Goal: Task Accomplishment & Management: Manage account settings

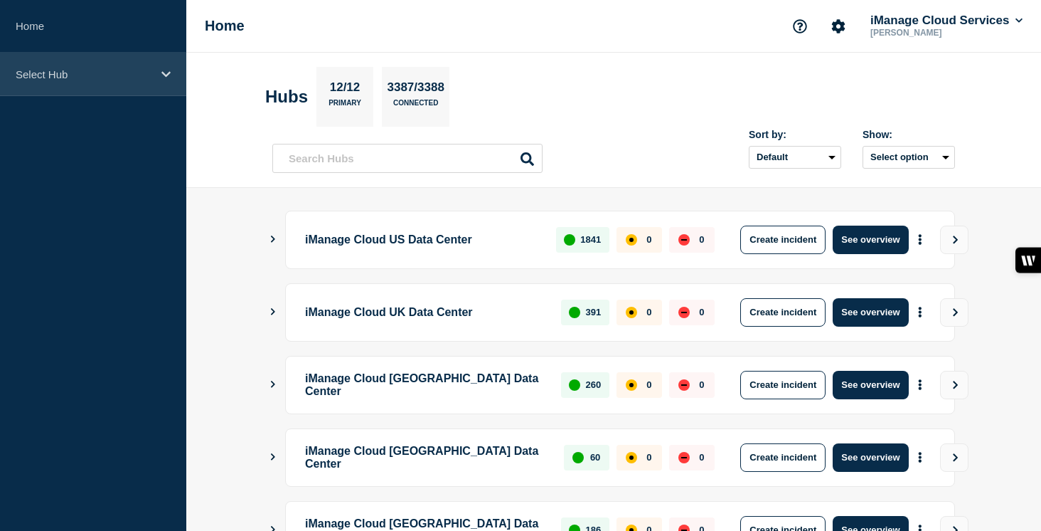
click at [128, 78] on p "Select Hub" at bounding box center [84, 74] width 137 height 12
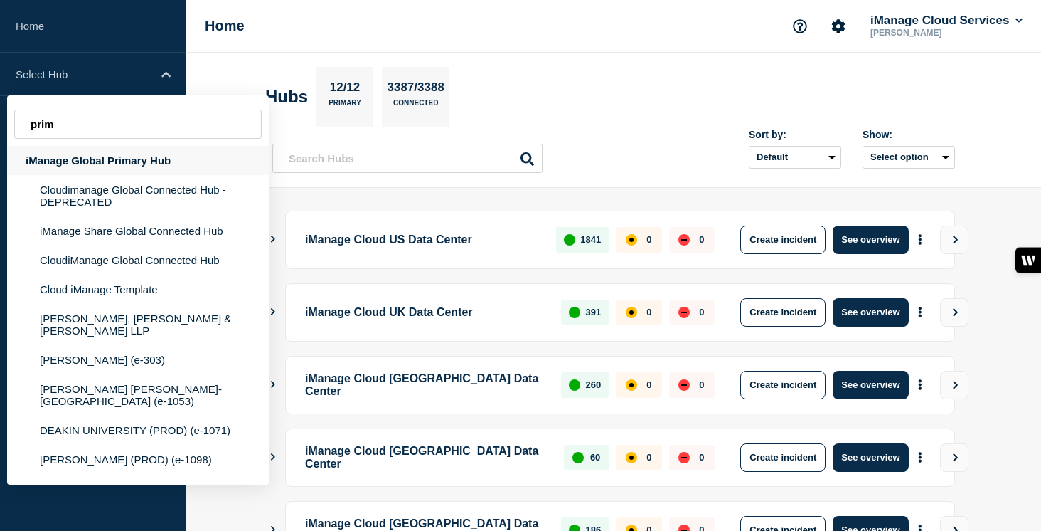
type input "prim"
click at [111, 169] on div "iManage Global Primary Hub" at bounding box center [138, 160] width 262 height 29
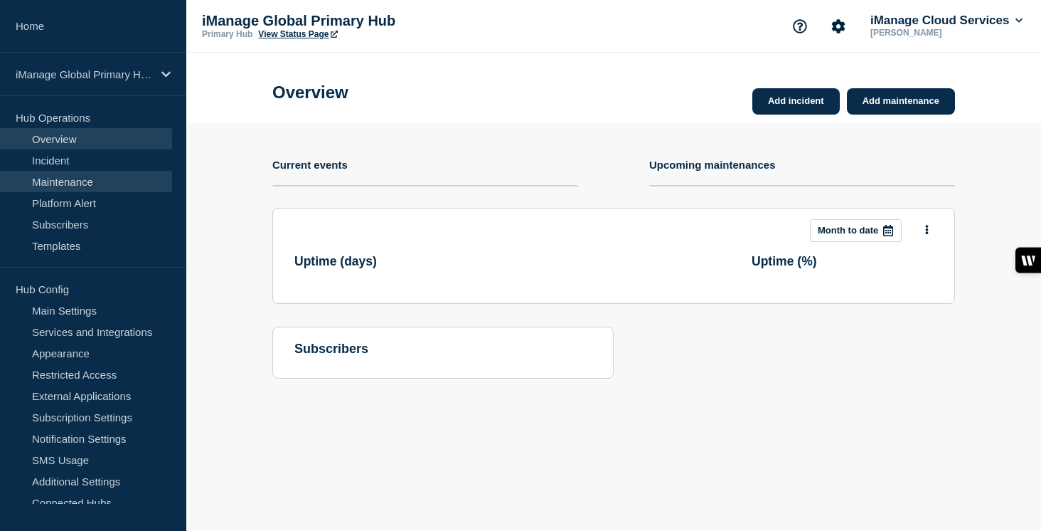
click at [103, 183] on link "Maintenance" at bounding box center [86, 181] width 172 height 21
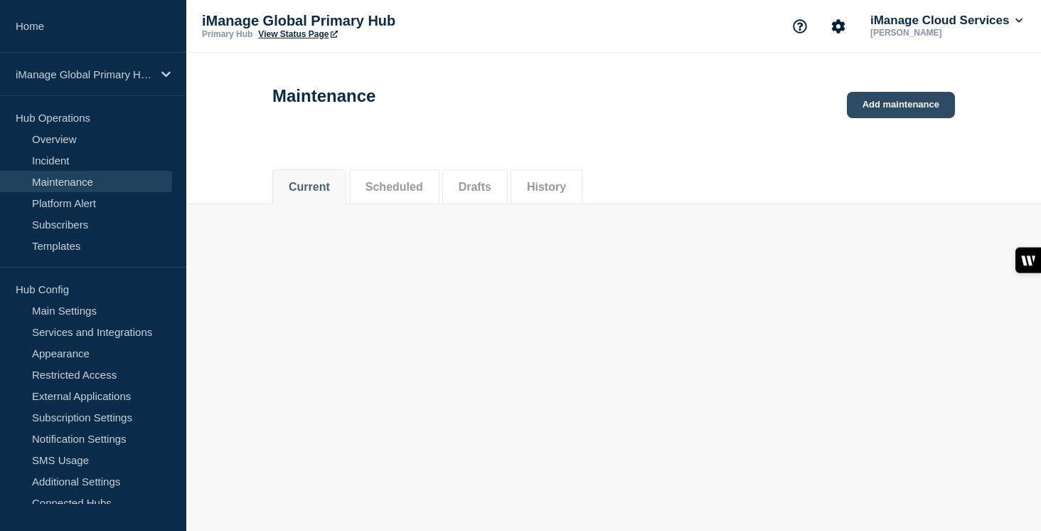
click at [906, 107] on link "Add maintenance" at bounding box center [901, 105] width 108 height 26
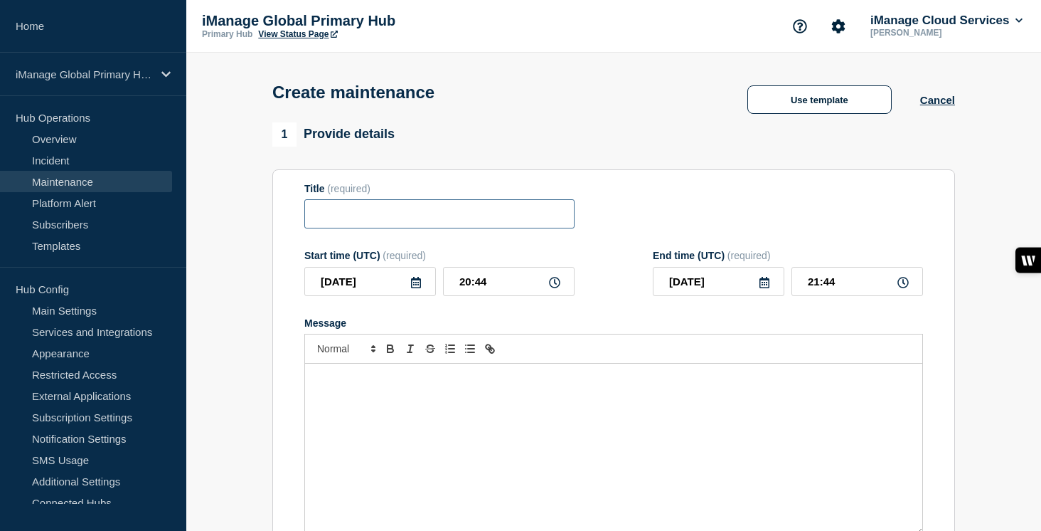
click at [403, 211] on input "Title" at bounding box center [439, 213] width 270 height 29
paste input "Scheduled Maintenance: iManage Trust Center - [DATE]"
type input "Scheduled Maintenance: iManage Trust Center - [DATE]"
checkbox input "true"
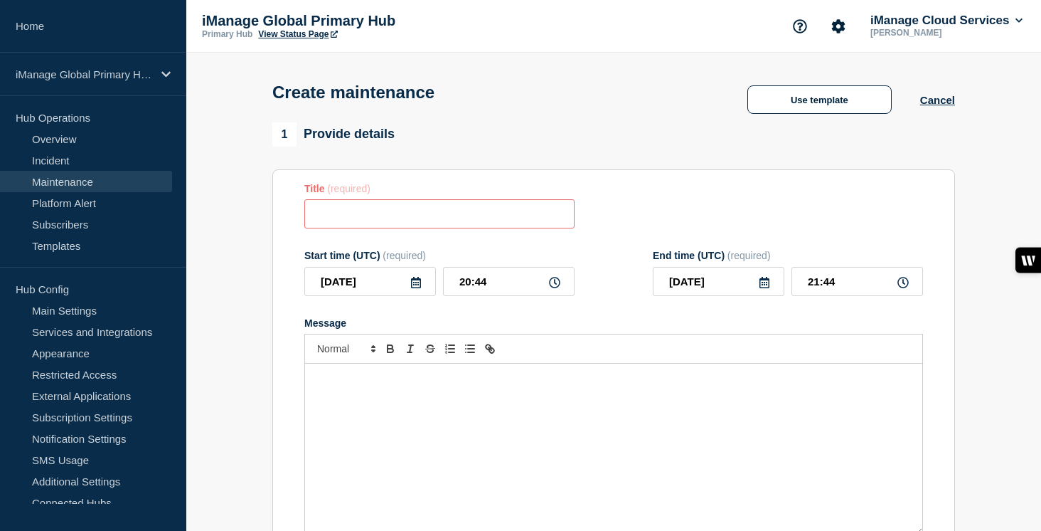
scroll to position [0, 0]
click at [525, 222] on input "Title" at bounding box center [439, 213] width 270 height 29
paste input "Scheduled Maintenance: iManage Trust Center - [DATE]"
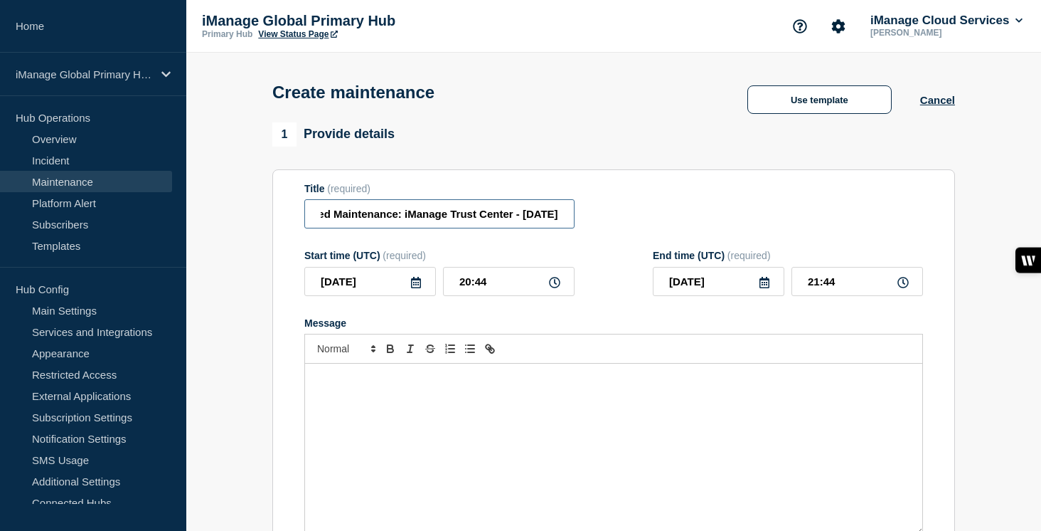
click at [524, 221] on input "Scheduled Maintenance: iManage Trust Center - [DATE]" at bounding box center [439, 213] width 270 height 29
type input "Scheduled Maintenance: iManage Trust Center - [DATE]"
click at [420, 288] on icon at bounding box center [416, 282] width 10 height 11
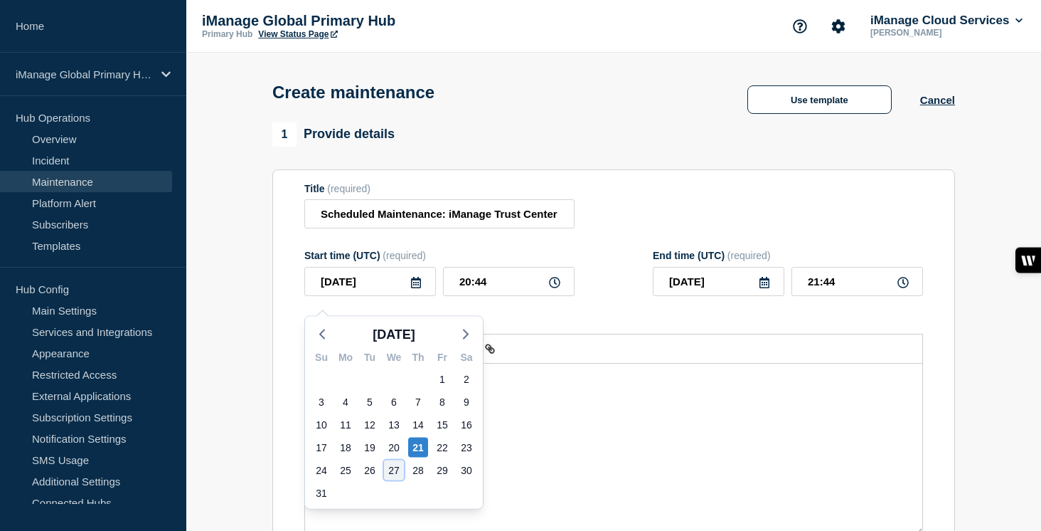
click at [392, 474] on div "27" at bounding box center [394, 470] width 20 height 20
type input "[DATE]"
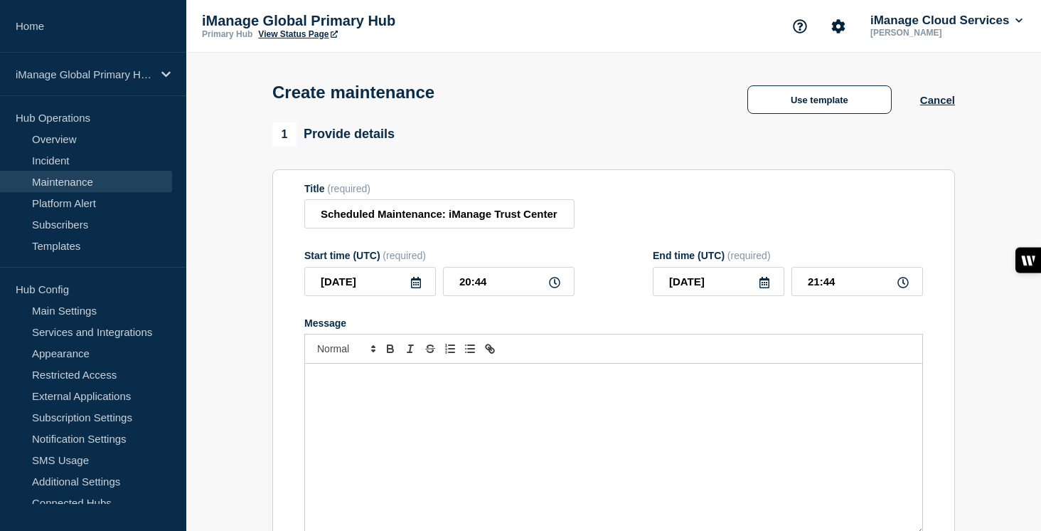
click at [359, 401] on div "Message" at bounding box center [613, 449] width 617 height 171
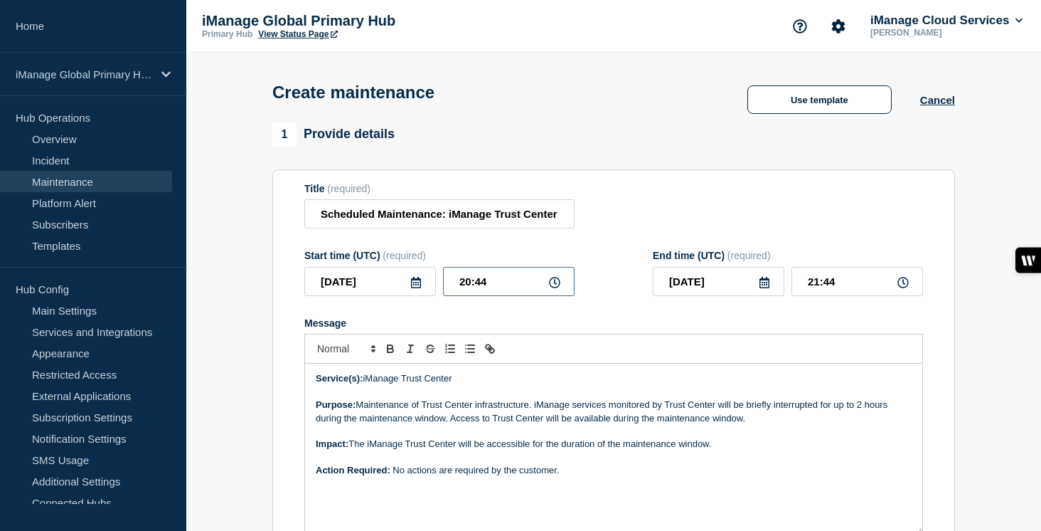
drag, startPoint x: 492, startPoint y: 292, endPoint x: 445, endPoint y: 292, distance: 46.2
click at [445, 292] on input "20:44" at bounding box center [509, 281] width 132 height 29
type input "15:30"
drag, startPoint x: 832, startPoint y: 287, endPoint x: 795, endPoint y: 287, distance: 37.0
click at [795, 287] on input "16:30" at bounding box center [858, 281] width 132 height 29
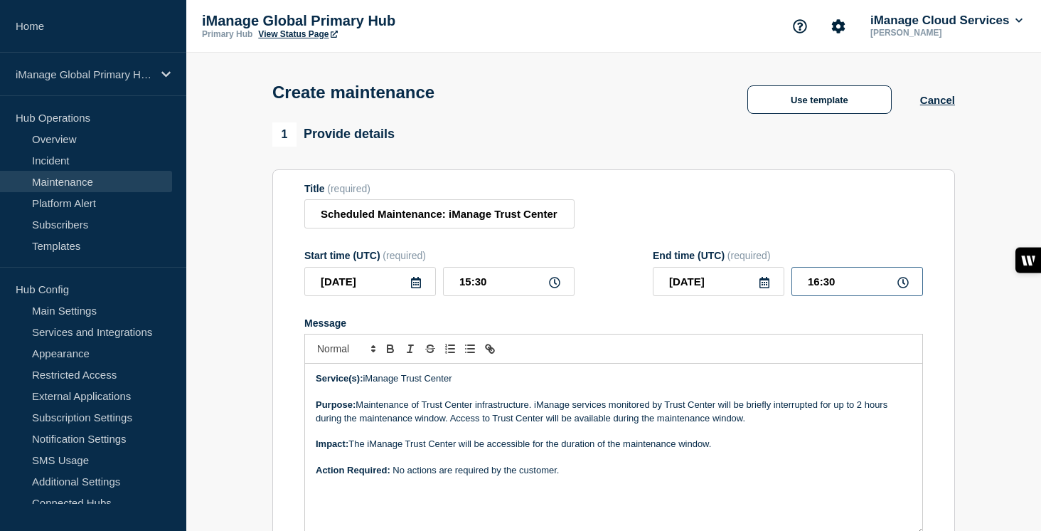
drag, startPoint x: 812, startPoint y: 292, endPoint x: 796, endPoint y: 292, distance: 16.4
click at [796, 292] on input "16:30" at bounding box center [858, 281] width 132 height 29
type input "17:30"
click at [669, 329] on div "Message" at bounding box center [613, 322] width 619 height 11
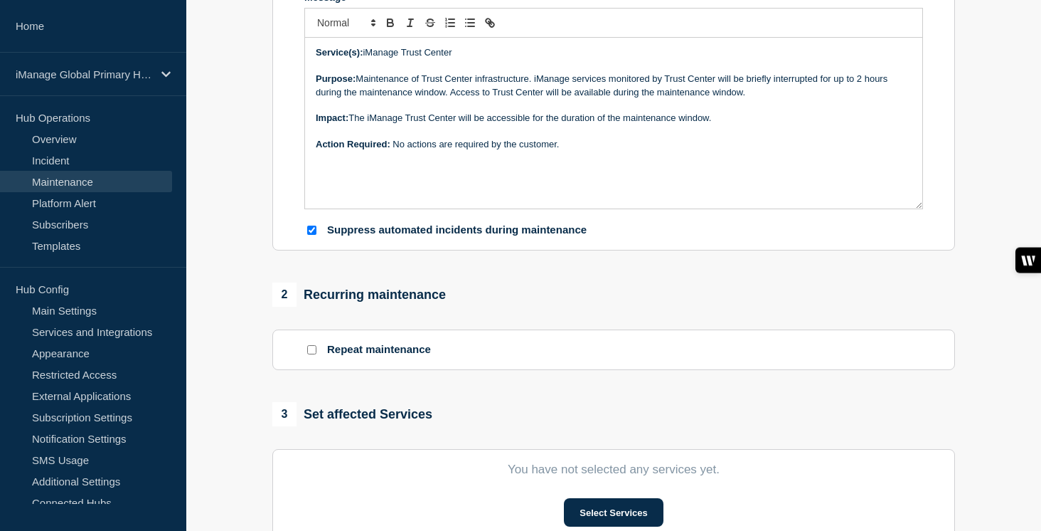
scroll to position [351, 0]
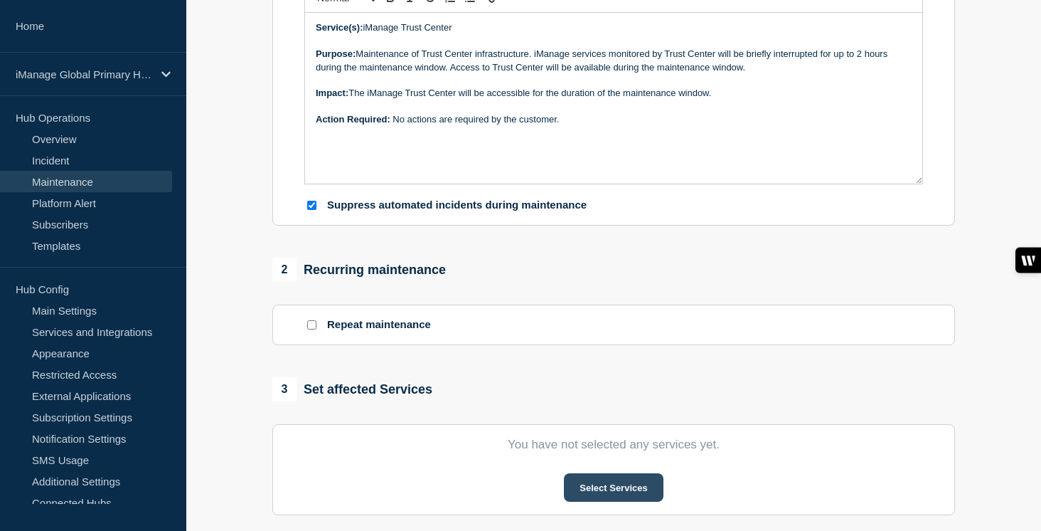
click at [610, 502] on button "Select Services" at bounding box center [613, 487] width 99 height 28
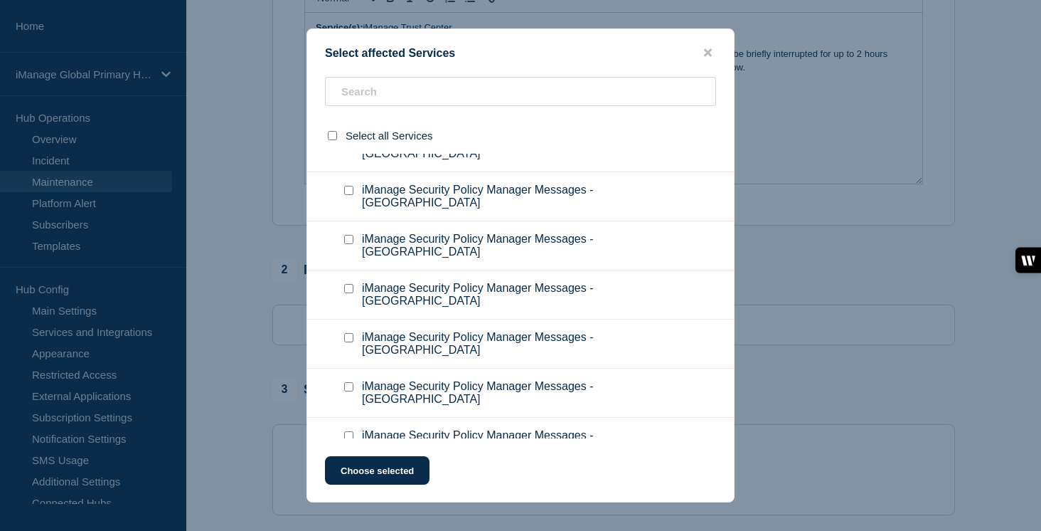
scroll to position [8879, 0]
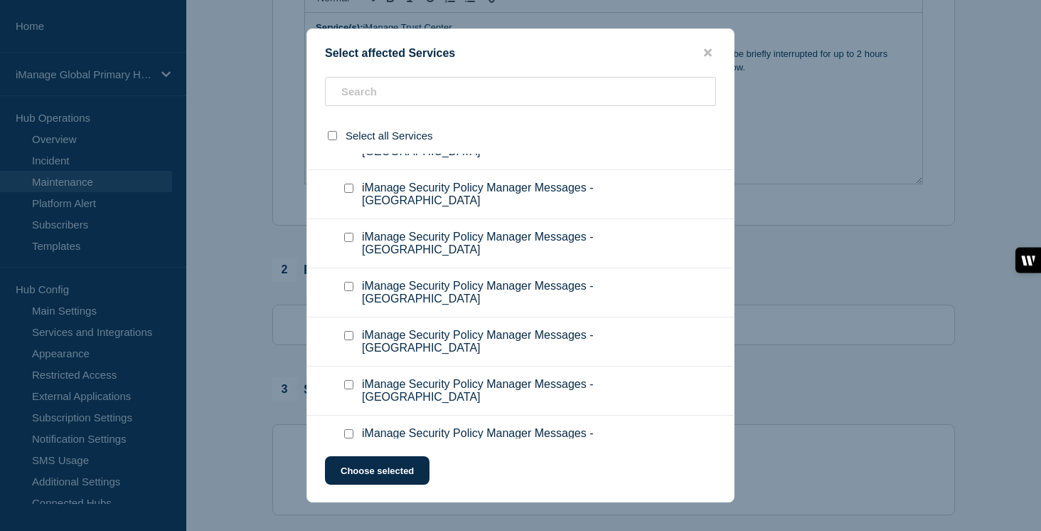
click at [334, 8] on input "Message Board checkbox" at bounding box center [334, 3] width 9 height 9
checkbox input "true"
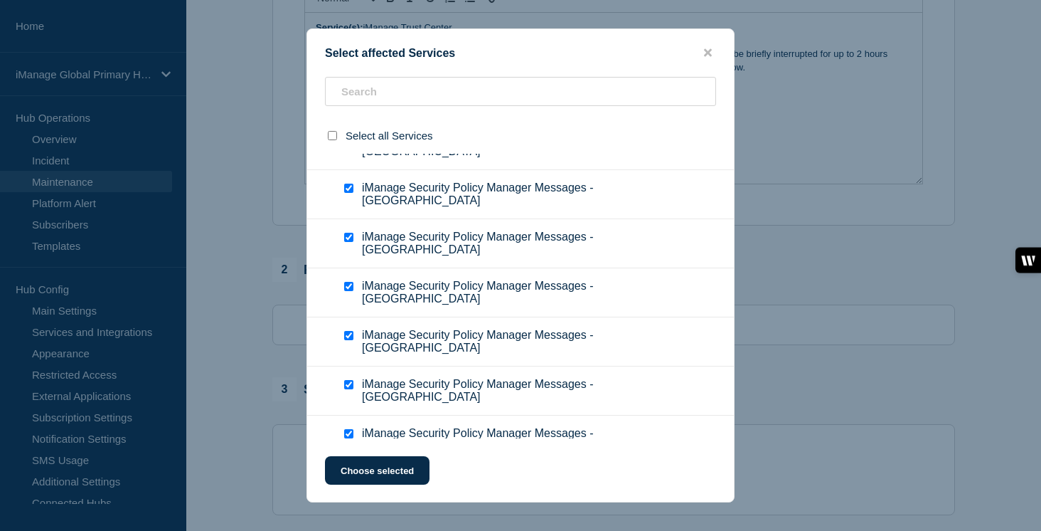
checkbox input "true"
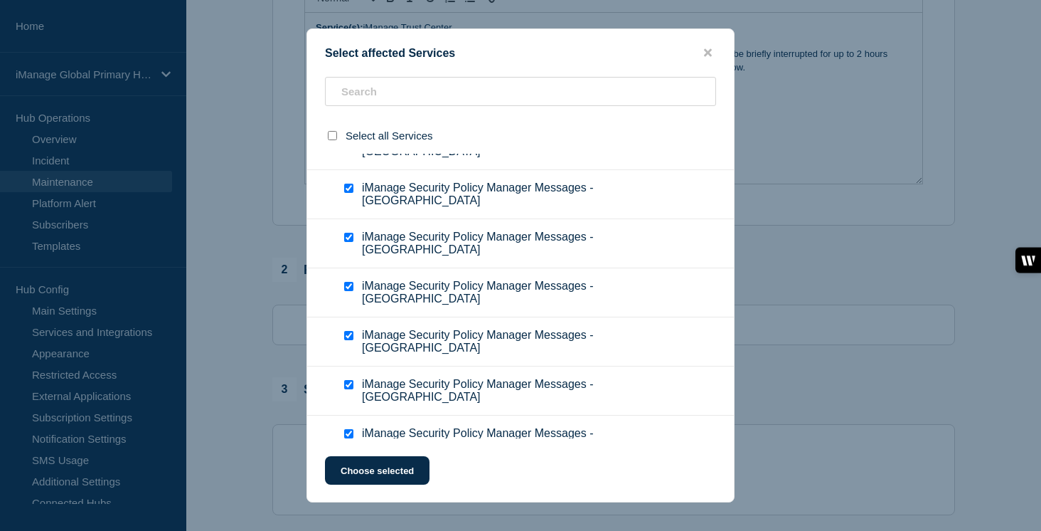
checkbox input "true"
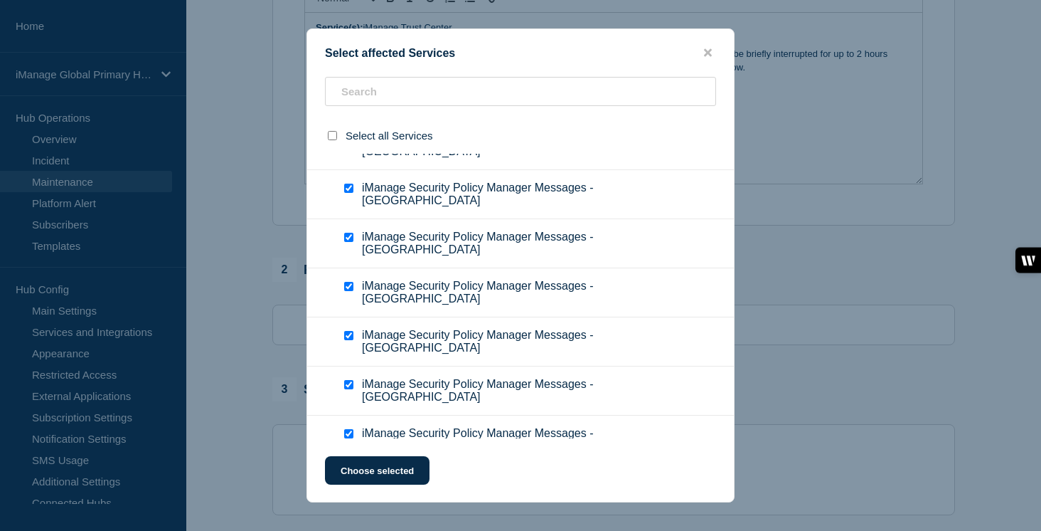
checkbox input "true"
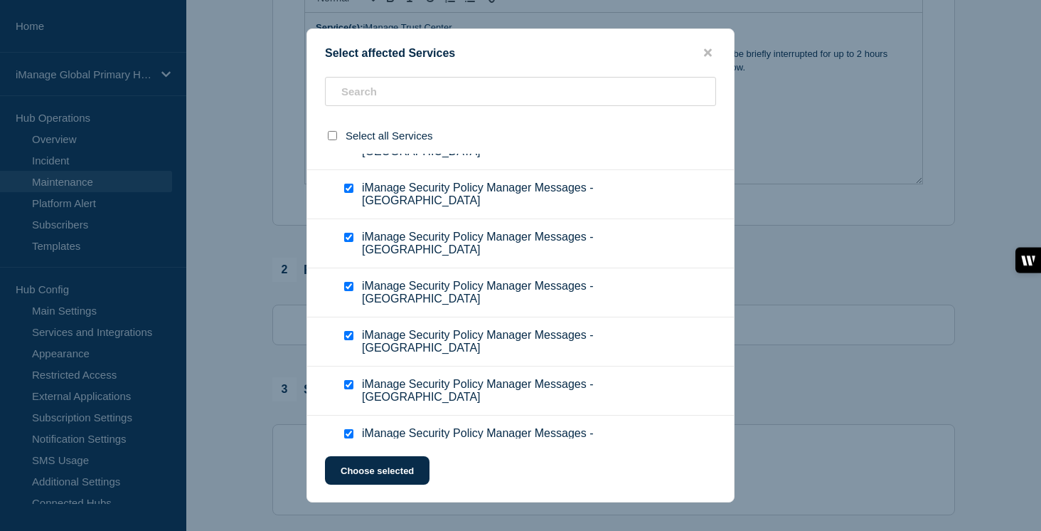
checkbox input "true"
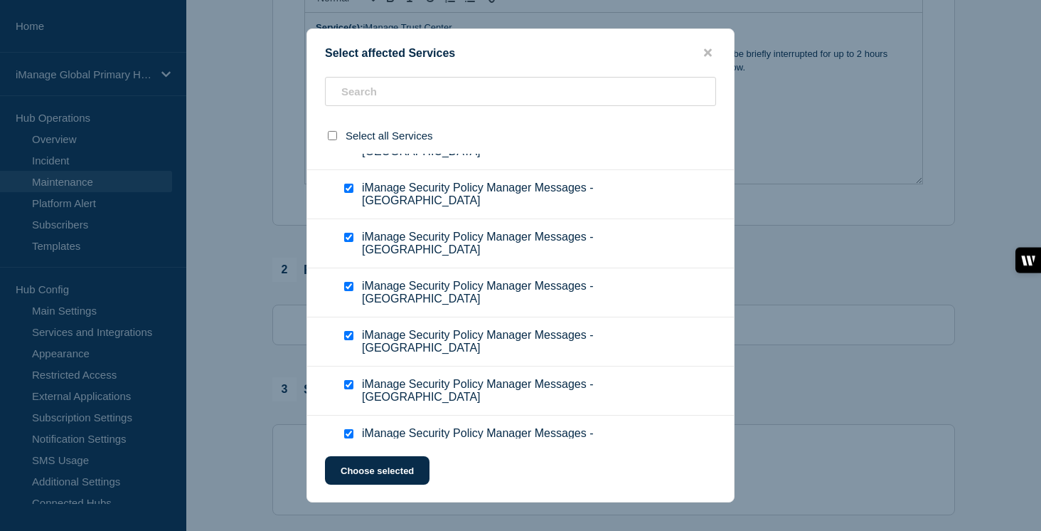
checkbox input "true"
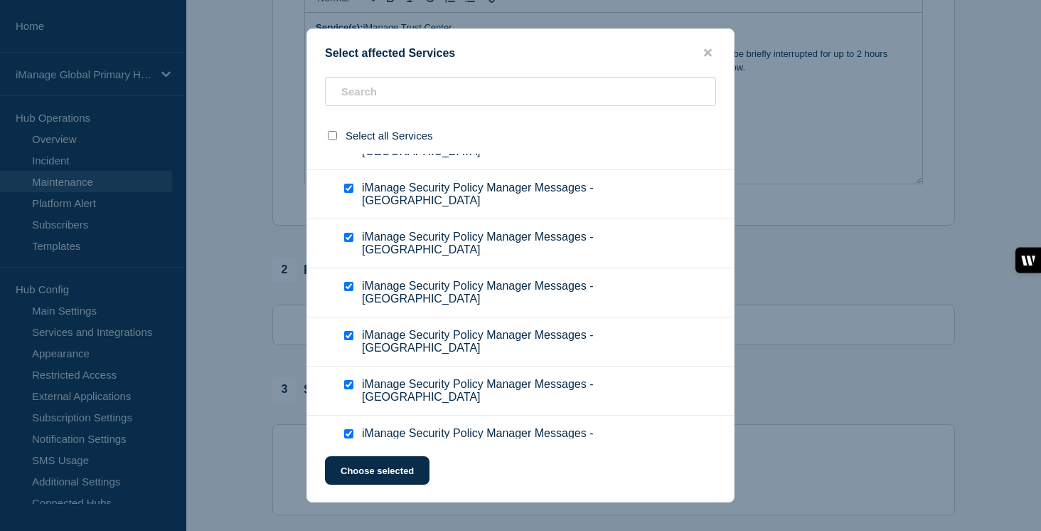
checkbox input "true"
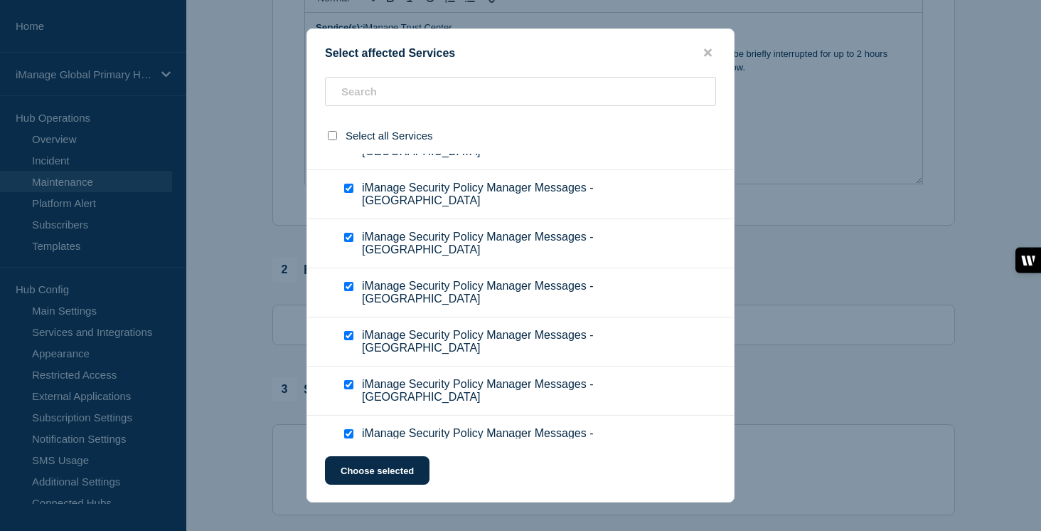
checkbox input "true"
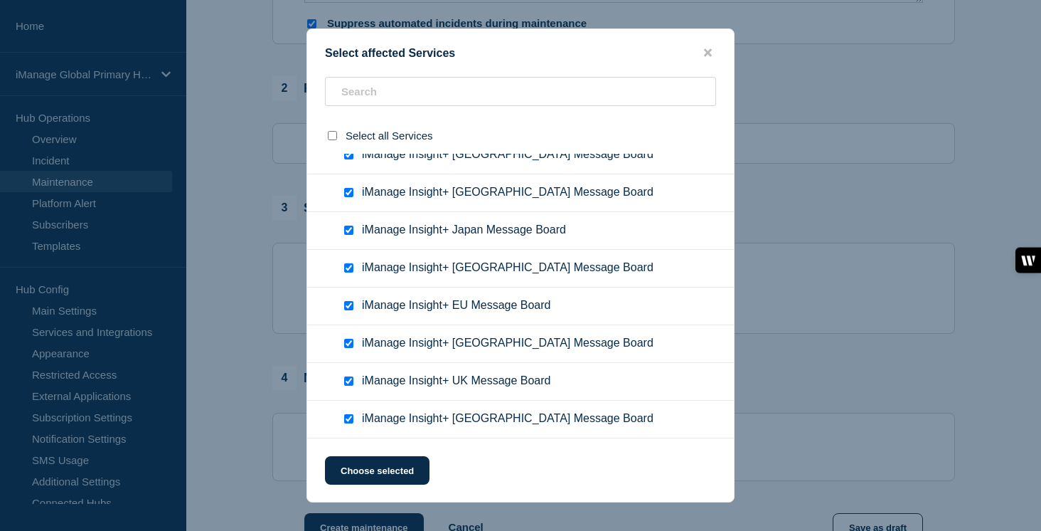
scroll to position [543, 0]
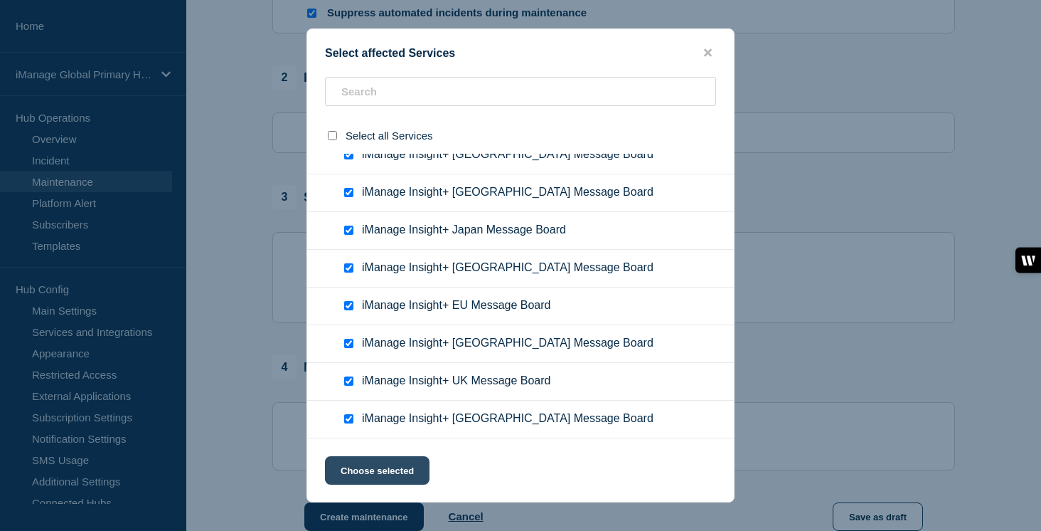
click at [377, 475] on button "Choose selected" at bounding box center [377, 470] width 105 height 28
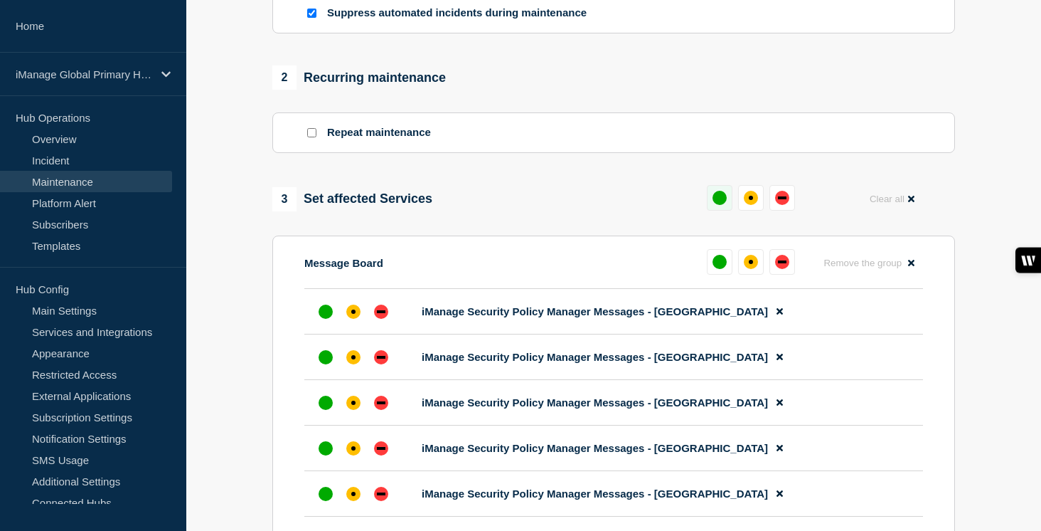
click at [717, 205] on div "up" at bounding box center [720, 198] width 14 height 14
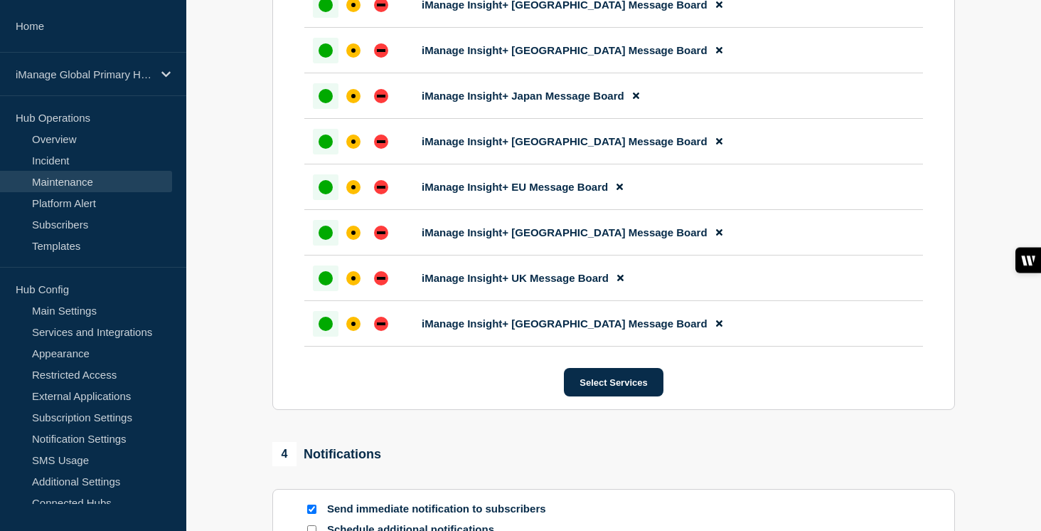
scroll to position [2490, 0]
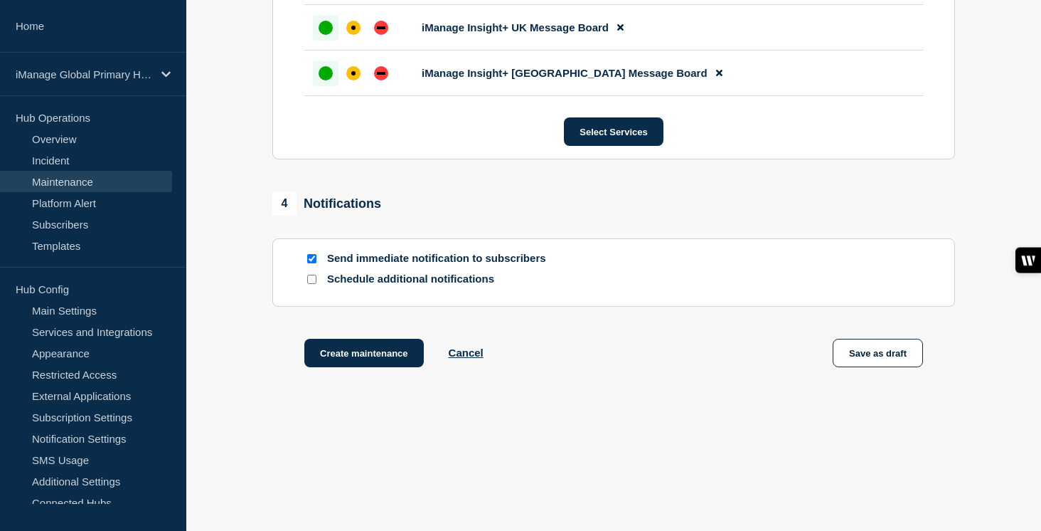
click at [314, 280] on input "Schedule additional notifications" at bounding box center [311, 279] width 9 height 9
checkbox input "true"
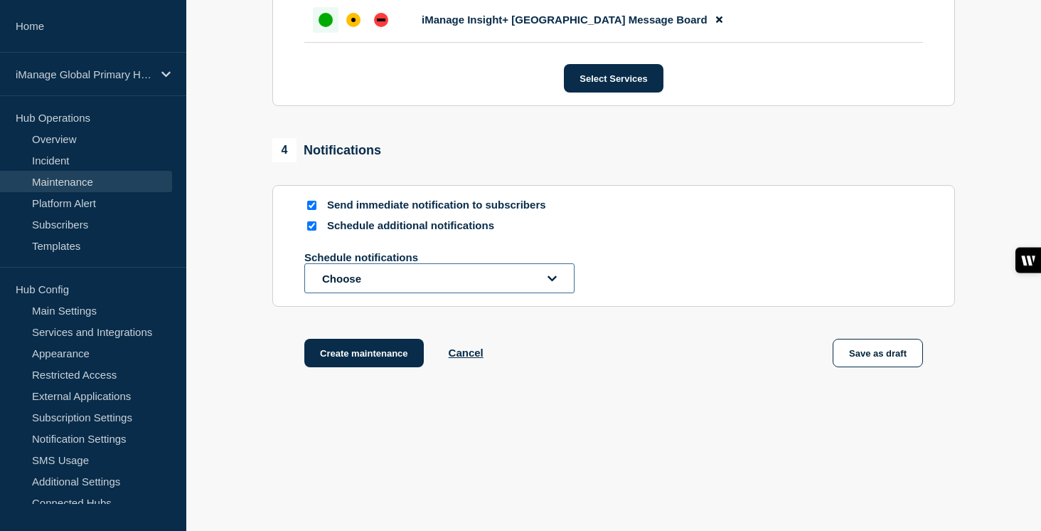
click at [336, 293] on button "Choose" at bounding box center [439, 278] width 270 height 30
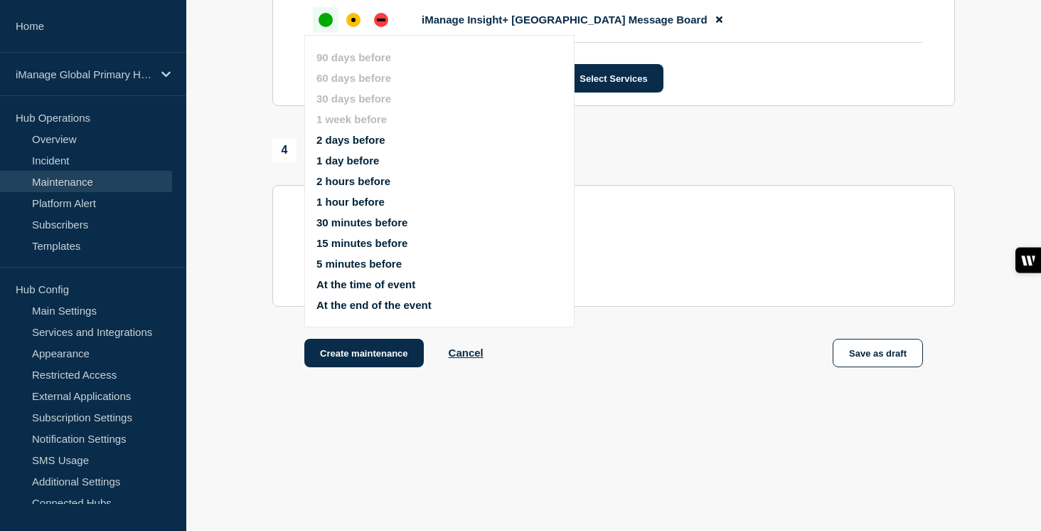
click at [338, 154] on button "1 day before" at bounding box center [348, 160] width 63 height 12
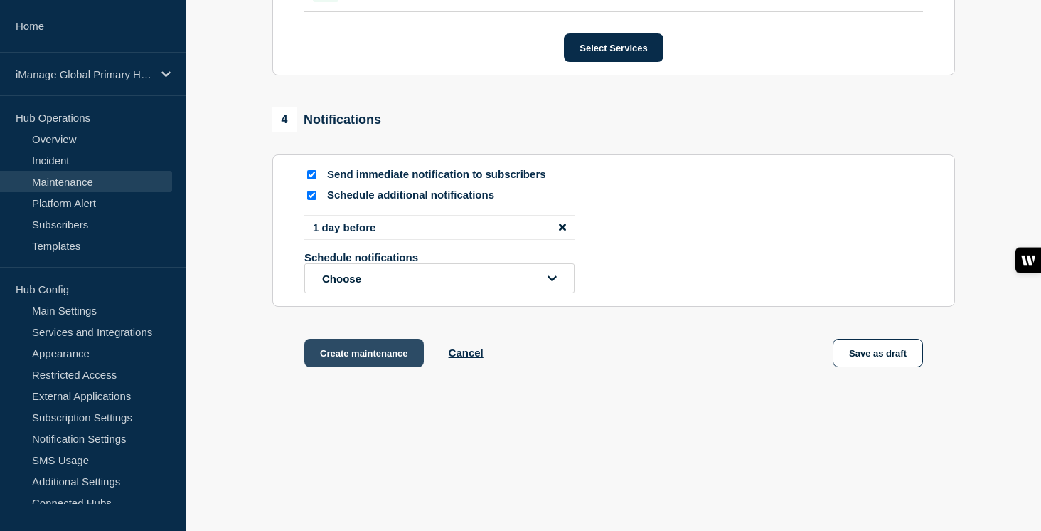
click at [378, 367] on button "Create maintenance" at bounding box center [364, 353] width 120 height 28
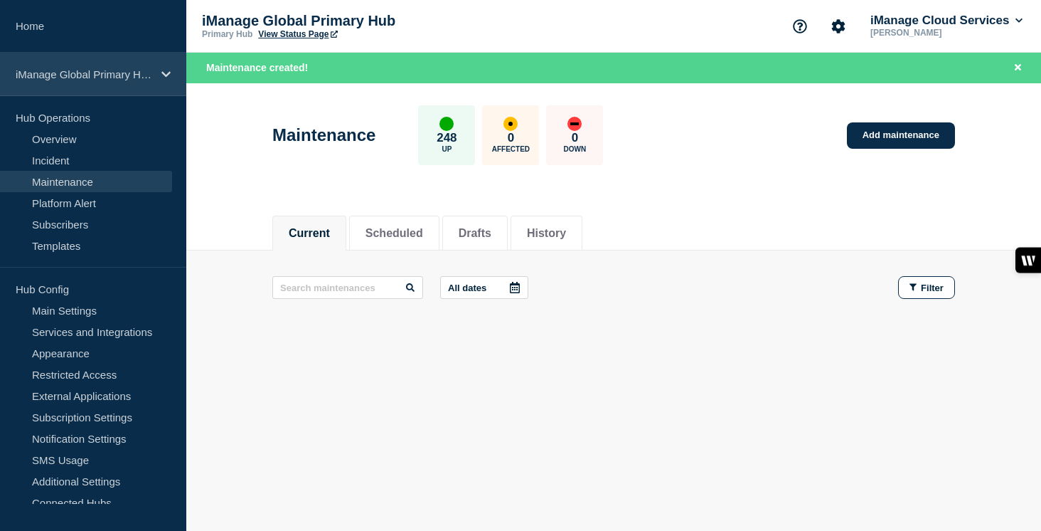
click at [134, 80] on p "iManage Global Primary Hub" at bounding box center [84, 74] width 137 height 12
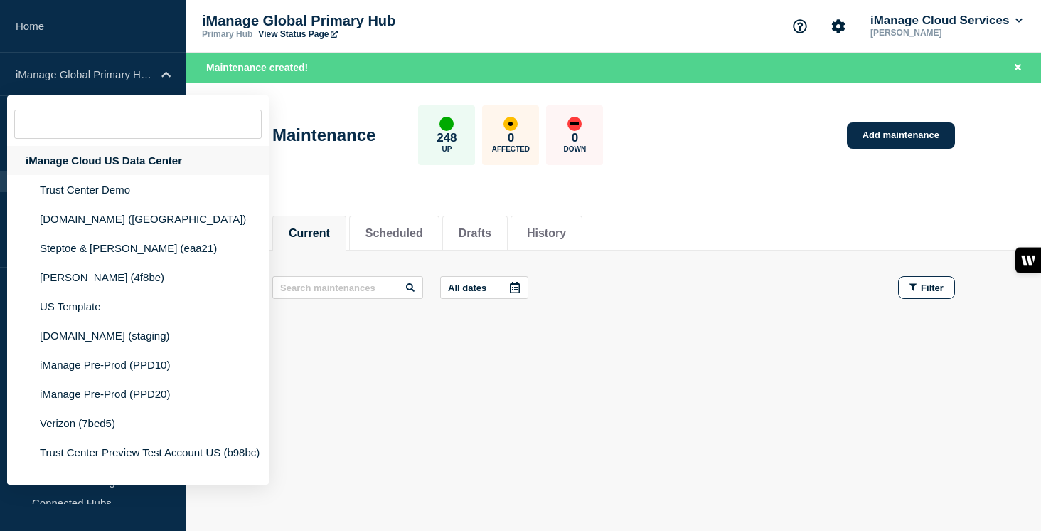
click at [147, 165] on div "iManage Cloud US Data Center" at bounding box center [138, 160] width 262 height 29
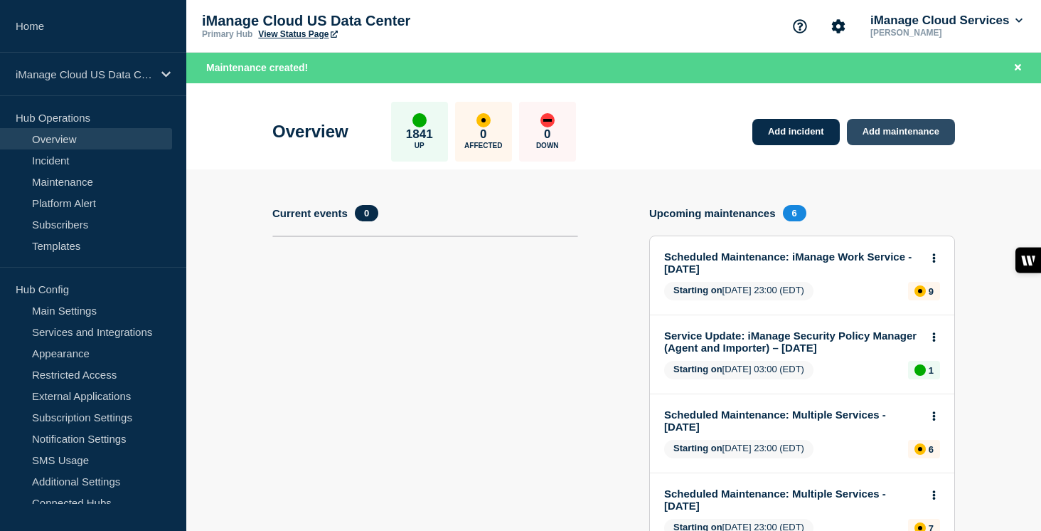
click at [884, 131] on link "Add maintenance" at bounding box center [901, 132] width 108 height 26
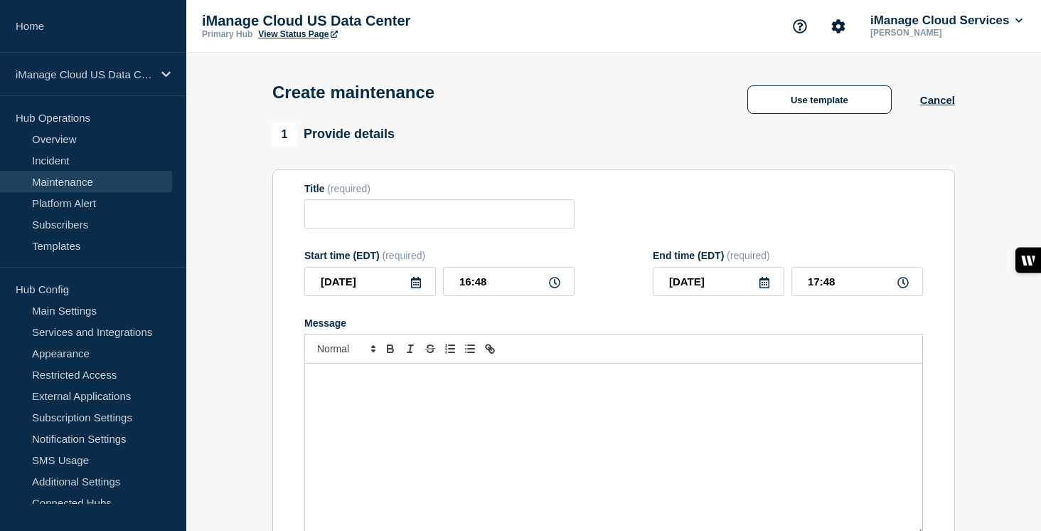
checkbox input "true"
click at [415, 226] on input "Title" at bounding box center [439, 213] width 270 height 29
paste input "Scheduled Maintenance: iManage Trust Center - [DATE]"
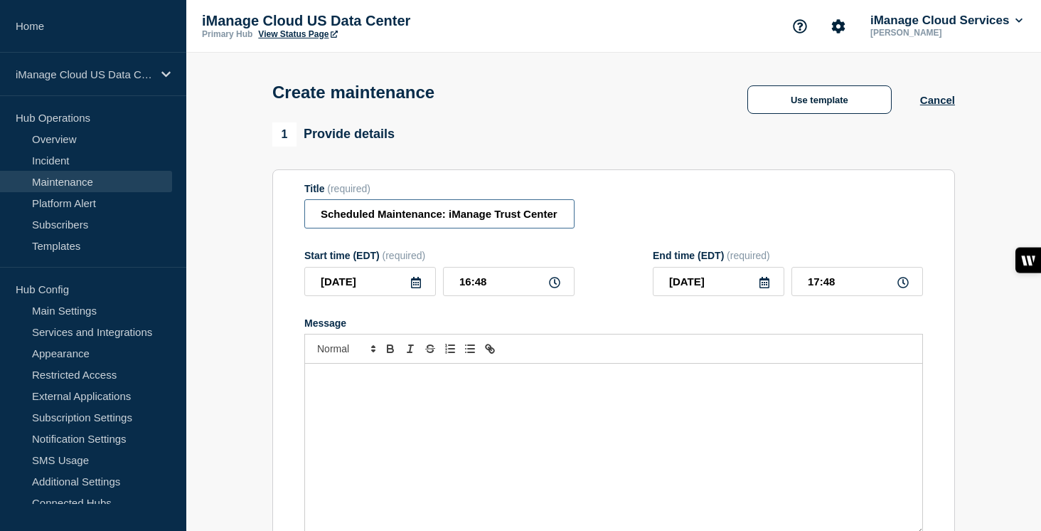
scroll to position [0, 88]
click at [526, 221] on input "Scheduled Maintenance: iManage Trust Center - [DATE]" at bounding box center [439, 213] width 270 height 29
type input "Scheduled Maintenance: iManage Trust Center - [DATE]"
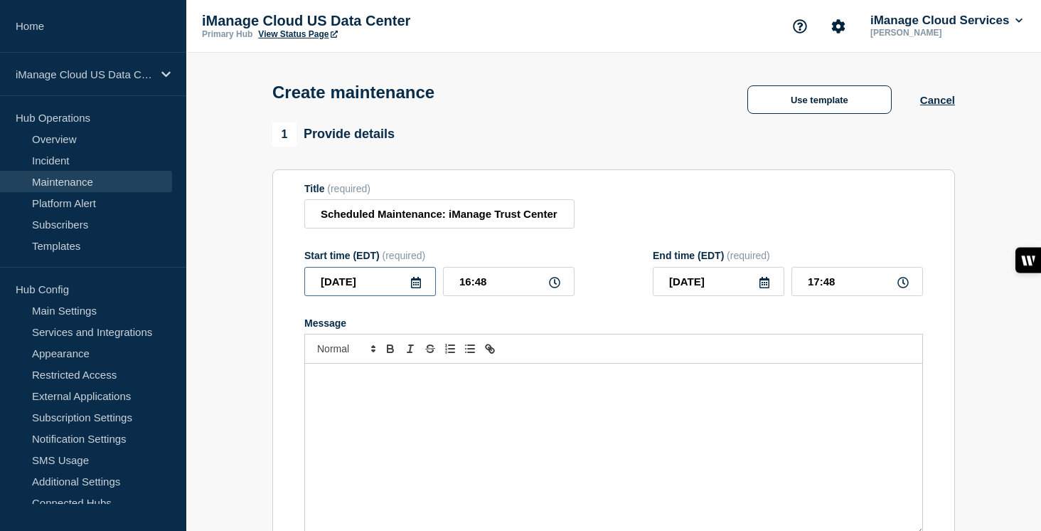
click at [409, 293] on input "[DATE]" at bounding box center [370, 281] width 132 height 29
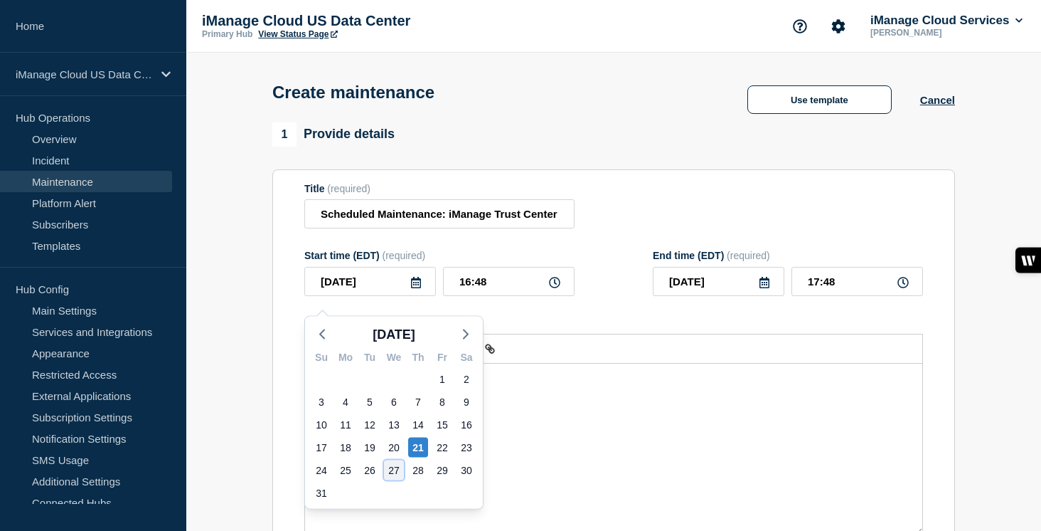
click at [395, 465] on div "27" at bounding box center [394, 470] width 20 height 20
type input "[DATE]"
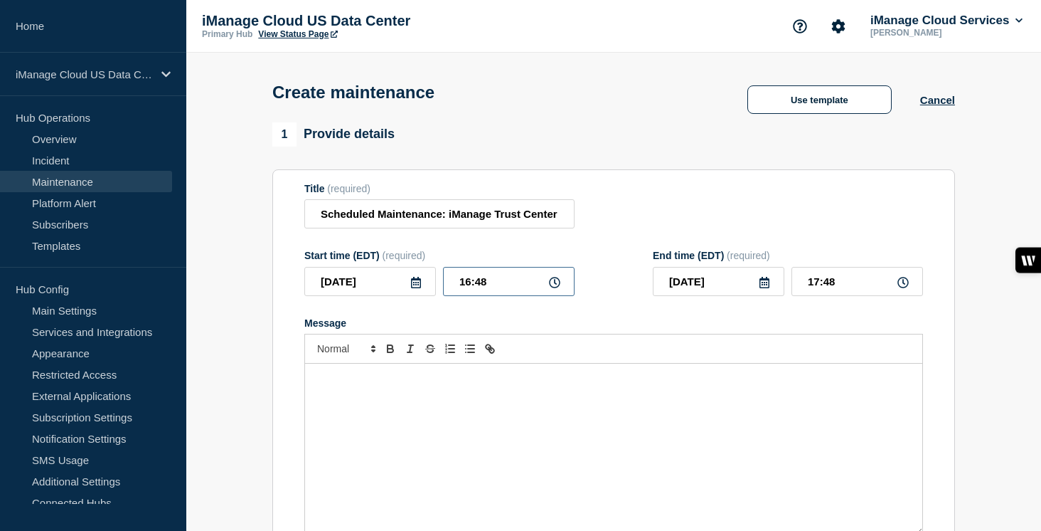
drag, startPoint x: 491, startPoint y: 290, endPoint x: 431, endPoint y: 290, distance: 59.8
click at [431, 290] on div "[DATE] 16:48" at bounding box center [439, 281] width 270 height 29
type input "11:30"
type input "12:30"
click at [493, 290] on input "11:30" at bounding box center [509, 281] width 132 height 29
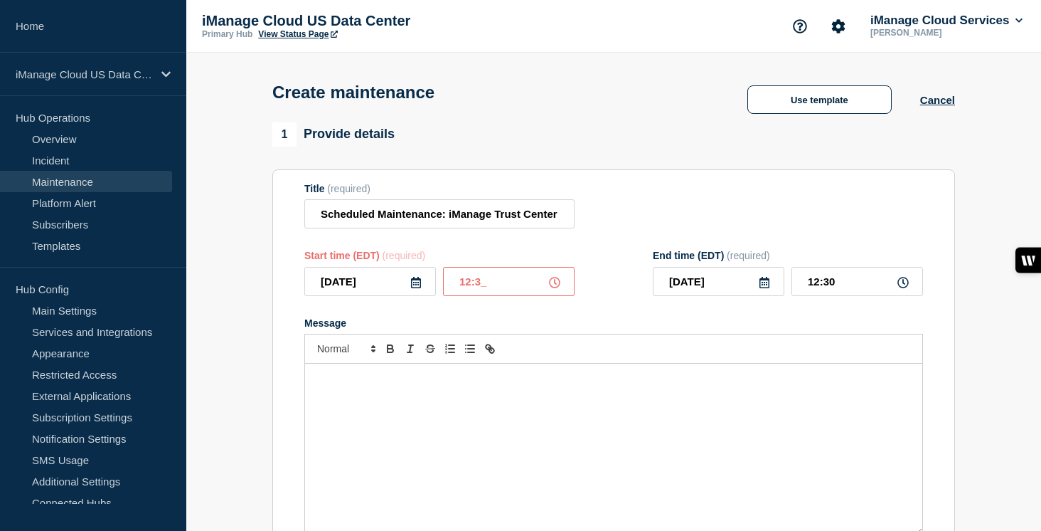
type input "12:30"
click at [556, 328] on form "Title (required) Scheduled Maintenance: iManage Trust Center - [DATE] Start tim…" at bounding box center [613, 373] width 619 height 381
drag, startPoint x: 841, startPoint y: 291, endPoint x: 772, endPoint y: 290, distance: 69.0
click at [772, 290] on div "[DATE] 13:30" at bounding box center [788, 281] width 270 height 29
type input "14:30"
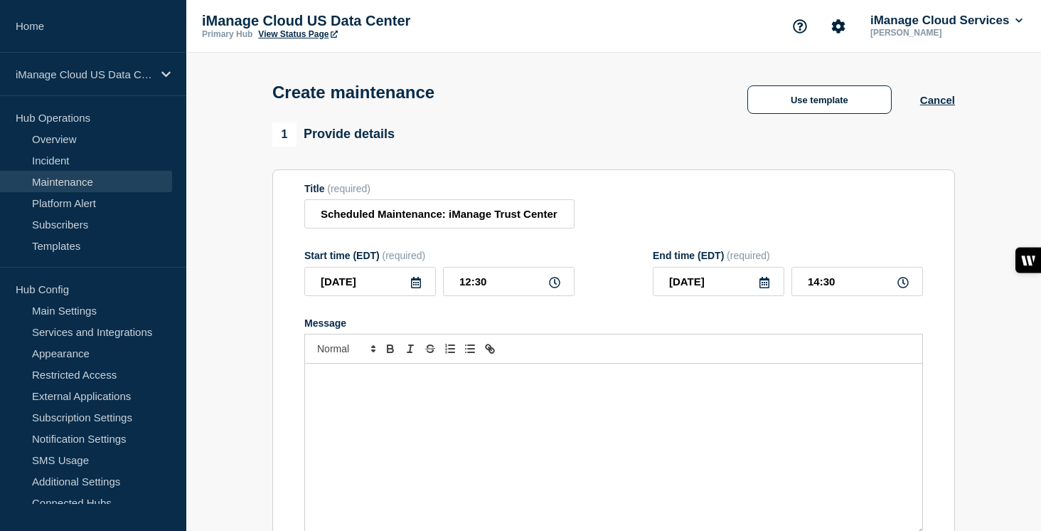
click at [700, 329] on div "Message" at bounding box center [613, 322] width 619 height 11
click at [452, 408] on div "Message" at bounding box center [613, 449] width 617 height 171
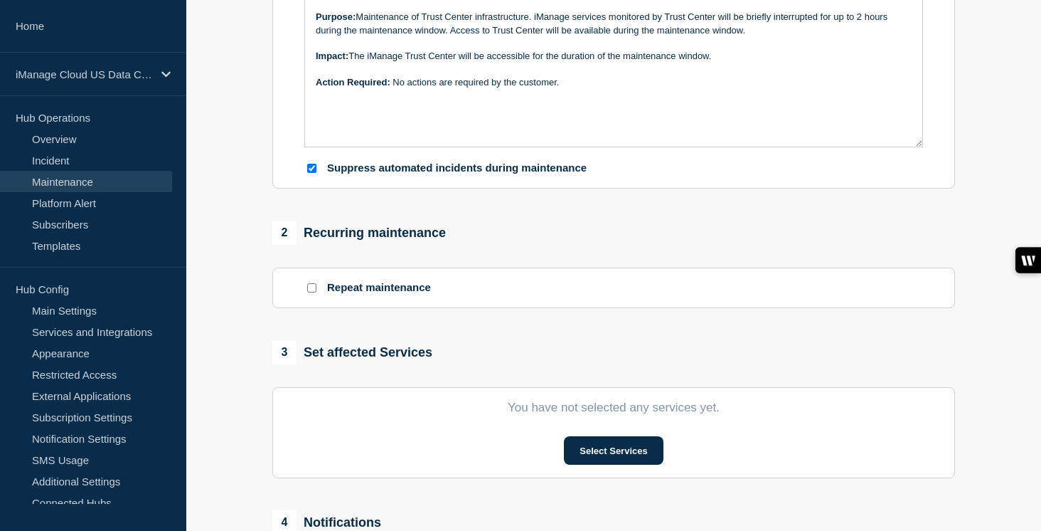
scroll to position [406, 0]
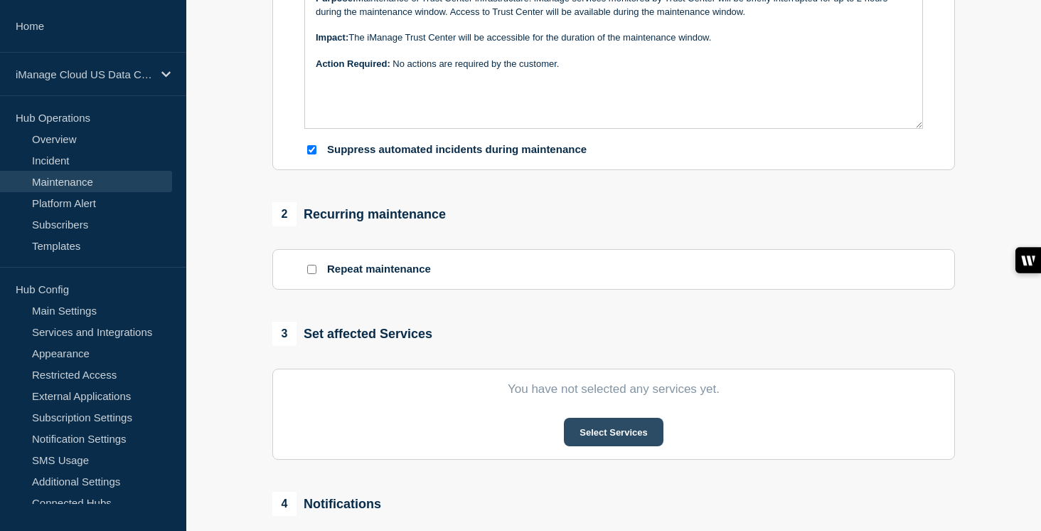
click at [617, 446] on button "Select Services" at bounding box center [613, 432] width 99 height 28
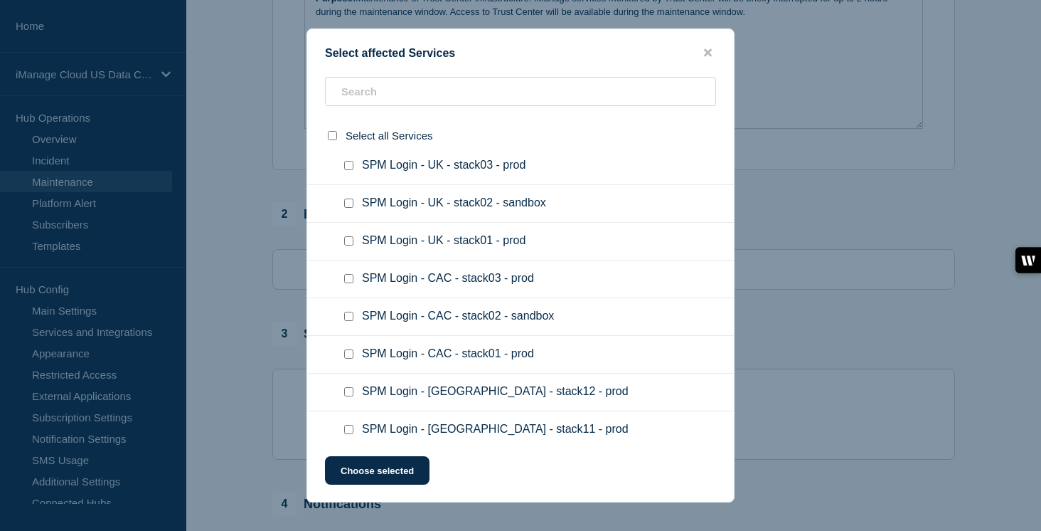
scroll to position [72581, 0]
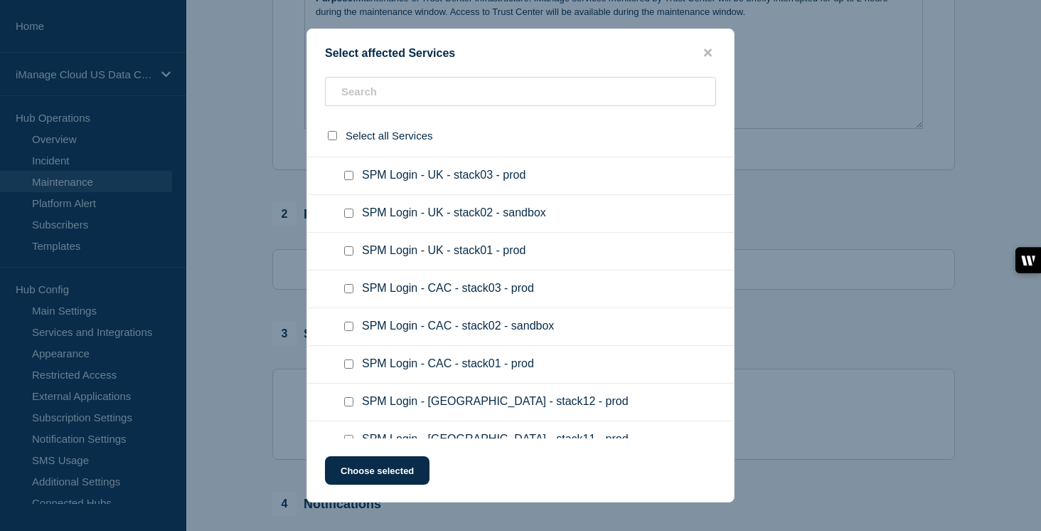
checkbox input "true"
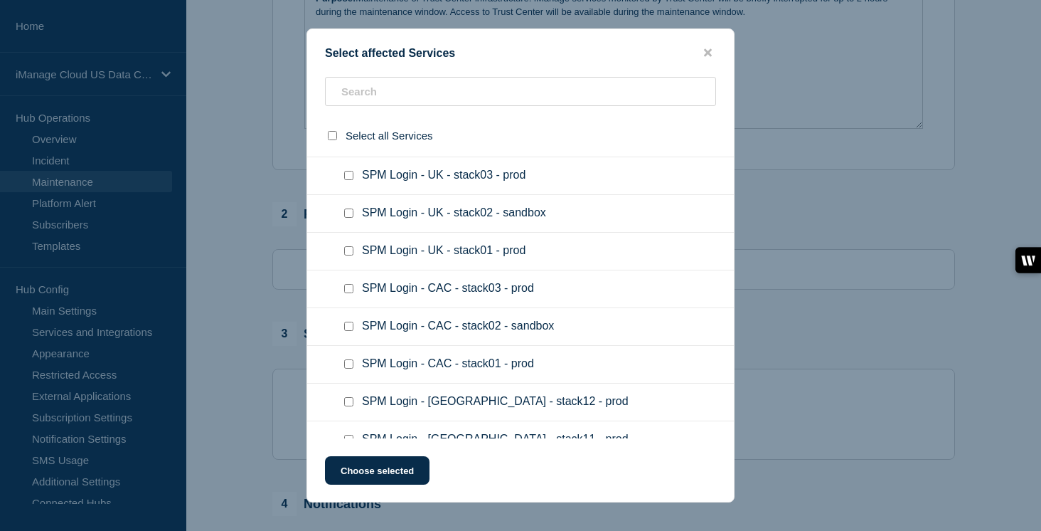
checkbox input "true"
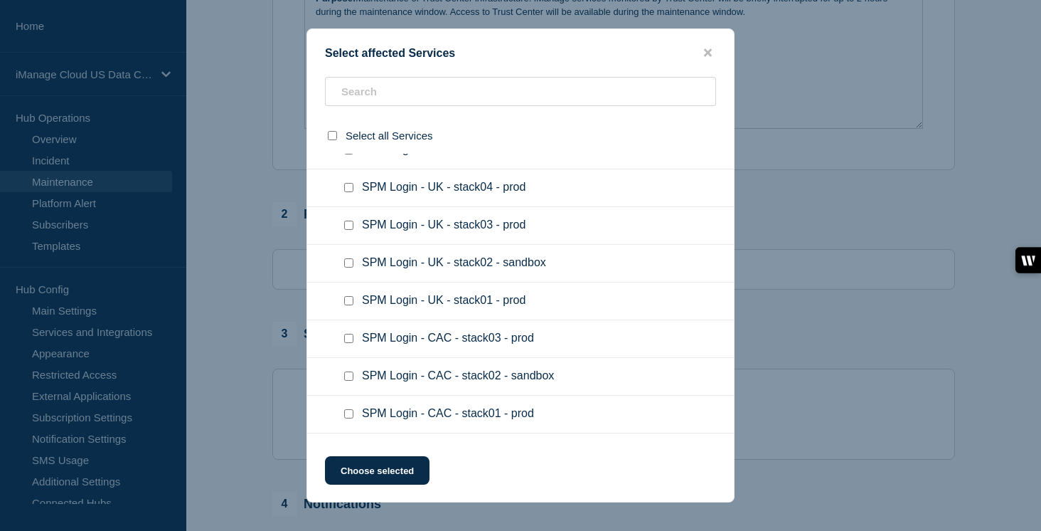
scroll to position [72516, 0]
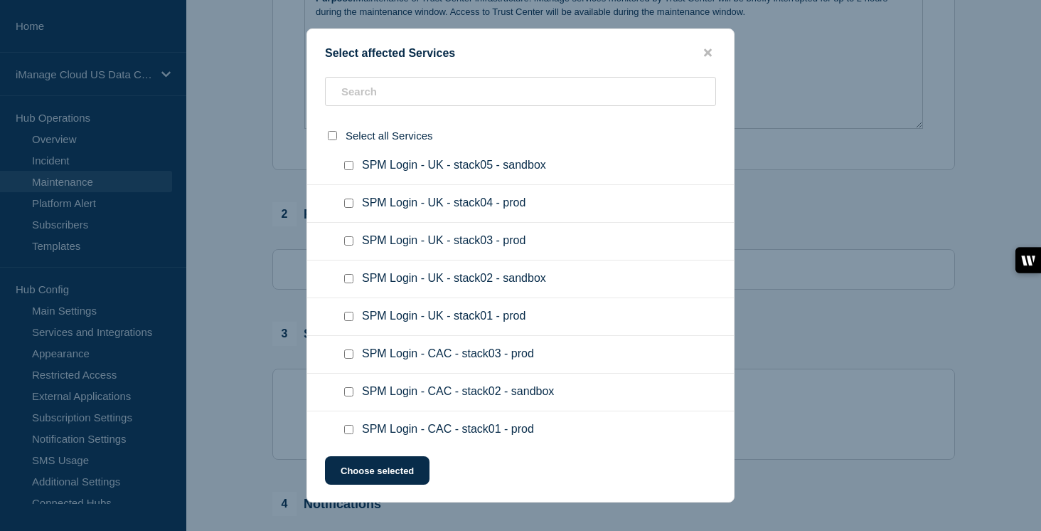
checkbox input "true"
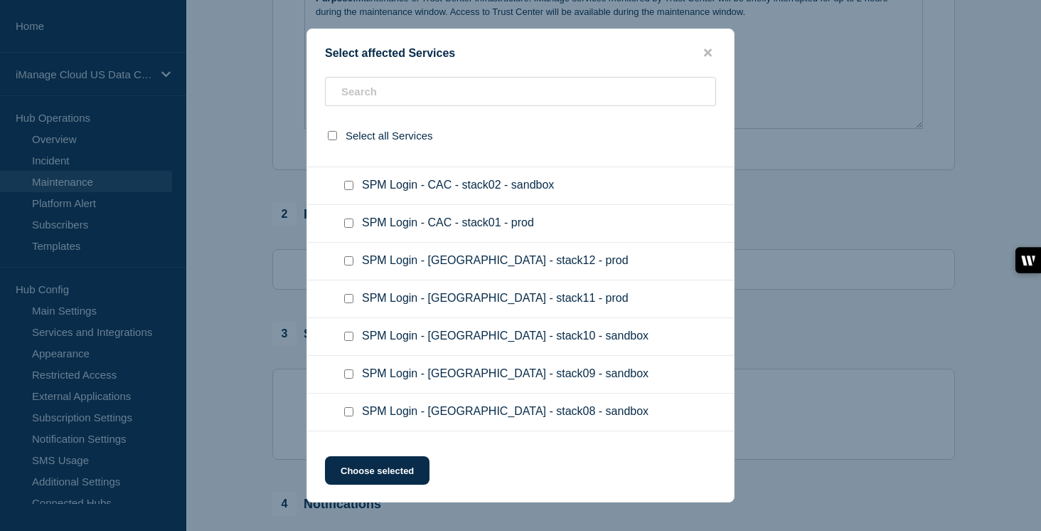
scroll to position [72727, 0]
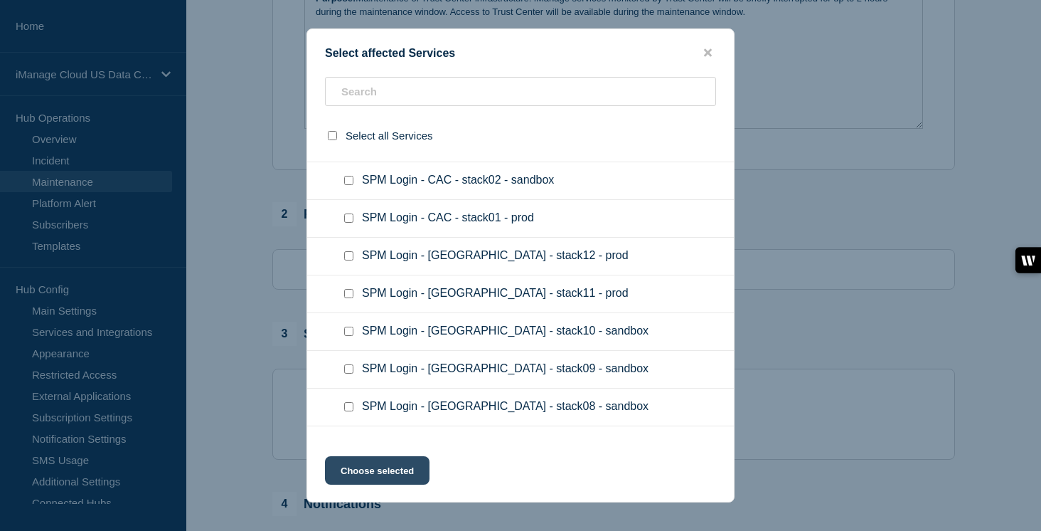
click at [387, 484] on button "Choose selected" at bounding box center [377, 470] width 105 height 28
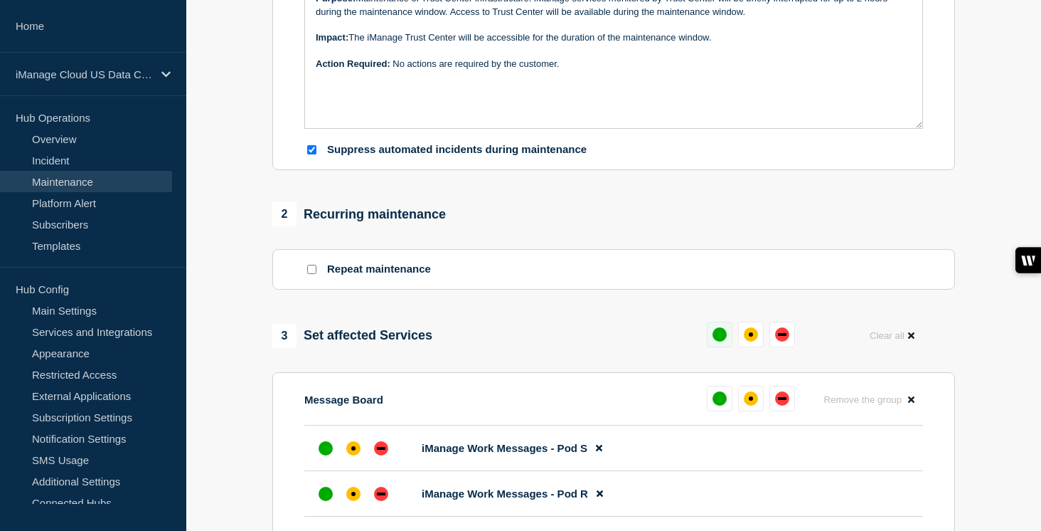
click at [721, 341] on div "up" at bounding box center [720, 334] width 14 height 14
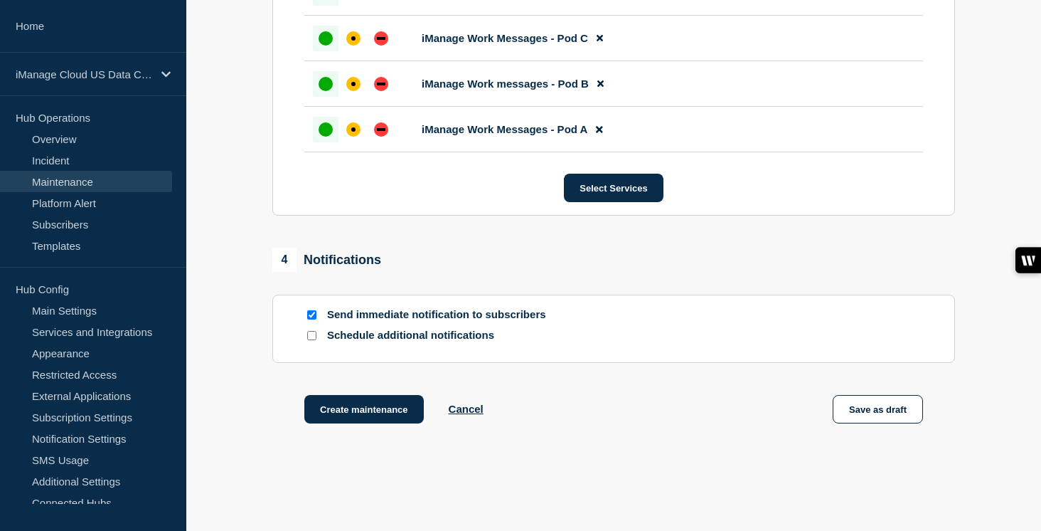
scroll to position [934, 0]
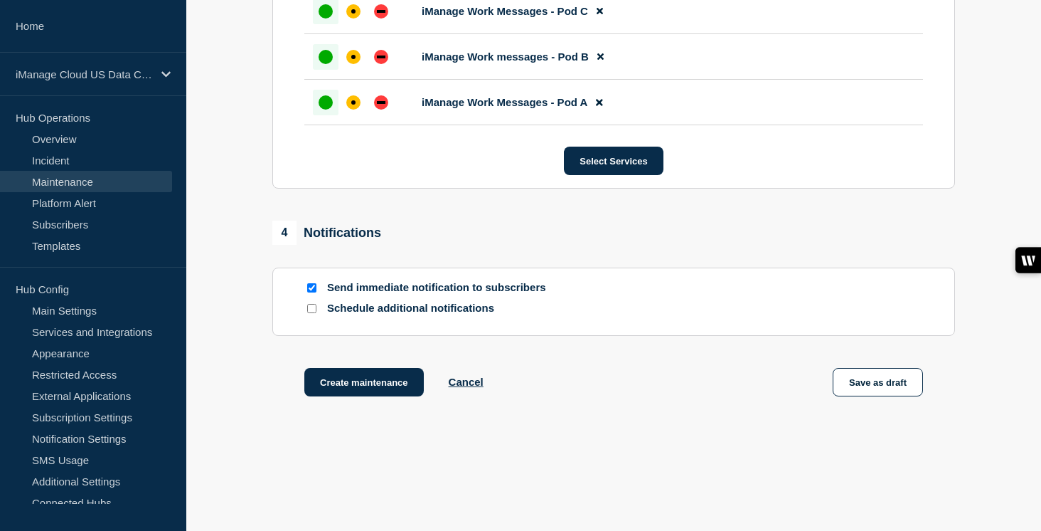
click at [314, 313] on input "Schedule additional notifications" at bounding box center [311, 308] width 9 height 9
checkbox input "true"
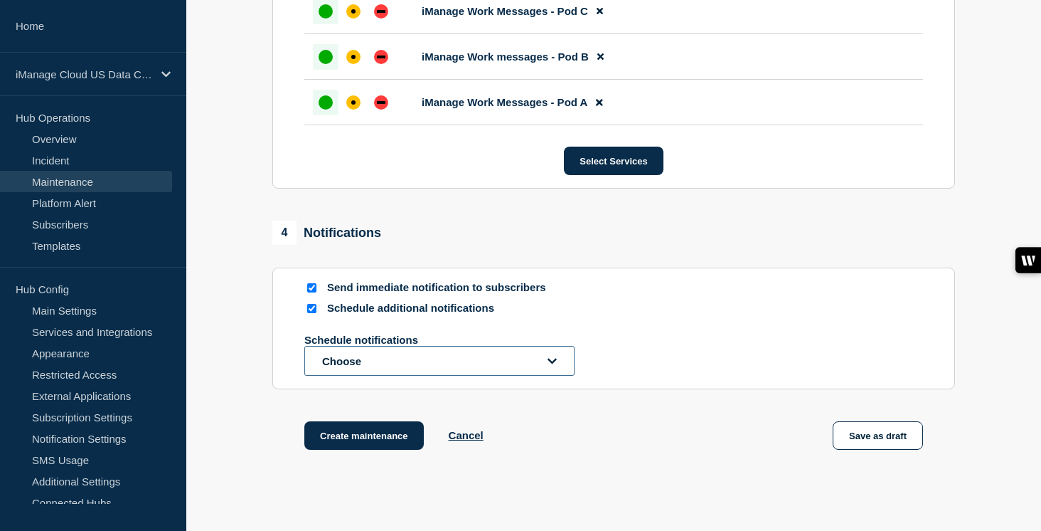
click at [360, 376] on button "Choose" at bounding box center [439, 361] width 270 height 30
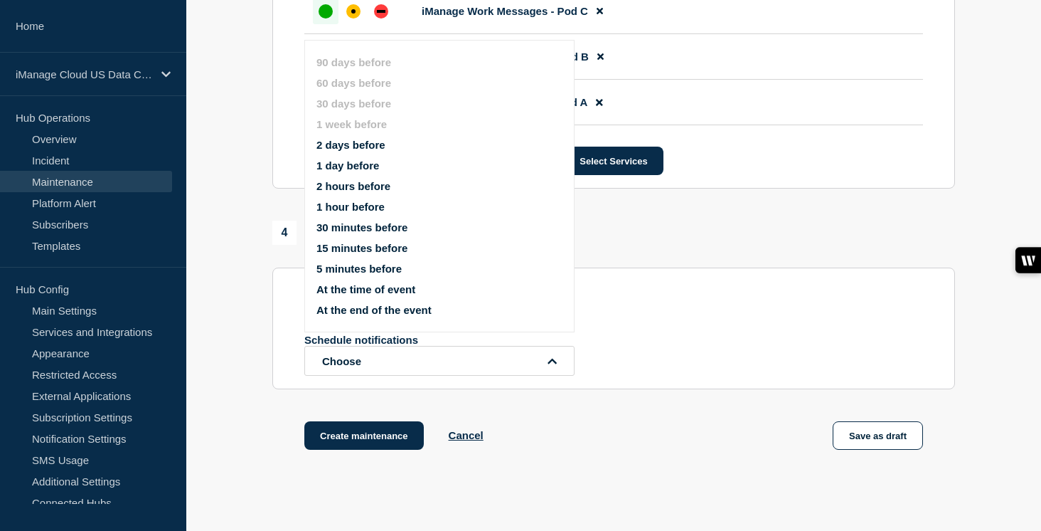
click at [365, 171] on button "1 day before" at bounding box center [348, 165] width 63 height 12
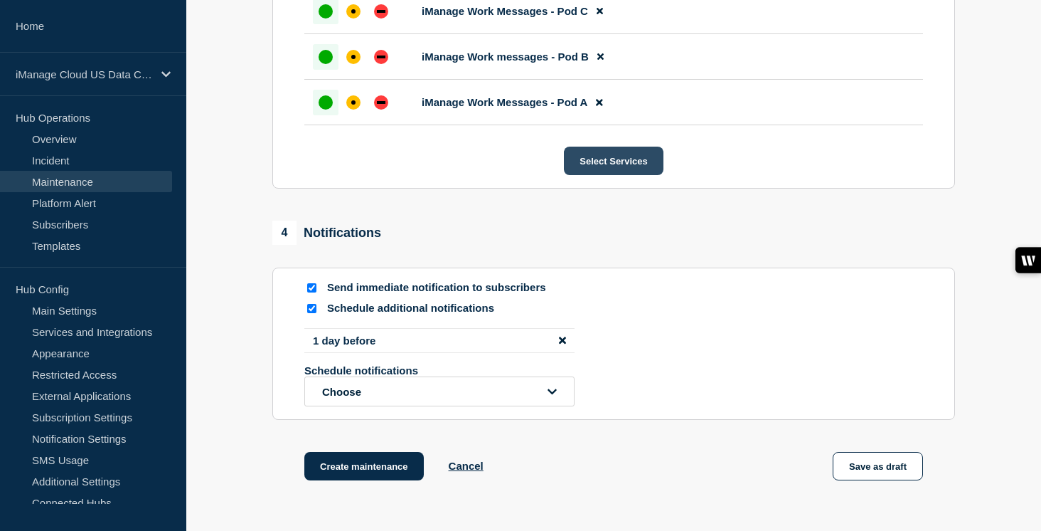
click at [612, 175] on button "Select Services" at bounding box center [613, 161] width 99 height 28
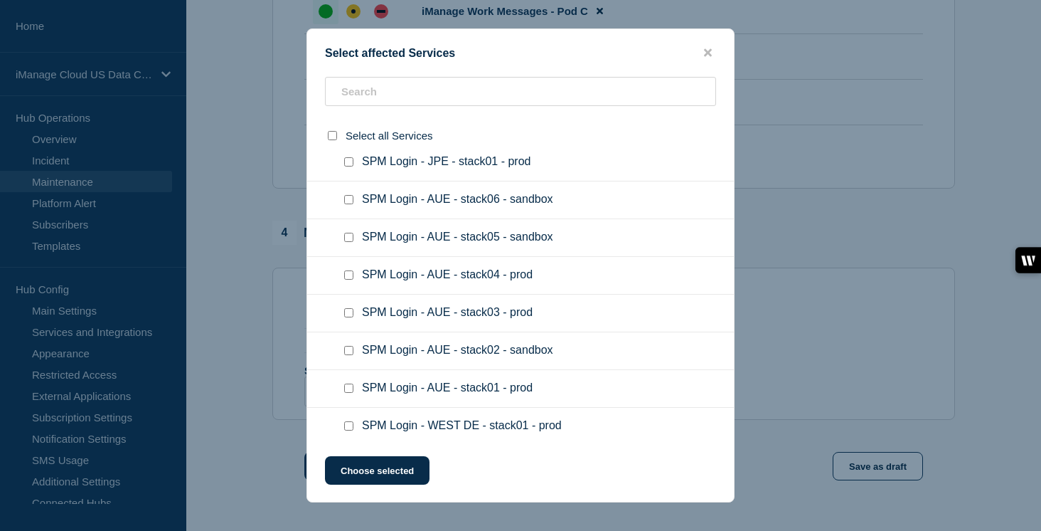
scroll to position [71955, 0]
checkbox input "true"
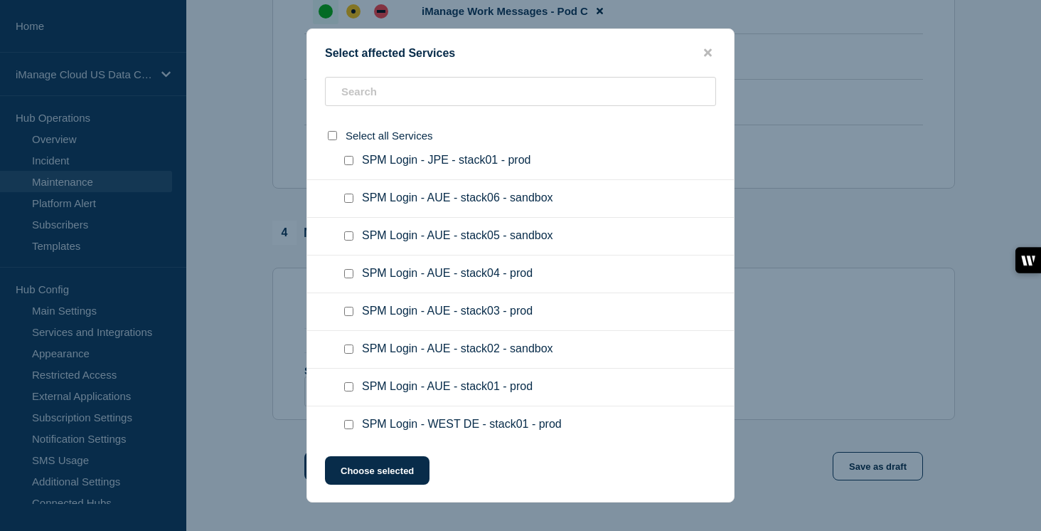
checkbox input "true"
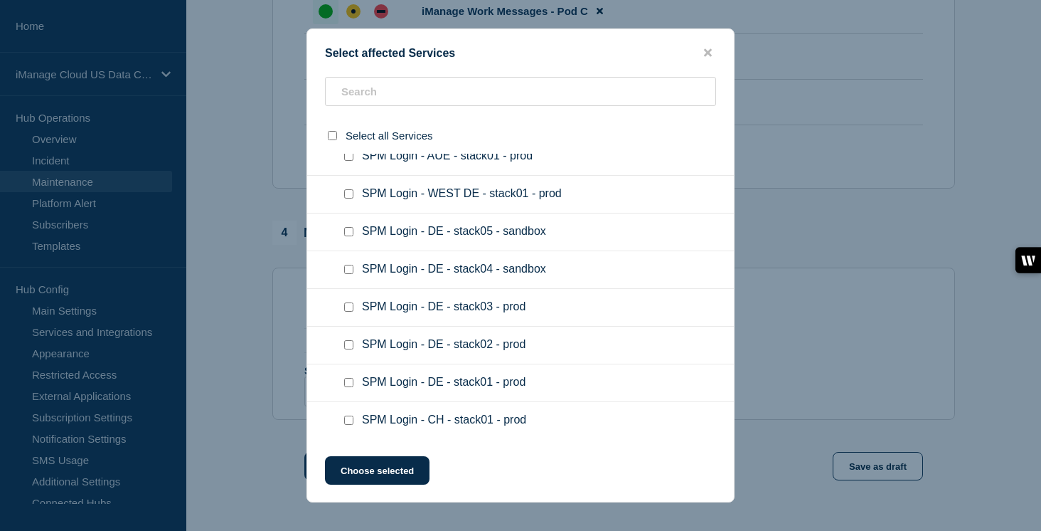
scroll to position [72186, 0]
checkbox input "false"
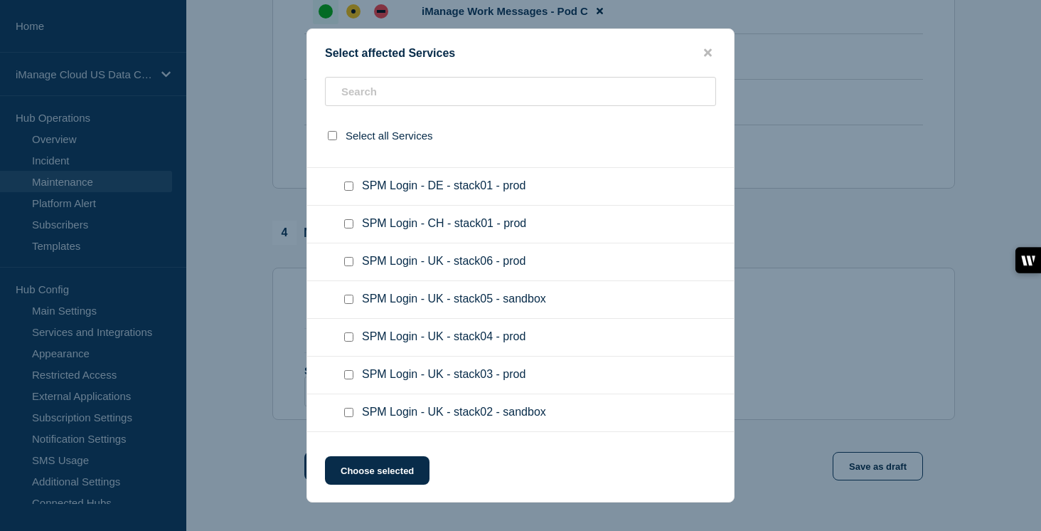
scroll to position [72445, 0]
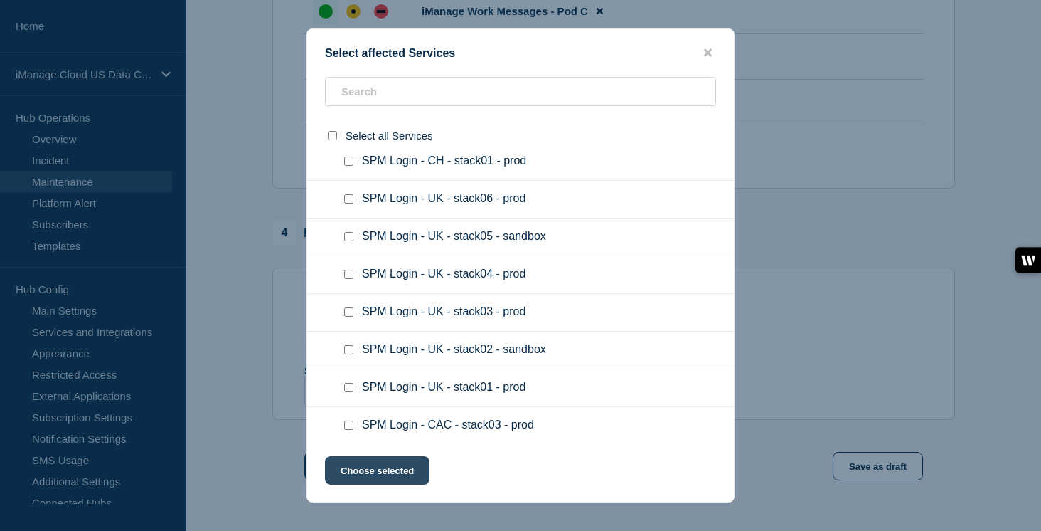
click at [399, 476] on button "Choose selected" at bounding box center [377, 470] width 105 height 28
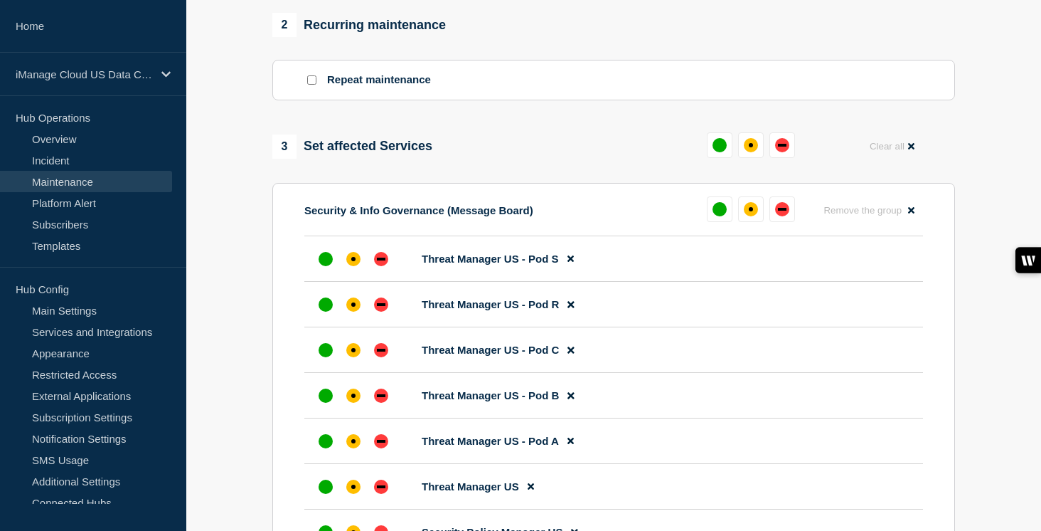
scroll to position [531, 0]
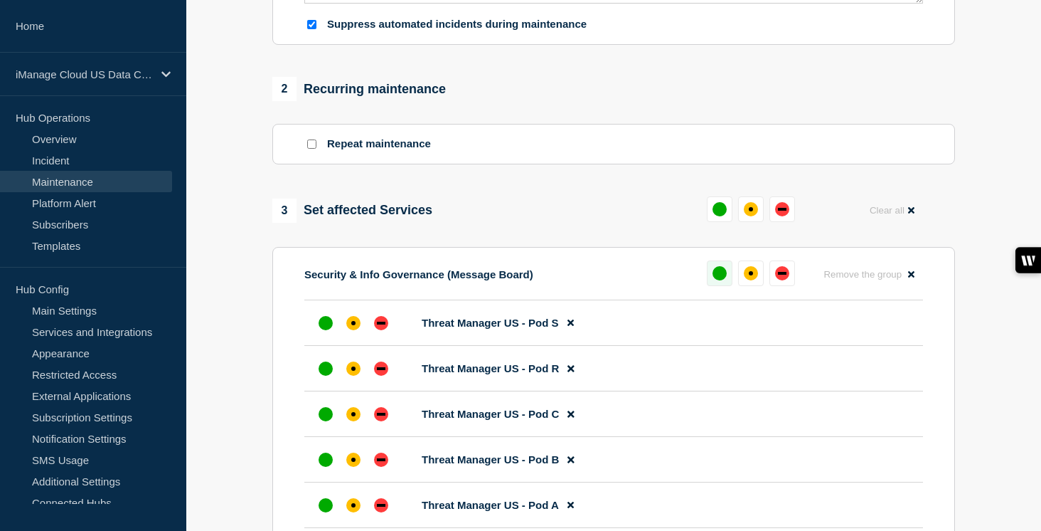
click at [714, 280] on div "up" at bounding box center [720, 273] width 14 height 14
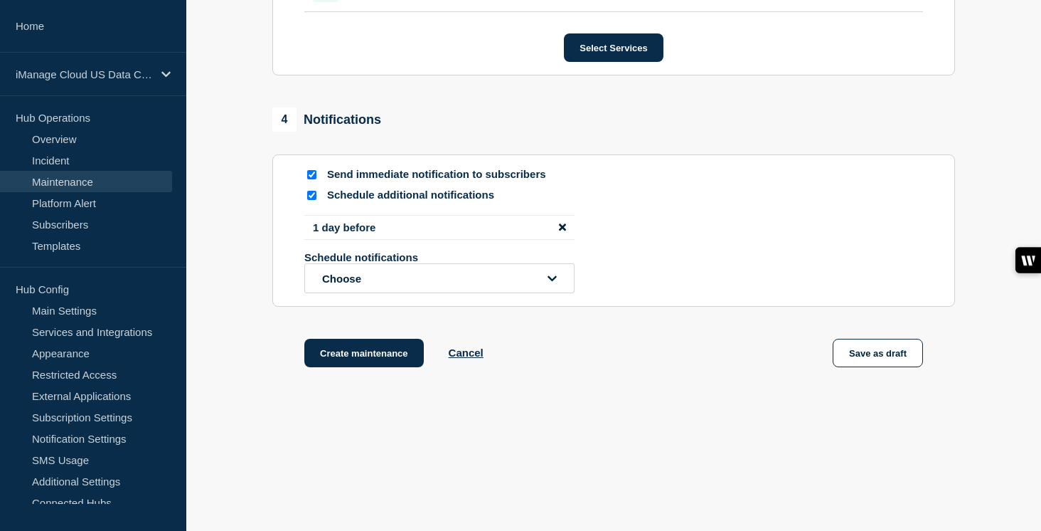
scroll to position [1490, 0]
click at [383, 356] on button "Create maintenance" at bounding box center [364, 353] width 120 height 28
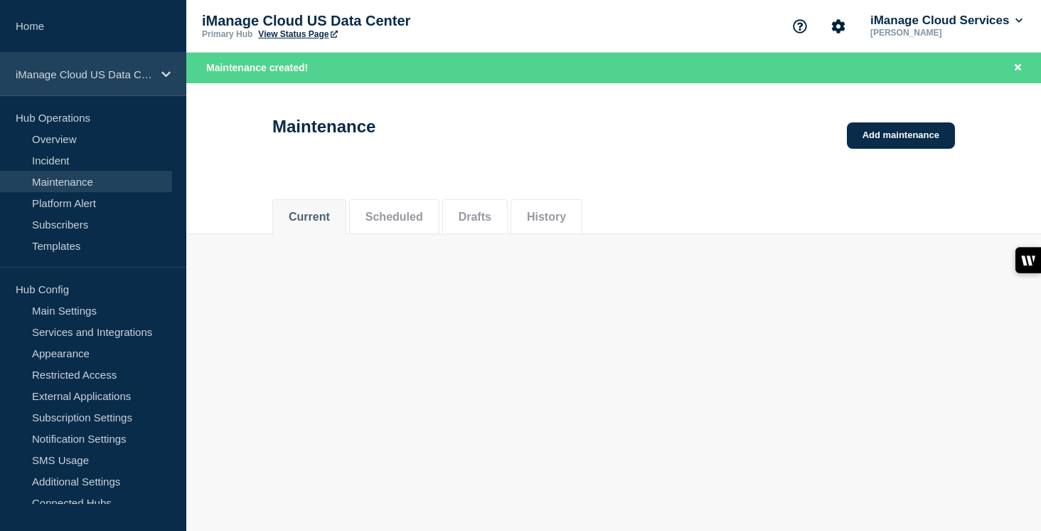
click at [156, 74] on div "iManage Cloud US Data Center" at bounding box center [93, 74] width 186 height 43
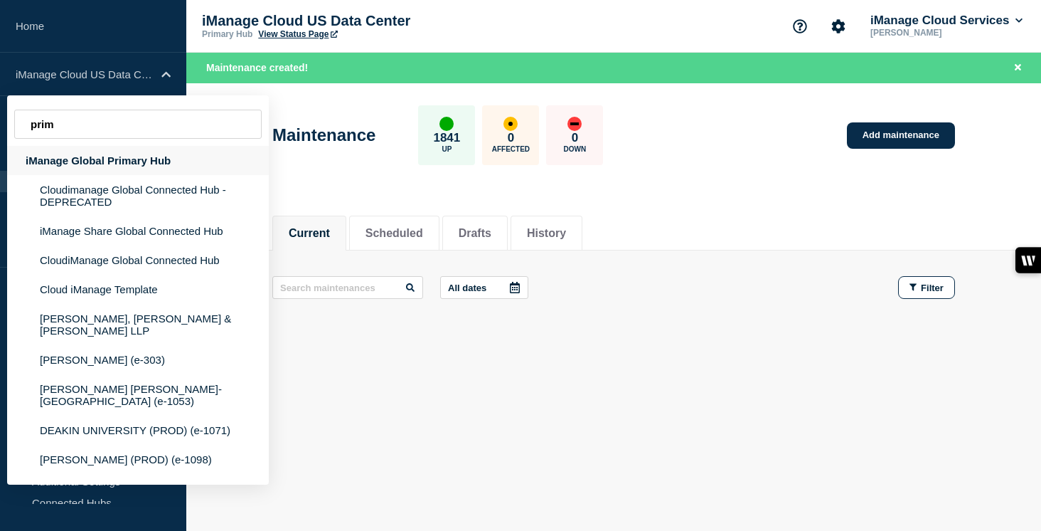
type input "prim"
click at [139, 163] on div "iManage Global Primary Hub" at bounding box center [138, 160] width 262 height 29
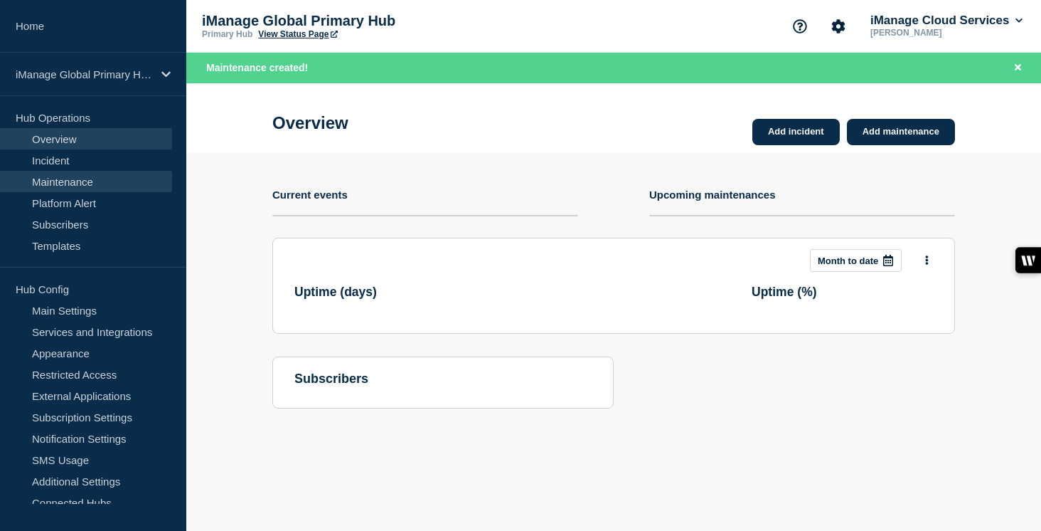
click at [87, 184] on link "Maintenance" at bounding box center [86, 181] width 172 height 21
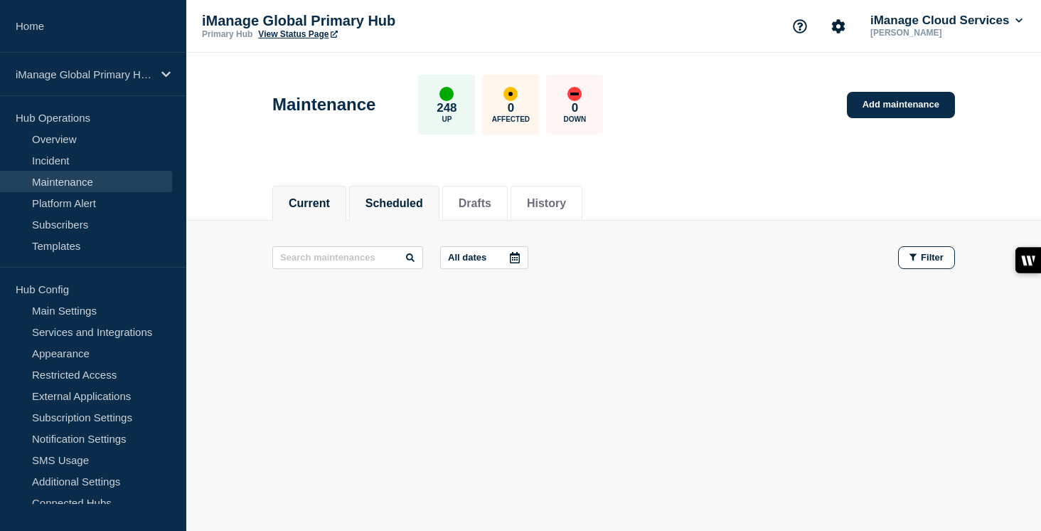
click at [401, 198] on button "Scheduled" at bounding box center [395, 203] width 58 height 13
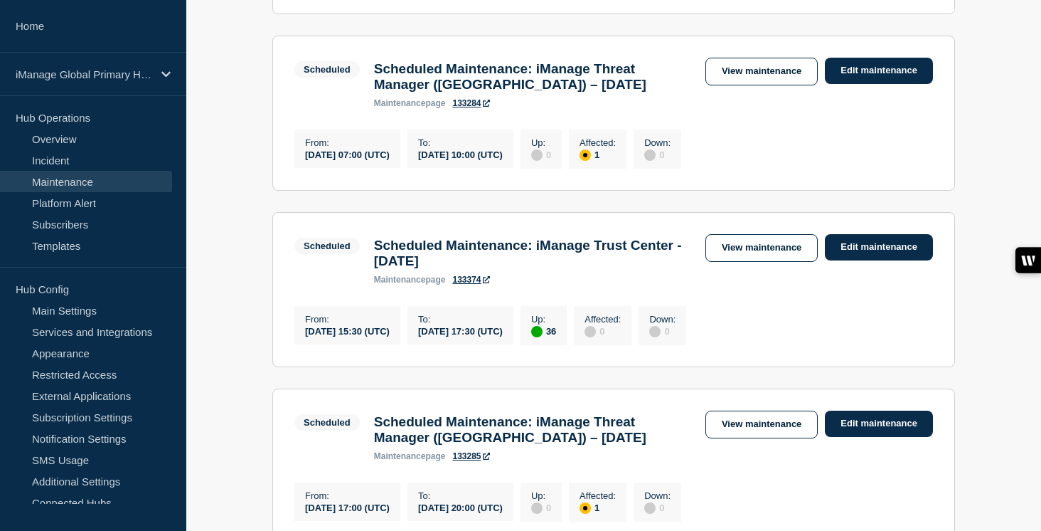
scroll to position [970, 0]
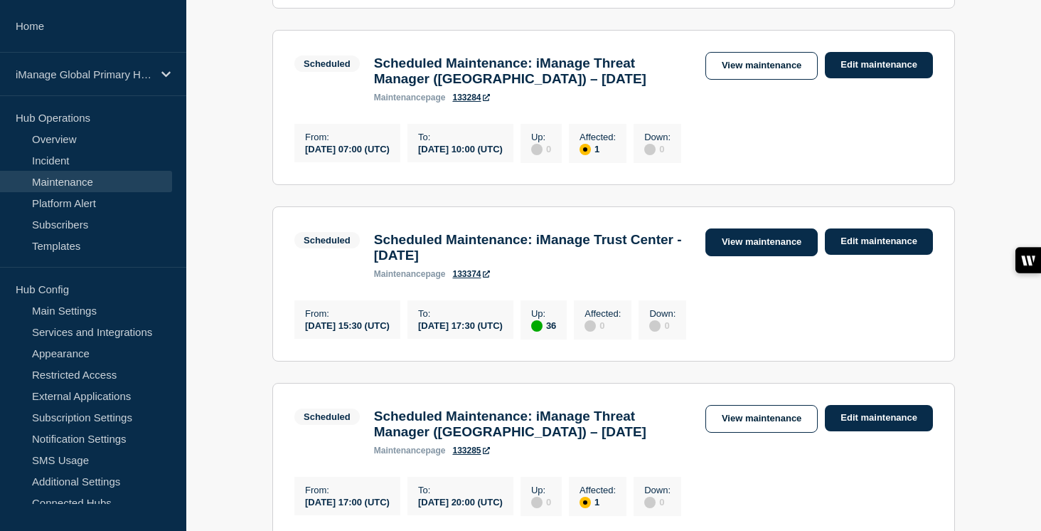
click at [770, 256] on link "View maintenance" at bounding box center [762, 242] width 112 height 28
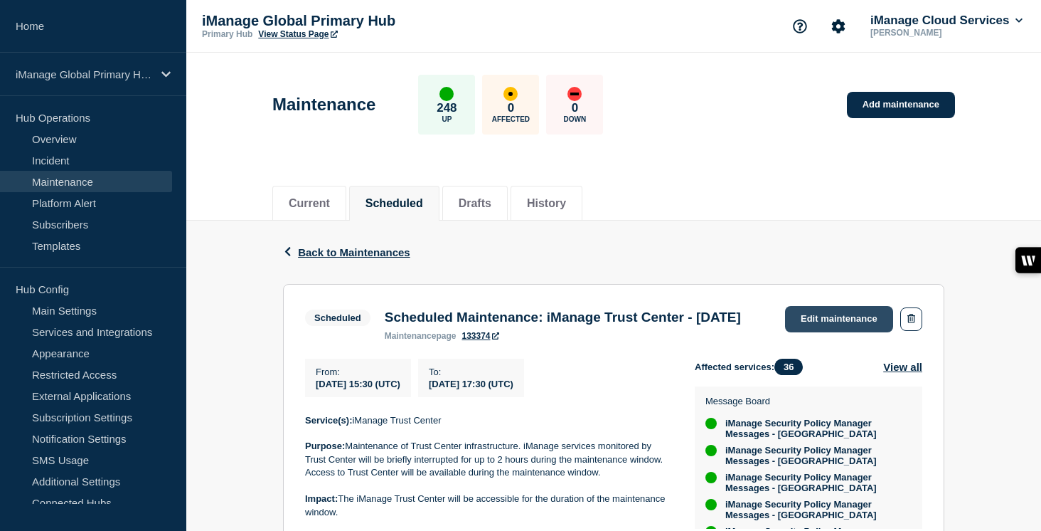
click at [802, 322] on link "Edit maintenance" at bounding box center [839, 319] width 108 height 26
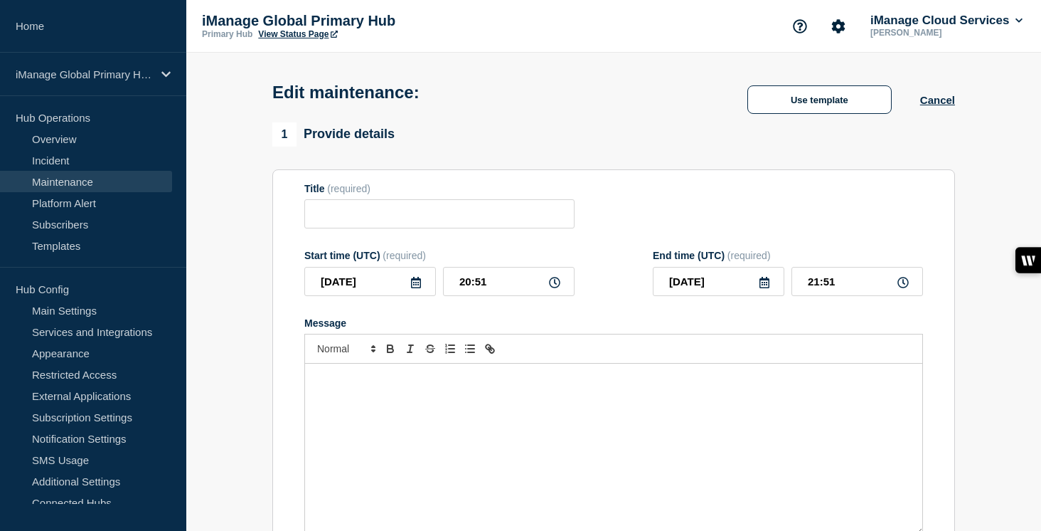
type input "Scheduled Maintenance: iManage Trust Center - [DATE]"
type input "[DATE]"
type input "15:30"
type input "[DATE]"
type input "17:30"
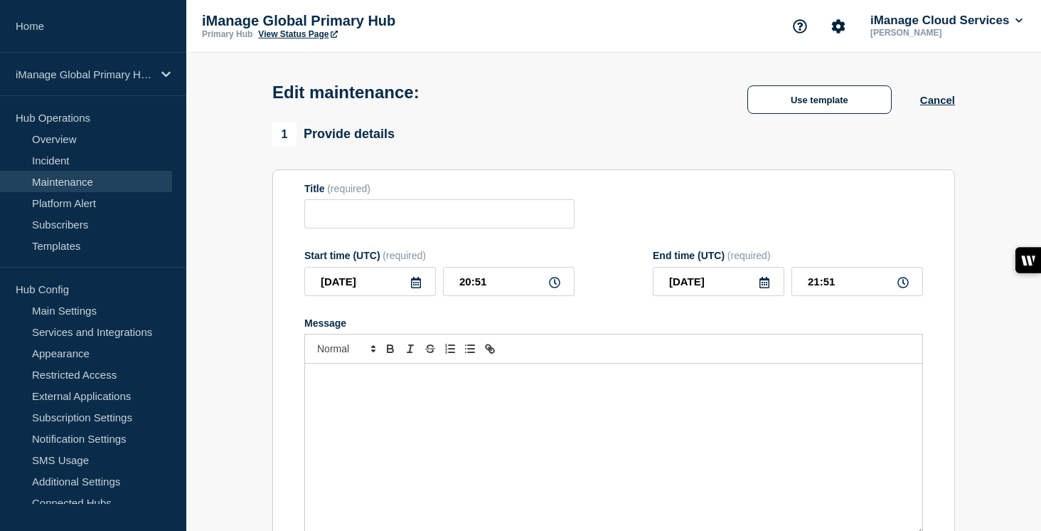
checkbox input "true"
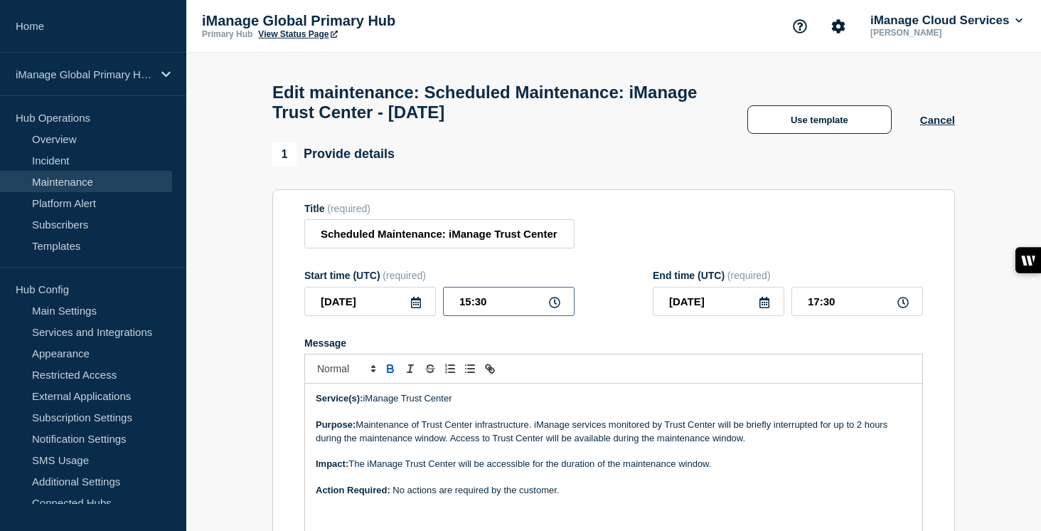
drag, startPoint x: 507, startPoint y: 316, endPoint x: 450, endPoint y: 316, distance: 56.9
click at [450, 316] on input "15:30" at bounding box center [509, 301] width 132 height 29
type input "16:30"
type input "18:30"
click at [541, 351] on form "Title (required) Scheduled Maintenance: iManage Trust Center - [DATE] Start tim…" at bounding box center [613, 393] width 619 height 381
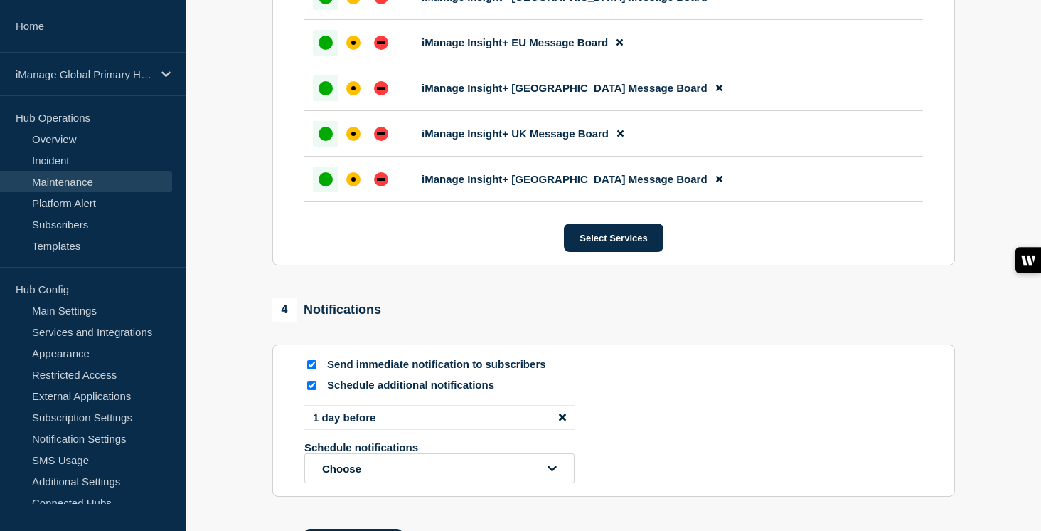
scroll to position [2531, 0]
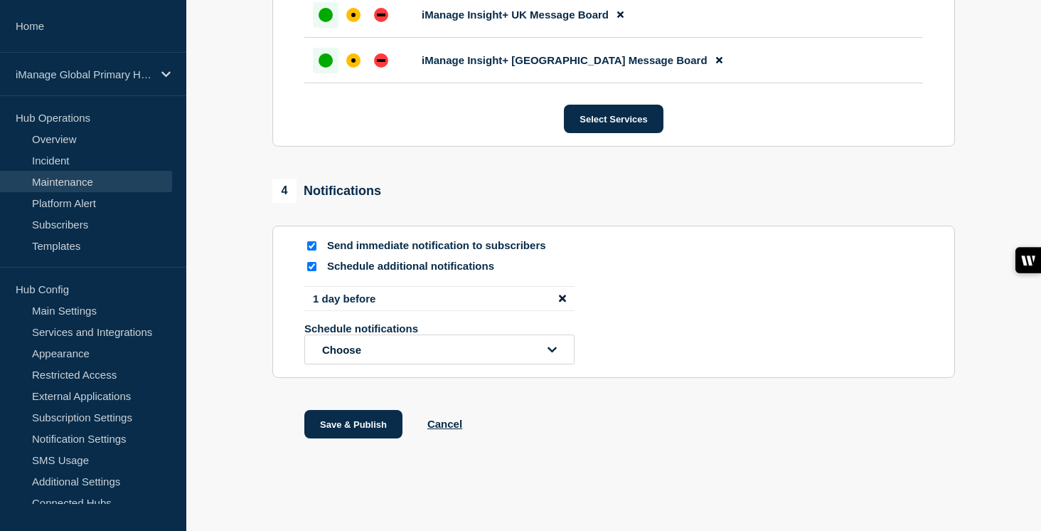
click at [312, 243] on input "Send immediate notification to subscribers" at bounding box center [311, 245] width 9 height 9
checkbox input "false"
click at [361, 426] on button "Save & Publish" at bounding box center [353, 424] width 98 height 28
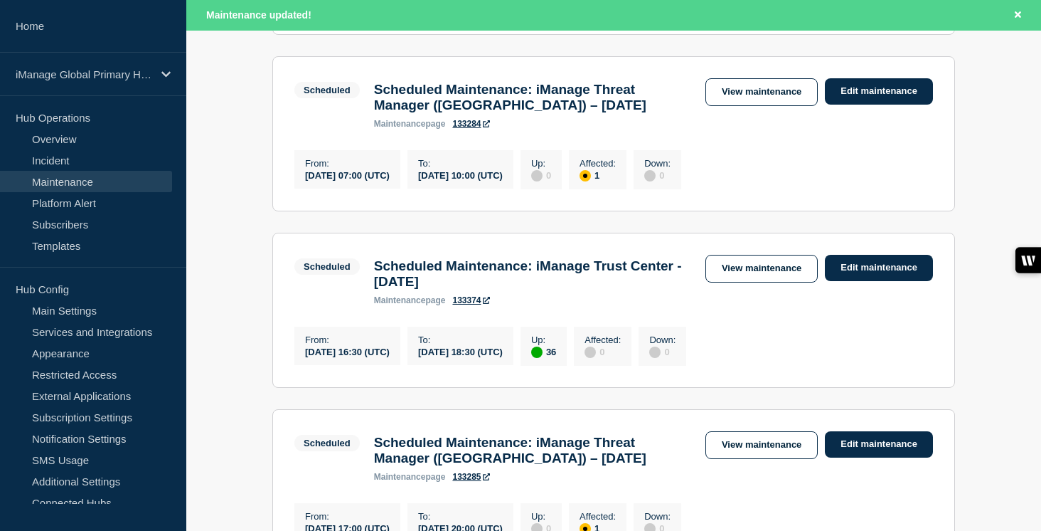
scroll to position [1018, 0]
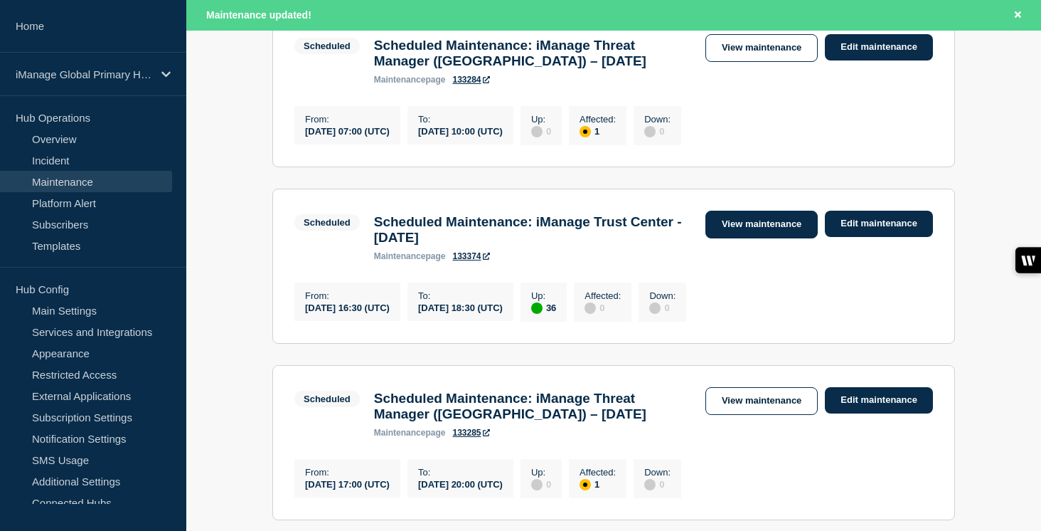
click at [775, 238] on link "View maintenance" at bounding box center [762, 225] width 112 height 28
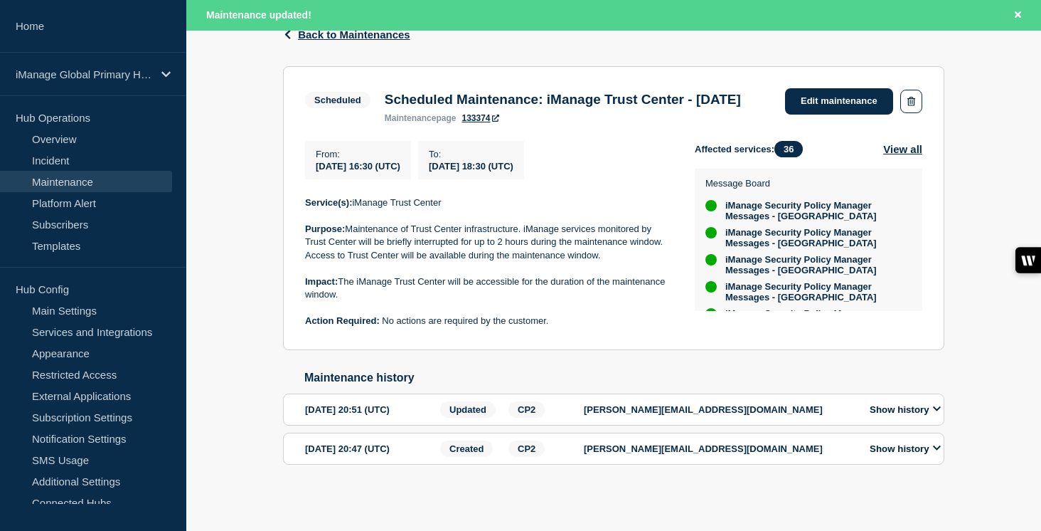
scroll to position [282, 0]
click at [169, 71] on icon at bounding box center [165, 74] width 9 height 11
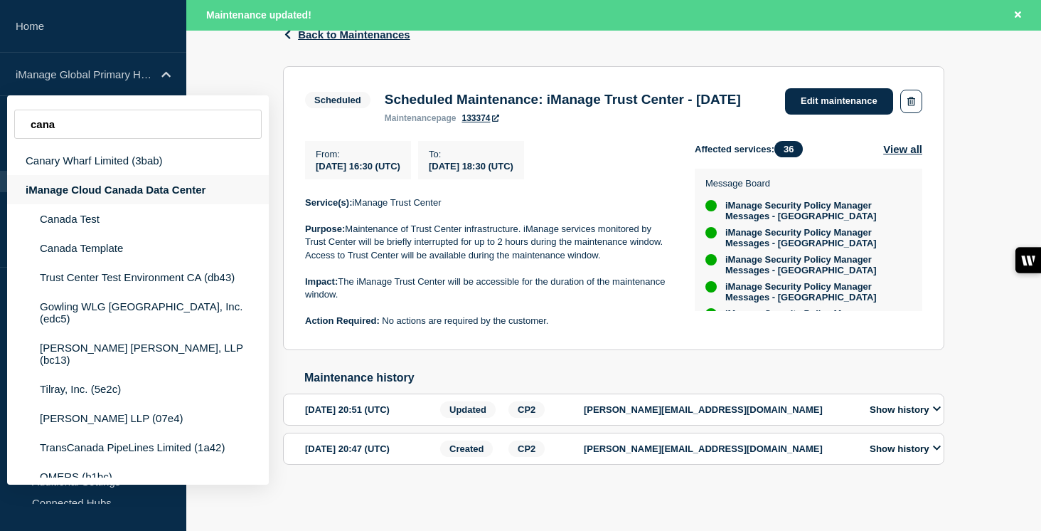
type input "cana"
click at [141, 196] on div "iManage Cloud Canada Data Center" at bounding box center [138, 189] width 262 height 29
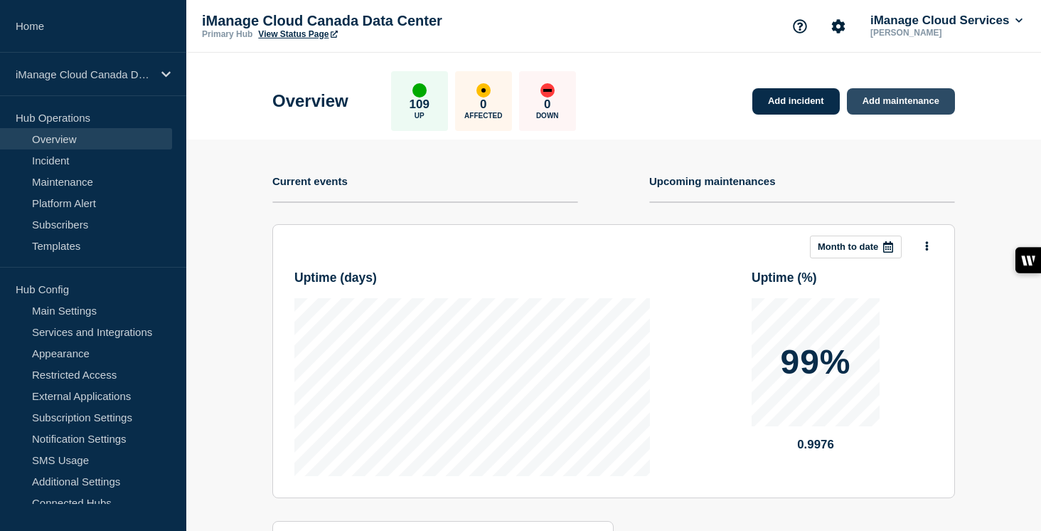
click at [904, 98] on link "Add maintenance" at bounding box center [901, 101] width 108 height 26
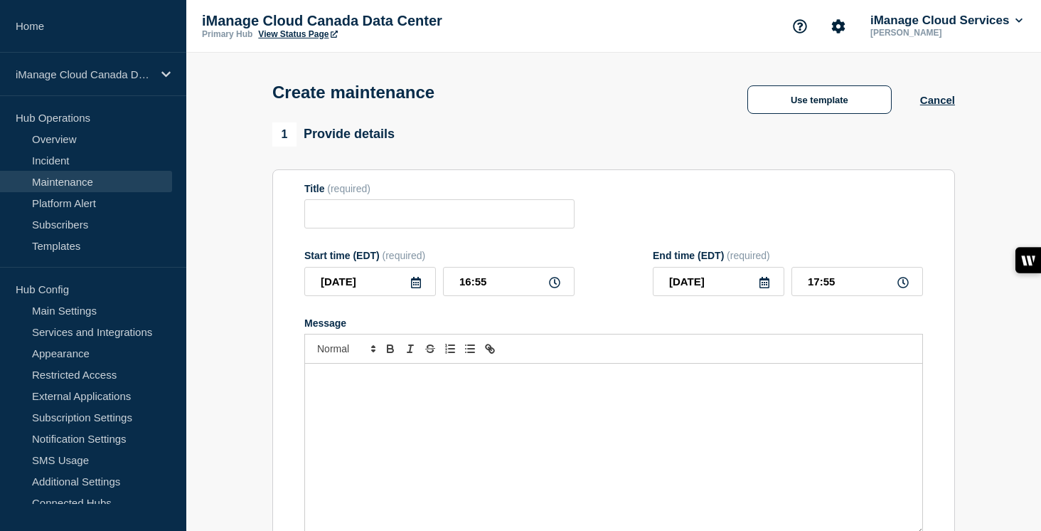
checkbox input "true"
click at [330, 228] on input "Title" at bounding box center [439, 213] width 270 height 29
paste input "Scheduled Maintenance: iManage Trust Center - [DATE]"
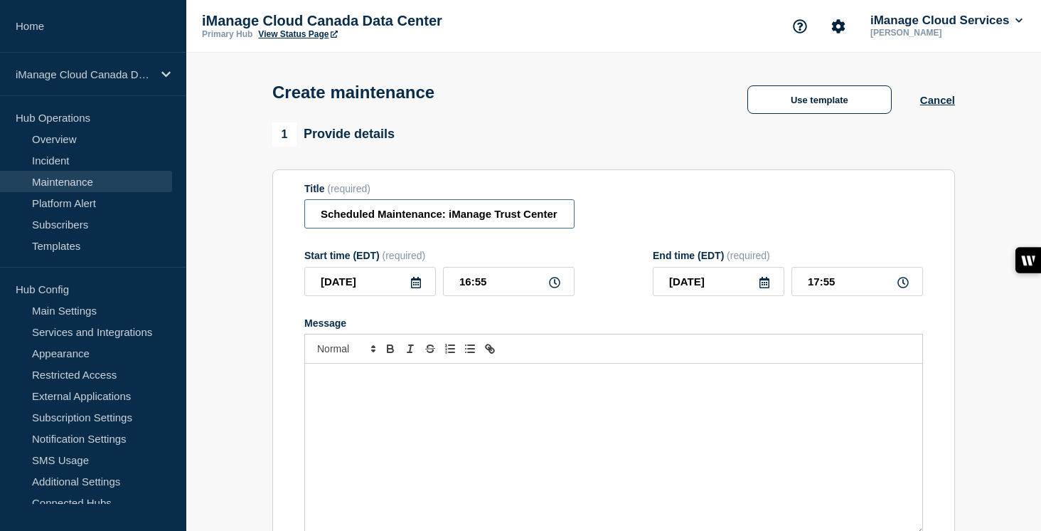
scroll to position [0, 88]
click at [525, 221] on input "Scheduled Maintenance: iManage Trust Center - [DATE]" at bounding box center [439, 213] width 270 height 29
type input "Scheduled Maintenance: iManage Trust Center - [DATE]"
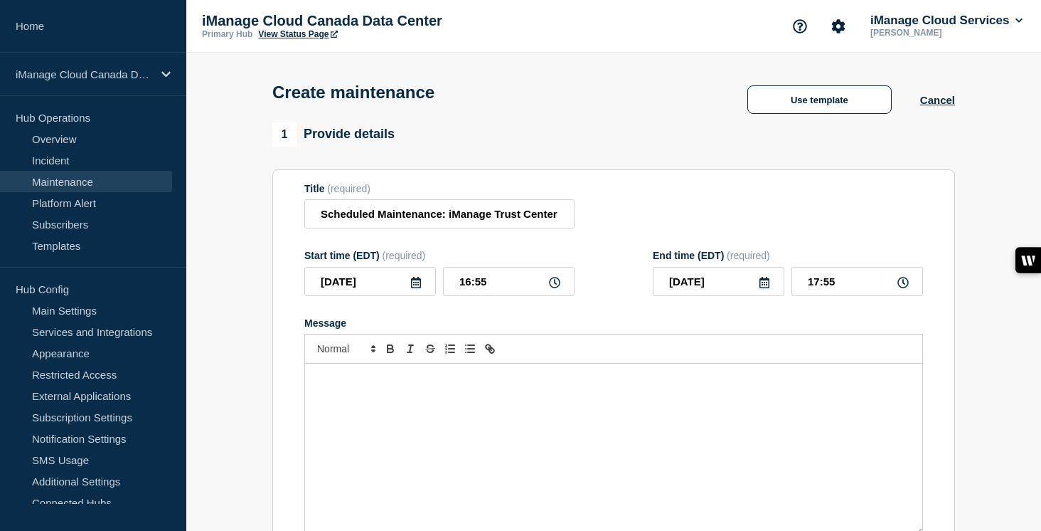
click at [396, 444] on div "Message" at bounding box center [613, 449] width 617 height 171
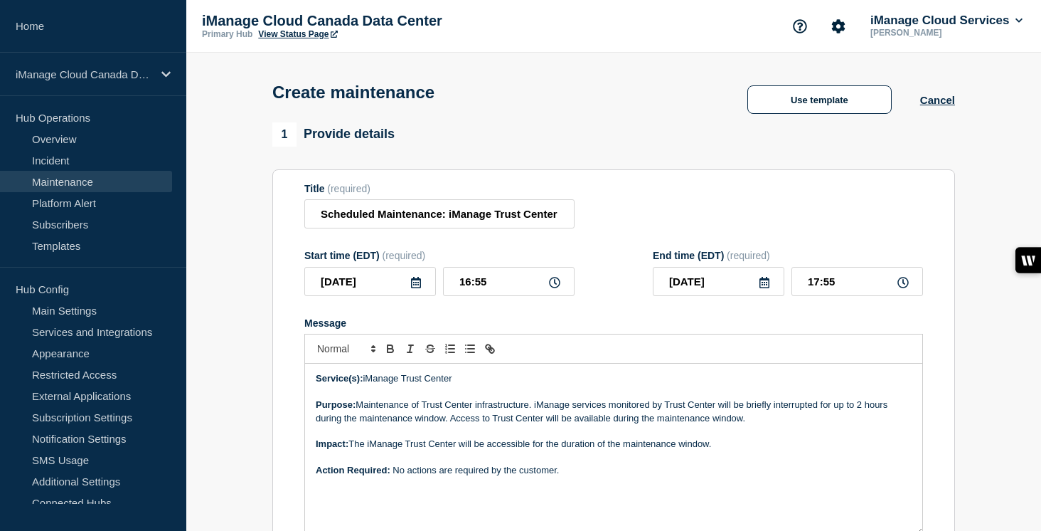
click at [420, 288] on icon at bounding box center [415, 282] width 11 height 11
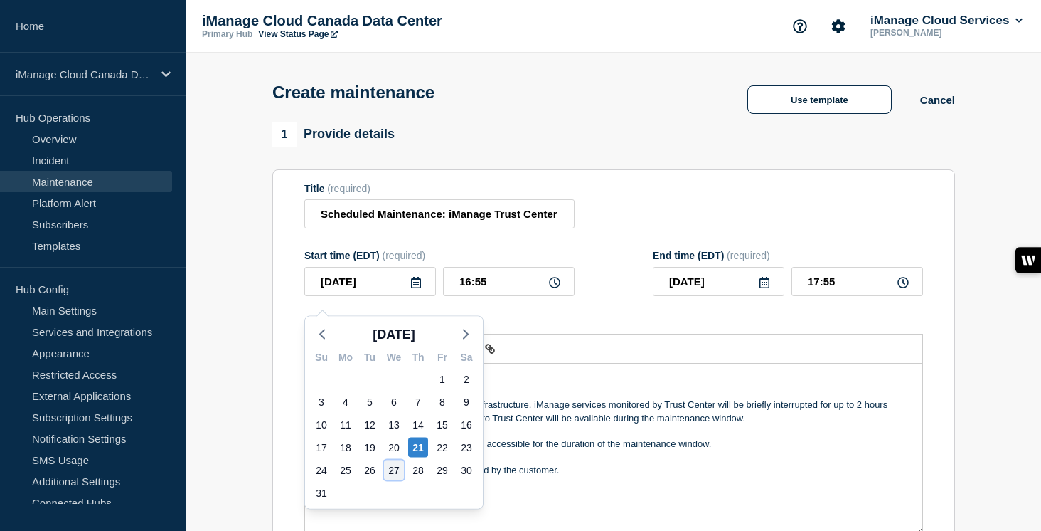
click at [401, 469] on div "27" at bounding box center [394, 470] width 20 height 20
type input "[DATE]"
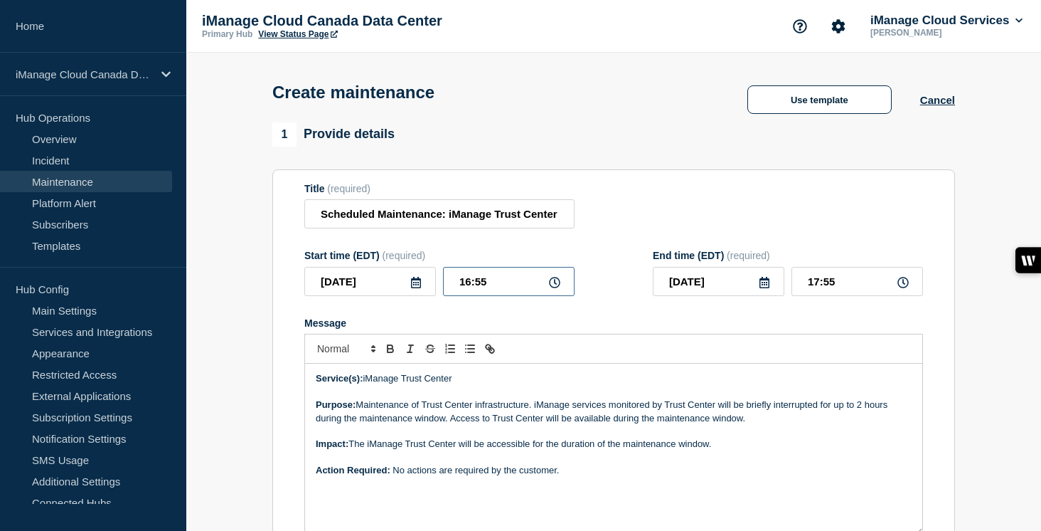
drag, startPoint x: 505, startPoint y: 286, endPoint x: 445, endPoint y: 286, distance: 60.5
click at [445, 286] on input "16:55" at bounding box center [509, 281] width 132 height 29
type input "12:30"
drag, startPoint x: 844, startPoint y: 290, endPoint x: 788, endPoint y: 290, distance: 55.5
click at [788, 290] on div "[DATE] 13:30" at bounding box center [788, 281] width 270 height 29
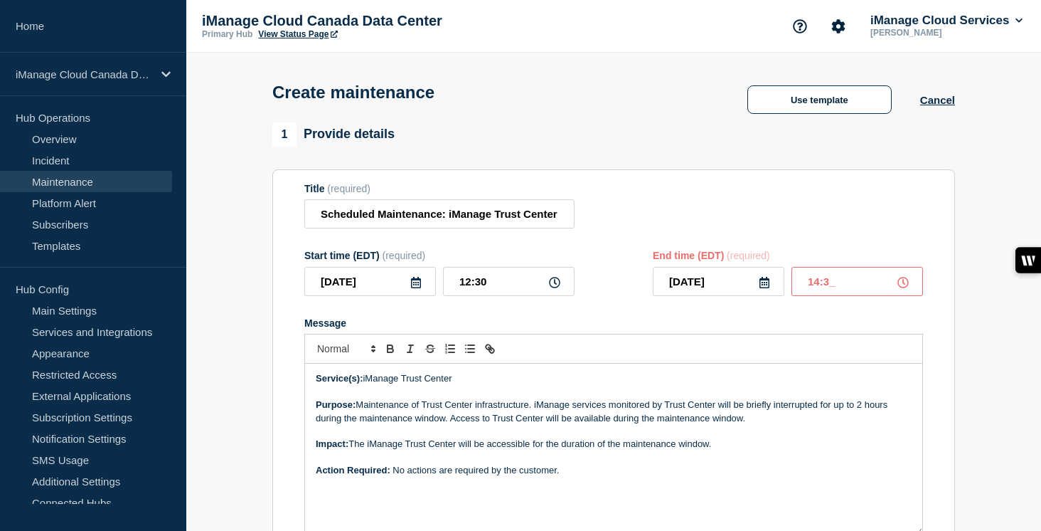
type input "14:30"
click at [731, 327] on form "Title (required) Scheduled Maintenance: iManage Trust Center - [DATE] Start tim…" at bounding box center [613, 373] width 619 height 381
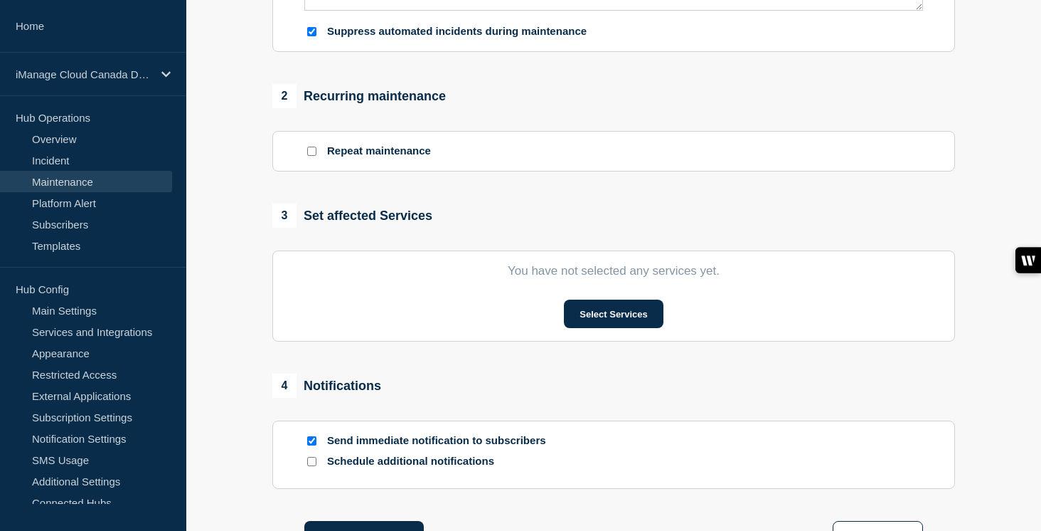
scroll to position [535, 0]
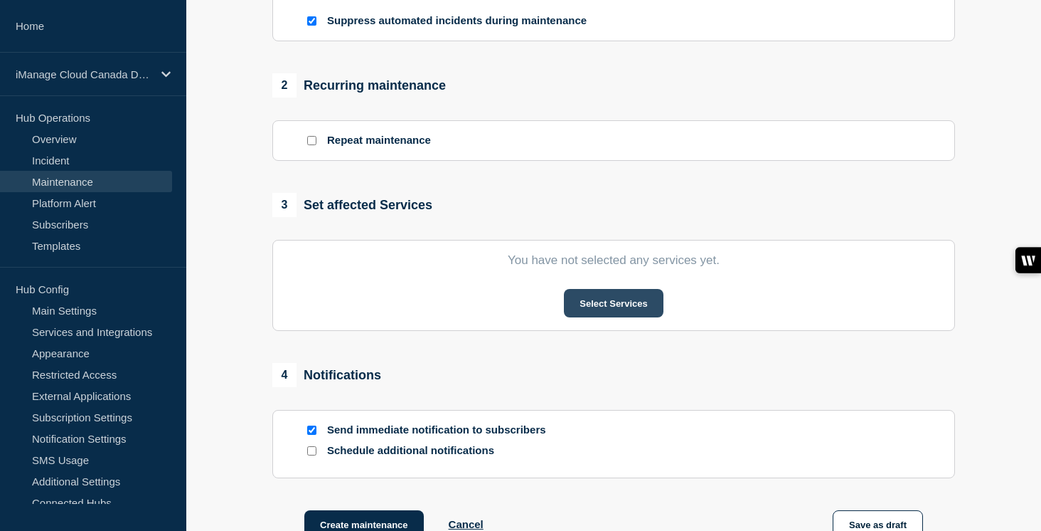
click at [624, 317] on button "Select Services" at bounding box center [613, 303] width 99 height 28
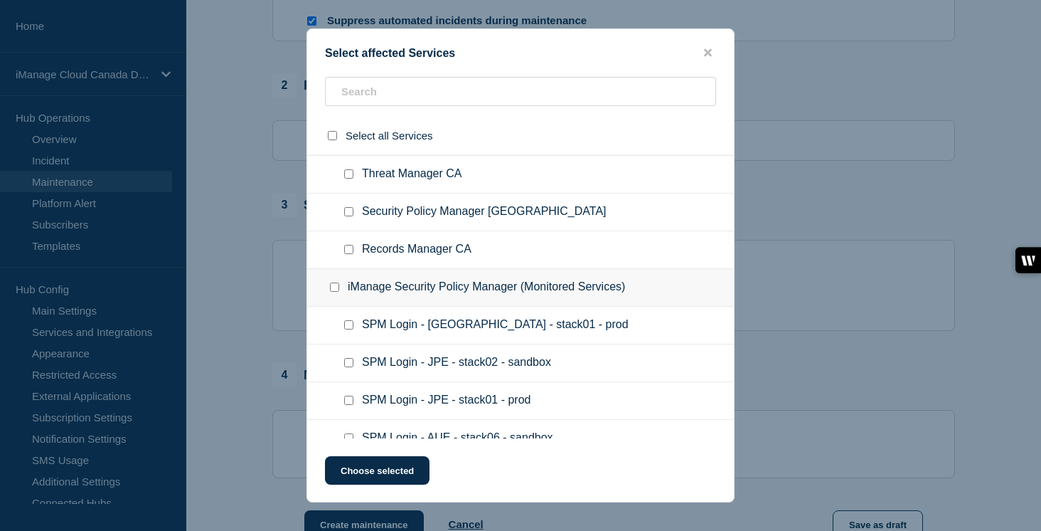
scroll to position [2485, 0]
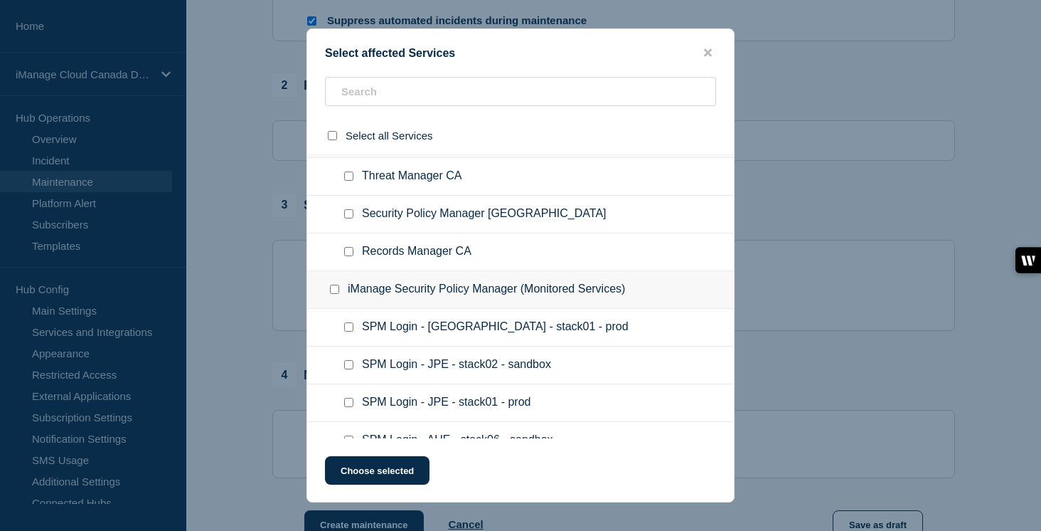
click at [335, 143] on input "Security & Info Governance (Message Board) checkbox" at bounding box center [334, 138] width 9 height 9
checkbox input "true"
click at [349, 256] on input "Records Manager CA checkbox" at bounding box center [348, 251] width 9 height 9
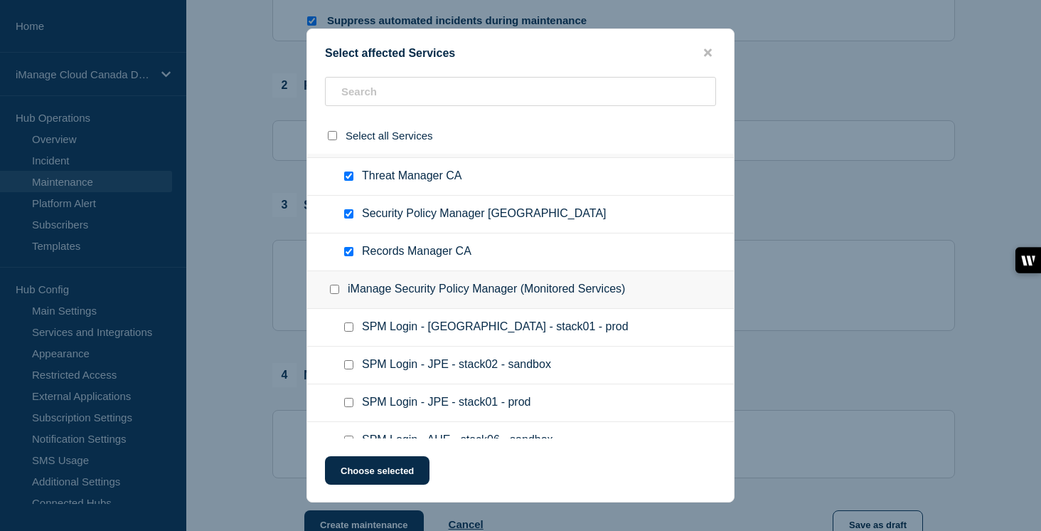
checkbox input "false"
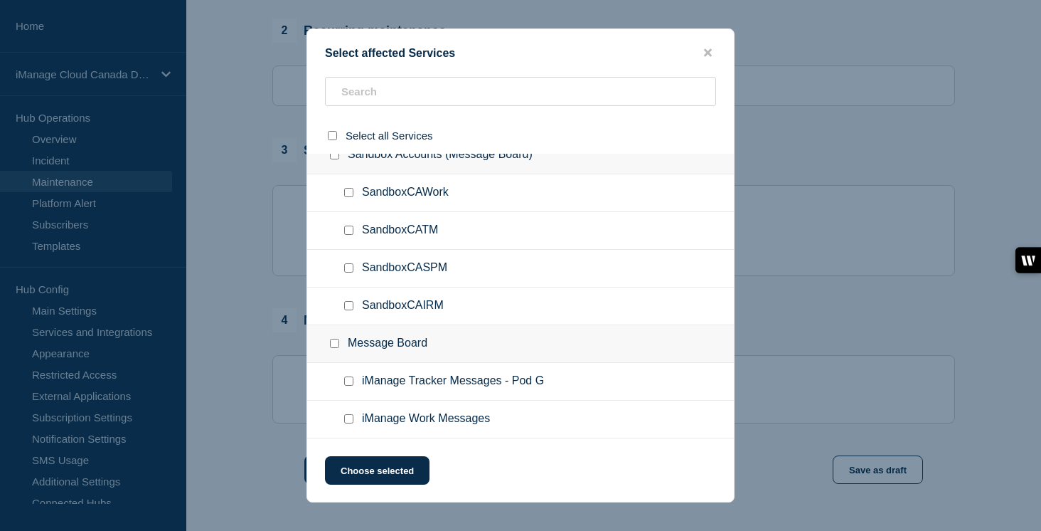
scroll to position [609, 0]
click at [349, 423] on input "iManage Work Messages checkbox" at bounding box center [348, 418] width 9 height 9
checkbox input "true"
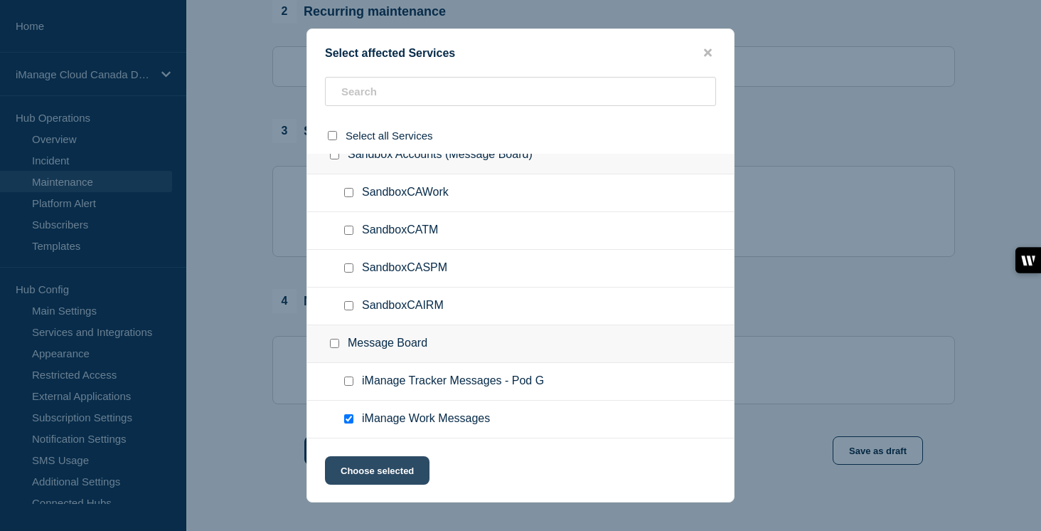
click at [402, 474] on button "Choose selected" at bounding box center [377, 470] width 105 height 28
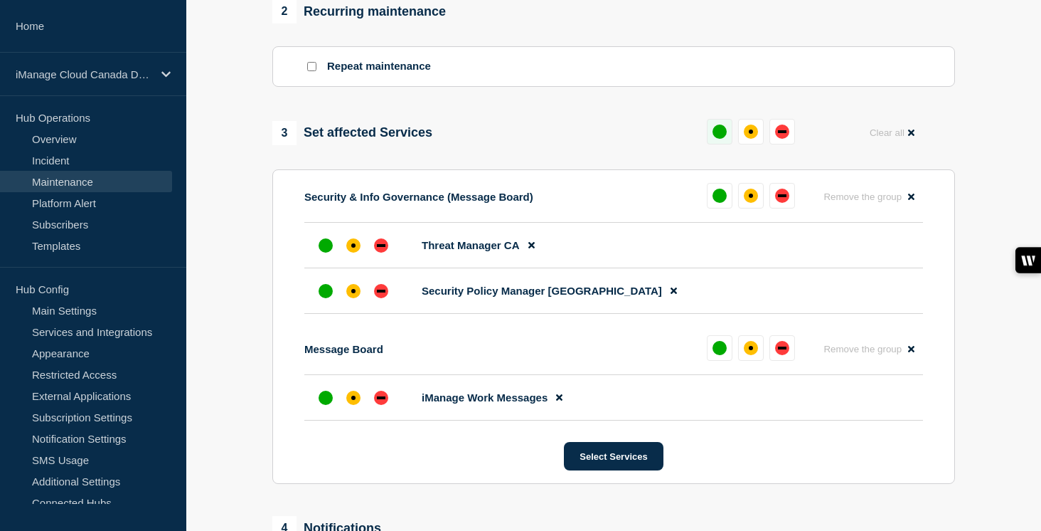
click at [728, 142] on button at bounding box center [720, 132] width 26 height 26
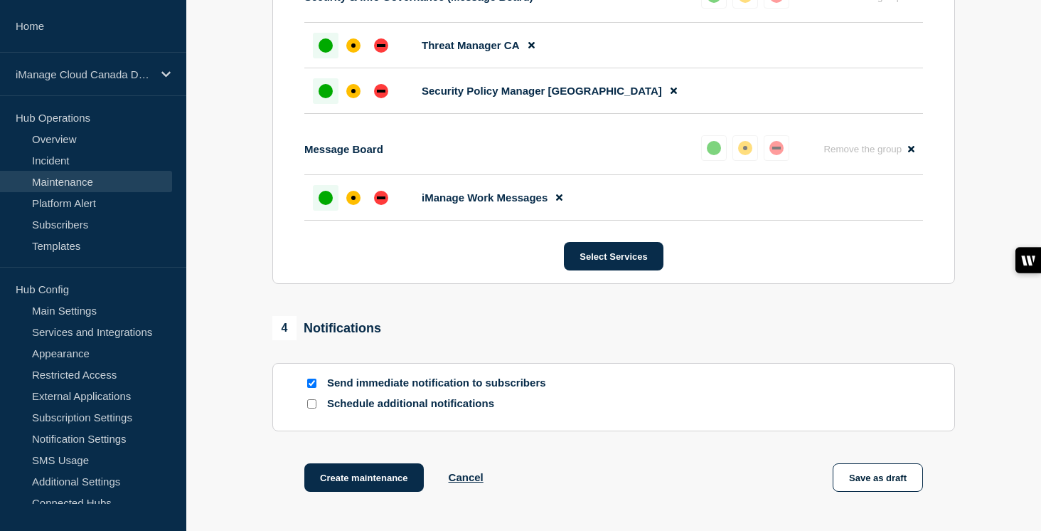
scroll to position [921, 0]
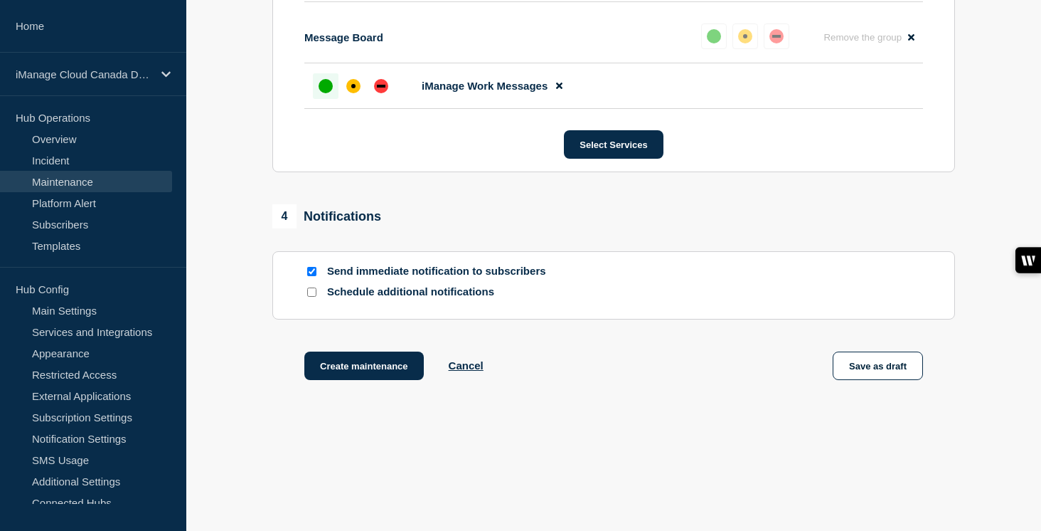
click at [311, 297] on input "Schedule additional notifications" at bounding box center [311, 291] width 9 height 9
checkbox input "true"
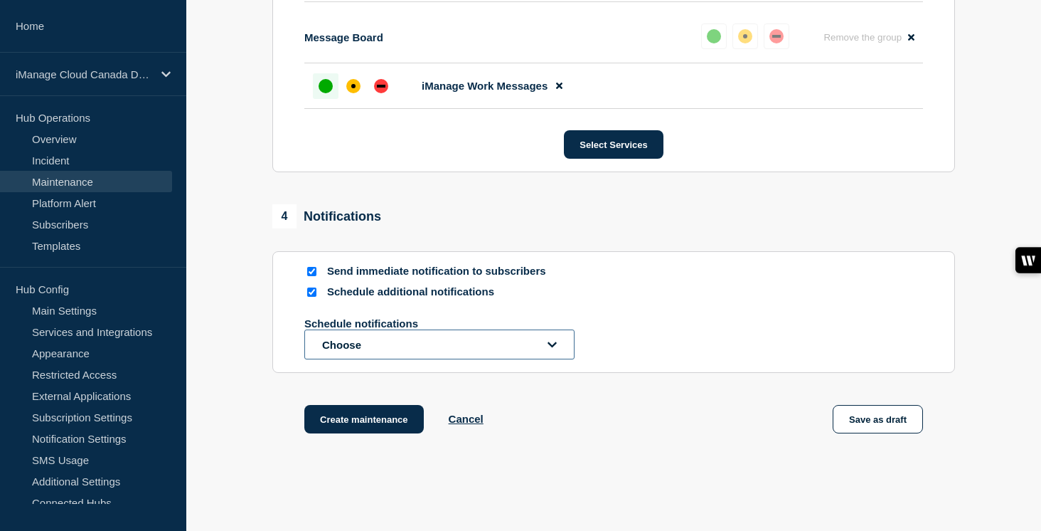
click at [351, 359] on button "Choose" at bounding box center [439, 344] width 270 height 30
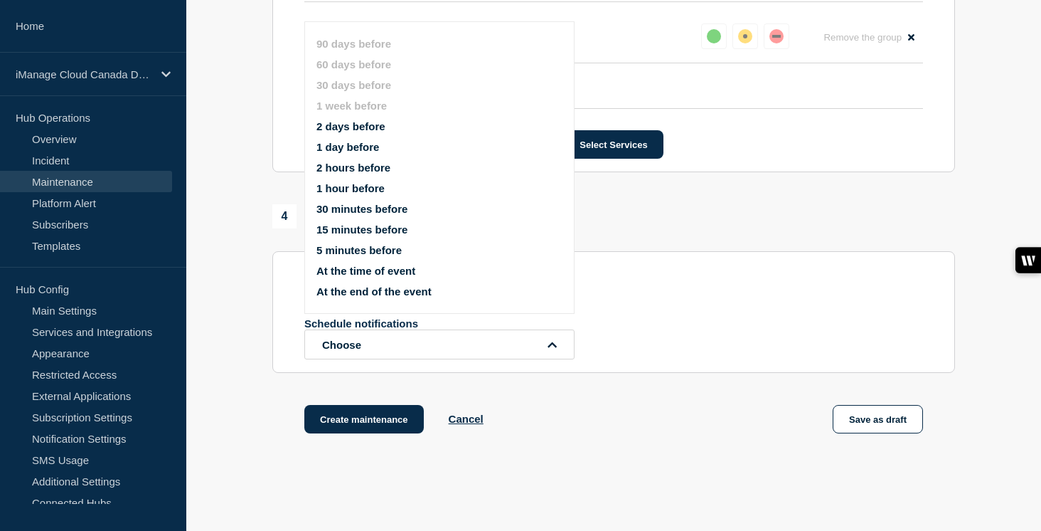
click at [338, 153] on button "1 day before" at bounding box center [348, 147] width 63 height 12
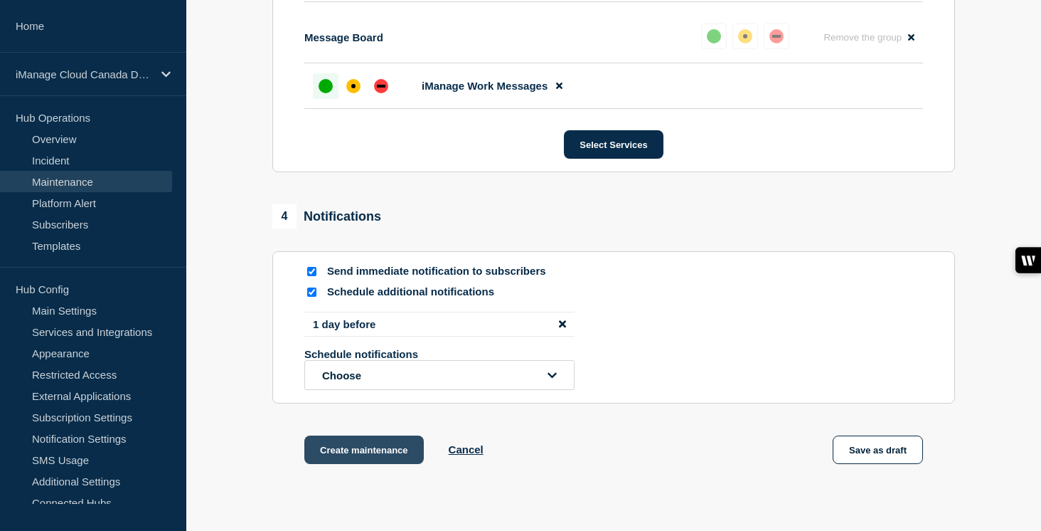
click at [363, 464] on button "Create maintenance" at bounding box center [364, 449] width 120 height 28
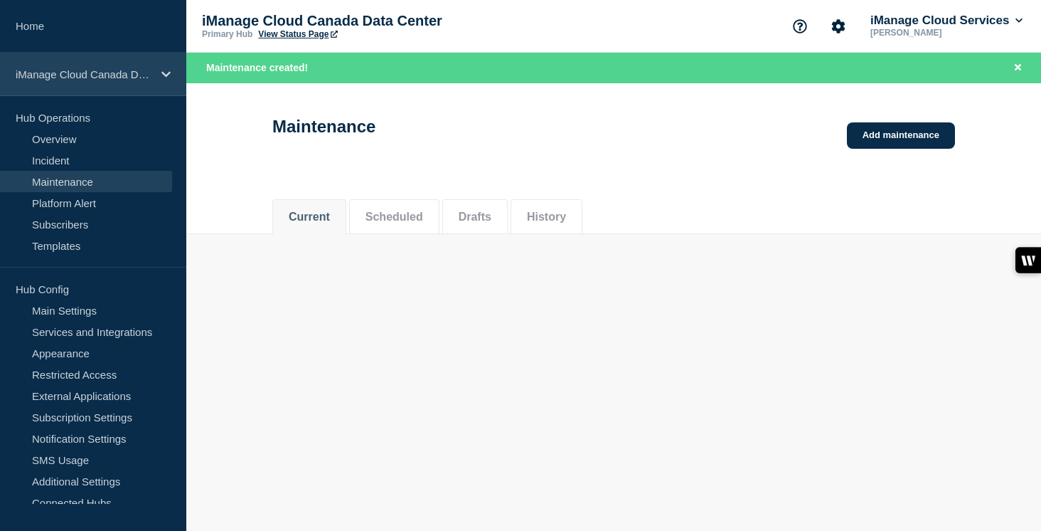
click at [176, 68] on div "iManage Cloud Canada Data Center" at bounding box center [93, 74] width 186 height 43
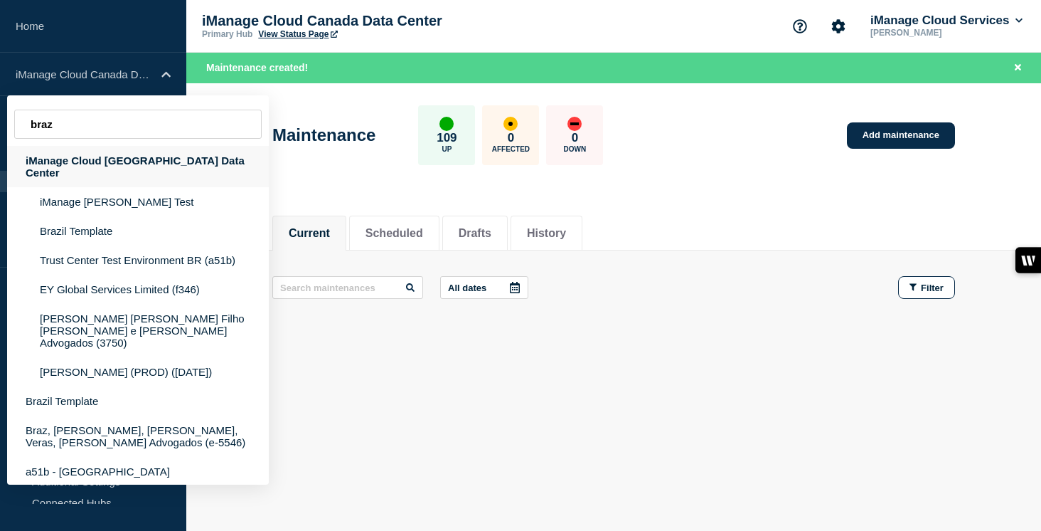
type input "braz"
click at [174, 172] on div "iManage Cloud [GEOGRAPHIC_DATA] Data Center" at bounding box center [138, 166] width 262 height 41
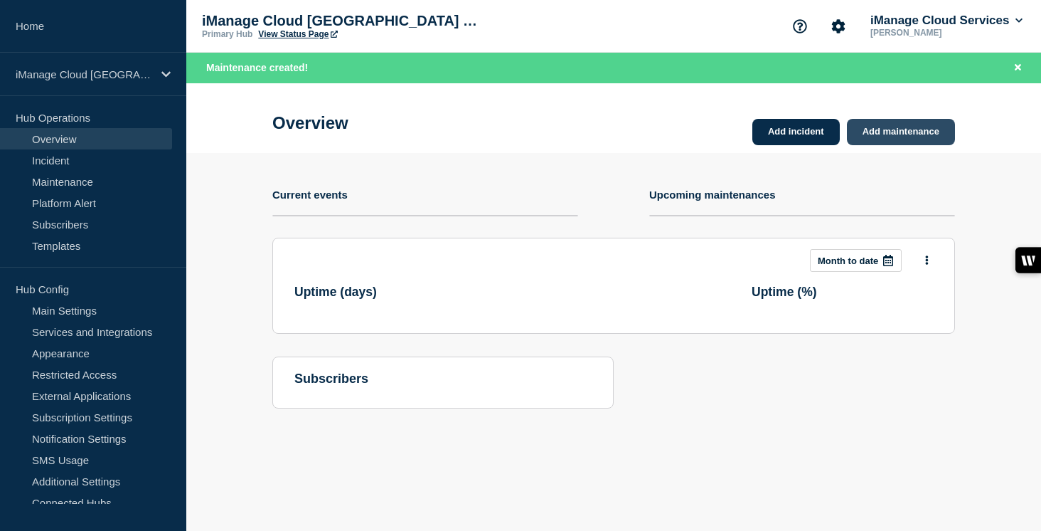
click at [911, 132] on link "Add maintenance" at bounding box center [901, 132] width 108 height 26
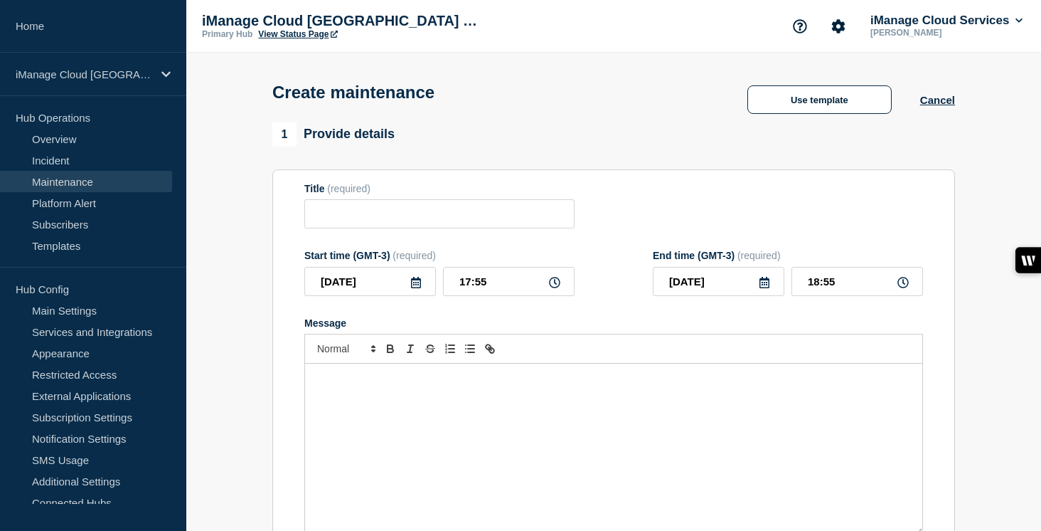
click at [388, 489] on div "Message" at bounding box center [613, 449] width 617 height 171
checkbox input "true"
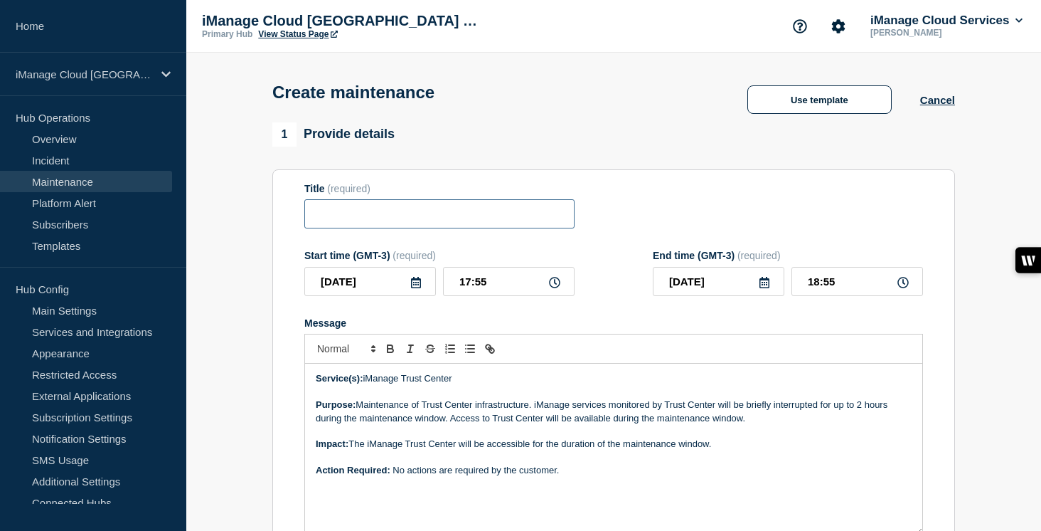
click at [341, 218] on input "Title" at bounding box center [439, 213] width 270 height 29
paste input "Scheduled Maintenance: iManage Trust Center - [DATE]"
click at [526, 218] on input "Scheduled Maintenance: iManage Trust Center - [DATE]" at bounding box center [439, 213] width 270 height 29
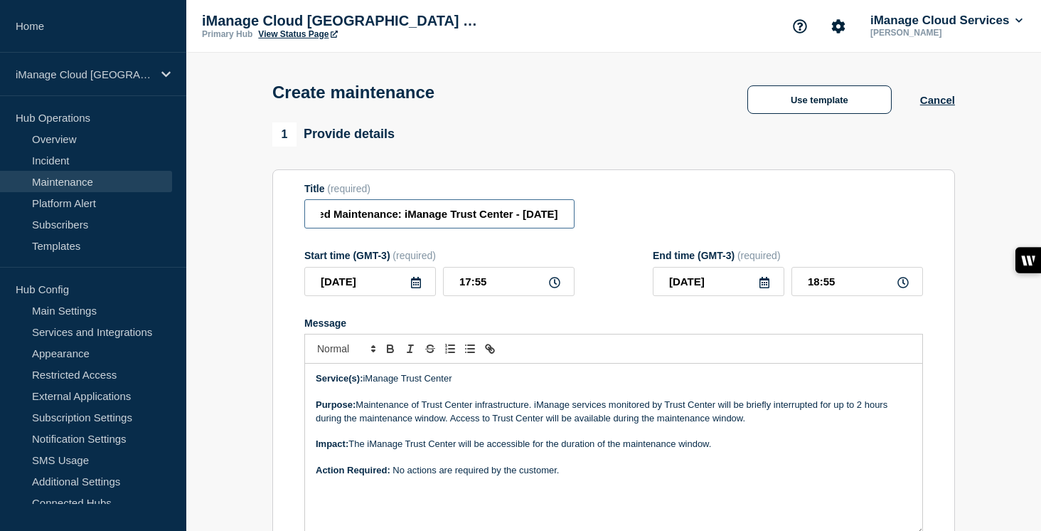
type input "Scheduled Maintenance: iManage Trust Center - [DATE]"
click at [403, 290] on input "[DATE]" at bounding box center [370, 281] width 132 height 29
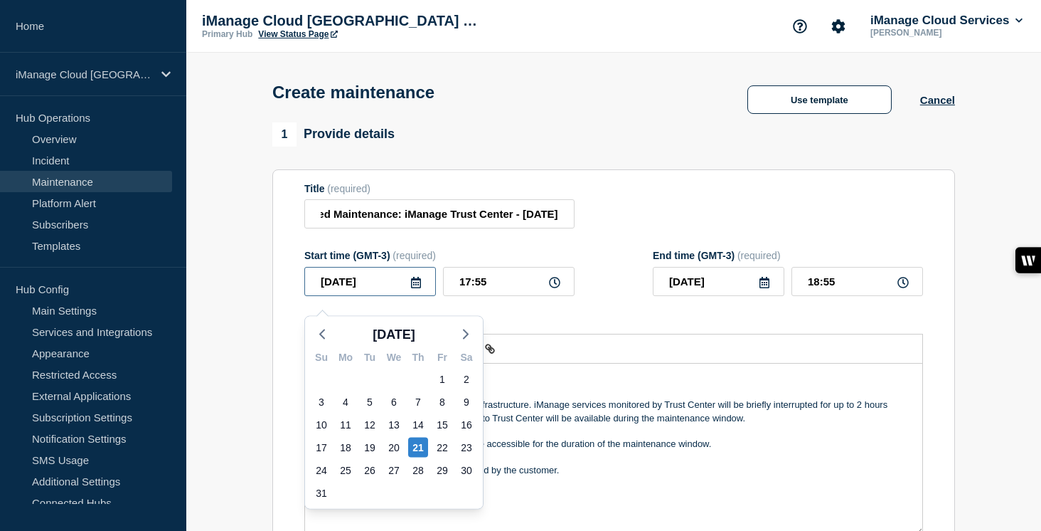
scroll to position [0, 0]
click at [397, 462] on div "27" at bounding box center [394, 470] width 20 height 20
type input "[DATE]"
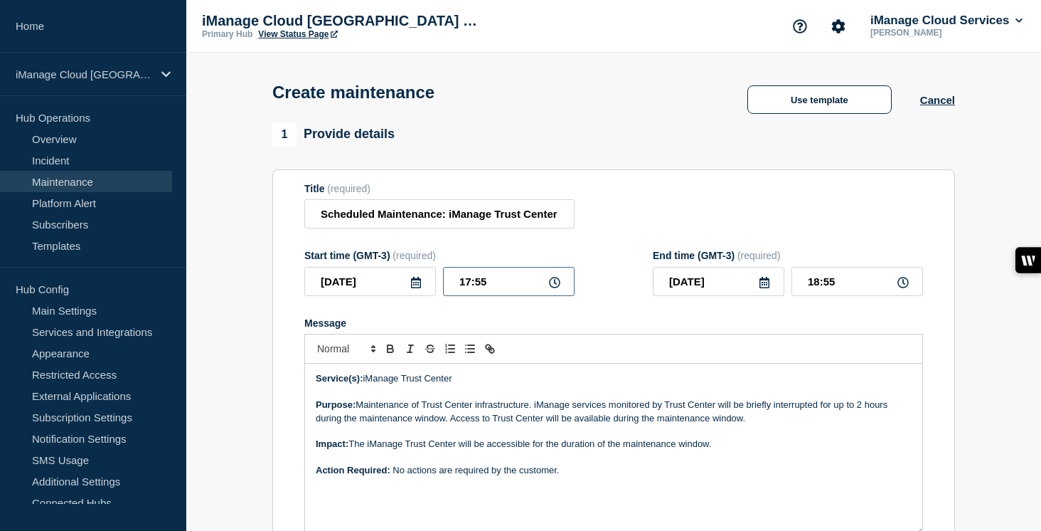
drag, startPoint x: 499, startPoint y: 287, endPoint x: 426, endPoint y: 291, distance: 73.4
click at [426, 291] on div "[DATE] 17:55" at bounding box center [439, 281] width 270 height 29
type input "13:30"
drag, startPoint x: 825, startPoint y: 295, endPoint x: 784, endPoint y: 295, distance: 41.3
click at [784, 295] on div "[DATE] 14:30" at bounding box center [788, 281] width 270 height 29
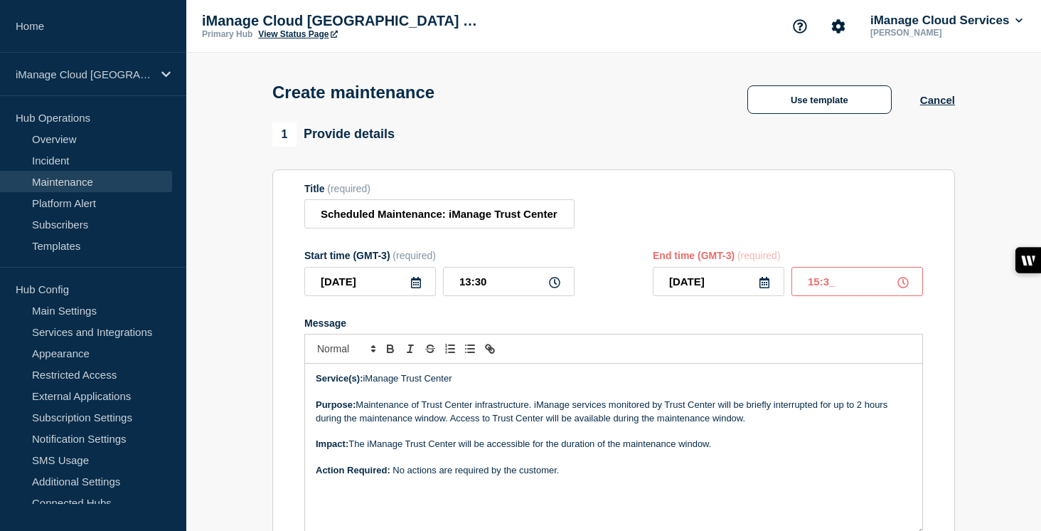
type input "15:30"
click at [730, 344] on div "Message Service(s): iManage Trust Center Purpose: Maintenance of Trust Center i…" at bounding box center [613, 426] width 619 height 218
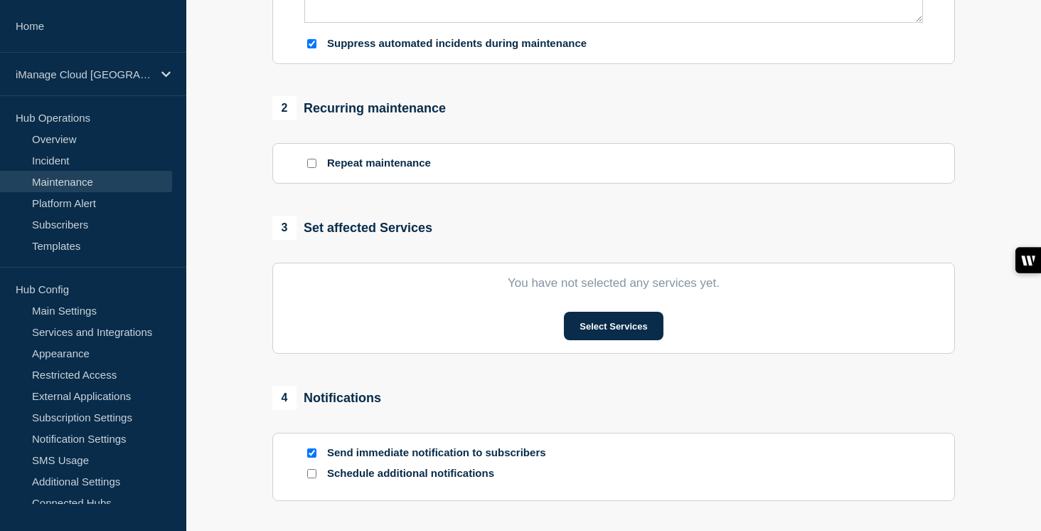
scroll to position [541, 0]
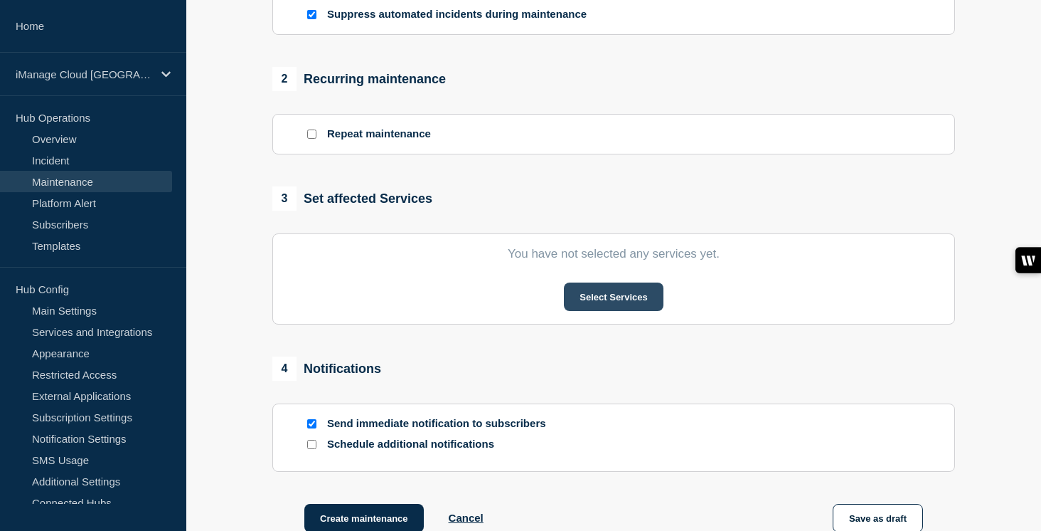
click at [651, 311] on button "Select Services" at bounding box center [613, 296] width 99 height 28
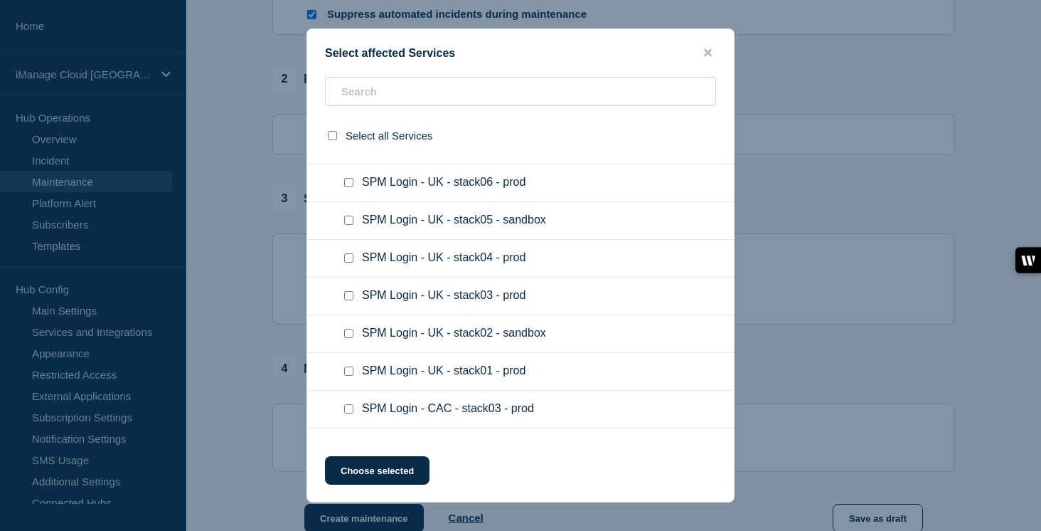
scroll to position [2345, 0]
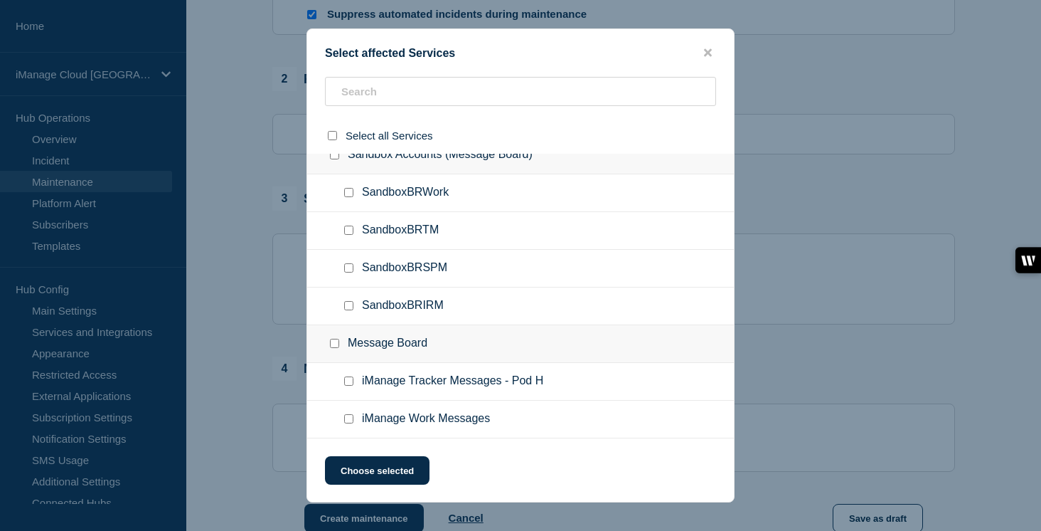
click at [352, 422] on input "iManage Work Messages checkbox" at bounding box center [348, 418] width 9 height 9
checkbox input "true"
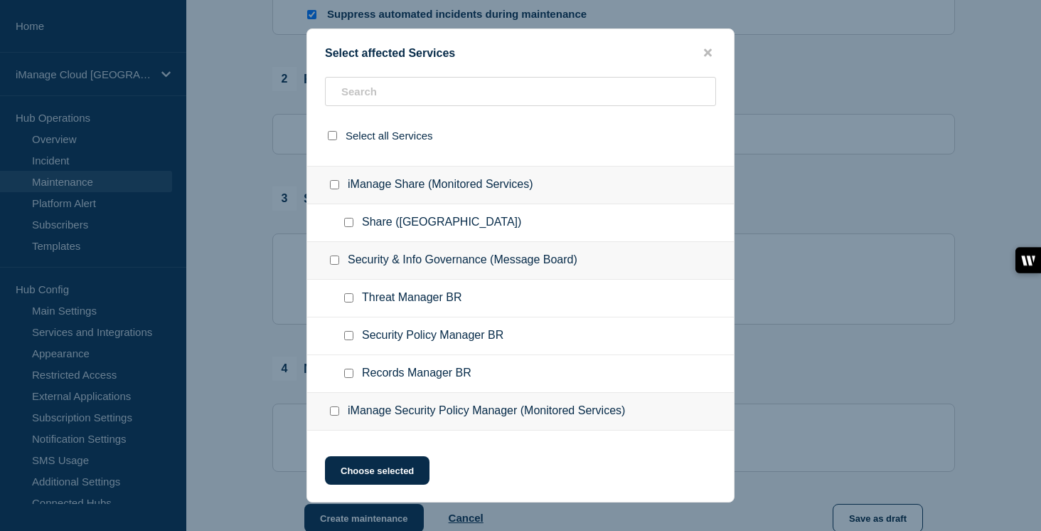
scroll to position [537, 0]
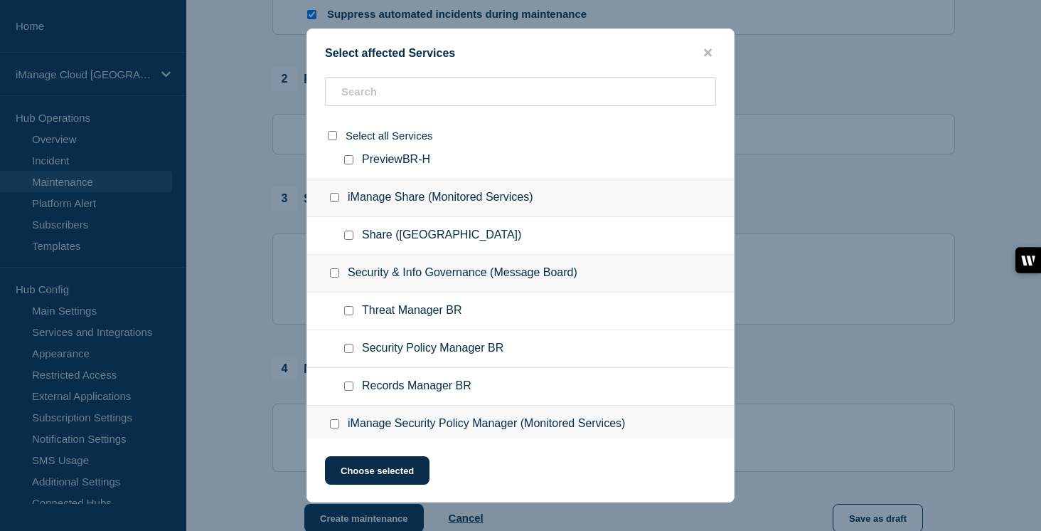
click at [348, 315] on input "Threat Manager BR checkbox" at bounding box center [348, 310] width 9 height 9
checkbox input "true"
click at [347, 353] on input "Security Policy Manager BR checkbox" at bounding box center [348, 348] width 9 height 9
checkbox input "true"
click at [383, 475] on button "Choose selected" at bounding box center [377, 470] width 105 height 28
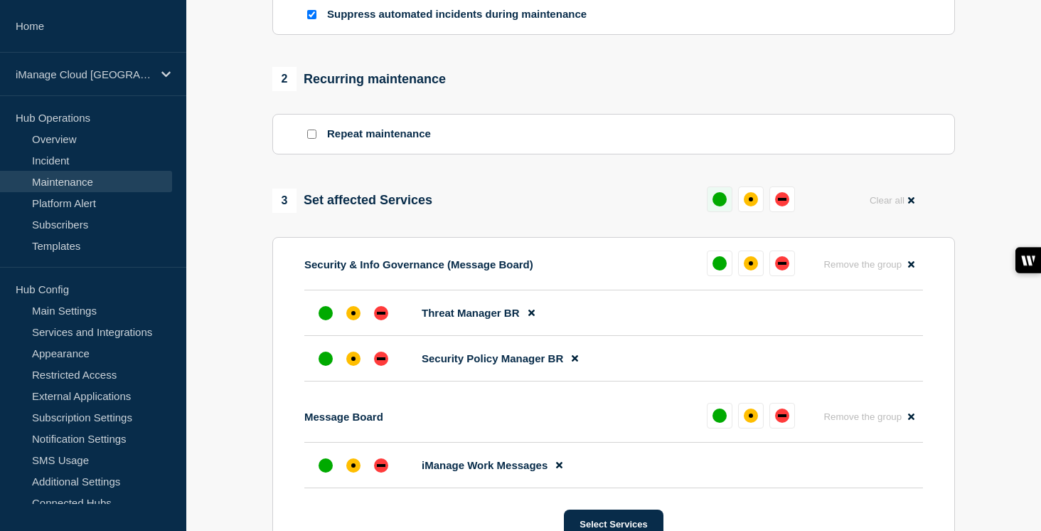
click at [717, 206] on div "up" at bounding box center [720, 199] width 14 height 14
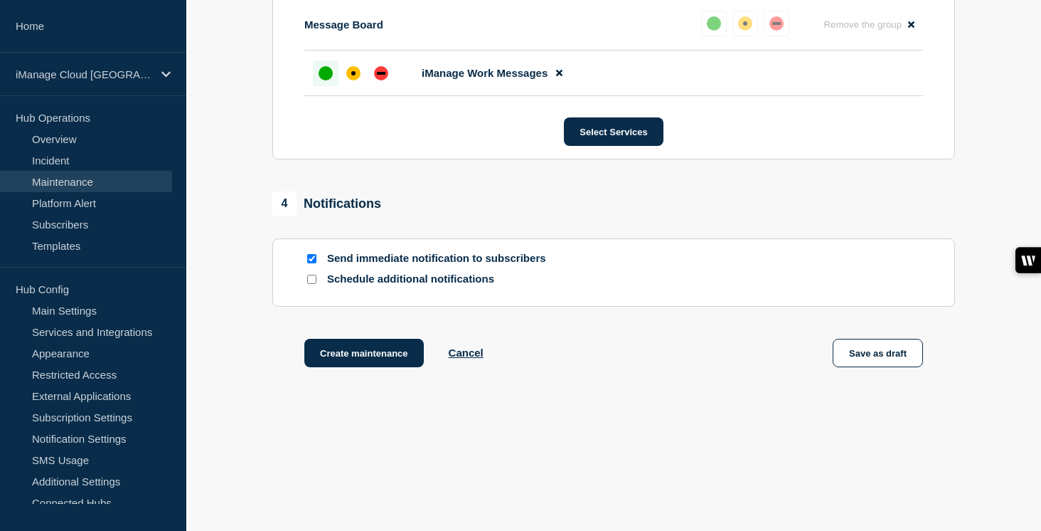
scroll to position [969, 0]
click at [313, 277] on input "Schedule additional notifications" at bounding box center [311, 279] width 9 height 9
checkbox input "true"
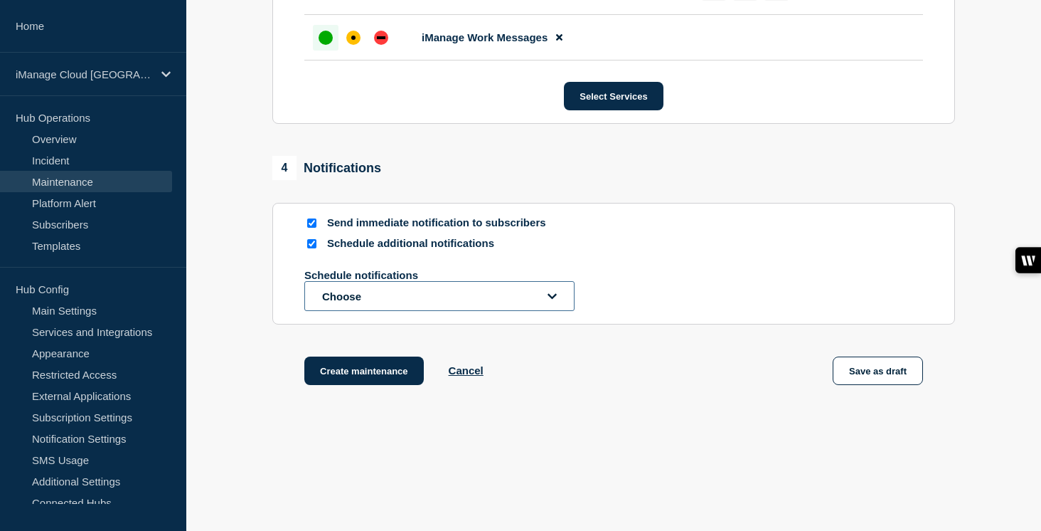
click at [337, 311] on button "Choose" at bounding box center [439, 296] width 270 height 30
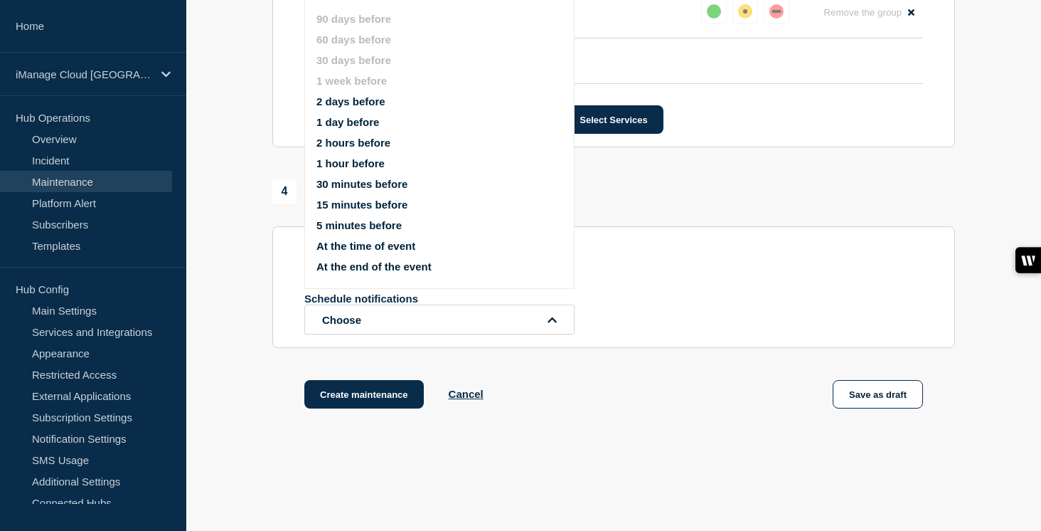
click at [343, 128] on button "1 day before" at bounding box center [348, 122] width 63 height 12
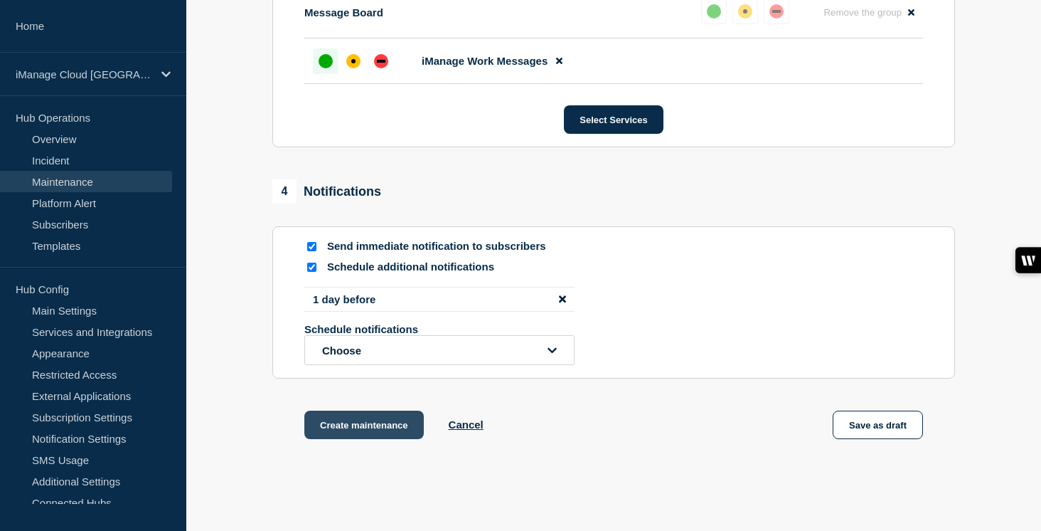
click at [364, 439] on button "Create maintenance" at bounding box center [364, 424] width 120 height 28
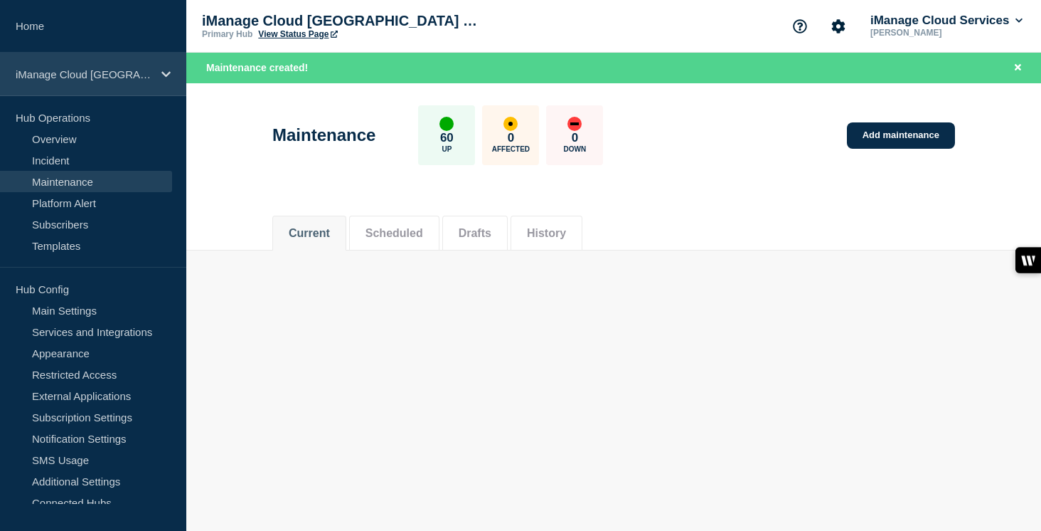
click at [160, 83] on div "iManage Cloud [GEOGRAPHIC_DATA] Data Center" at bounding box center [93, 74] width 186 height 43
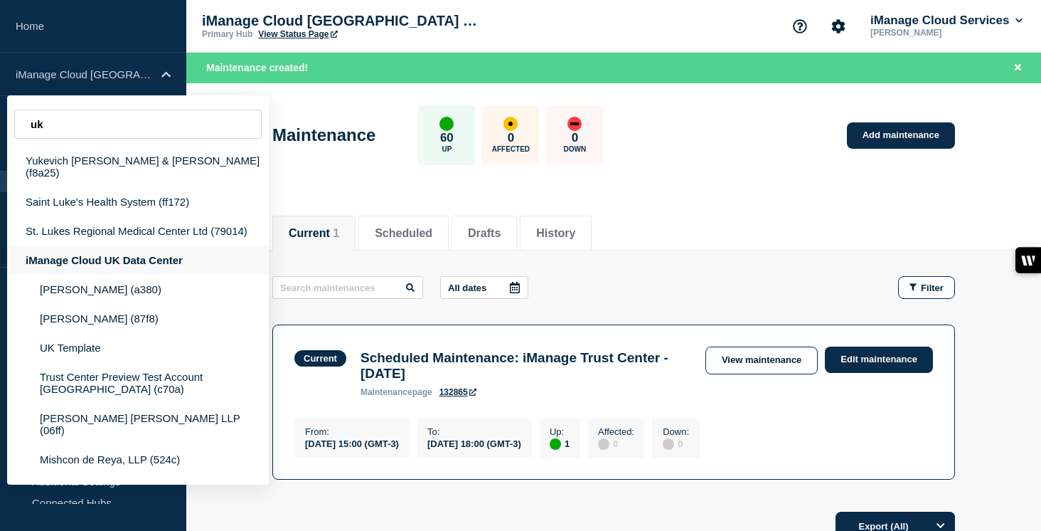
type input "uk"
click at [84, 251] on div "iManage Cloud UK Data Center" at bounding box center [138, 259] width 262 height 29
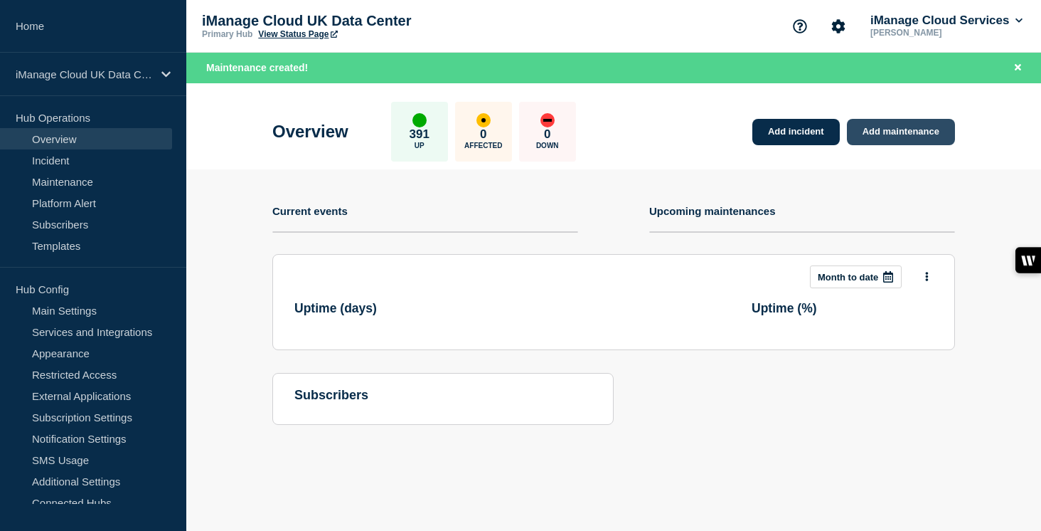
click at [927, 135] on link "Add maintenance" at bounding box center [901, 132] width 108 height 26
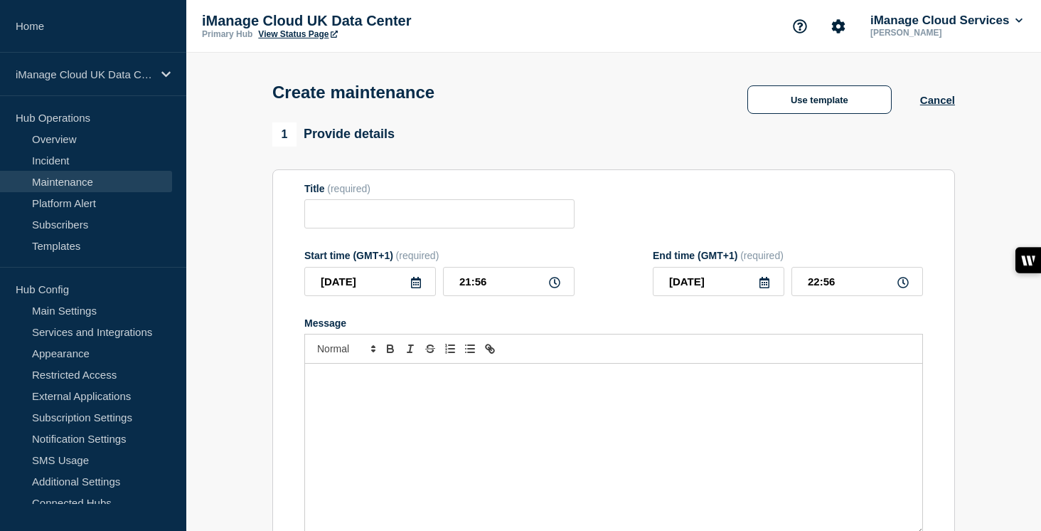
click at [411, 450] on div "Message" at bounding box center [613, 449] width 617 height 171
checkbox input "true"
click at [376, 228] on input "Title" at bounding box center [439, 213] width 270 height 29
paste input "Scheduled Maintenance: iManage Trust Center - [DATE]"
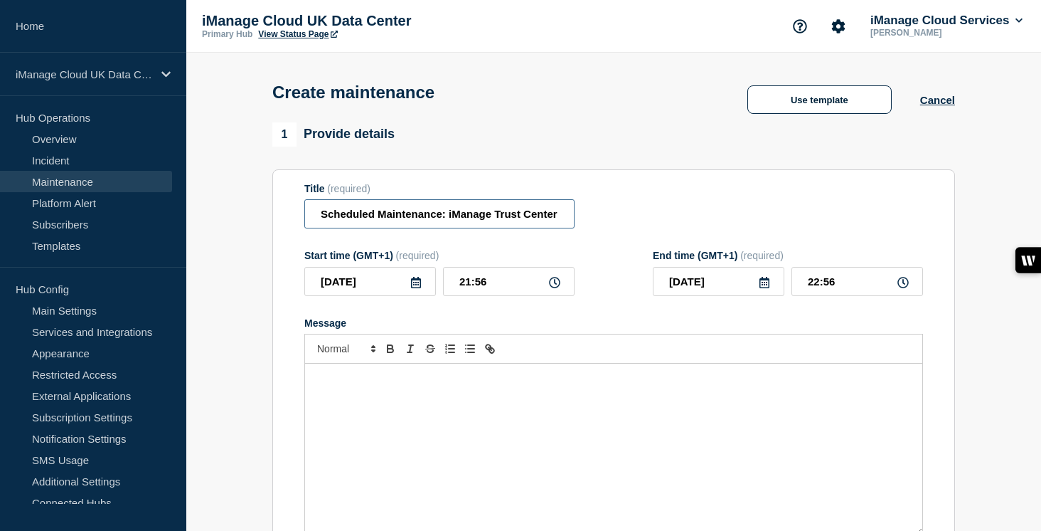
scroll to position [0, 91]
click at [526, 223] on input "Scheduled Maintenance: iManage Trust Center - [DATE]" at bounding box center [439, 213] width 270 height 29
type input "Scheduled Maintenance: iManage Trust Center - [DATE]"
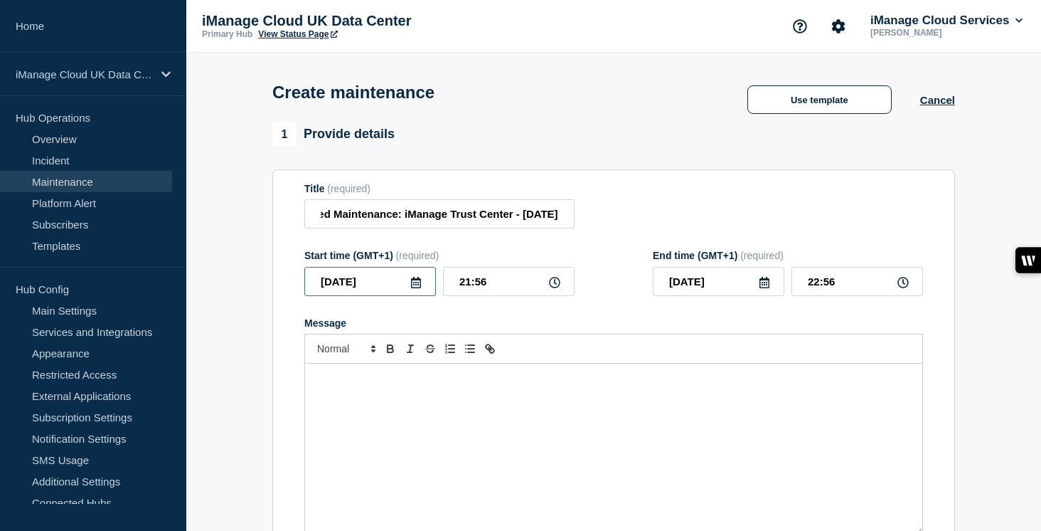
click at [422, 290] on input "[DATE]" at bounding box center [370, 281] width 132 height 29
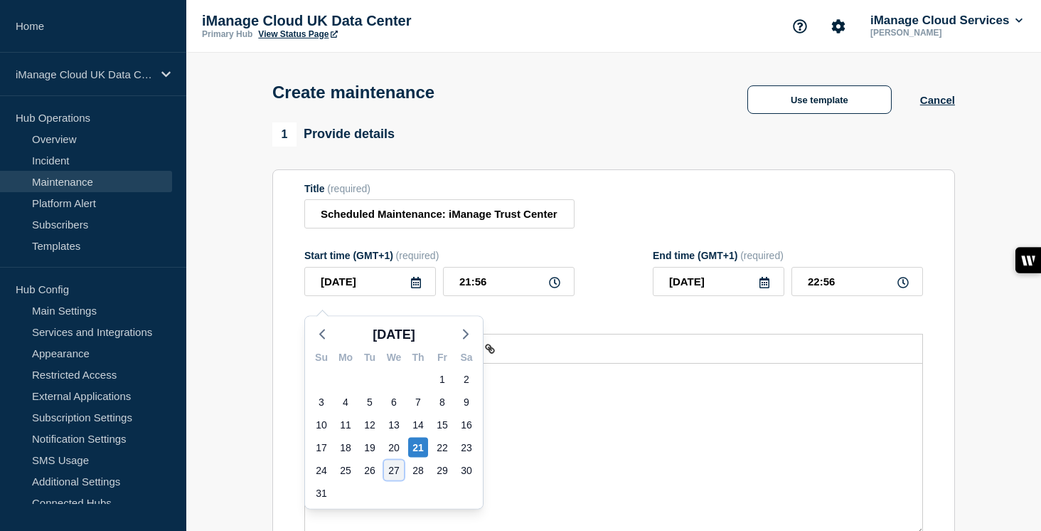
click at [391, 469] on div "27" at bounding box center [394, 470] width 20 height 20
type input "[DATE]"
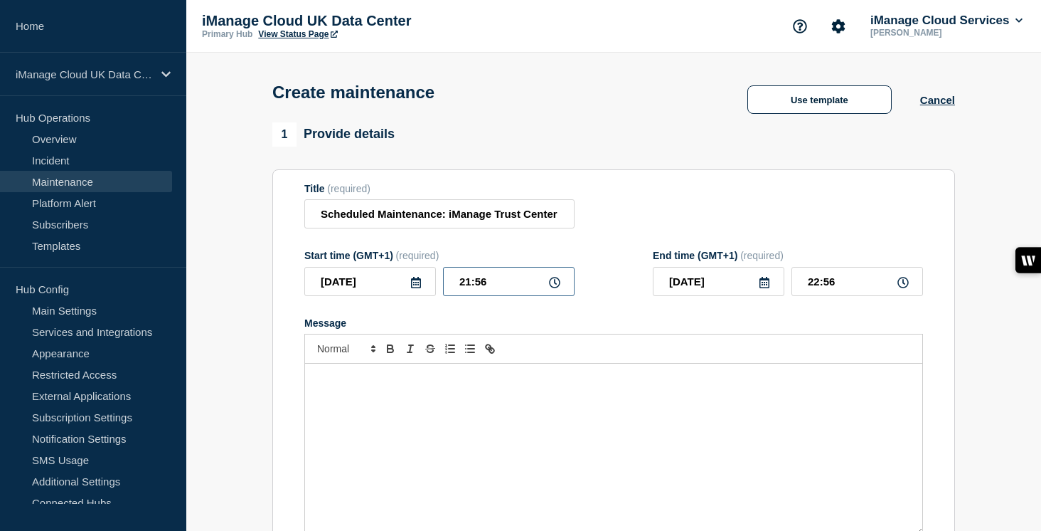
drag, startPoint x: 491, startPoint y: 290, endPoint x: 408, endPoint y: 295, distance: 83.3
click at [408, 295] on div "[DATE] 21:56" at bounding box center [439, 281] width 270 height 29
type input "17:30"
click at [865, 296] on input "18:30" at bounding box center [858, 281] width 132 height 29
type input "19:30"
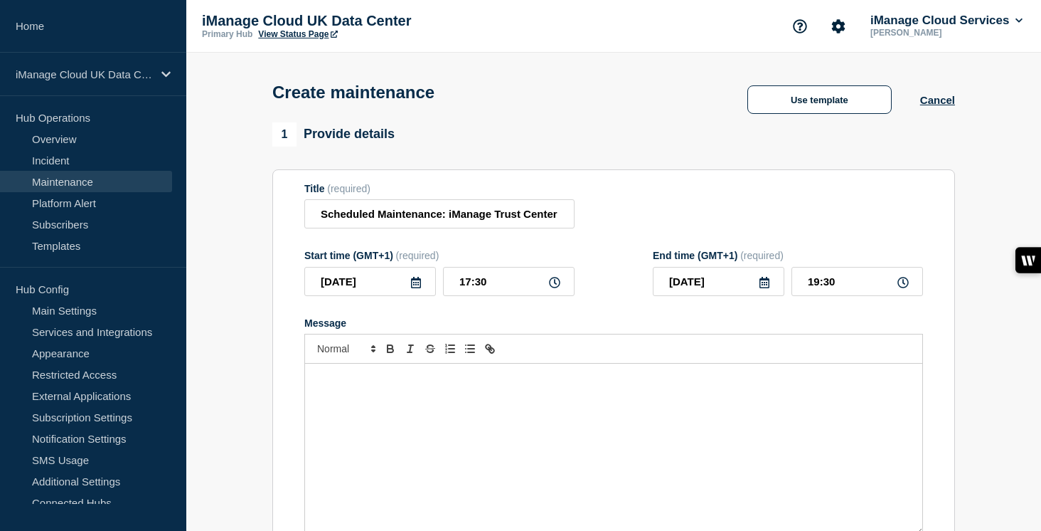
click at [363, 429] on div "Message" at bounding box center [613, 449] width 617 height 171
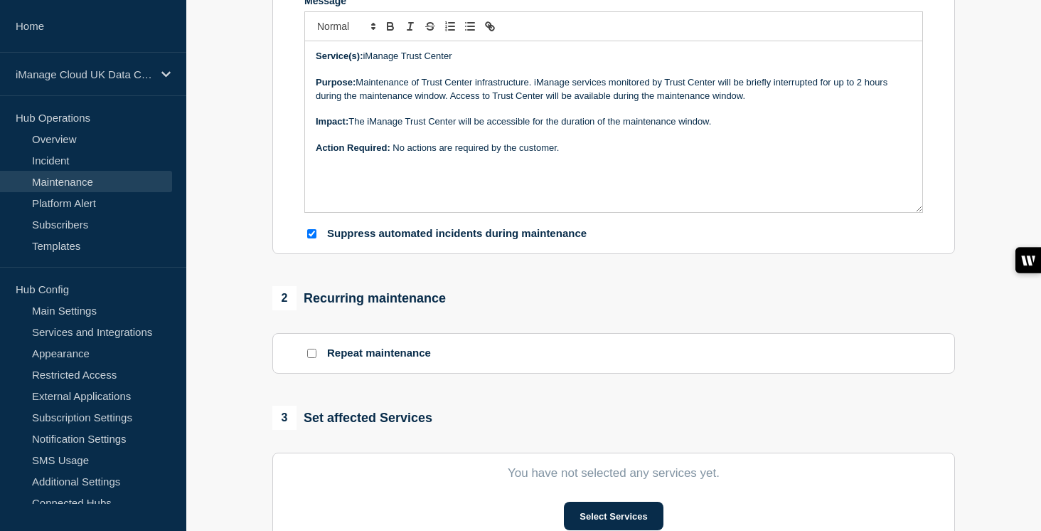
scroll to position [353, 0]
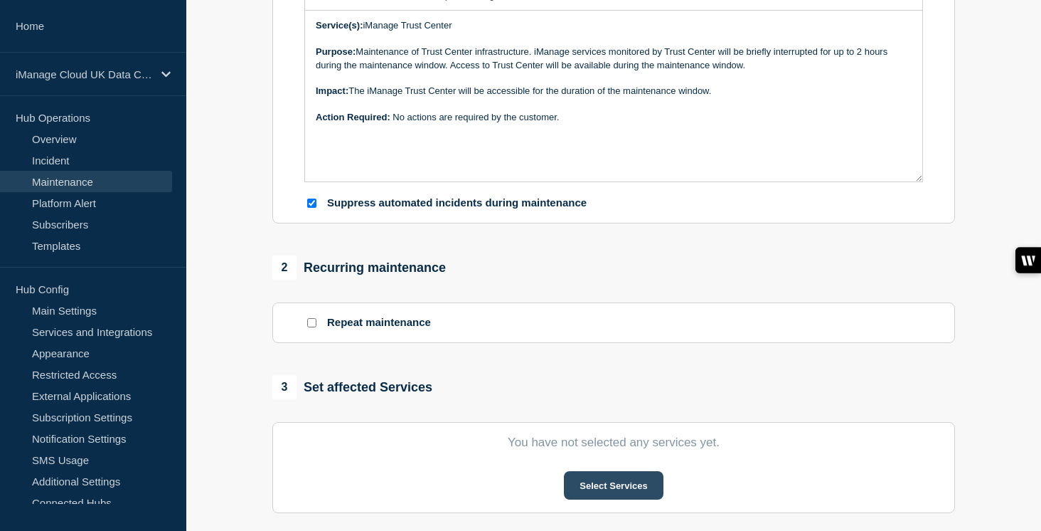
click at [603, 499] on button "Select Services" at bounding box center [613, 485] width 99 height 28
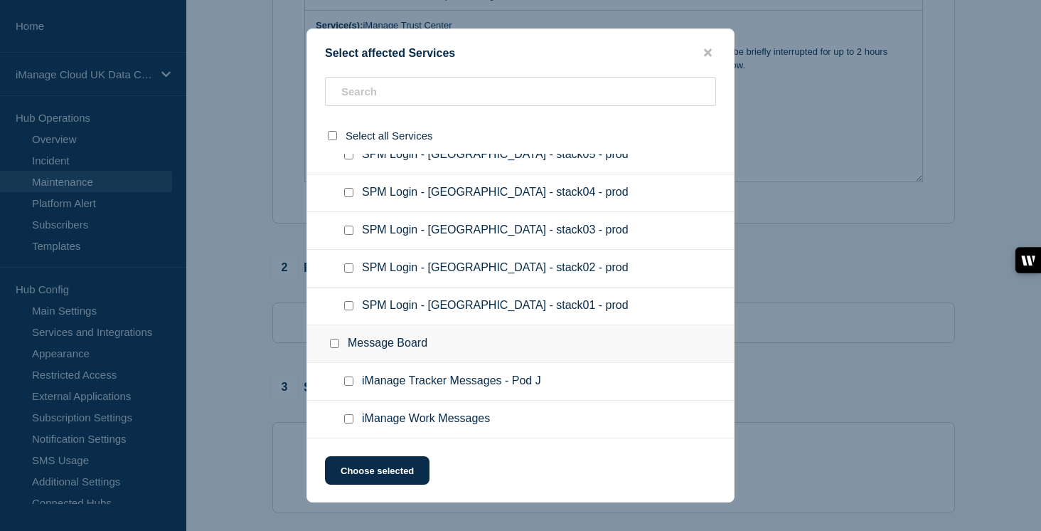
scroll to position [15297, 0]
click at [351, 420] on input "iManage Work Messages checkbox" at bounding box center [348, 418] width 9 height 9
checkbox input "true"
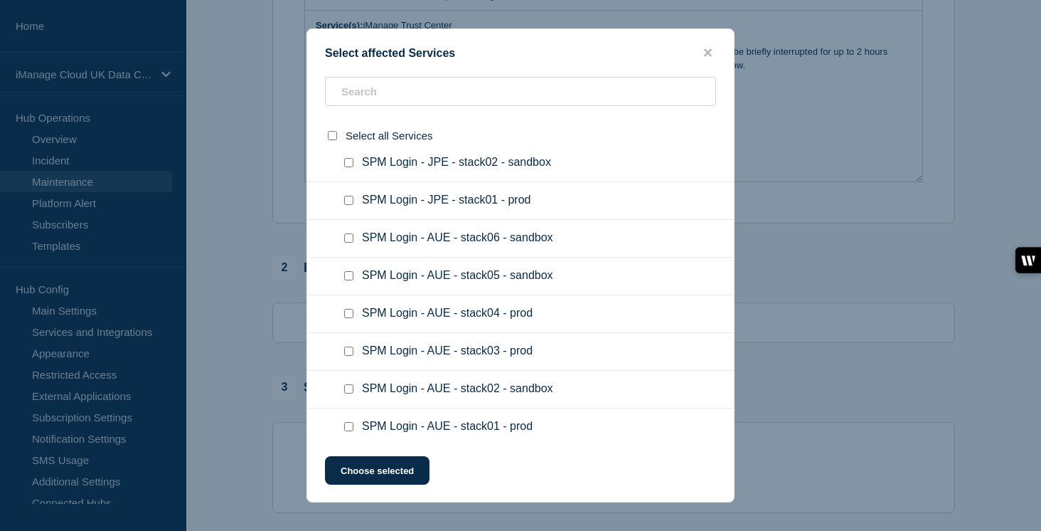
scroll to position [13656, 0]
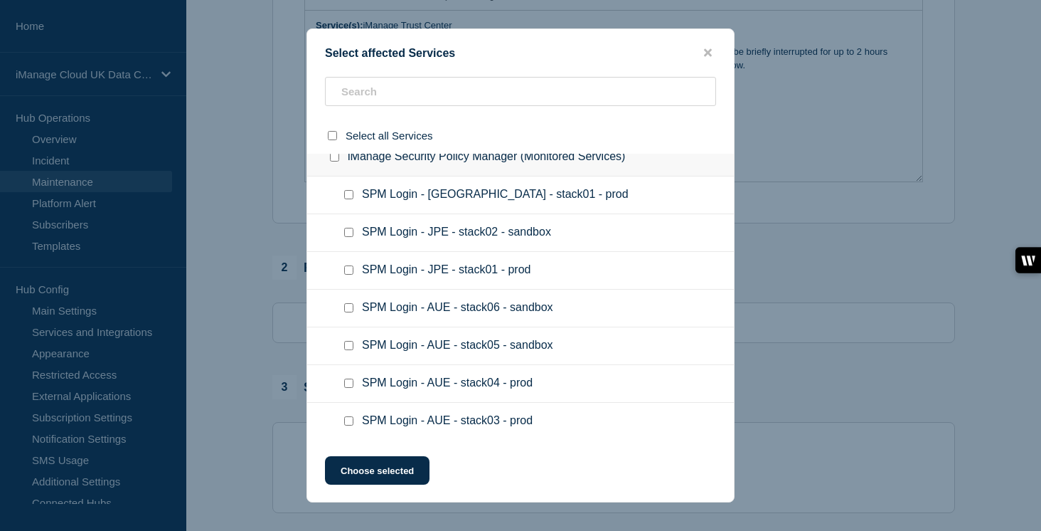
checkbox input "true"
click at [373, 470] on button "Choose selected" at bounding box center [377, 470] width 105 height 28
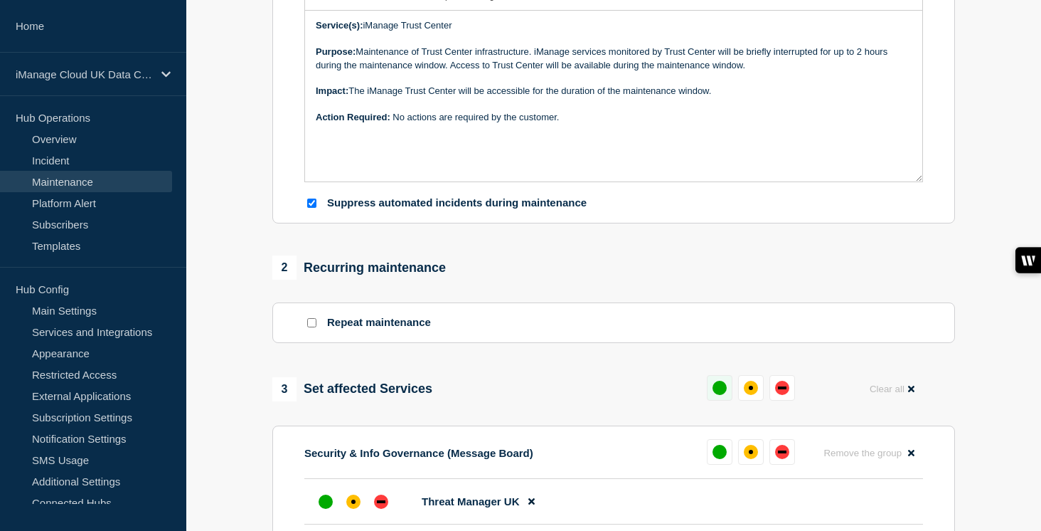
click at [720, 395] on div "up" at bounding box center [720, 388] width 14 height 14
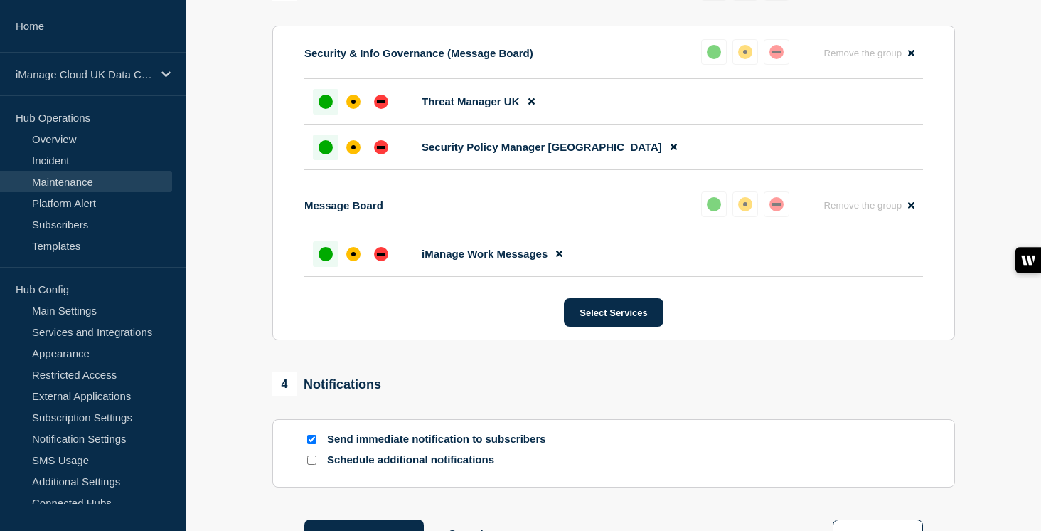
scroll to position [767, 0]
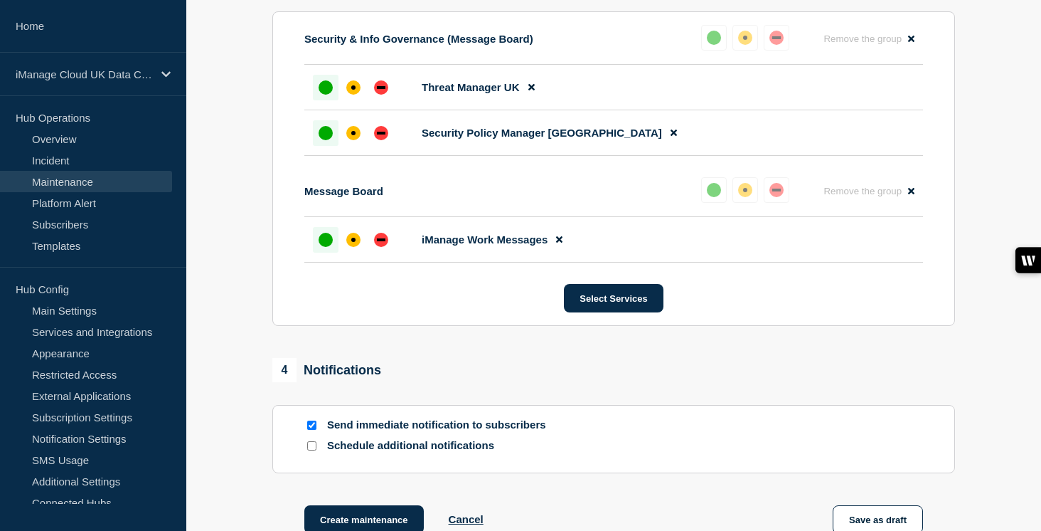
click at [312, 450] on input "Schedule additional notifications" at bounding box center [311, 445] width 9 height 9
checkbox input "true"
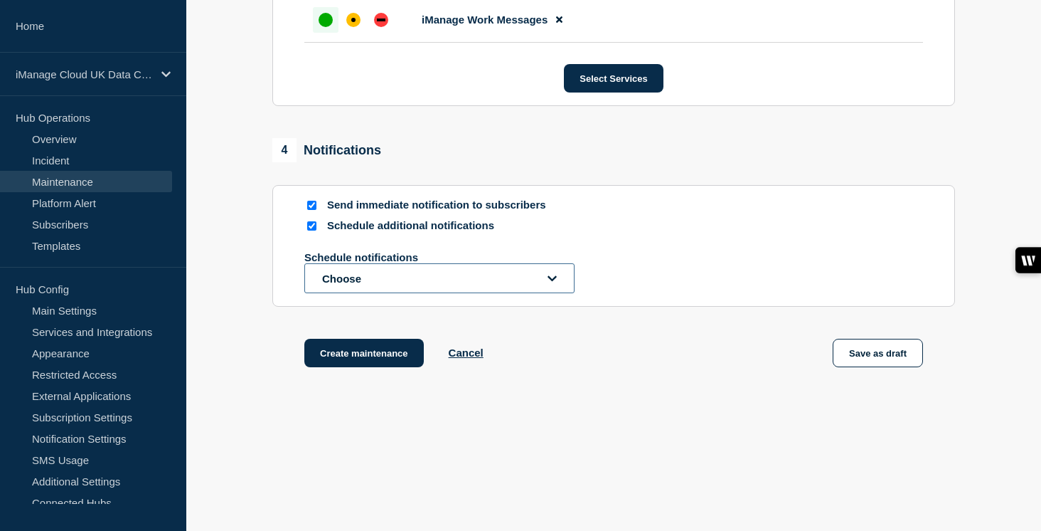
click at [361, 293] on button "Choose" at bounding box center [439, 278] width 270 height 30
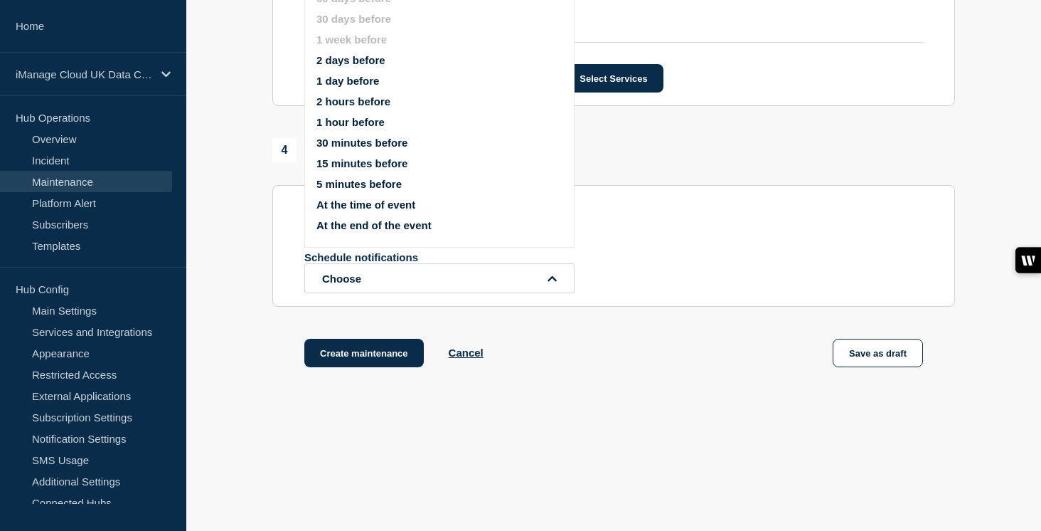
scroll to position [945, 0]
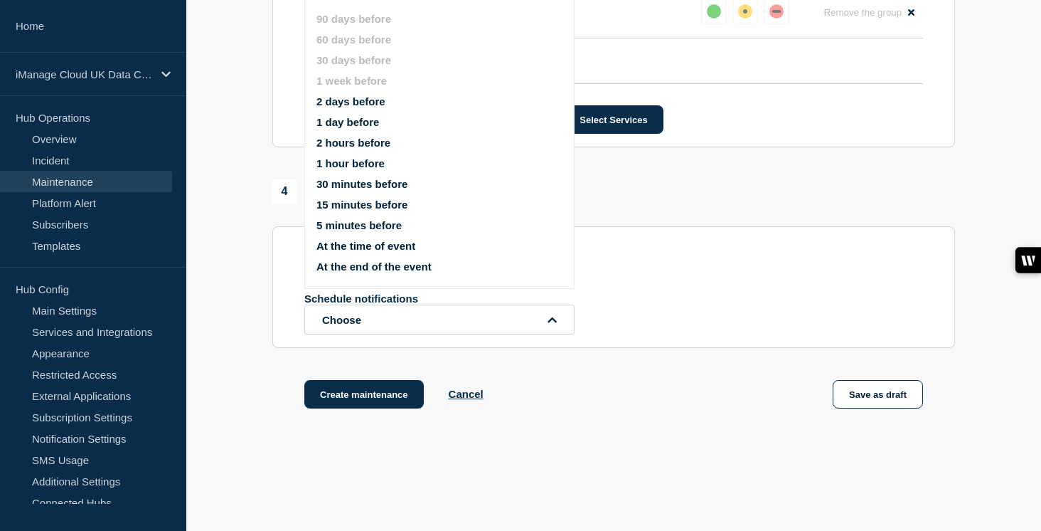
click at [361, 128] on button "1 day before" at bounding box center [348, 122] width 63 height 12
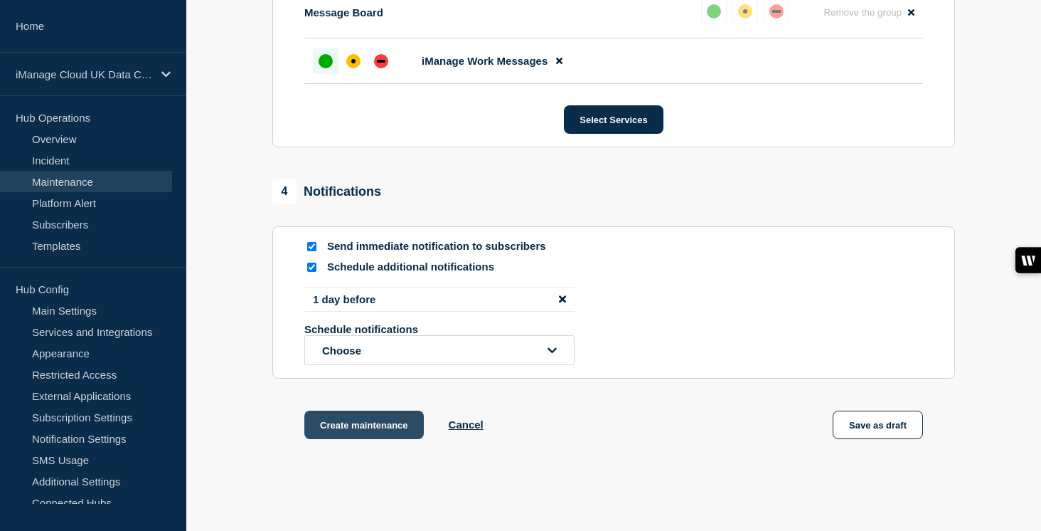
click at [383, 439] on button "Create maintenance" at bounding box center [364, 424] width 120 height 28
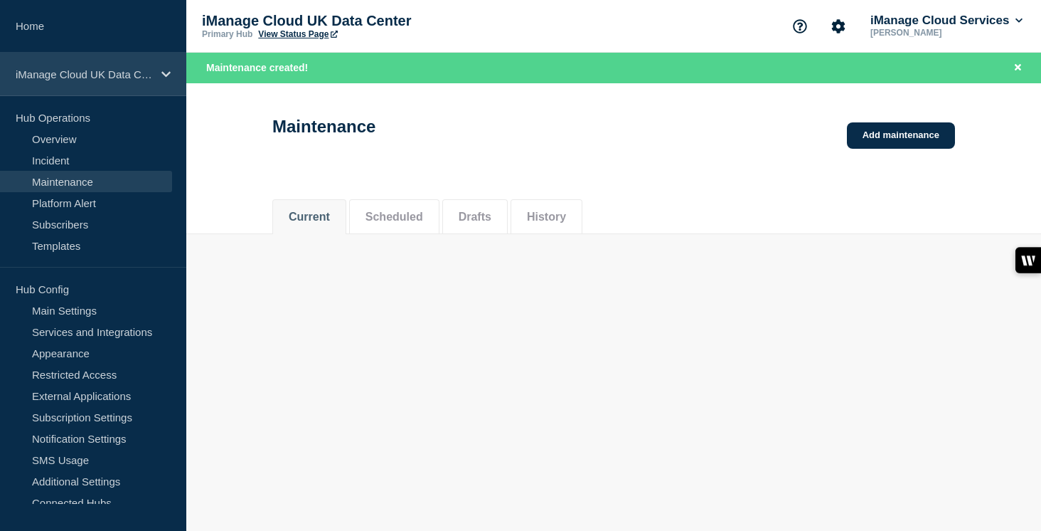
click at [131, 73] on p "iManage Cloud UK Data Center" at bounding box center [84, 74] width 137 height 12
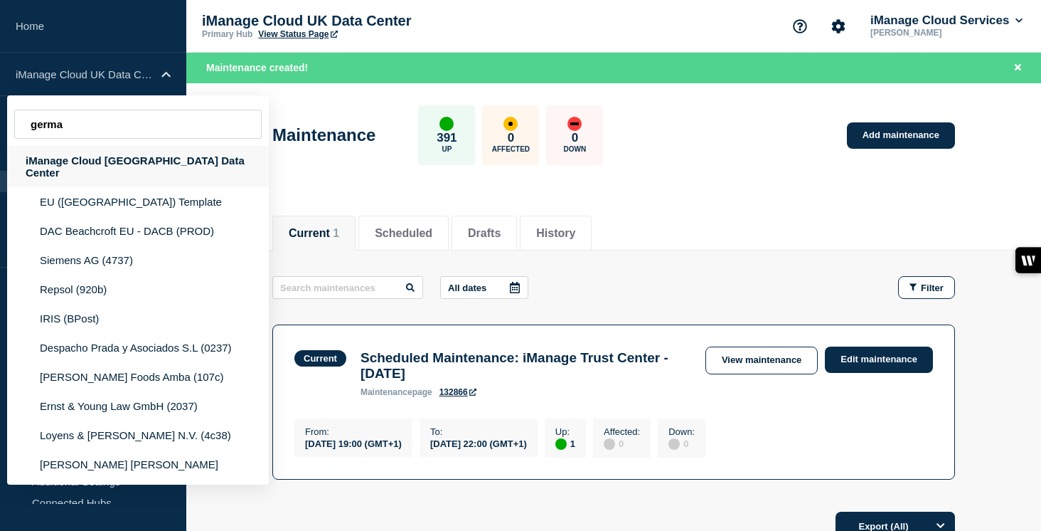
type input "germa"
click at [179, 173] on div "iManage Cloud [GEOGRAPHIC_DATA] Data Center" at bounding box center [138, 166] width 262 height 41
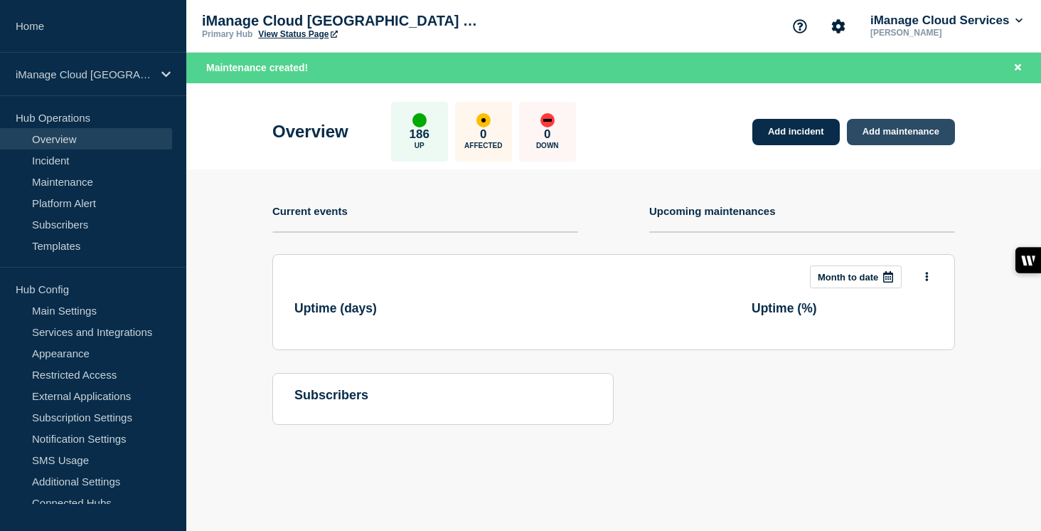
click at [928, 142] on link "Add maintenance" at bounding box center [901, 132] width 108 height 26
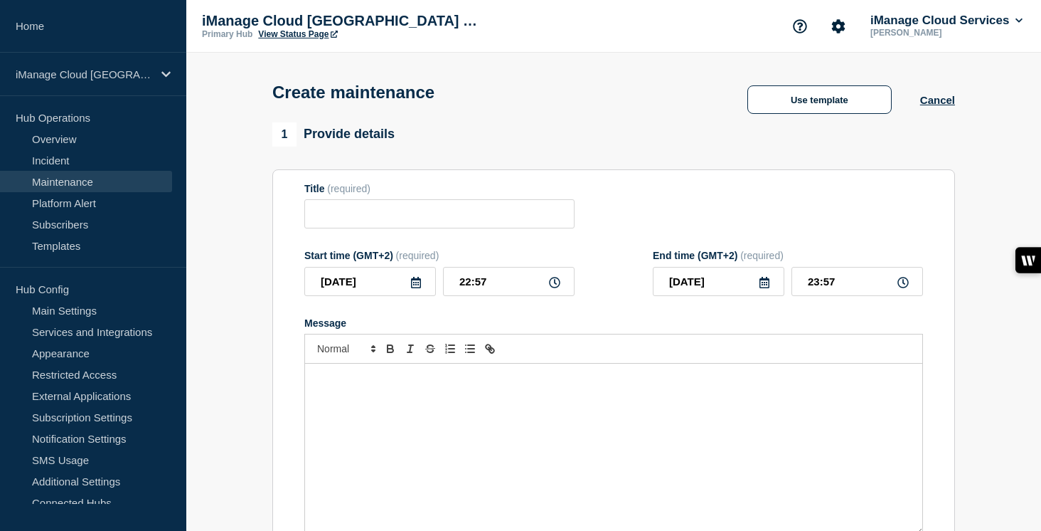
click at [420, 470] on div "Message" at bounding box center [613, 449] width 617 height 171
checkbox input "true"
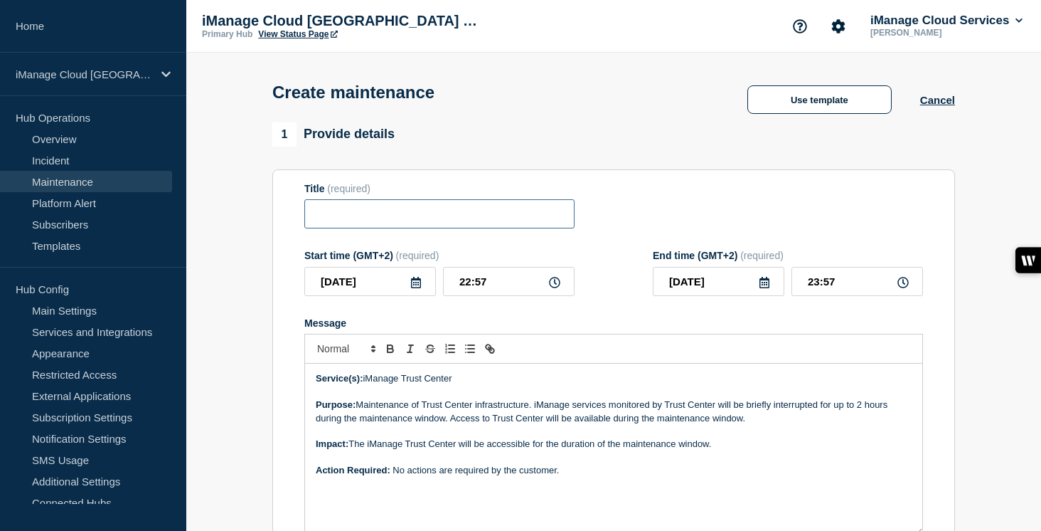
click at [361, 224] on input "Title" at bounding box center [439, 213] width 270 height 29
paste input "Scheduled Maintenance: iManage Trust Center - [DATE]"
click at [526, 220] on input "Scheduled Maintenance: iManage Trust Center - [DATE]" at bounding box center [439, 213] width 270 height 29
type input "Scheduled Maintenance: iManage Trust Center - August 217, 2025"
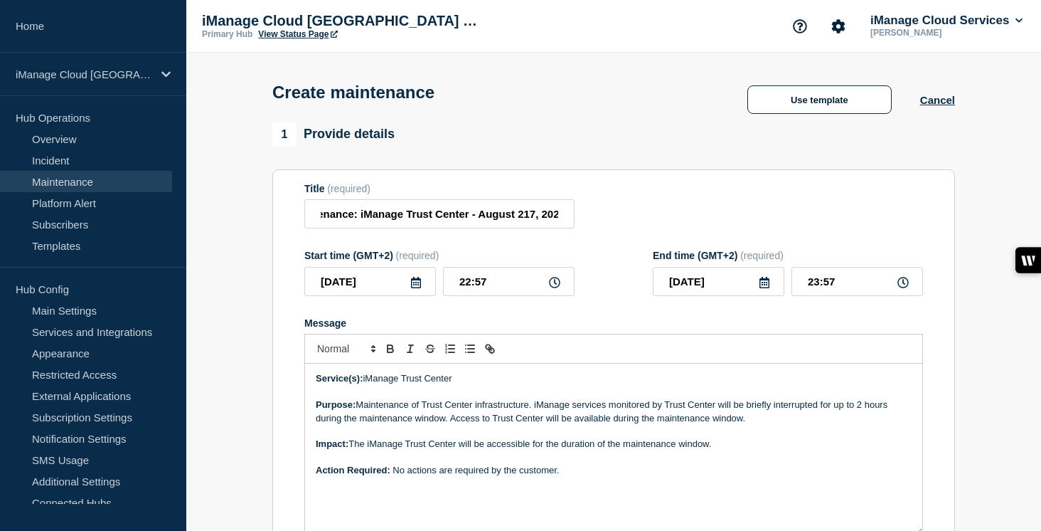
click at [436, 287] on div "[DATE] 22:57" at bounding box center [439, 281] width 270 height 29
click at [415, 288] on icon at bounding box center [415, 282] width 11 height 11
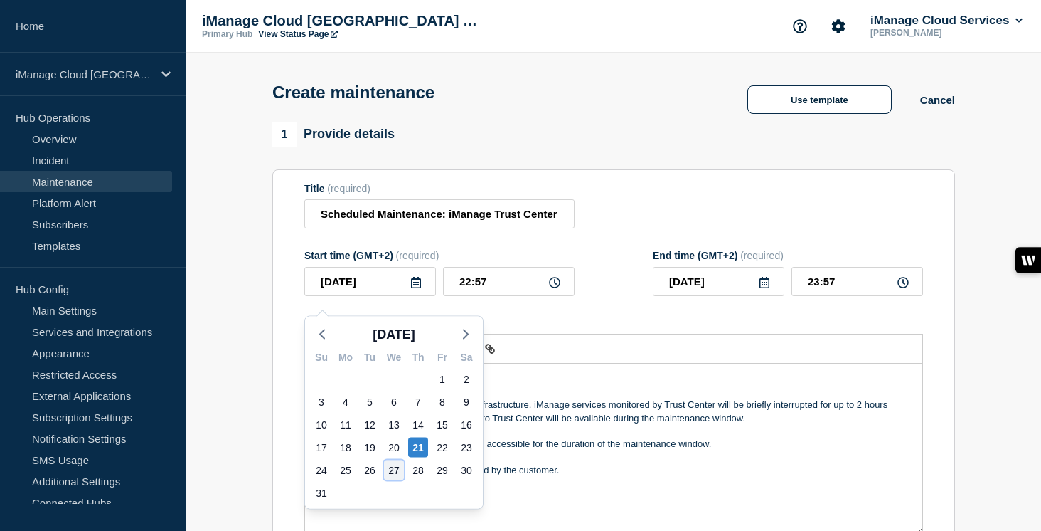
click at [393, 475] on div "27" at bounding box center [394, 470] width 20 height 20
type input "[DATE]"
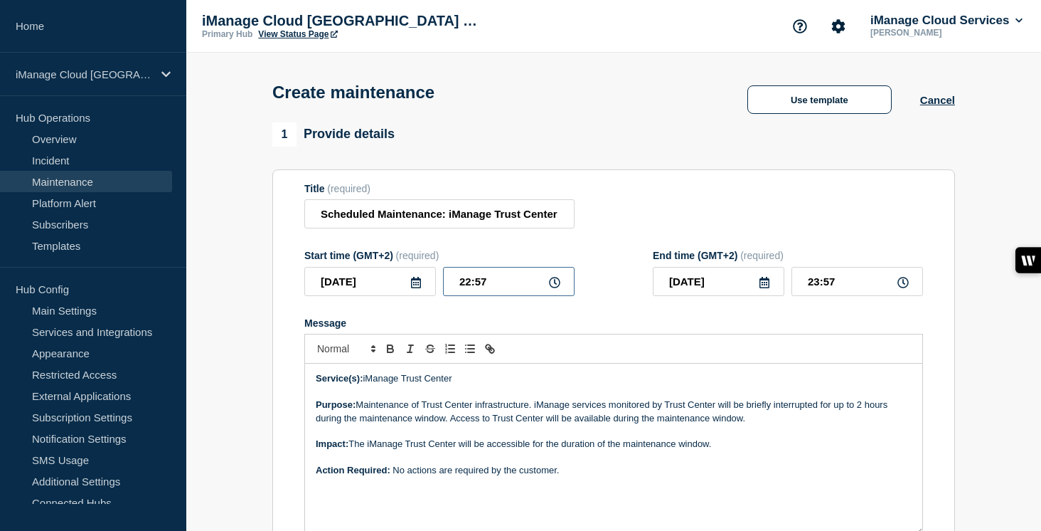
drag, startPoint x: 501, startPoint y: 288, endPoint x: 438, endPoint y: 289, distance: 63.3
click at [438, 289] on div "[DATE] 22:57" at bounding box center [439, 281] width 270 height 29
type input "18:30"
click at [853, 285] on input "19:30" at bounding box center [858, 281] width 132 height 29
drag, startPoint x: 842, startPoint y: 294, endPoint x: 792, endPoint y: 294, distance: 49.8
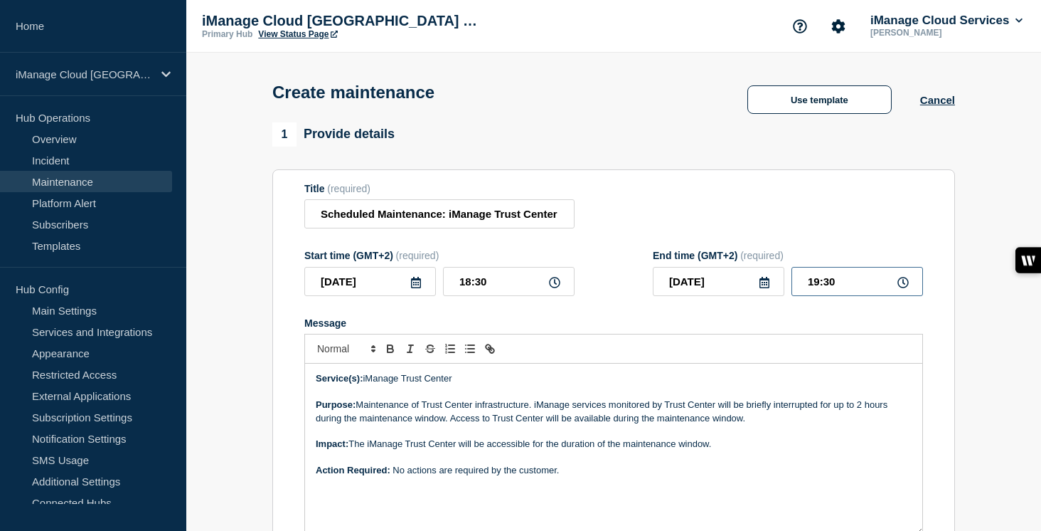
click at [792, 294] on input "19:30" at bounding box center [858, 281] width 132 height 29
type input "20:30"
click at [678, 364] on div at bounding box center [613, 349] width 619 height 30
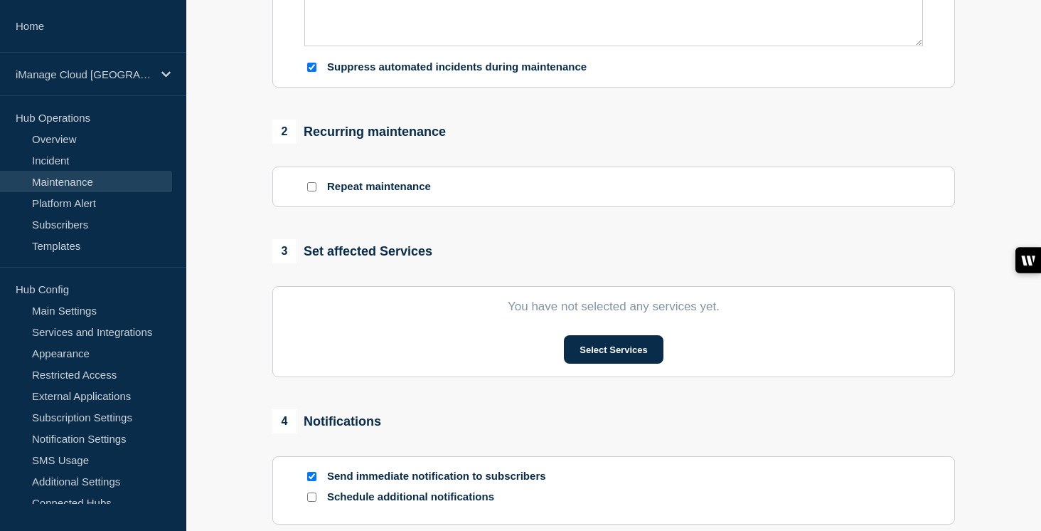
scroll to position [522, 0]
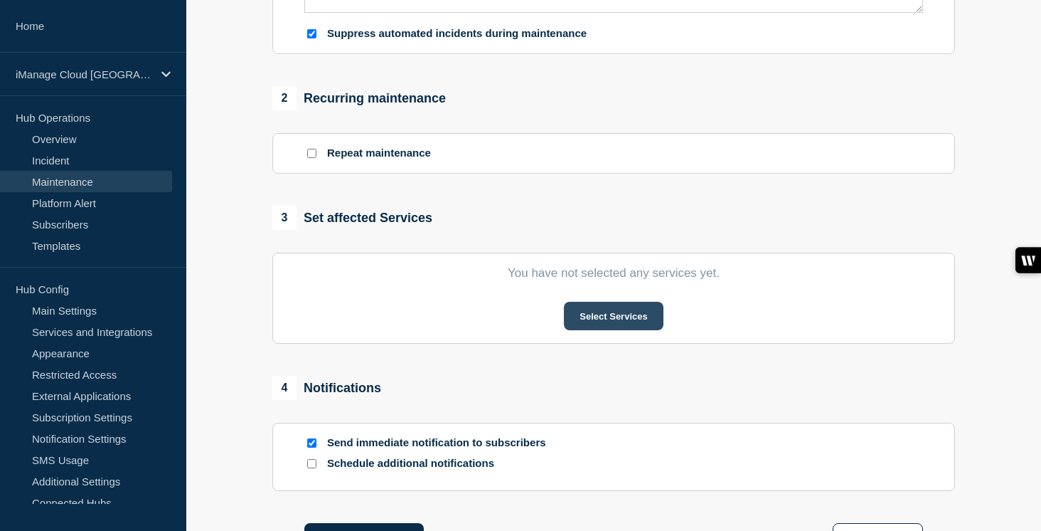
click at [642, 330] on button "Select Services" at bounding box center [613, 316] width 99 height 28
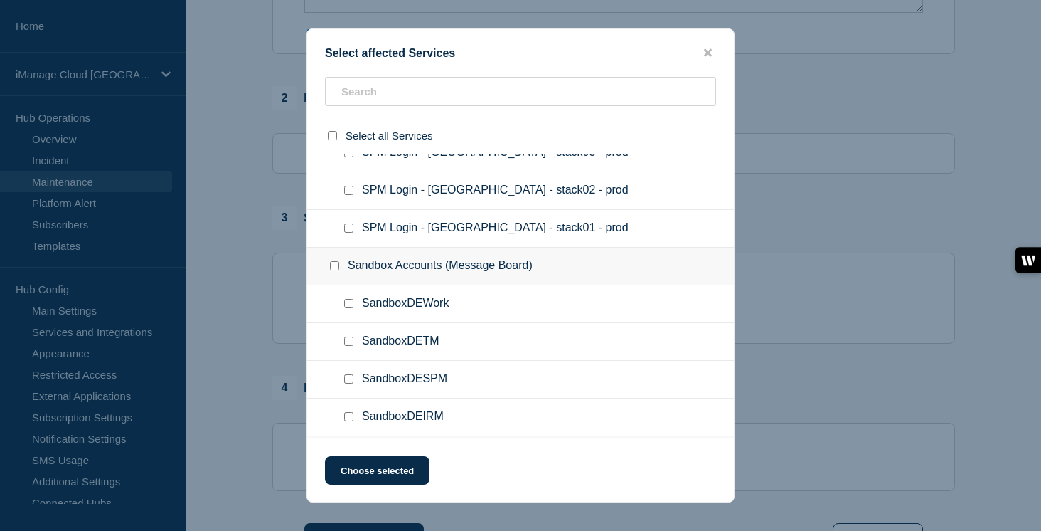
scroll to position [7307, 0]
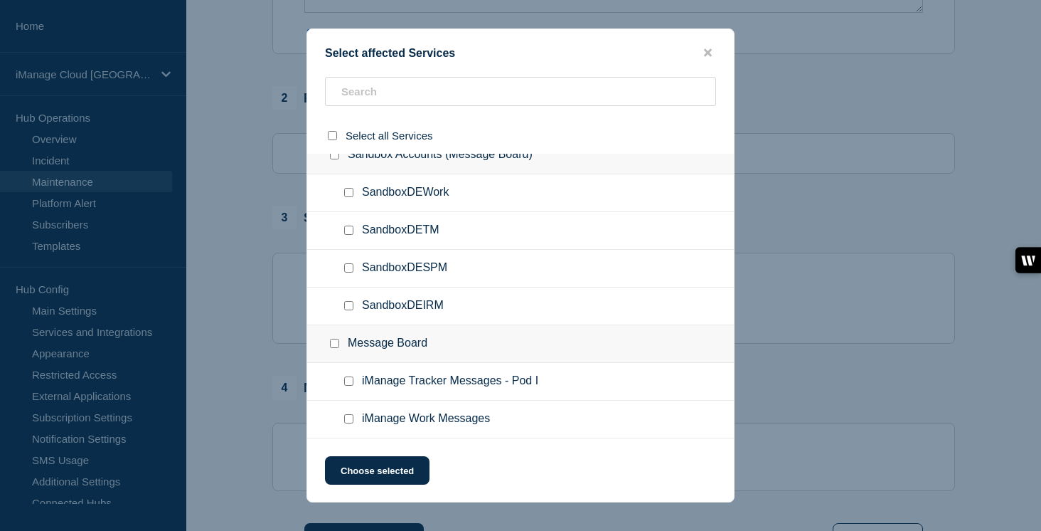
click at [350, 422] on input "iManage Work Messages checkbox" at bounding box center [348, 418] width 9 height 9
checkbox input "true"
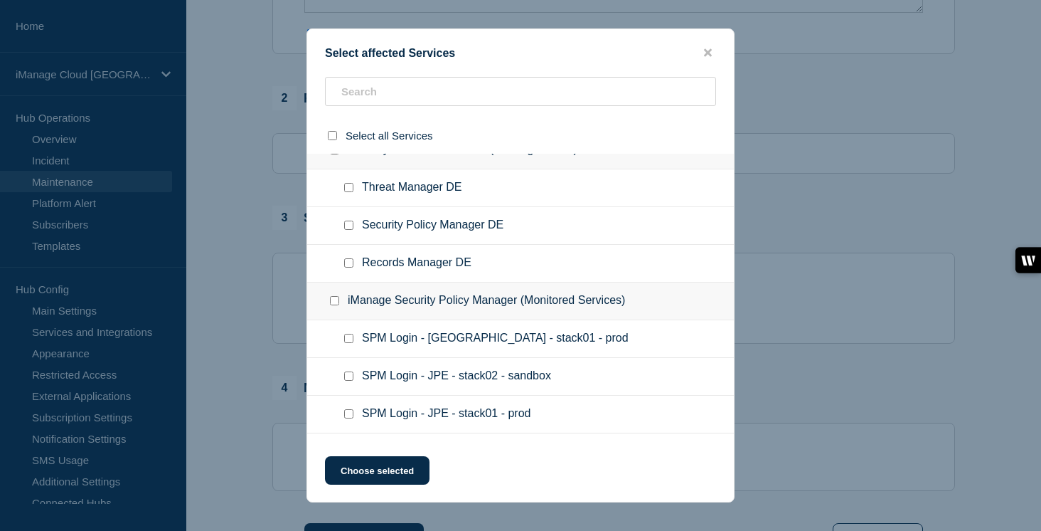
scroll to position [5538, 0]
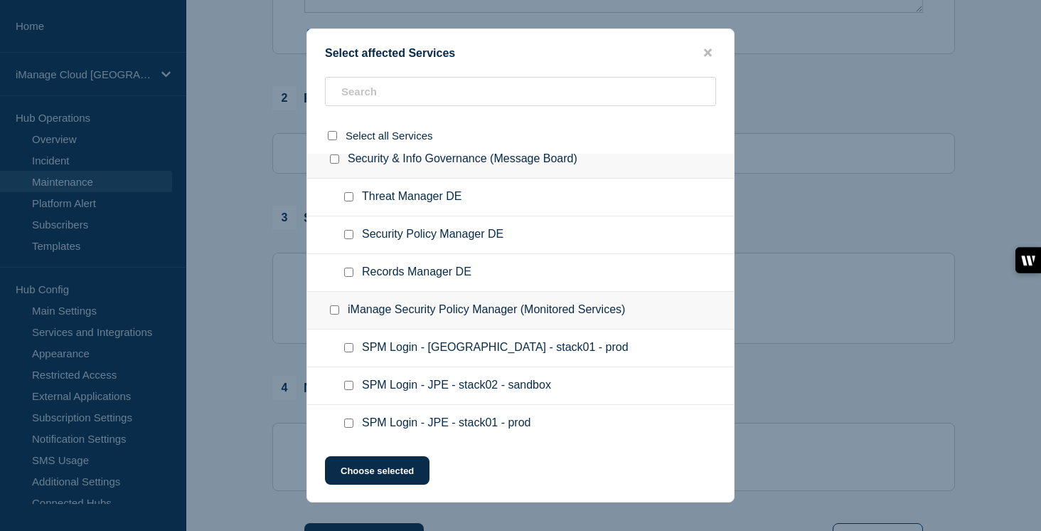
click at [344, 239] on input "Security Policy Manager DE checkbox" at bounding box center [348, 234] width 9 height 9
checkbox input "true"
click at [344, 201] on input "Threat Manager DE checkbox" at bounding box center [348, 196] width 9 height 9
checkbox input "true"
click at [386, 483] on button "Choose selected" at bounding box center [377, 470] width 105 height 28
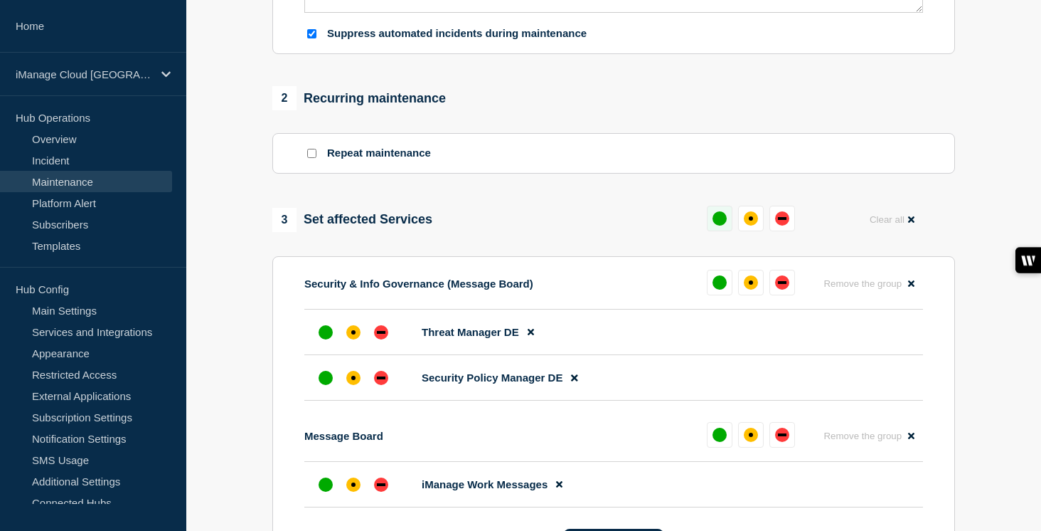
click at [719, 231] on button at bounding box center [720, 219] width 26 height 26
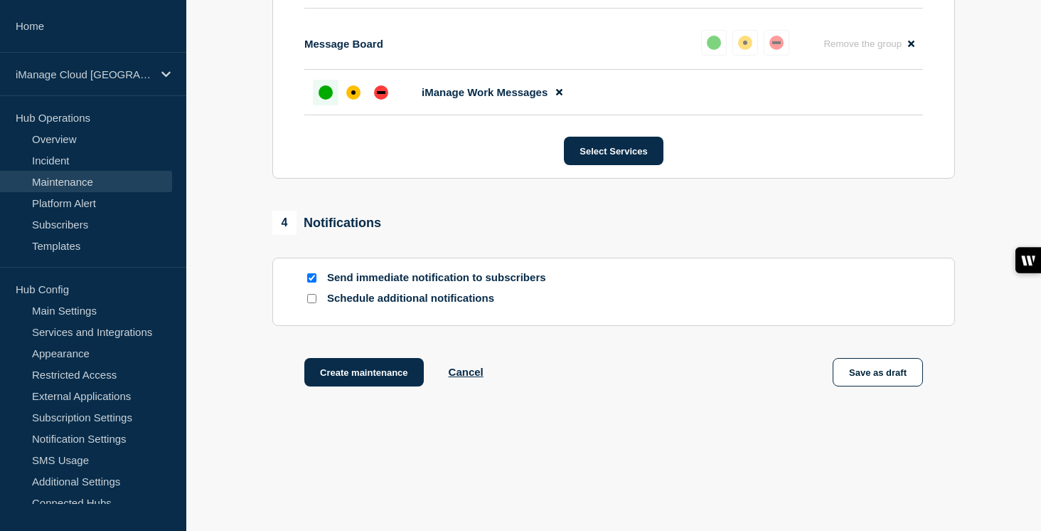
scroll to position [969, 0]
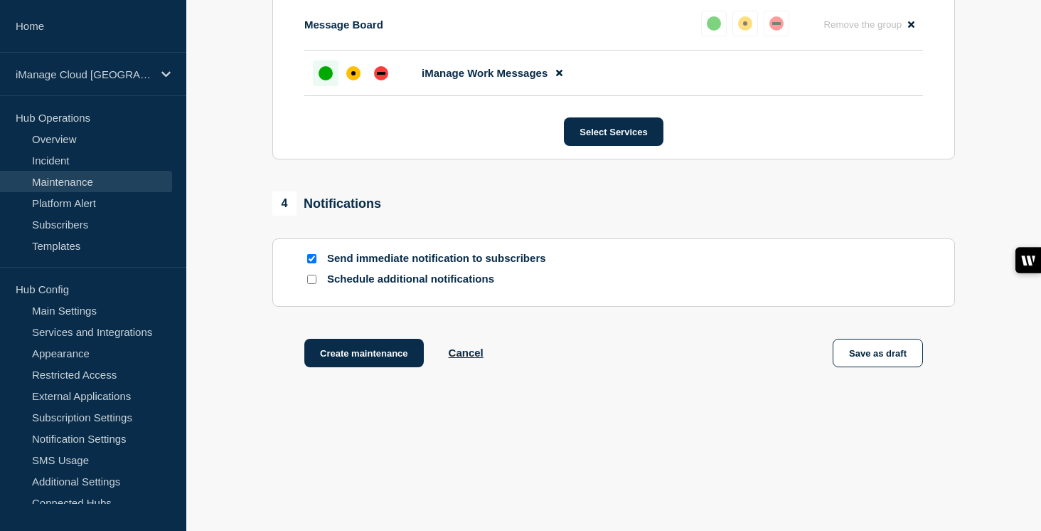
click at [312, 279] on input "Schedule additional notifications" at bounding box center [311, 279] width 9 height 9
checkbox input "true"
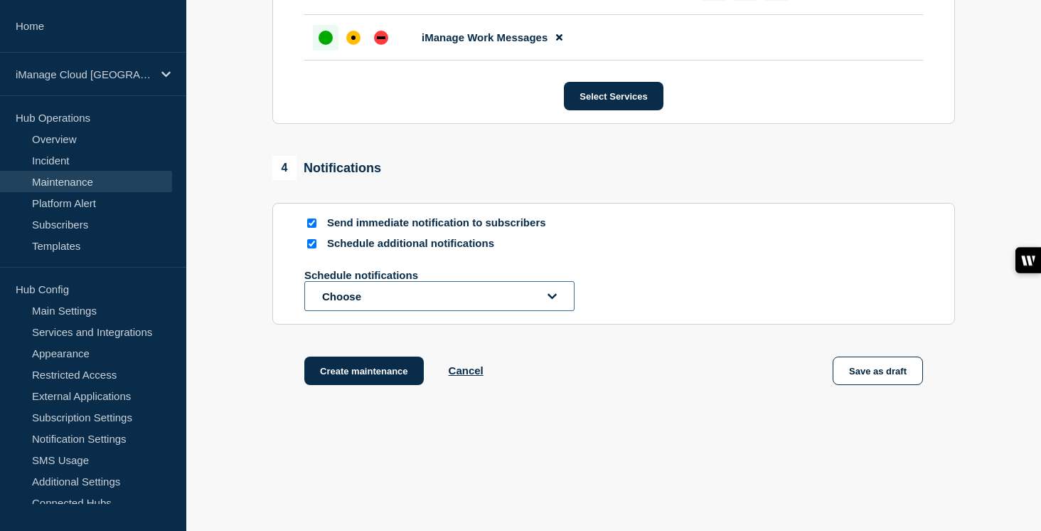
click at [336, 311] on button "Choose" at bounding box center [439, 296] width 270 height 30
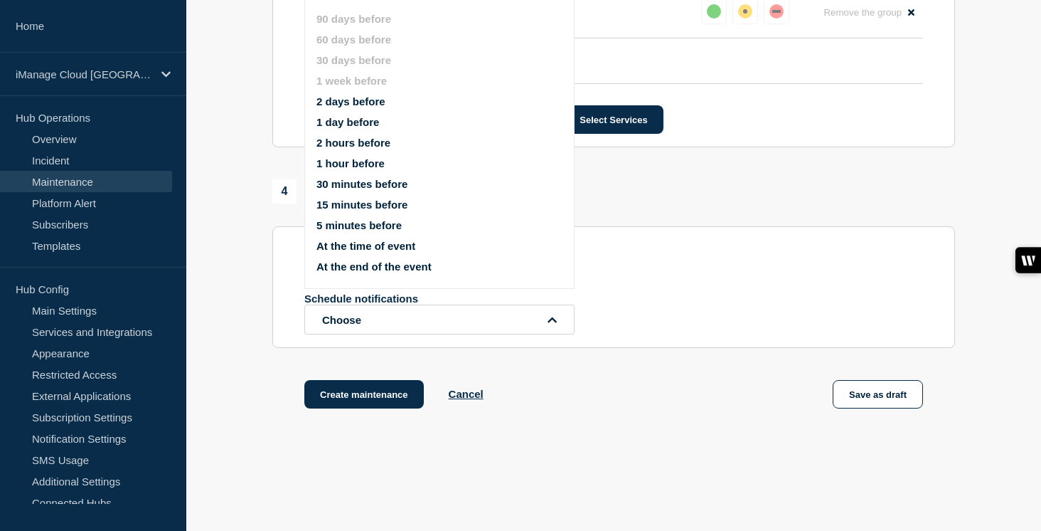
click at [355, 128] on button "1 day before" at bounding box center [348, 122] width 63 height 12
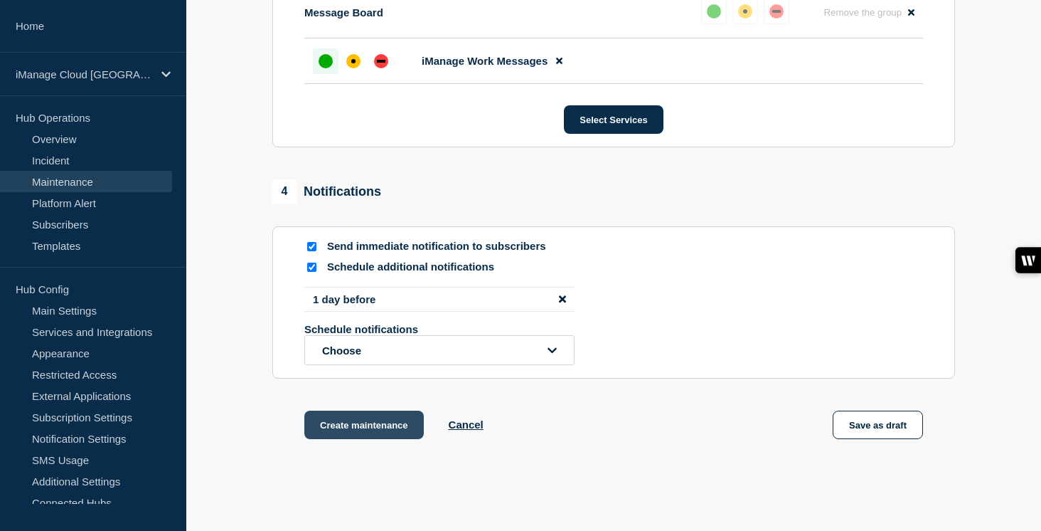
click at [370, 439] on button "Create maintenance" at bounding box center [364, 424] width 120 height 28
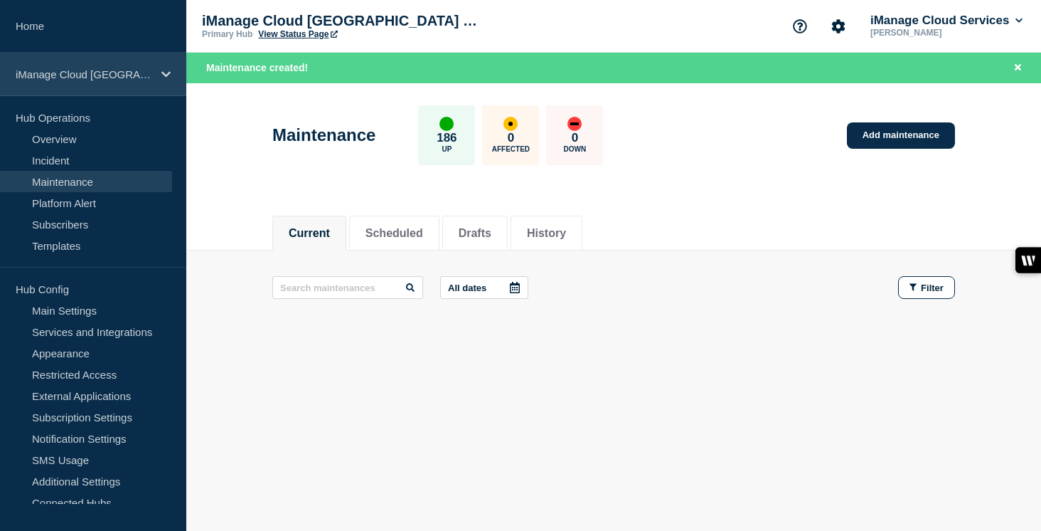
click at [161, 78] on icon at bounding box center [165, 74] width 9 height 11
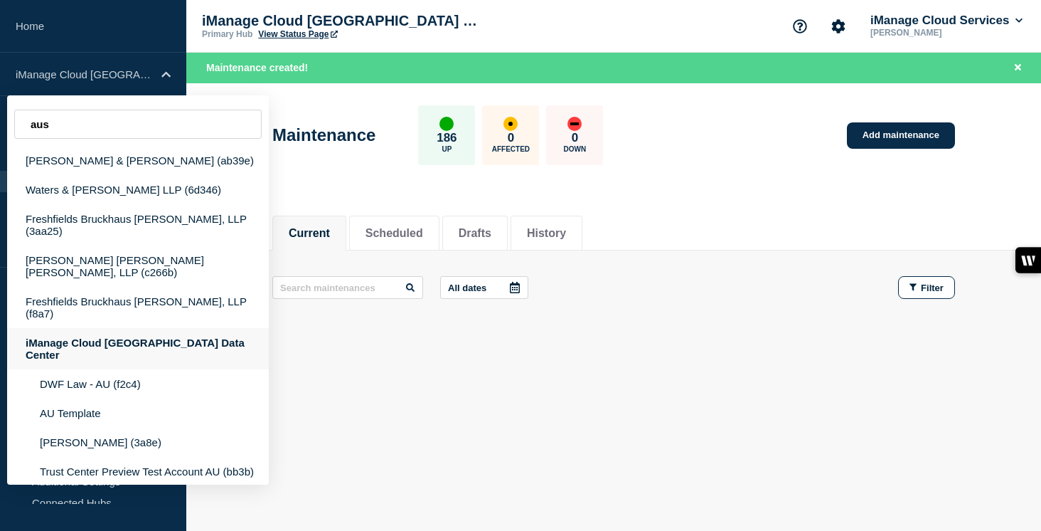
type input "aus"
click at [142, 328] on div "iManage Cloud [GEOGRAPHIC_DATA] Data Center" at bounding box center [138, 348] width 262 height 41
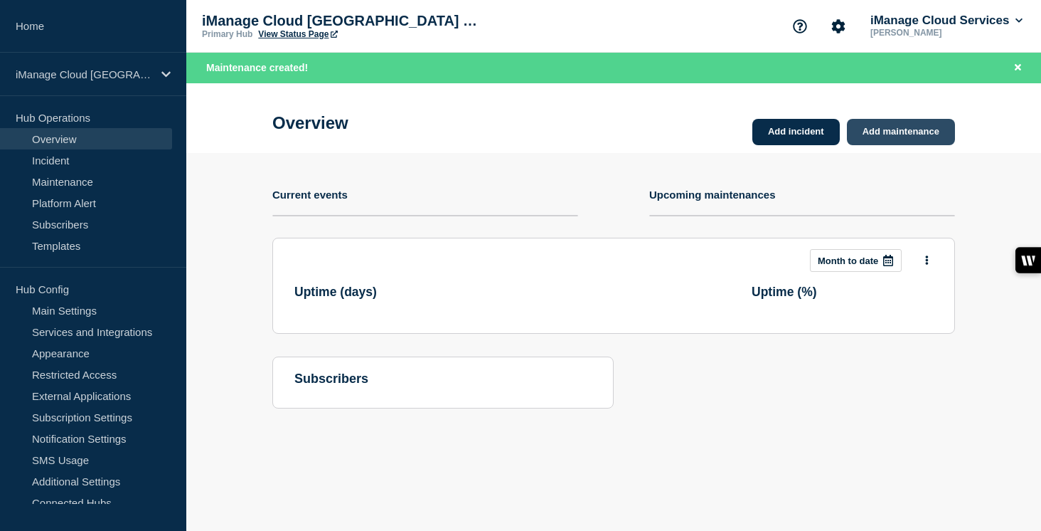
click at [922, 138] on link "Add maintenance" at bounding box center [901, 132] width 108 height 26
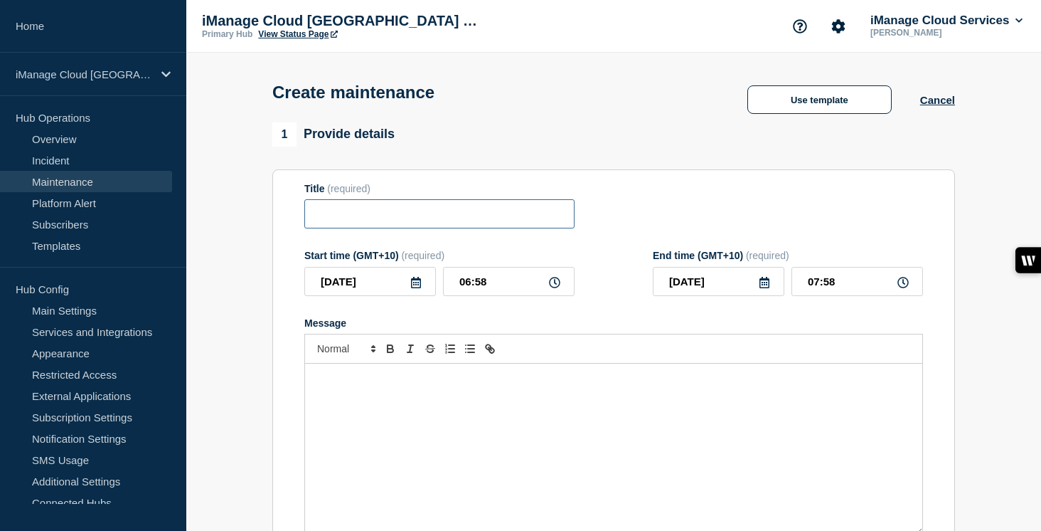
click at [339, 222] on input "Title" at bounding box center [439, 213] width 270 height 29
paste input "Scheduled Maintenance: iManage Trust Center - [DATE]"
type input "Scheduled Maintenance: iManage Trust Center - [DATE]"
checkbox input "true"
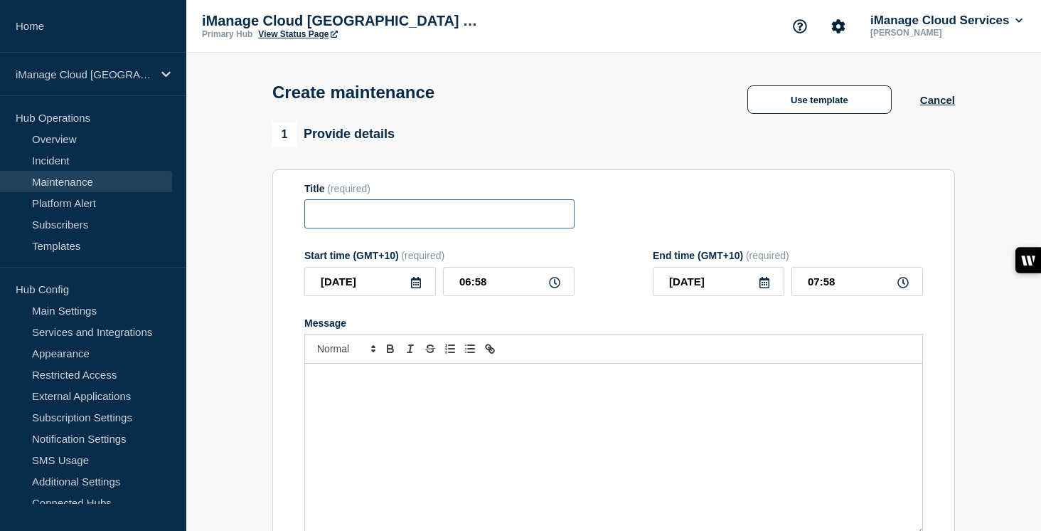
scroll to position [0, 0]
paste input "Scheduled Maintenance: iManage Trust Center - [DATE]"
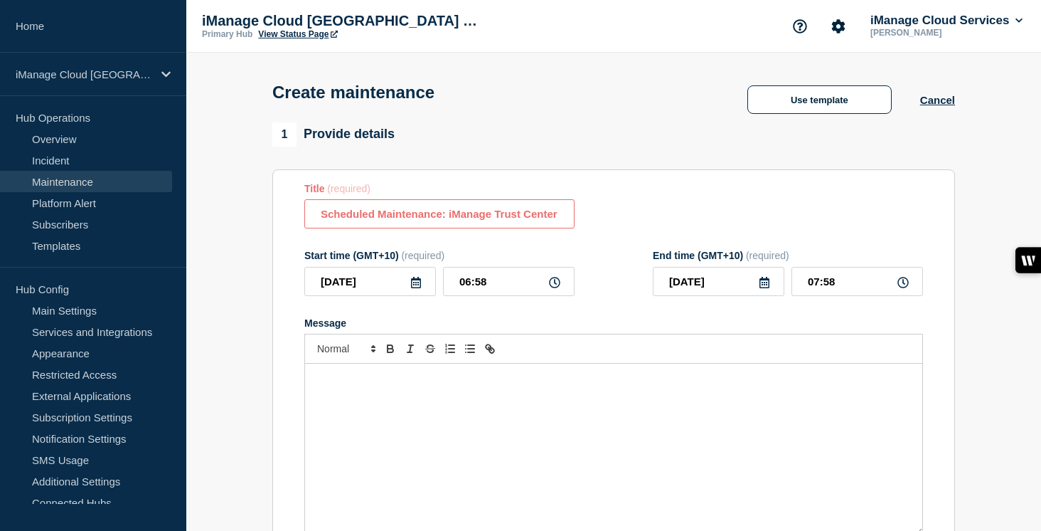
scroll to position [0, 88]
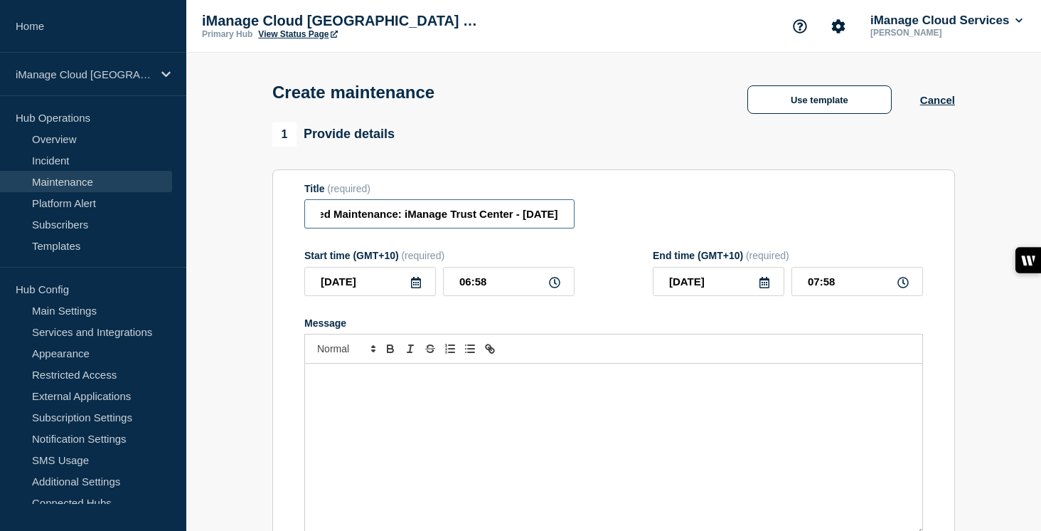
click at [524, 218] on input "Scheduled Maintenance: iManage Trust Center - [DATE]" at bounding box center [439, 213] width 270 height 29
type input "Scheduled Maintenance: iManage Trust Center - [DATE]"
click at [395, 287] on input "[DATE]" at bounding box center [370, 281] width 132 height 29
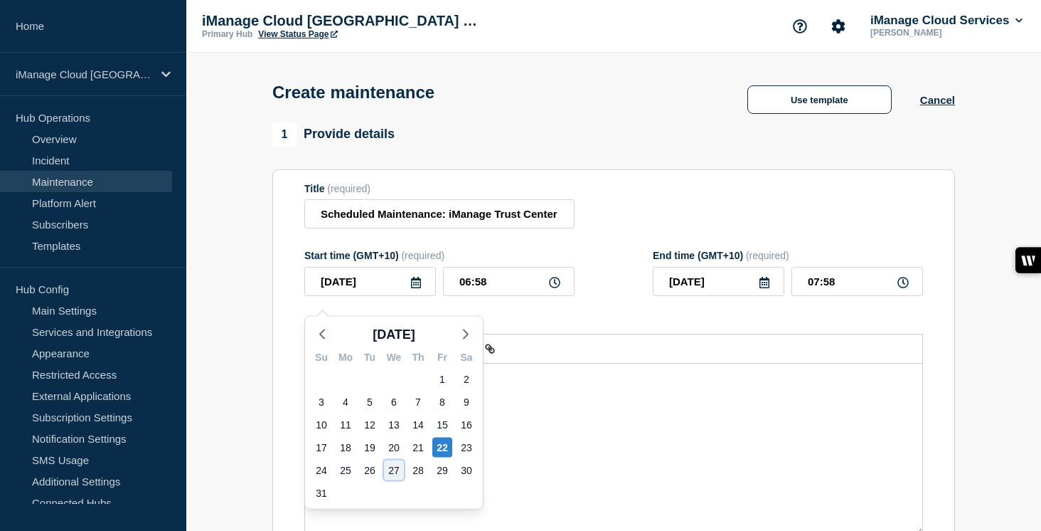
click at [396, 471] on div "27" at bounding box center [394, 470] width 20 height 20
type input "[DATE]"
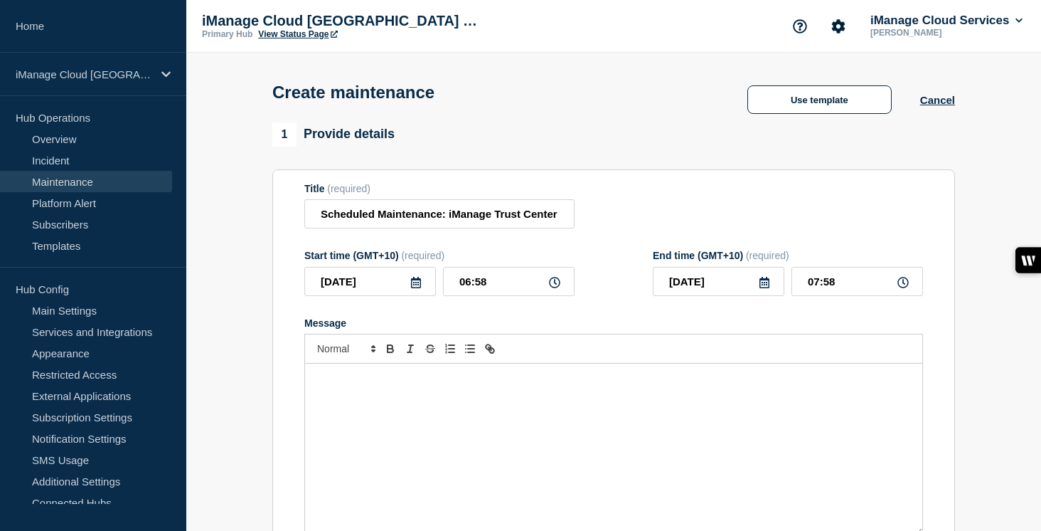
click at [349, 426] on div "Message" at bounding box center [613, 449] width 617 height 171
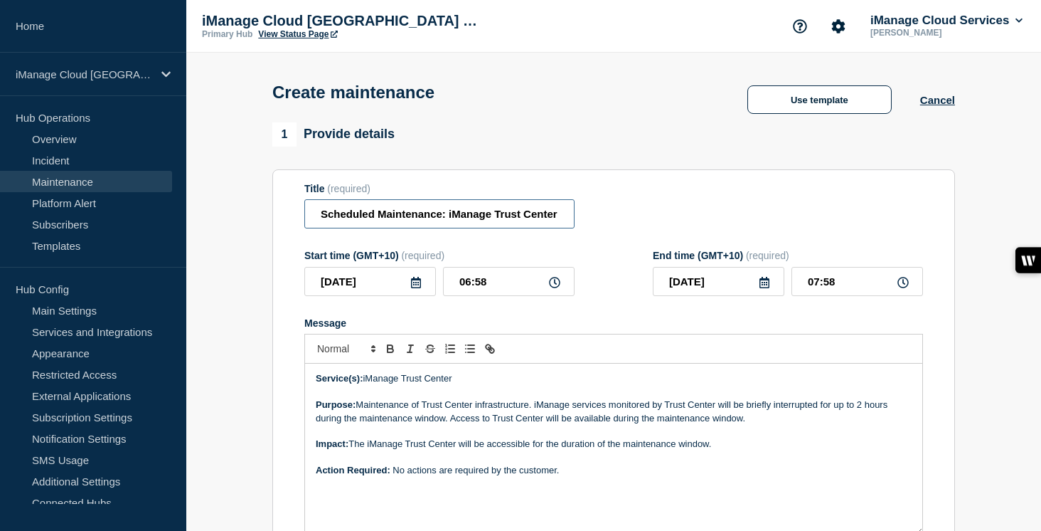
click at [457, 223] on input "Scheduled Maintenance: iManage Trust Center - [DATE]" at bounding box center [439, 213] width 270 height 29
click at [524, 221] on input "Scheduled Maintenance: iManage Trust Center - [DATE]" at bounding box center [439, 213] width 270 height 29
type input "Scheduled Maintenance: iManage Trust Center - [DATE]"
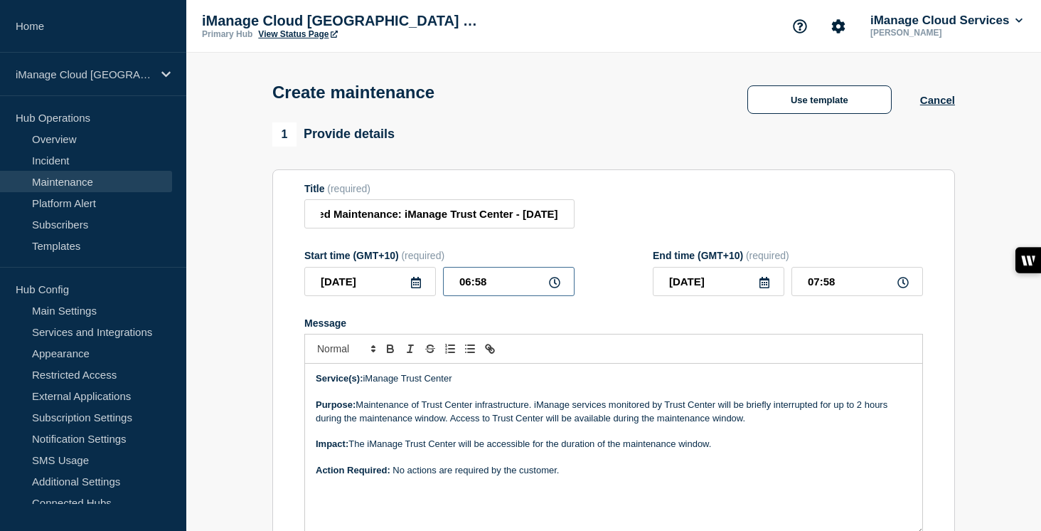
scroll to position [0, 0]
drag, startPoint x: 478, startPoint y: 292, endPoint x: 410, endPoint y: 292, distance: 67.6
click at [410, 292] on div "[DATE] 06:58" at bounding box center [439, 281] width 270 height 29
type input "02:30"
type input "03:30"
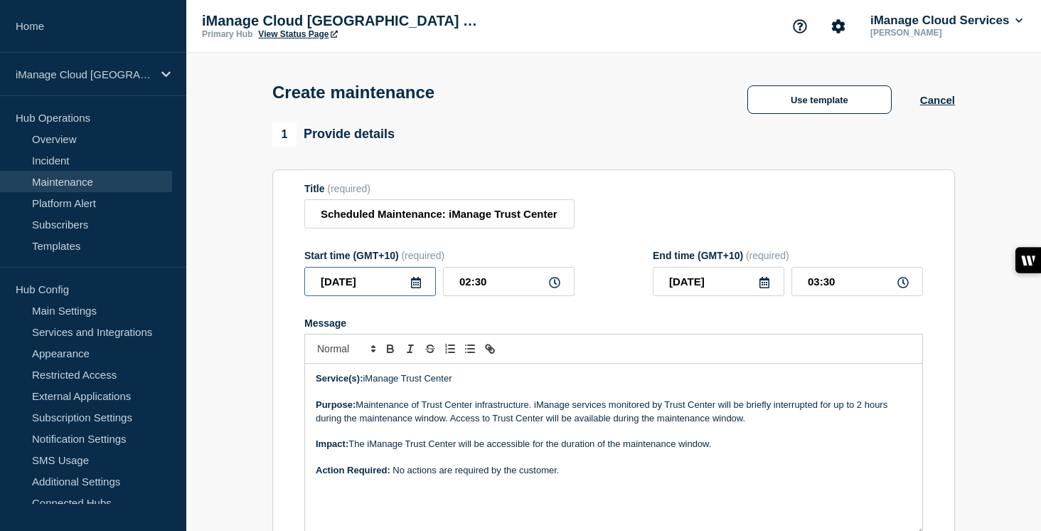
click at [409, 296] on input "[DATE]" at bounding box center [370, 281] width 132 height 29
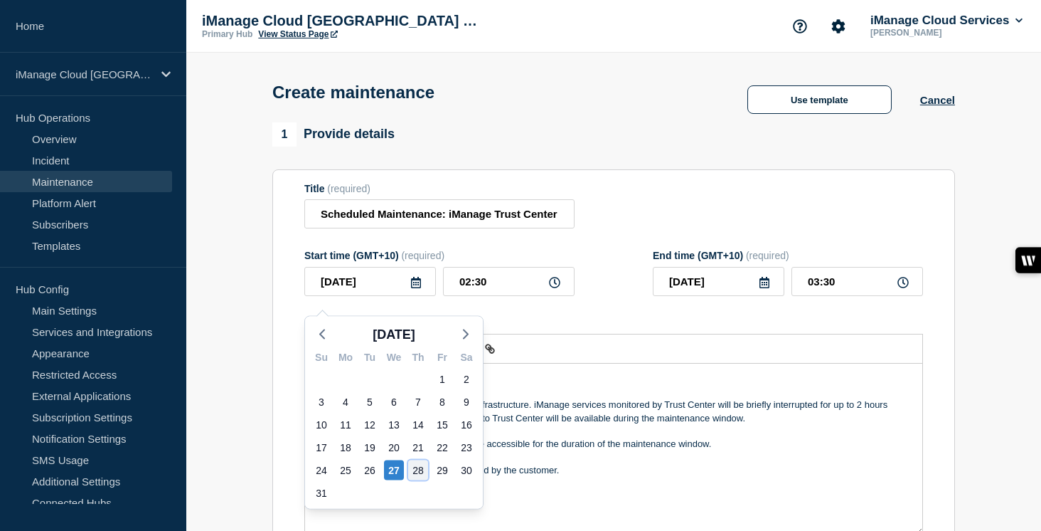
click at [413, 471] on div "28" at bounding box center [418, 470] width 20 height 20
type input "[DATE]"
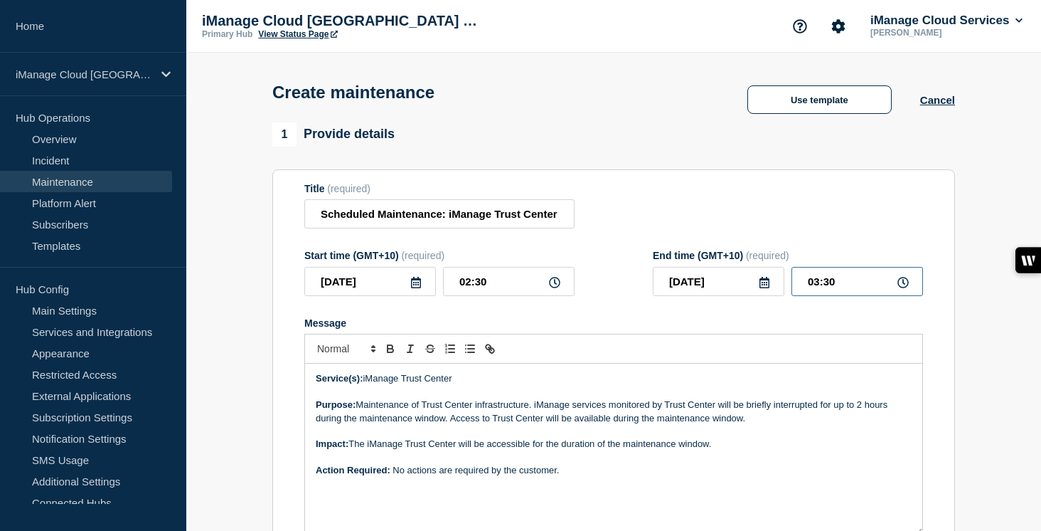
drag, startPoint x: 839, startPoint y: 290, endPoint x: 775, endPoint y: 290, distance: 64.0
click at [775, 290] on div "[DATE] 03:30" at bounding box center [788, 281] width 270 height 29
type input "04:30"
click at [725, 319] on form "Title (required) Scheduled Maintenance: iManage Trust Center - [DATE] Start tim…" at bounding box center [613, 373] width 619 height 381
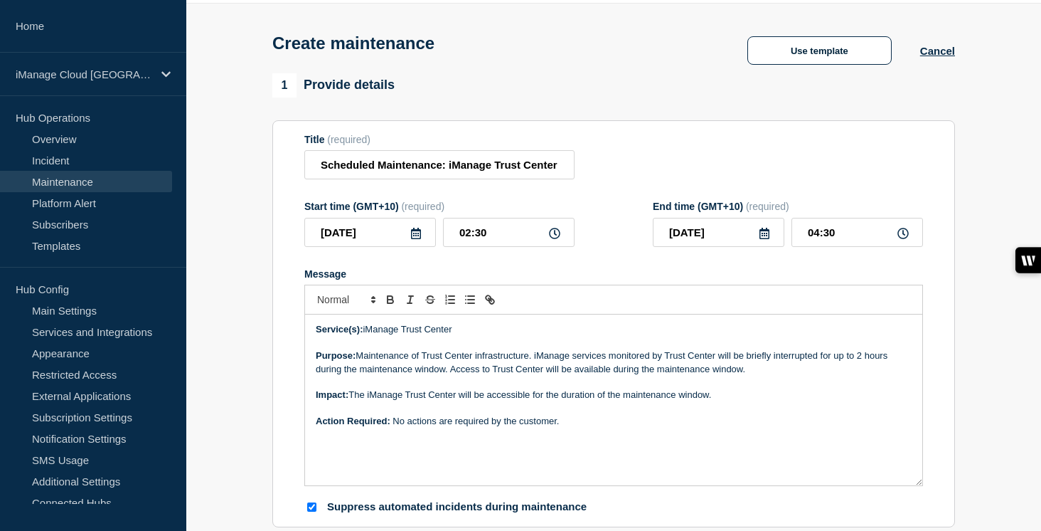
scroll to position [58, 0]
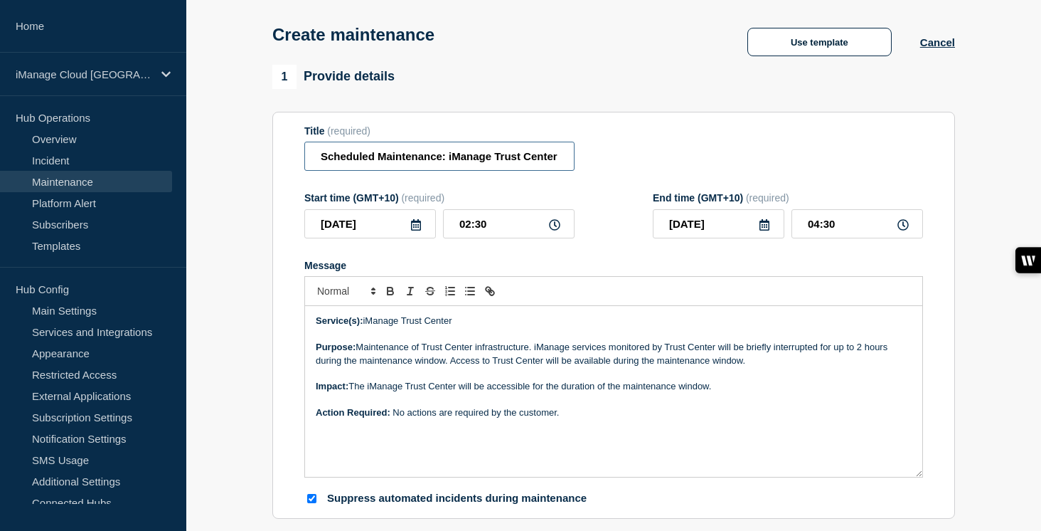
click at [537, 167] on input "Scheduled Maintenance: iManage Trust Center - [DATE]" at bounding box center [439, 156] width 270 height 29
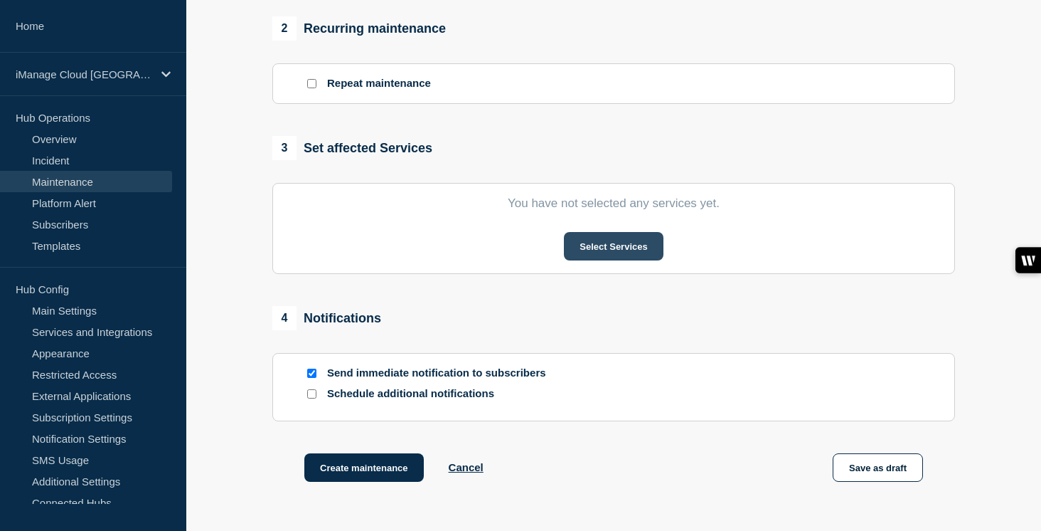
scroll to position [0, 0]
click at [641, 260] on button "Select Services" at bounding box center [613, 246] width 99 height 28
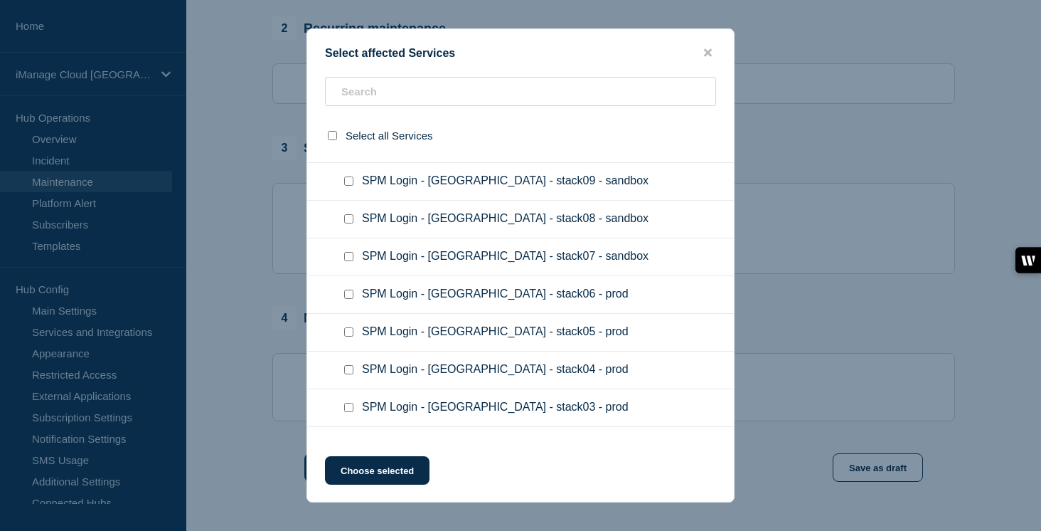
scroll to position [10171, 0]
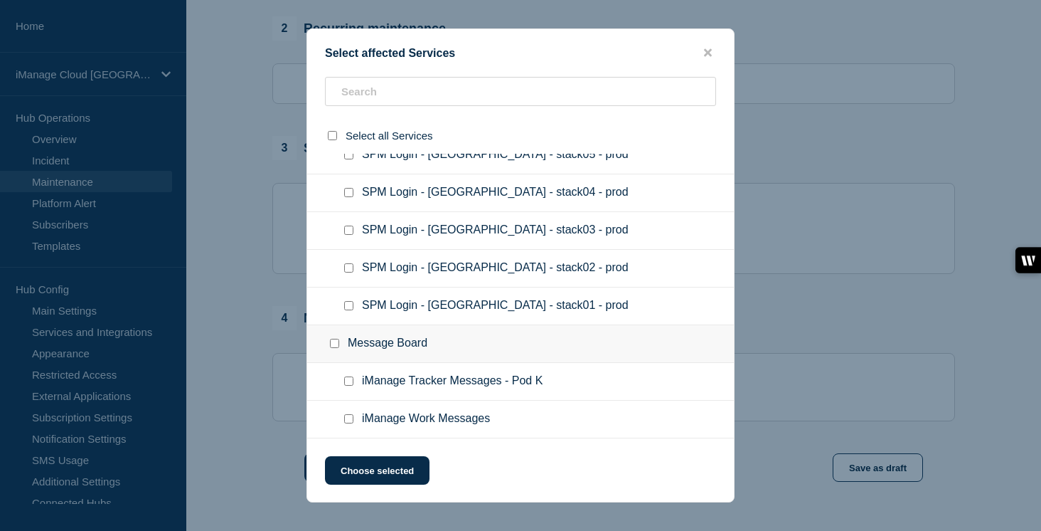
click at [348, 422] on input "iManage Work Messages checkbox" at bounding box center [348, 418] width 9 height 9
checkbox input "true"
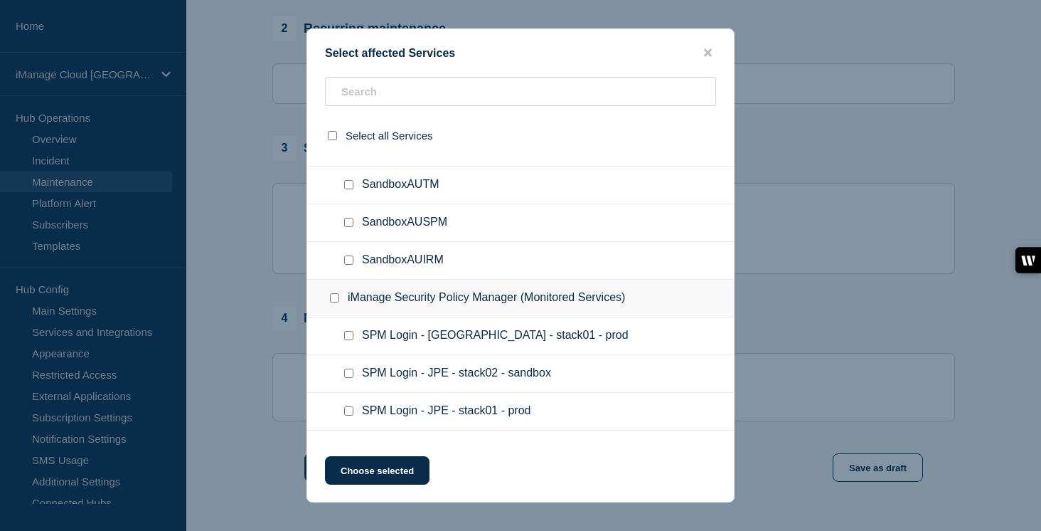
scroll to position [8488, 0]
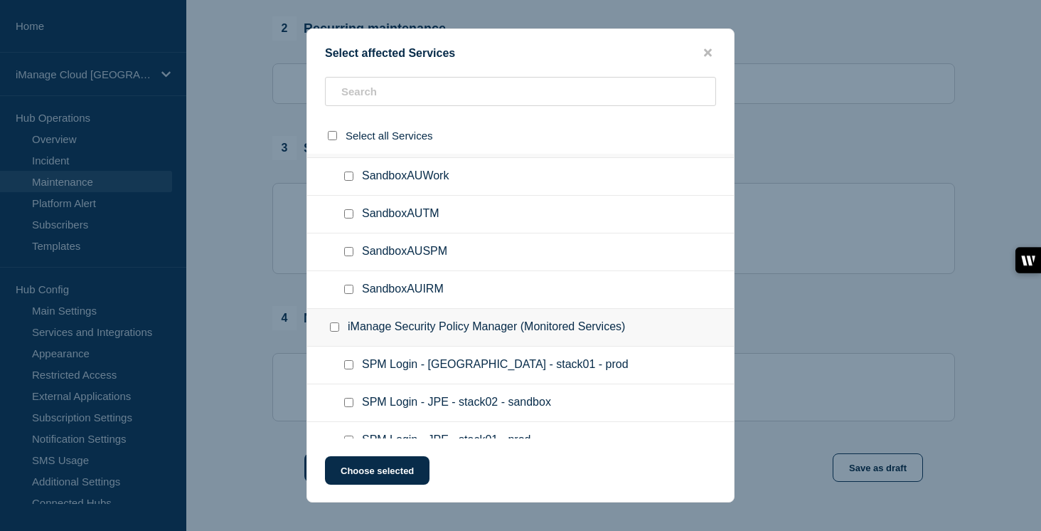
click at [346, 30] on input "Threat Manager AU checkbox" at bounding box center [348, 25] width 9 height 9
checkbox input "true"
click at [349, 68] on input "Security Policy Manager AU checkbox" at bounding box center [348, 62] width 9 height 9
checkbox input "true"
click at [384, 474] on button "Choose selected" at bounding box center [377, 470] width 105 height 28
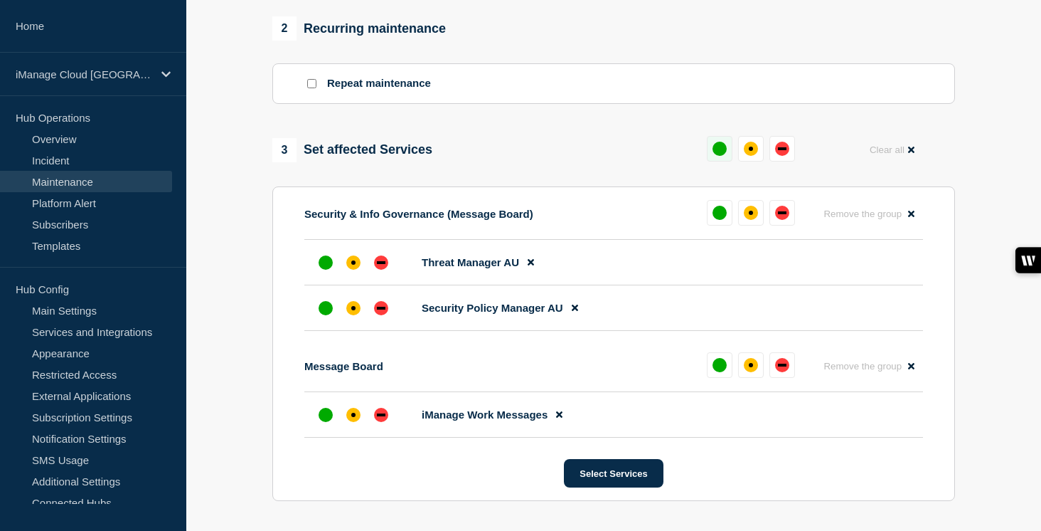
click at [717, 156] on div "up" at bounding box center [720, 149] width 14 height 14
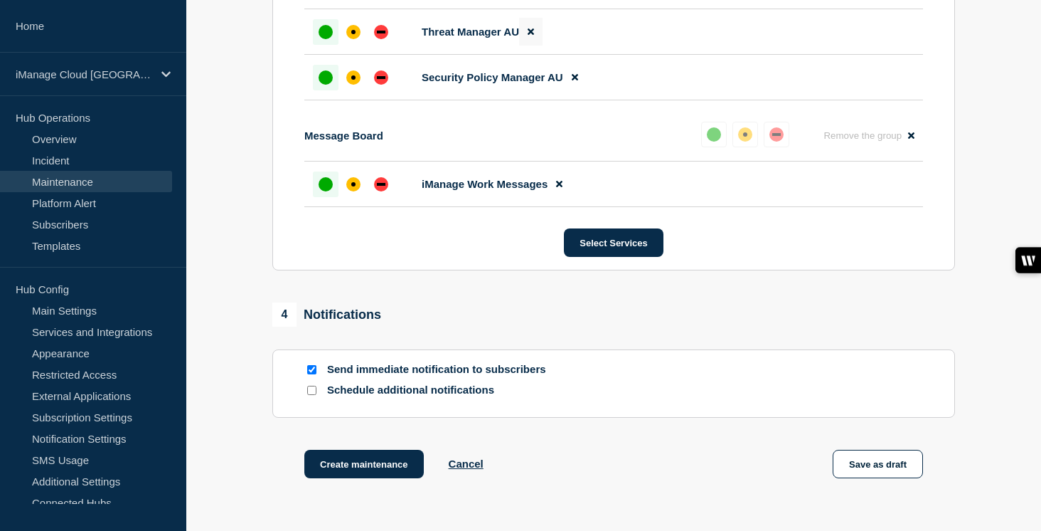
scroll to position [856, 0]
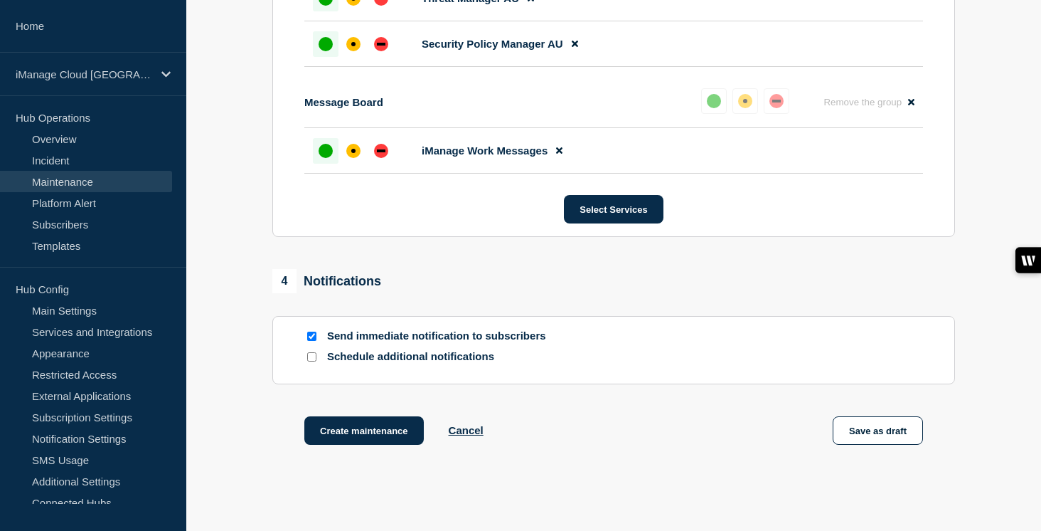
click at [312, 361] on input "Schedule additional notifications" at bounding box center [311, 356] width 9 height 9
checkbox input "true"
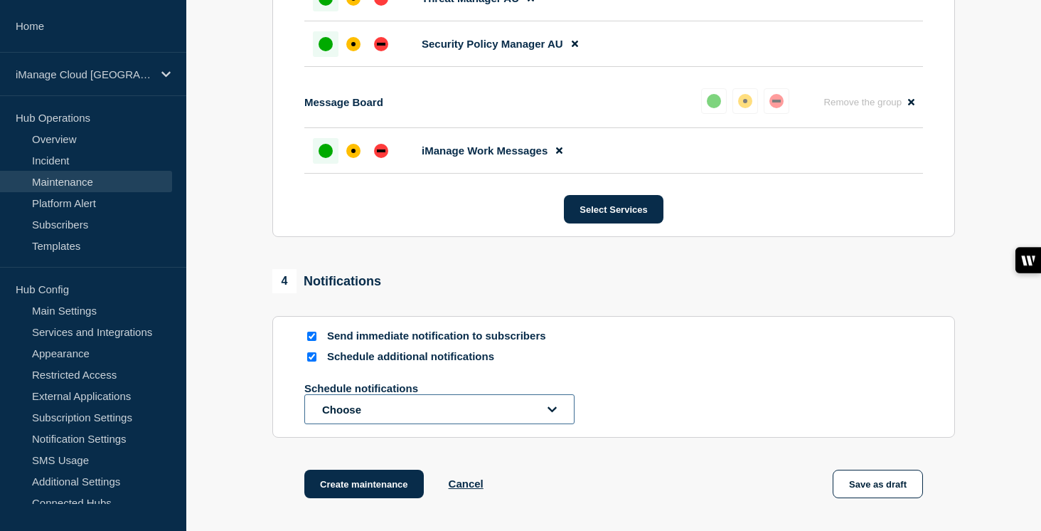
click at [335, 424] on button "Choose" at bounding box center [439, 409] width 270 height 30
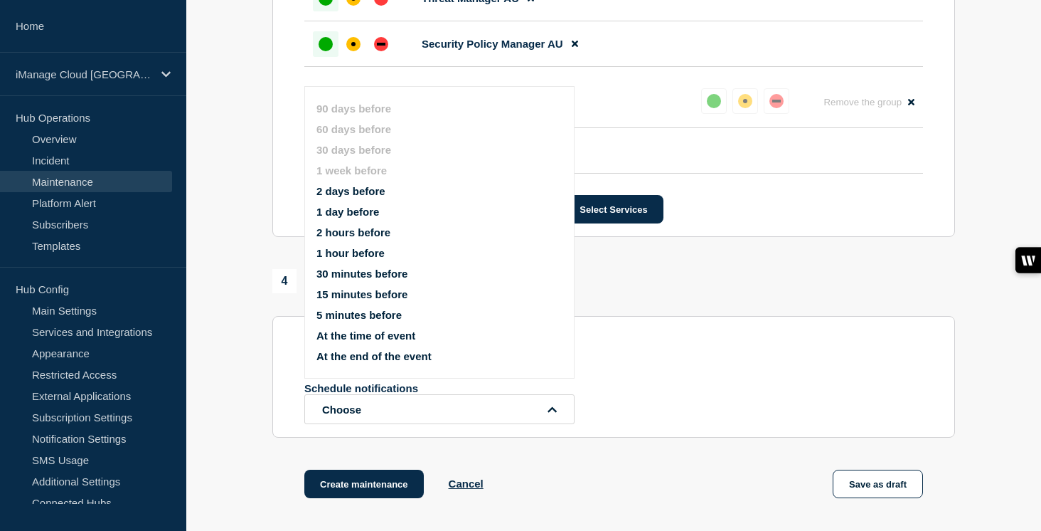
click at [362, 218] on button "1 day before" at bounding box center [348, 212] width 63 height 12
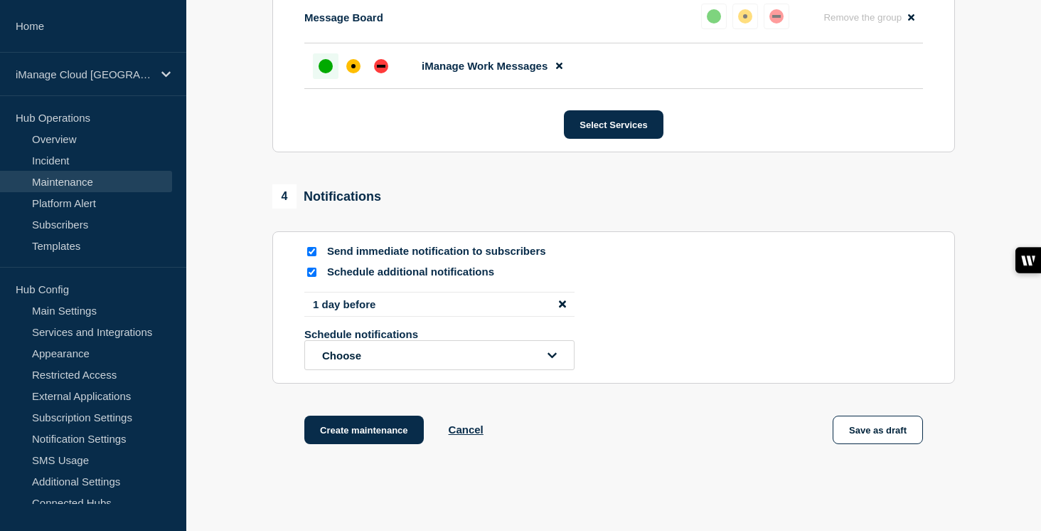
scroll to position [1009, 0]
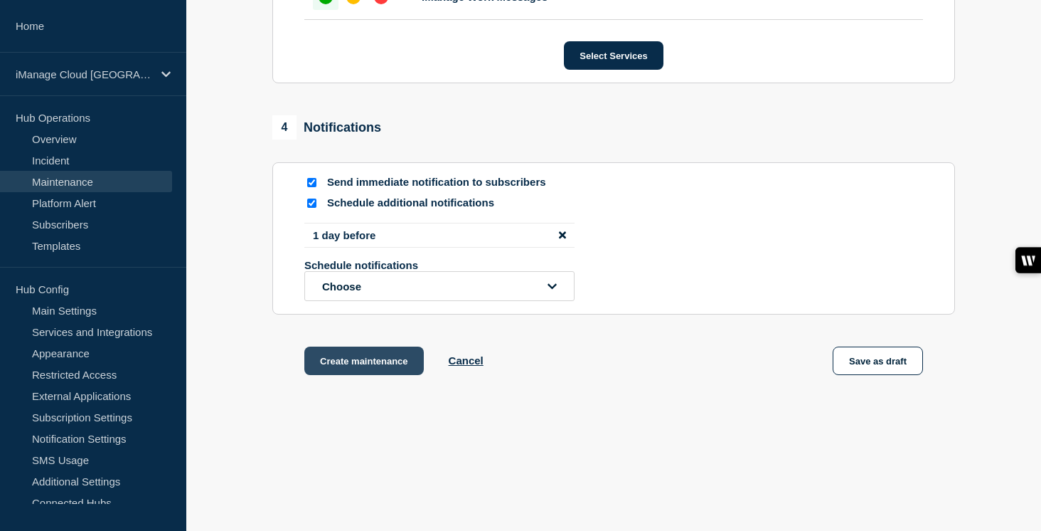
click at [376, 375] on button "Create maintenance" at bounding box center [364, 360] width 120 height 28
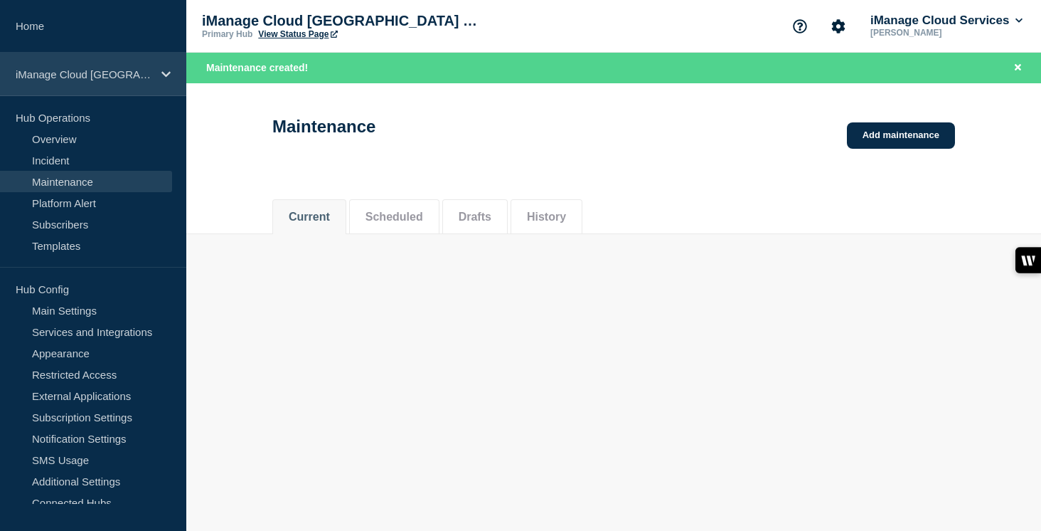
click at [135, 73] on p "iManage Cloud [GEOGRAPHIC_DATA] Data Center" at bounding box center [84, 74] width 137 height 12
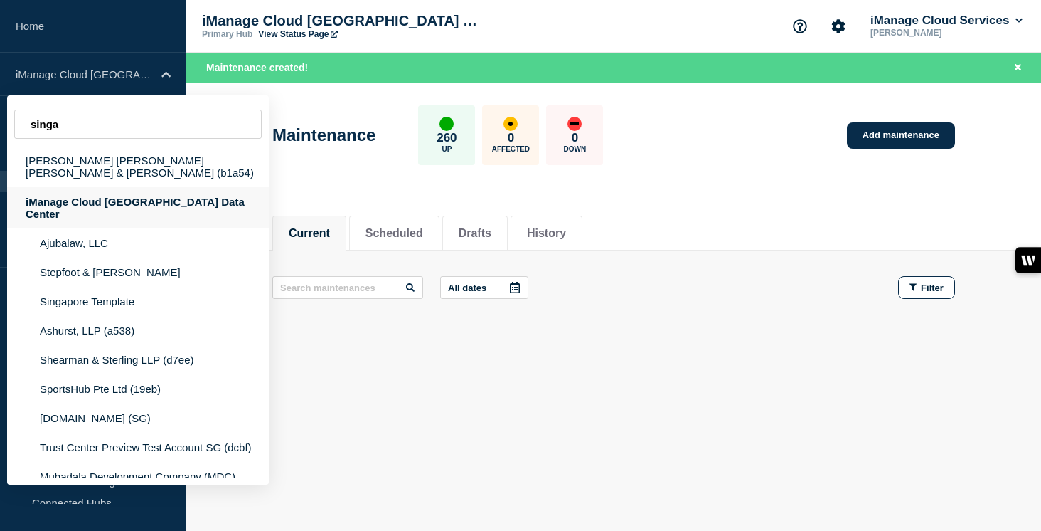
type input "singa"
click at [186, 198] on div "iManage Cloud [GEOGRAPHIC_DATA] Data Center" at bounding box center [138, 207] width 262 height 41
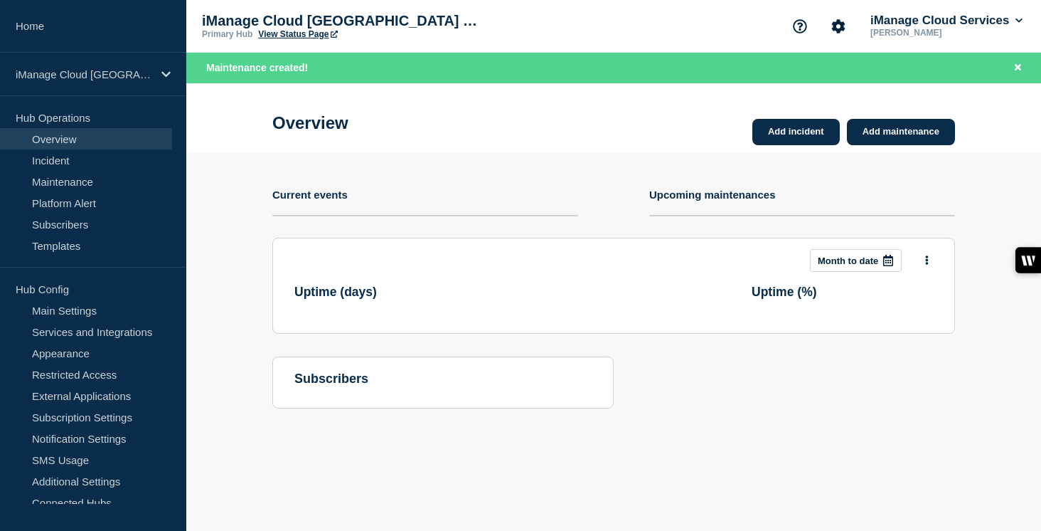
click at [899, 145] on div "Overview Add incident Add maintenance" at bounding box center [614, 118] width 715 height 70
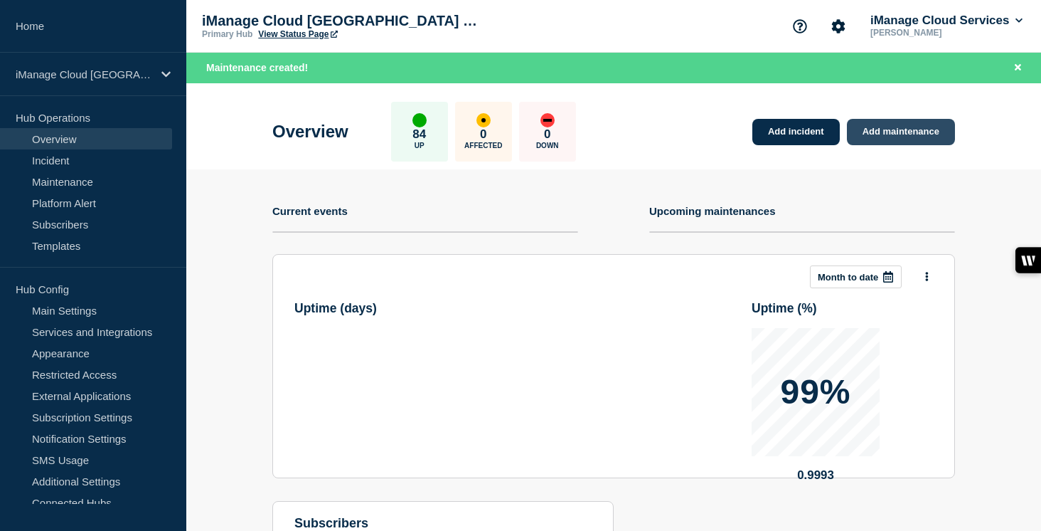
click at [903, 139] on link "Add maintenance" at bounding box center [901, 132] width 108 height 26
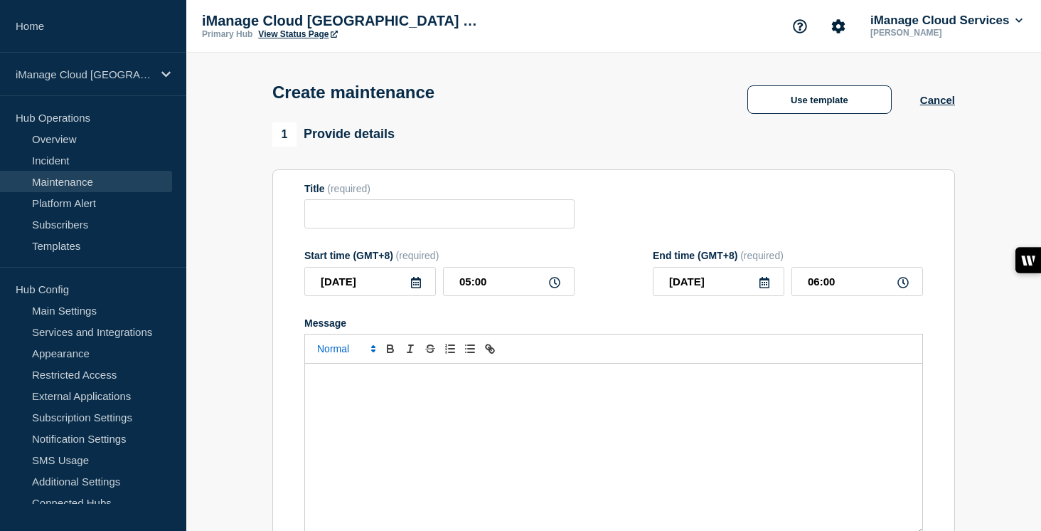
checkbox input "true"
click at [361, 407] on div "Message" at bounding box center [613, 449] width 617 height 171
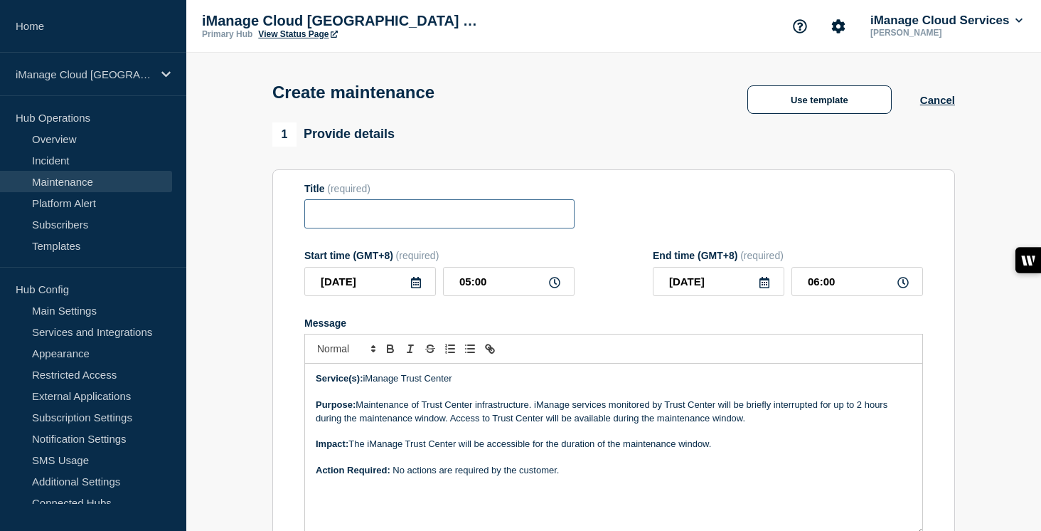
click at [349, 228] on input "Title" at bounding box center [439, 213] width 270 height 29
paste input "Scheduled Maintenance: iManage Trust Center - [DATE]"
click at [525, 218] on input "Scheduled Maintenance: iManage Trust Center - [DATE]" at bounding box center [439, 213] width 270 height 29
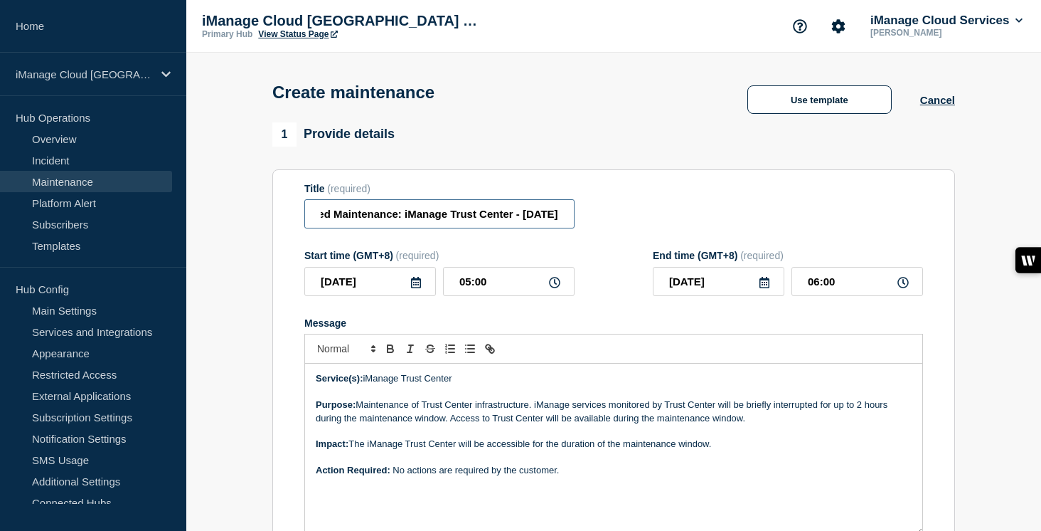
type input "Scheduled Maintenance: iManage Trust Center - [DATE]"
click at [412, 296] on input "[DATE]" at bounding box center [370, 281] width 132 height 29
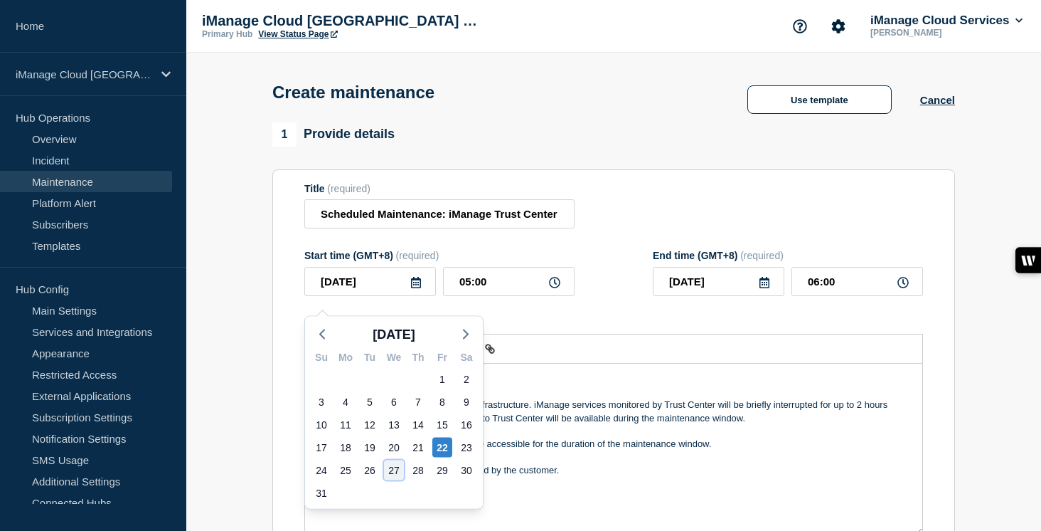
click at [395, 474] on div "27" at bounding box center [394, 470] width 20 height 20
type input "[DATE]"
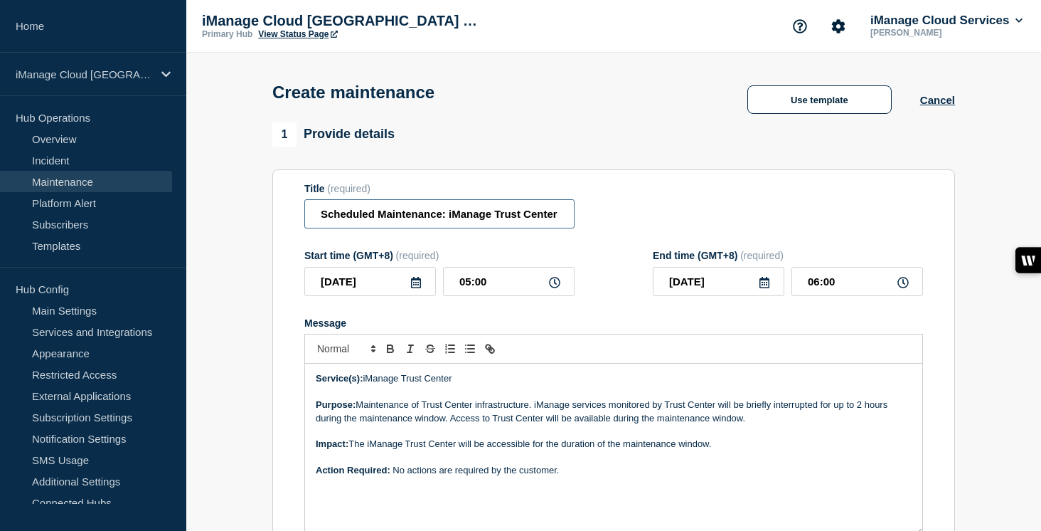
click at [452, 224] on input "Scheduled Maintenance: iManage Trust Center - [DATE]" at bounding box center [439, 213] width 270 height 29
click at [524, 221] on input "Scheduled Maintenance: iManage Trust Center - [DATE]" at bounding box center [439, 213] width 270 height 29
type input "Scheduled Maintenance: iManage Trust Center - [DATE]"
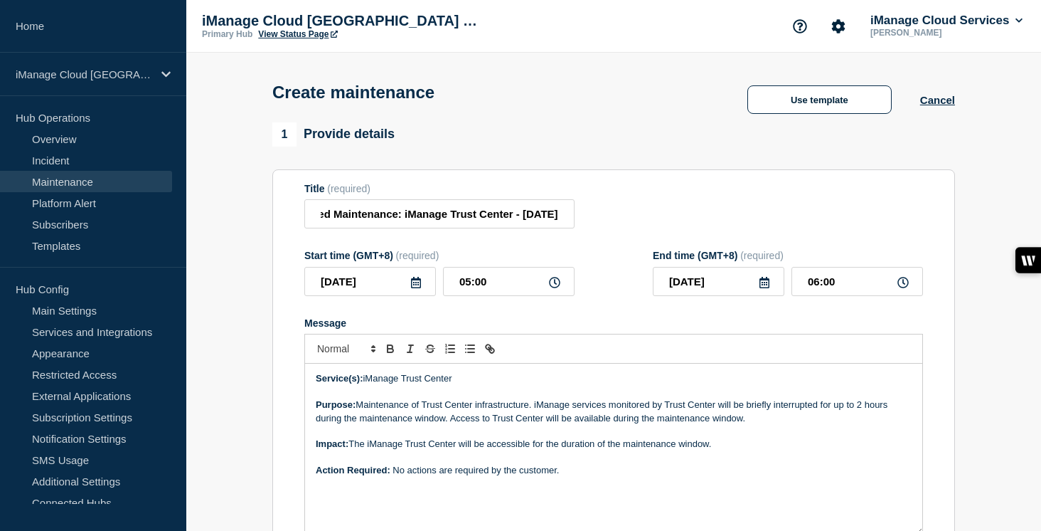
scroll to position [0, 0]
click at [415, 288] on icon at bounding box center [415, 282] width 11 height 11
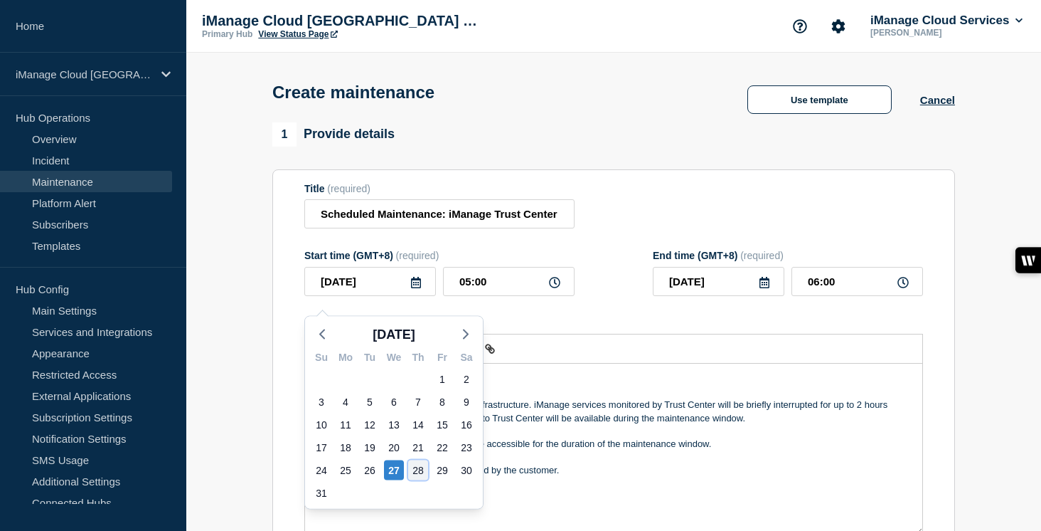
click at [416, 472] on div "28" at bounding box center [418, 470] width 20 height 20
type input "[DATE]"
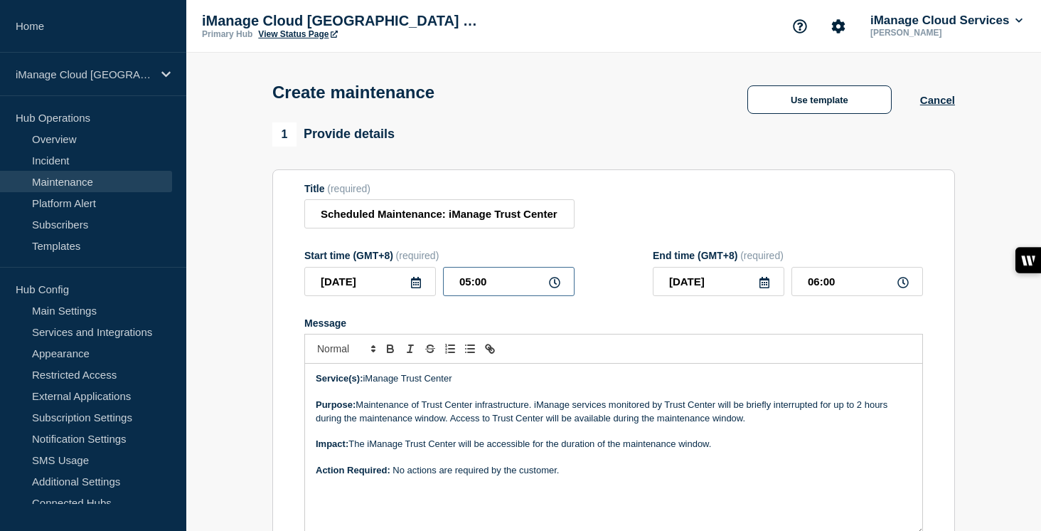
drag, startPoint x: 484, startPoint y: 295, endPoint x: 425, endPoint y: 294, distance: 59.1
click at [425, 294] on div "[DATE] 05:00" at bounding box center [439, 281] width 270 height 29
type input "12:33"
type input "13:33"
type input "12:30"
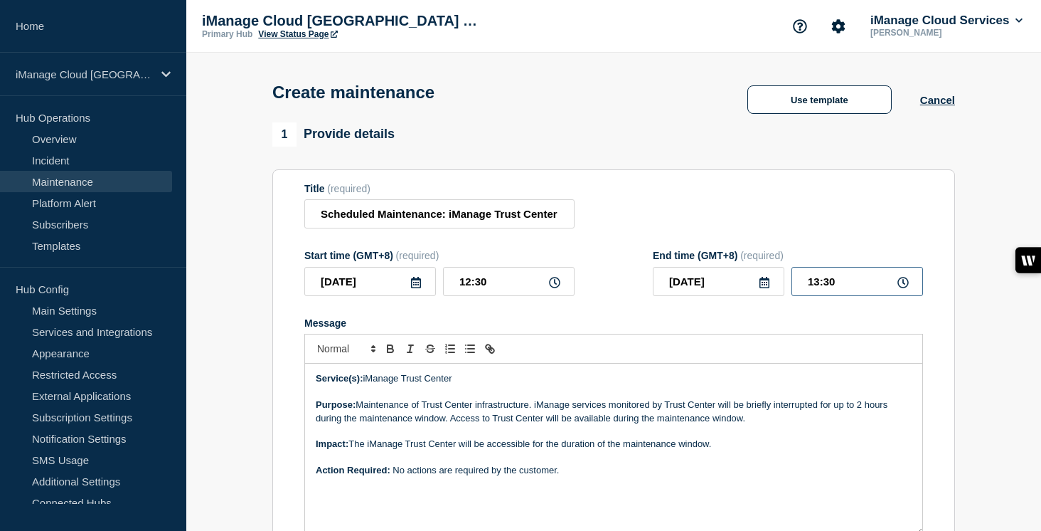
drag, startPoint x: 847, startPoint y: 285, endPoint x: 772, endPoint y: 287, distance: 75.4
click at [772, 287] on div "[DATE] 13:30" at bounding box center [788, 281] width 270 height 29
drag, startPoint x: 855, startPoint y: 291, endPoint x: 792, endPoint y: 291, distance: 62.6
click at [792, 291] on input "13:30" at bounding box center [858, 281] width 132 height 29
type input "02:30"
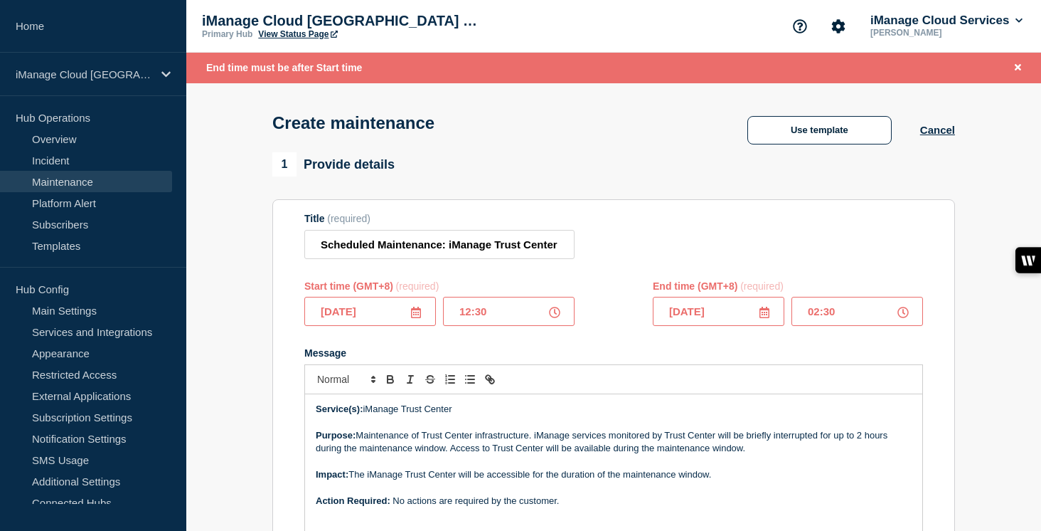
drag, startPoint x: 494, startPoint y: 322, endPoint x: 440, endPoint y: 322, distance: 54.1
click at [440, 322] on div "[DATE] 12:30" at bounding box center [439, 311] width 270 height 29
type input "00:30"
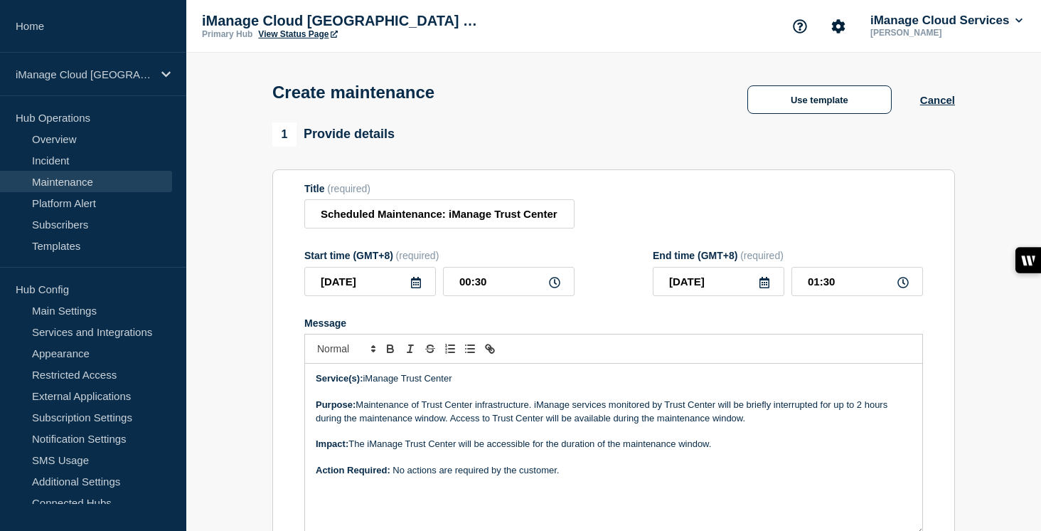
click at [607, 315] on form "Title (required) Scheduled Maintenance: iManage Trust Center - [DATE] Start tim…" at bounding box center [613, 373] width 619 height 381
drag, startPoint x: 846, startPoint y: 295, endPoint x: 741, endPoint y: 295, distance: 104.6
click at [741, 295] on div "[DATE] 01:30" at bounding box center [788, 281] width 270 height 29
type input "02:30"
click at [700, 325] on form "Title (required) Scheduled Maintenance: iManage Trust Center - [DATE] Start tim…" at bounding box center [613, 373] width 619 height 381
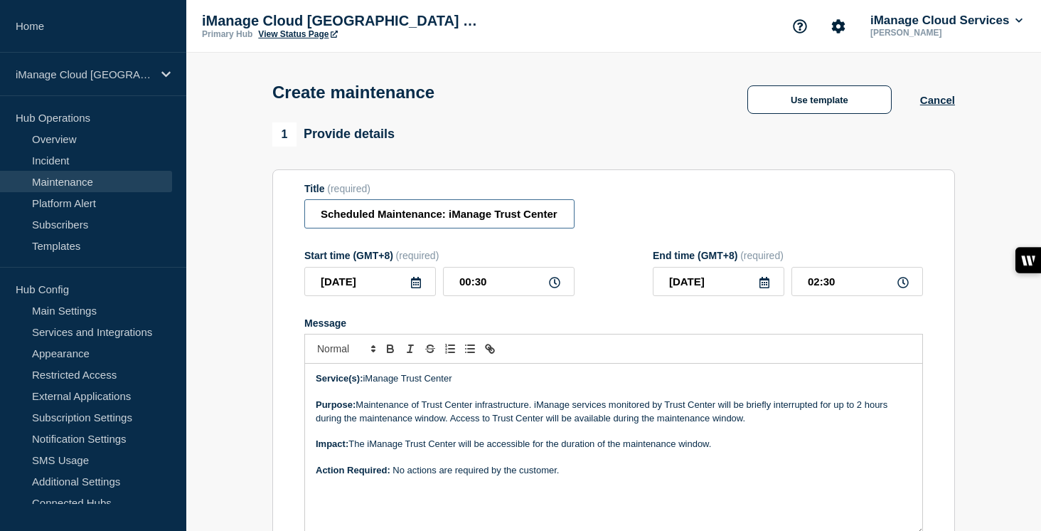
click at [519, 221] on input "Scheduled Maintenance: iManage Trust Center - [DATE]" at bounding box center [439, 213] width 270 height 29
click at [604, 349] on div at bounding box center [613, 349] width 619 height 30
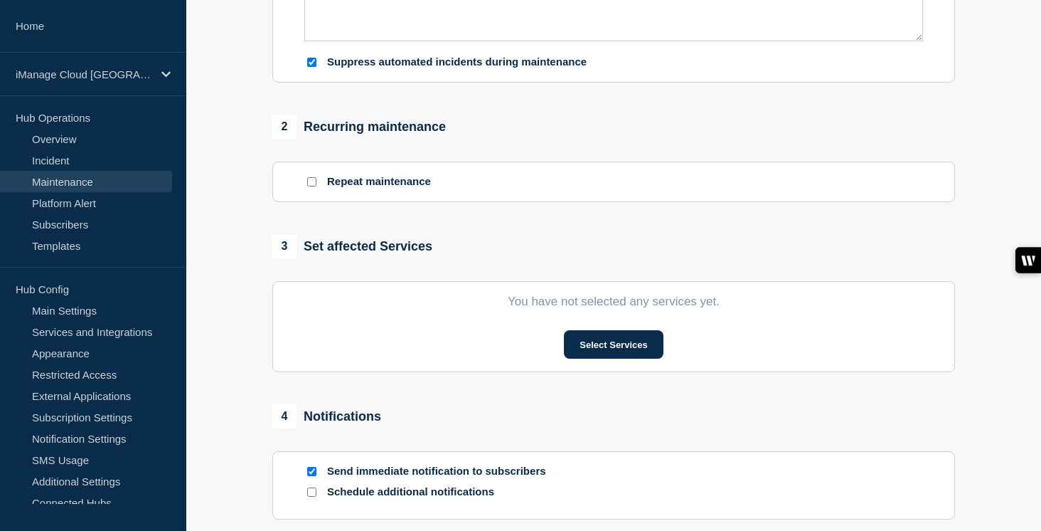
scroll to position [502, 0]
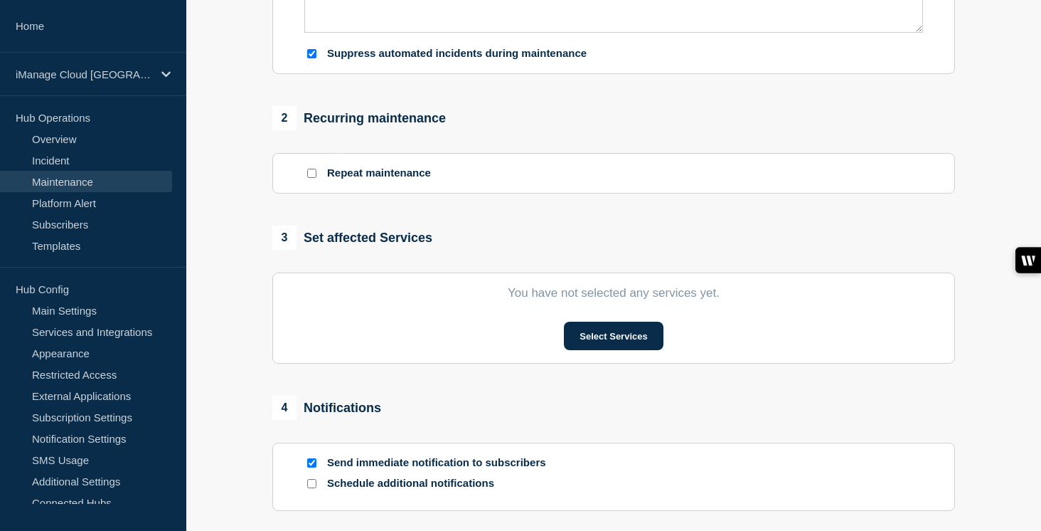
click at [627, 364] on section "You have not selected any services yet. Select Services" at bounding box center [613, 317] width 683 height 91
click at [627, 350] on button "Select Services" at bounding box center [613, 336] width 99 height 28
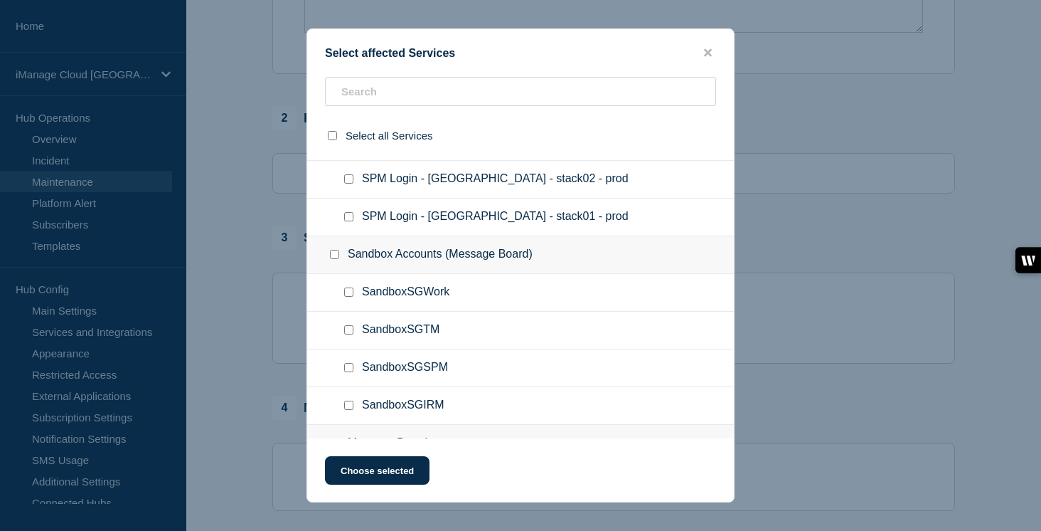
scroll to position [3238, 0]
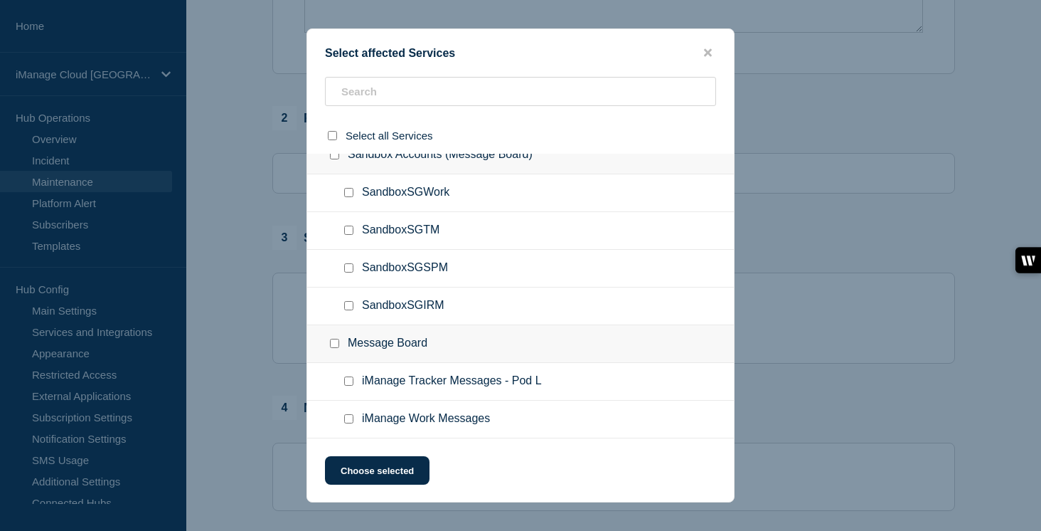
click at [350, 421] on input "iManage Work Messages checkbox" at bounding box center [348, 418] width 9 height 9
checkbox input "true"
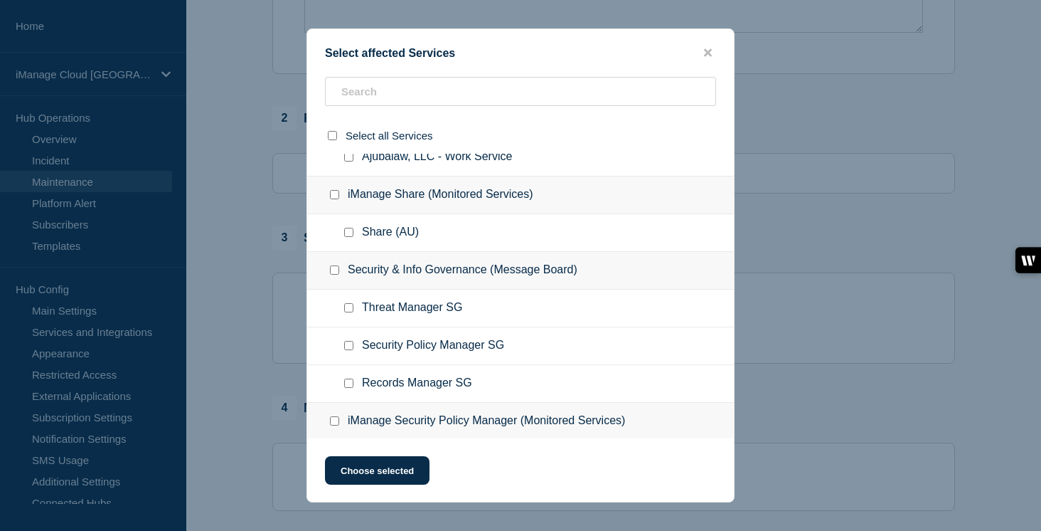
scroll to position [1439, 0]
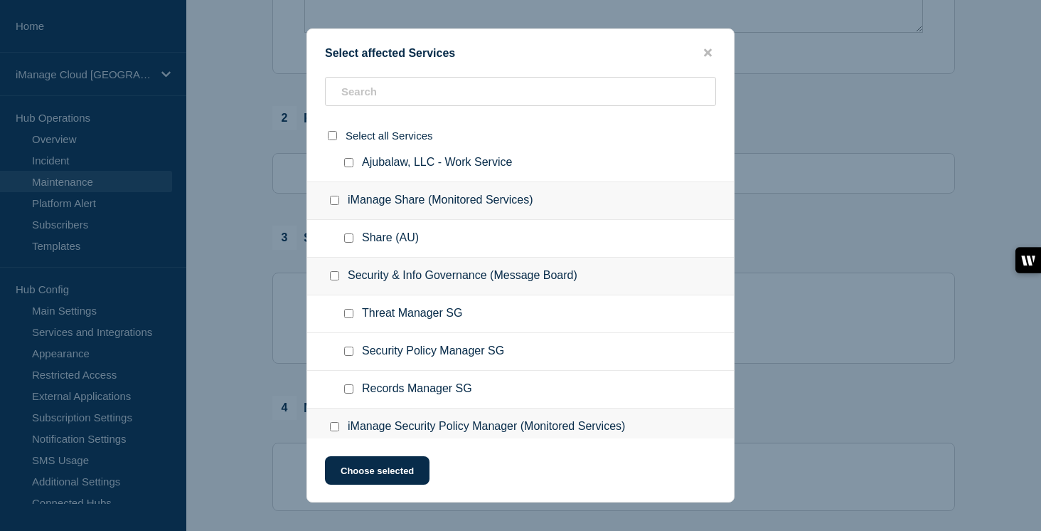
click at [346, 318] on input "Threat Manager SG checkbox" at bounding box center [348, 313] width 9 height 9
checkbox input "true"
click at [348, 356] on input "Security Policy Manager SG checkbox" at bounding box center [348, 350] width 9 height 9
checkbox input "true"
click at [383, 466] on button "Choose selected" at bounding box center [377, 470] width 105 height 28
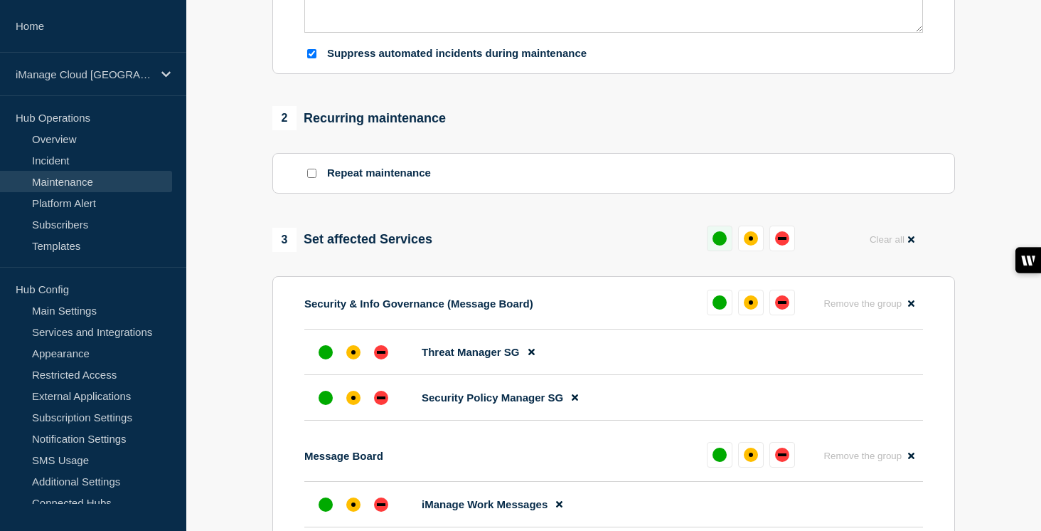
click at [715, 245] on div "up" at bounding box center [720, 238] width 14 height 14
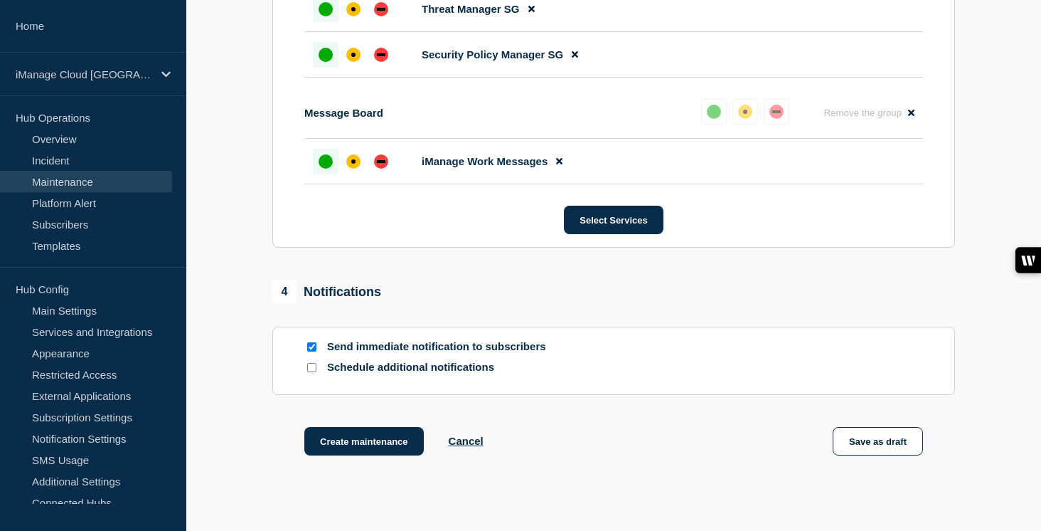
scroll to position [969, 0]
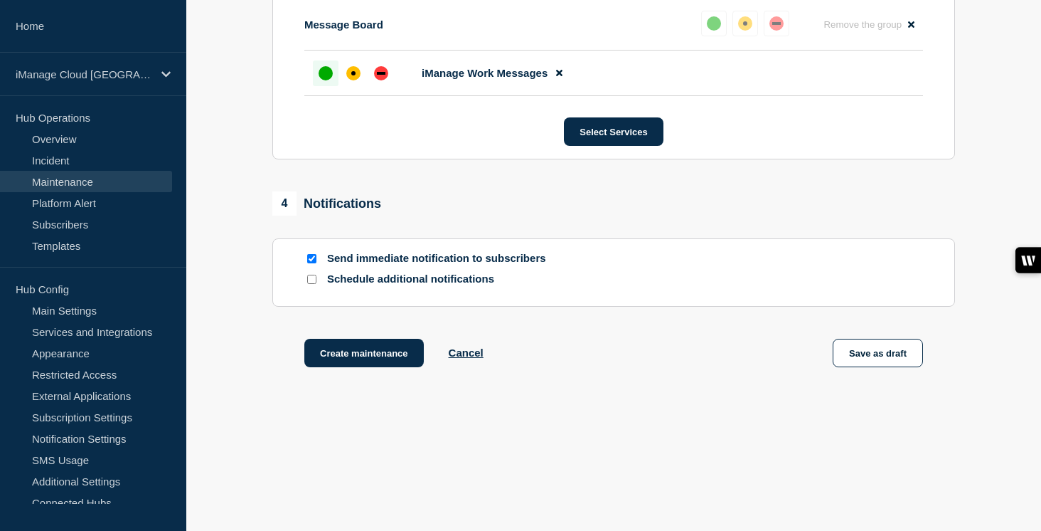
click at [309, 275] on input "Schedule additional notifications" at bounding box center [311, 279] width 9 height 9
checkbox input "true"
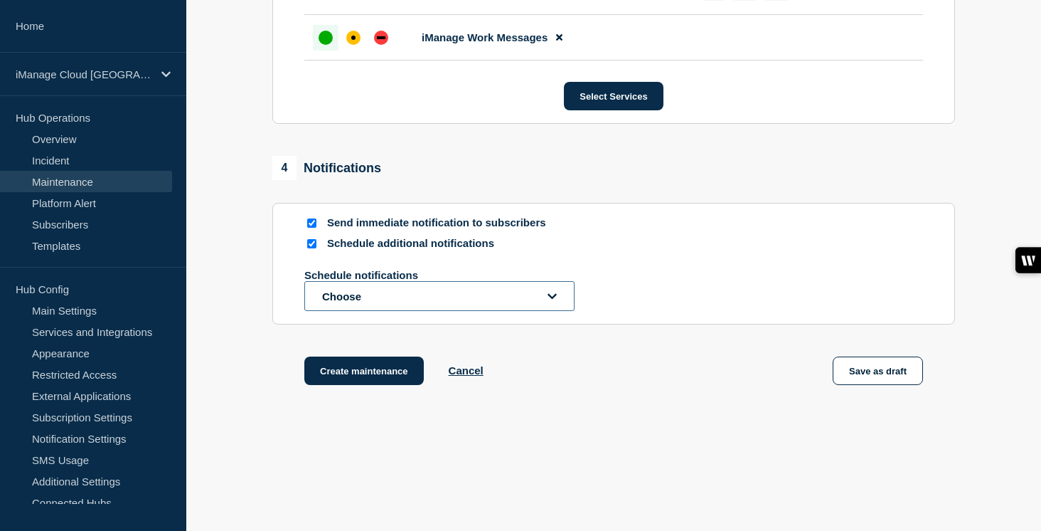
click at [336, 311] on button "Choose" at bounding box center [439, 296] width 270 height 30
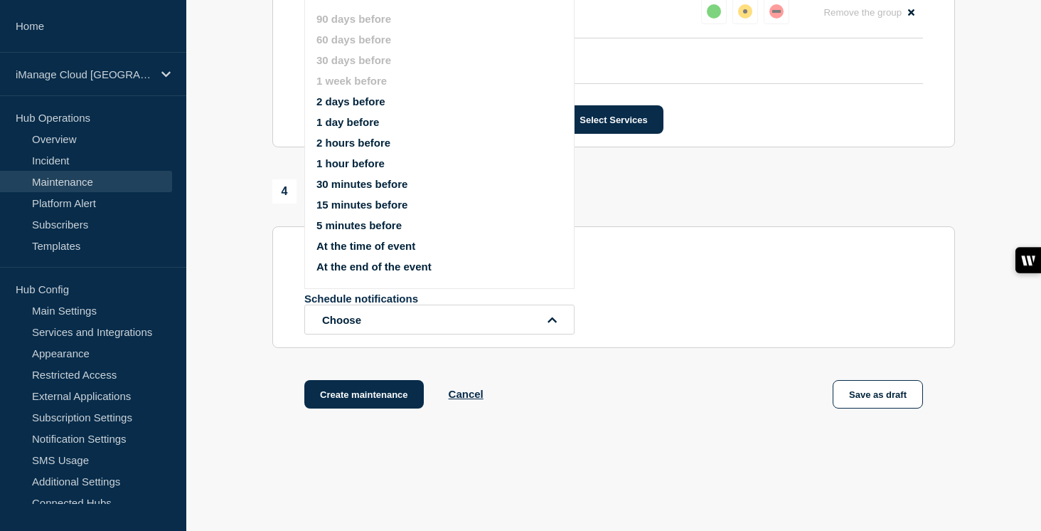
click at [342, 143] on ul "90 days before 60 days before 30 days before 1 week before 2 days before 1 day …" at bounding box center [452, 142] width 270 height 277
click at [342, 128] on button "1 day before" at bounding box center [348, 122] width 63 height 12
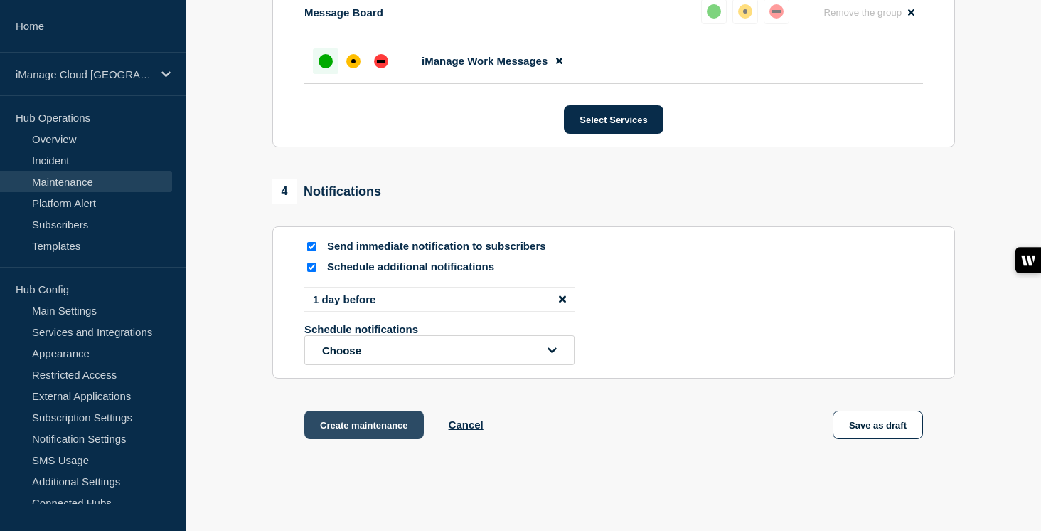
click at [360, 439] on button "Create maintenance" at bounding box center [364, 424] width 120 height 28
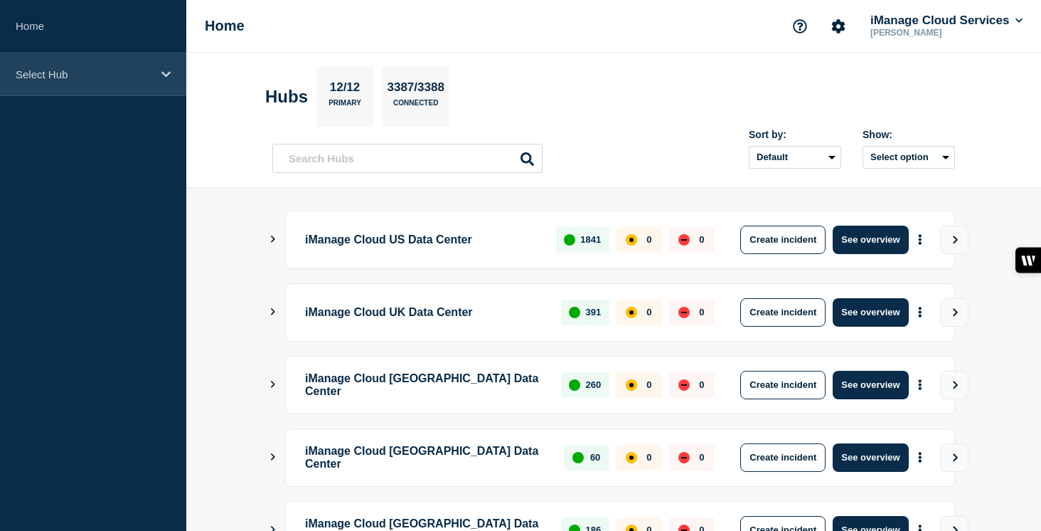
click at [130, 73] on p "Select Hub" at bounding box center [84, 74] width 137 height 12
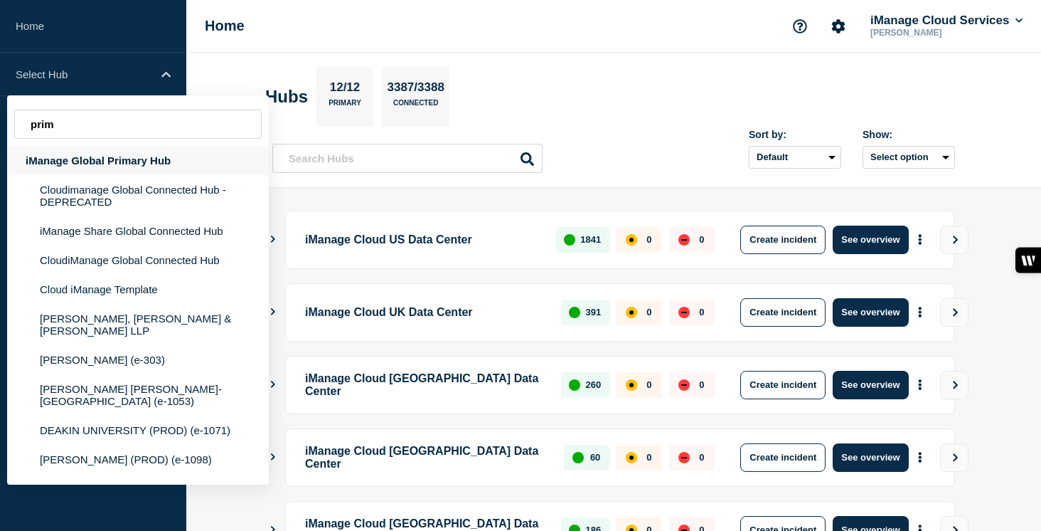
type input "prim"
click at [124, 166] on div "iManage Global Primary Hub" at bounding box center [138, 160] width 262 height 29
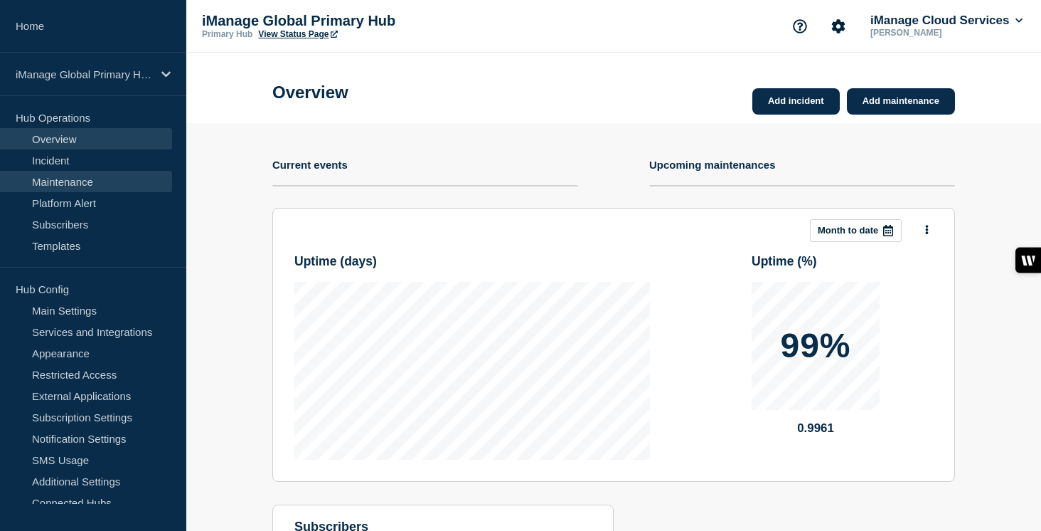
click at [103, 179] on link "Maintenance" at bounding box center [86, 181] width 172 height 21
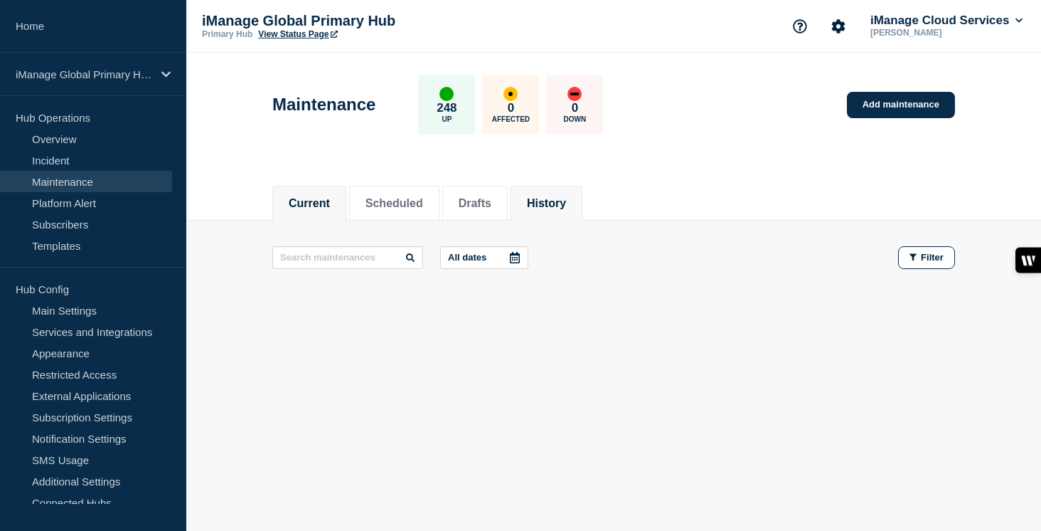
click at [548, 197] on button "History" at bounding box center [546, 203] width 39 height 13
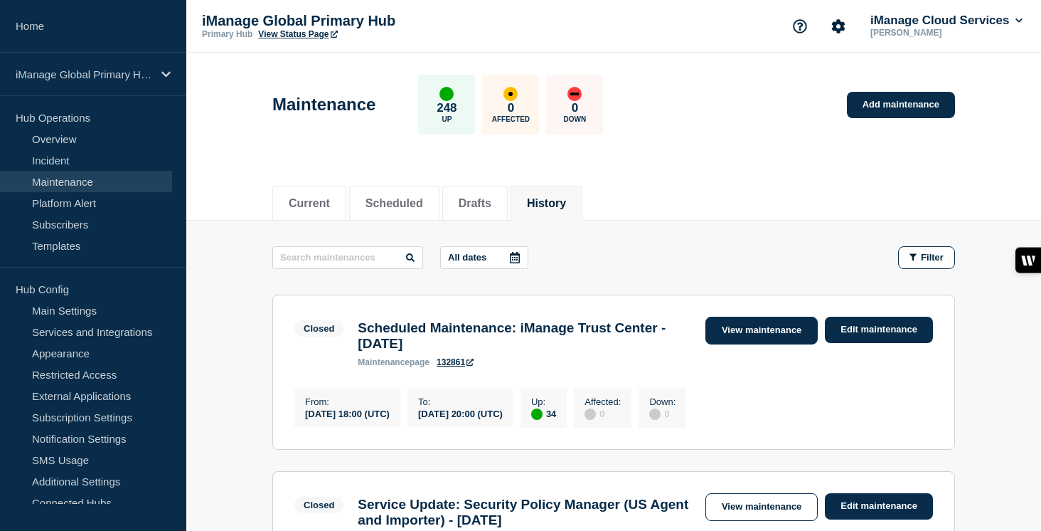
click at [747, 330] on link "View maintenance" at bounding box center [762, 331] width 112 height 28
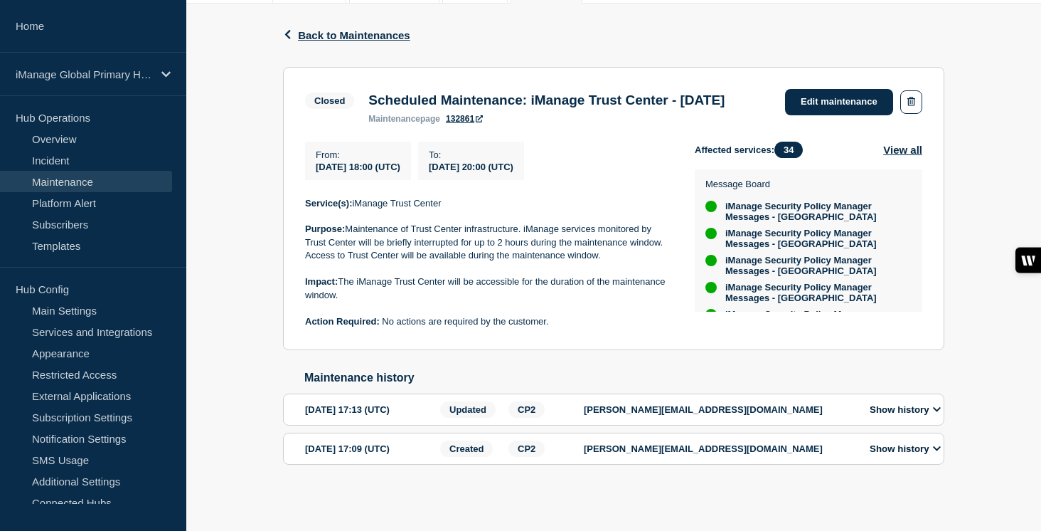
scroll to position [201, 0]
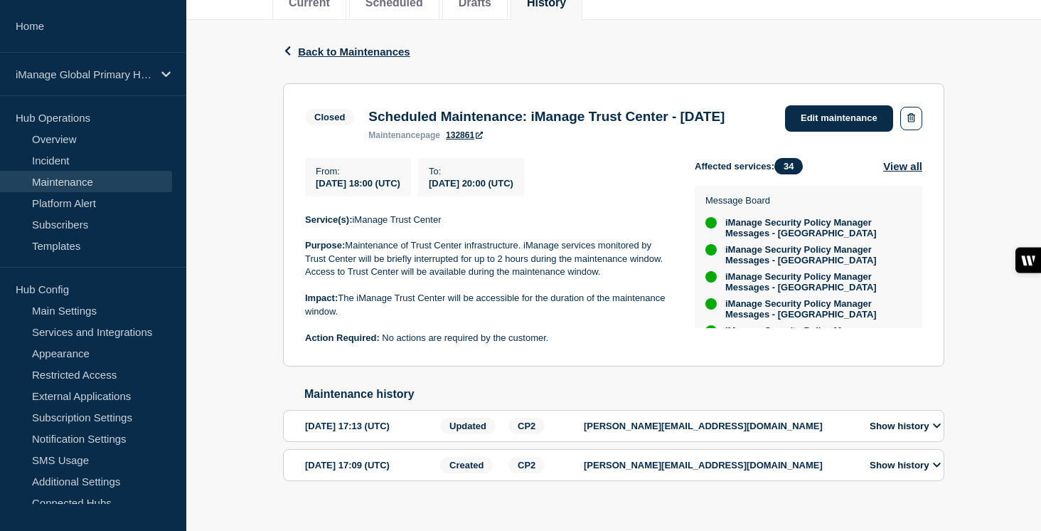
drag, startPoint x: 401, startPoint y: 139, endPoint x: 369, endPoint y: 122, distance: 36.6
click at [369, 122] on h3 "Scheduled Maintenance: iManage Trust Center - [DATE]" at bounding box center [547, 117] width 356 height 16
copy h3 "Scheduled Maintenance: iManage Trust Center - [DATE]"
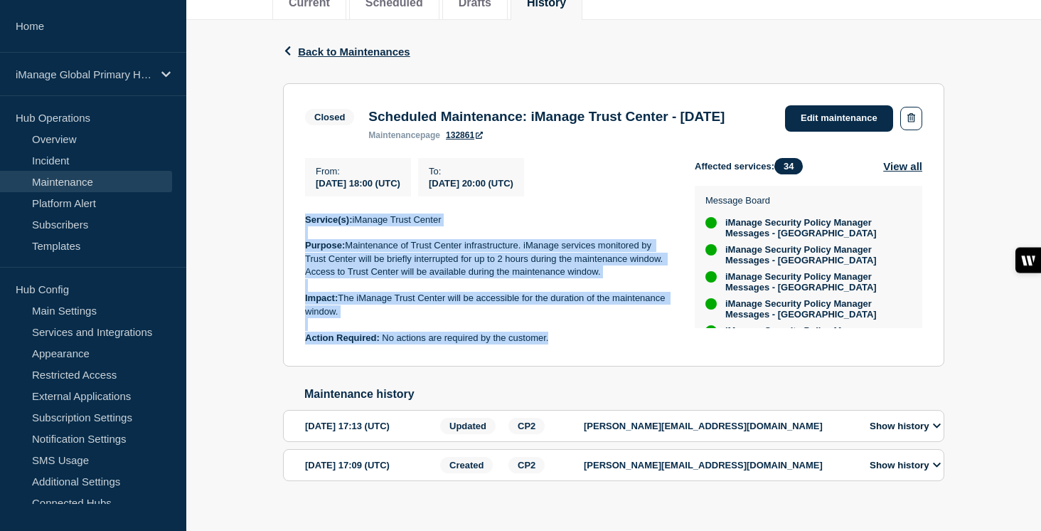
drag, startPoint x: 564, startPoint y: 380, endPoint x: 277, endPoint y: 243, distance: 318.2
click at [277, 243] on div "Back Back to Maintenances Closed Scheduled Maintenance: iManage Trust Center - …" at bounding box center [613, 273] width 683 height 507
copy div "Service(s): iManage Trust Center Purpose: Maintenance of Trust Center infrastru…"
click at [901, 174] on button "View all" at bounding box center [903, 166] width 39 height 16
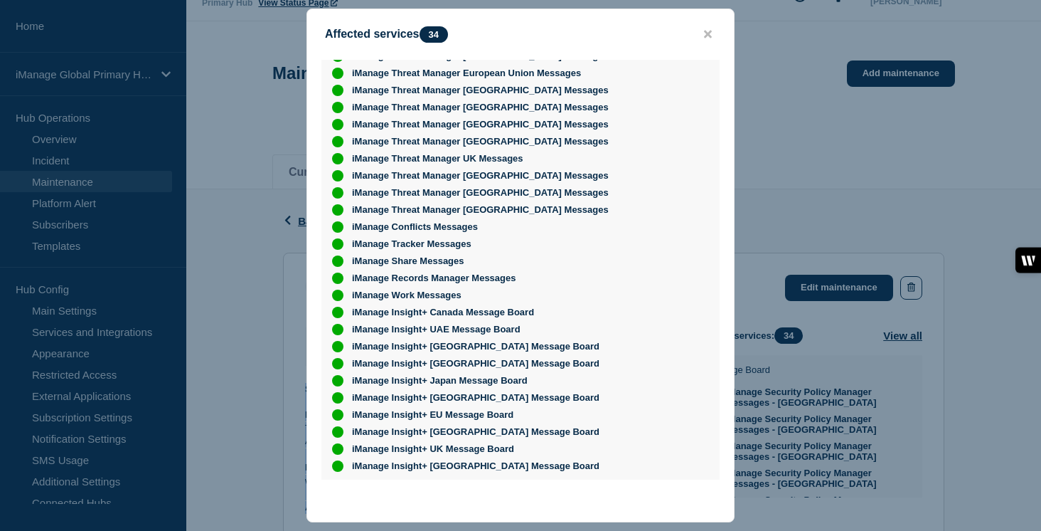
scroll to position [48, 0]
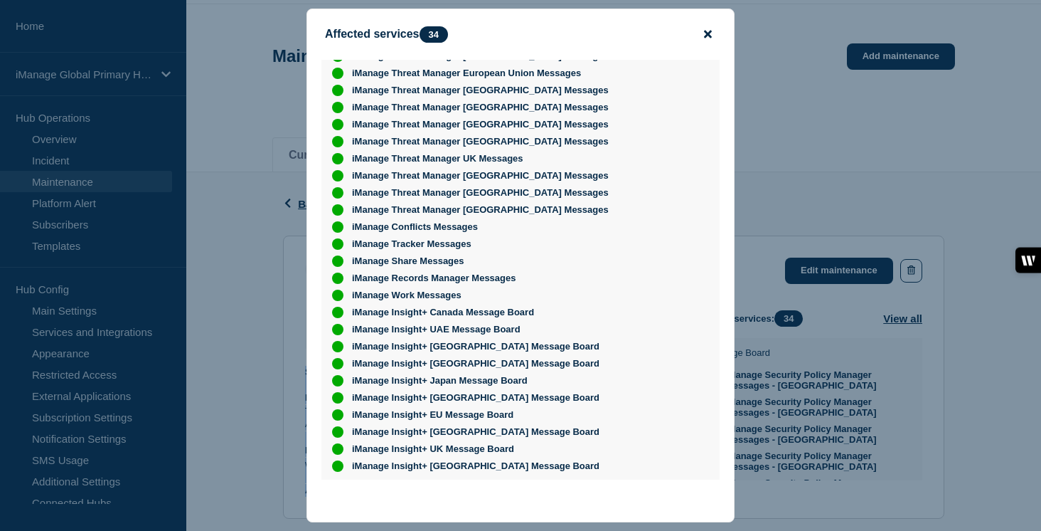
click at [708, 33] on icon "close button" at bounding box center [708, 35] width 8 height 8
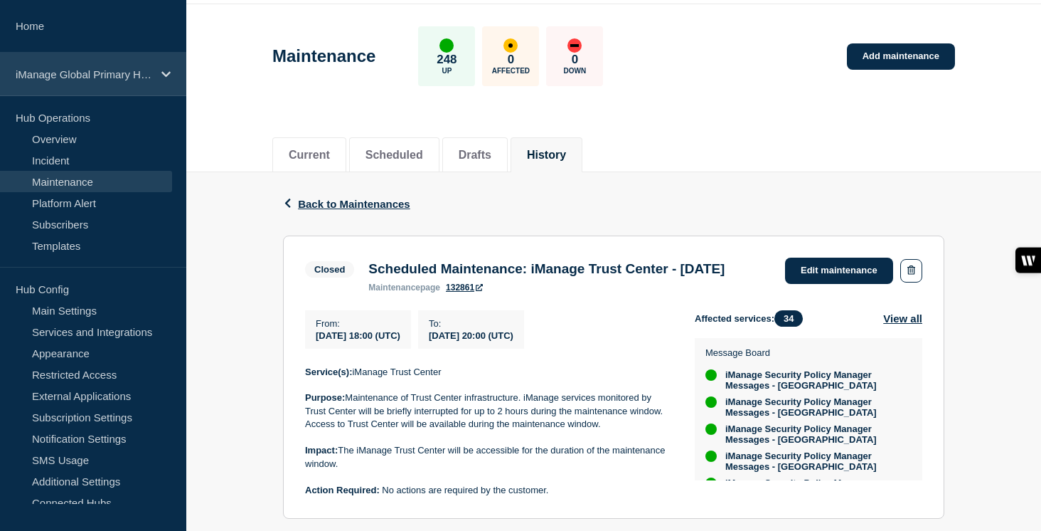
click at [157, 78] on div "iManage Global Primary Hub" at bounding box center [93, 74] width 186 height 43
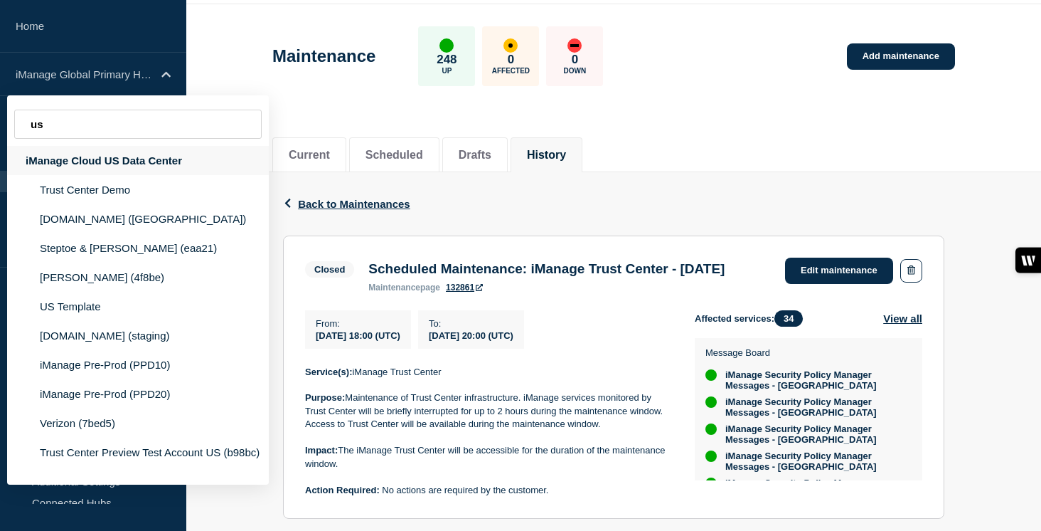
type input "us"
click at [142, 162] on div "iManage Cloud US Data Center" at bounding box center [138, 160] width 262 height 29
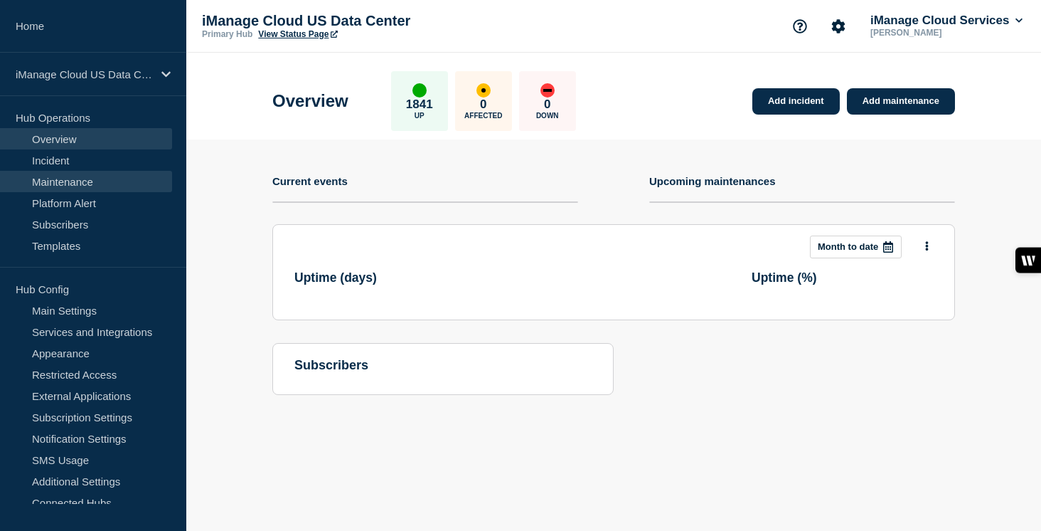
click at [99, 186] on link "Maintenance" at bounding box center [86, 181] width 172 height 21
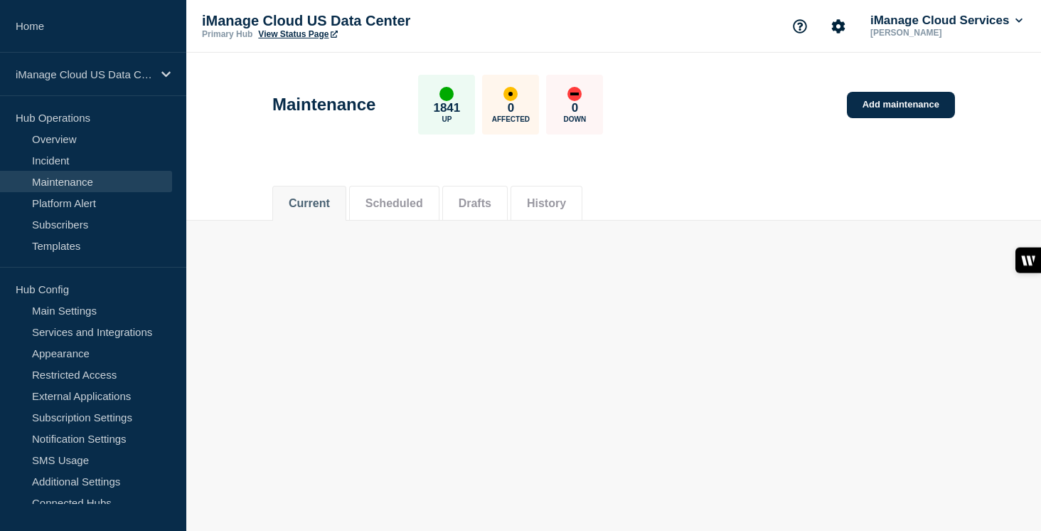
click at [554, 208] on button "History" at bounding box center [546, 203] width 39 height 13
click at [563, 198] on button "History" at bounding box center [546, 203] width 39 height 13
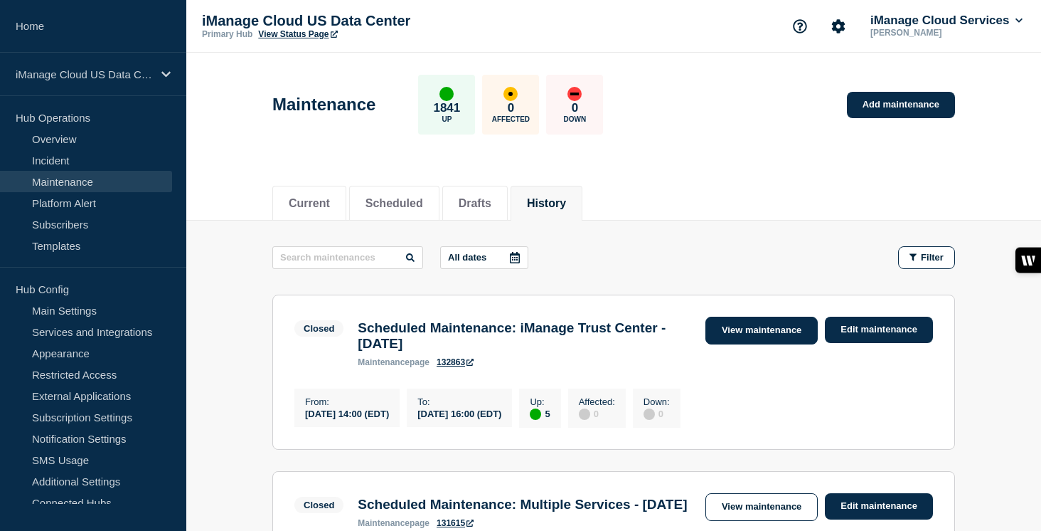
click at [800, 328] on link "View maintenance" at bounding box center [762, 331] width 112 height 28
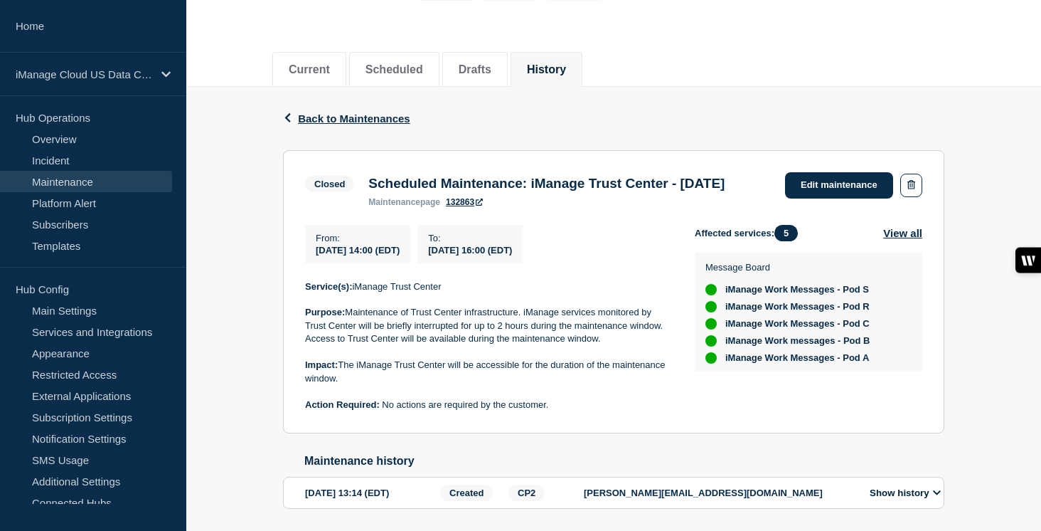
scroll to position [154, 0]
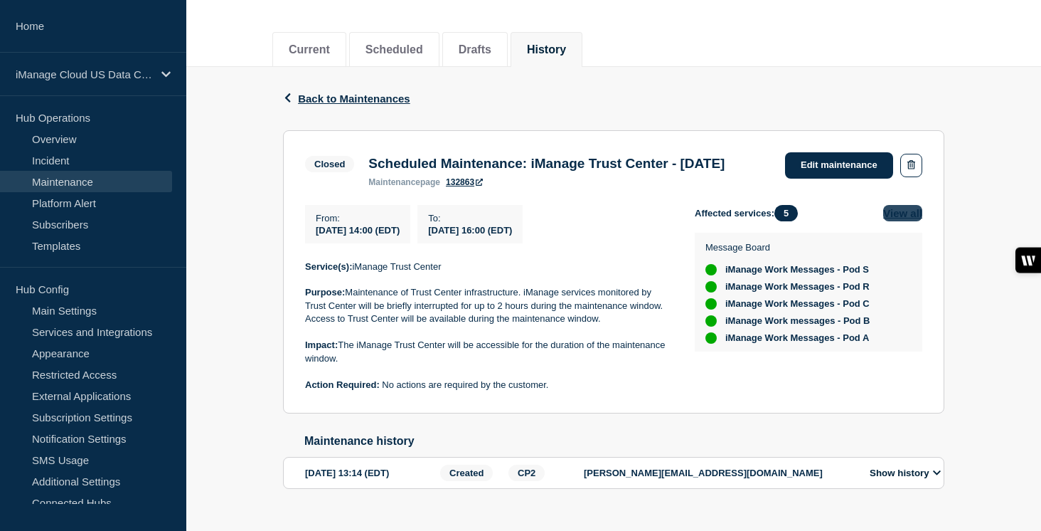
click at [894, 221] on button "View all" at bounding box center [903, 213] width 39 height 16
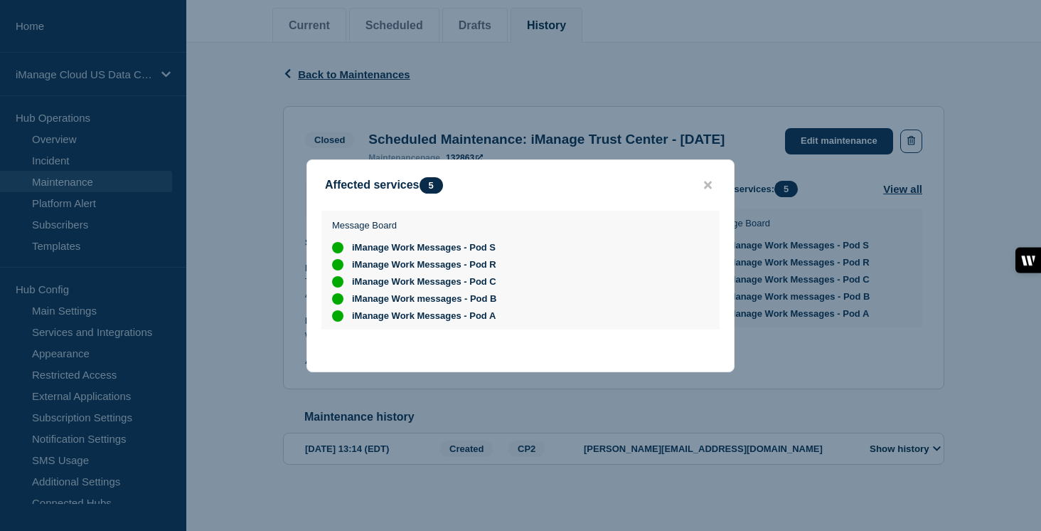
scroll to position [202, 0]
click at [711, 180] on icon "close button" at bounding box center [708, 184] width 8 height 11
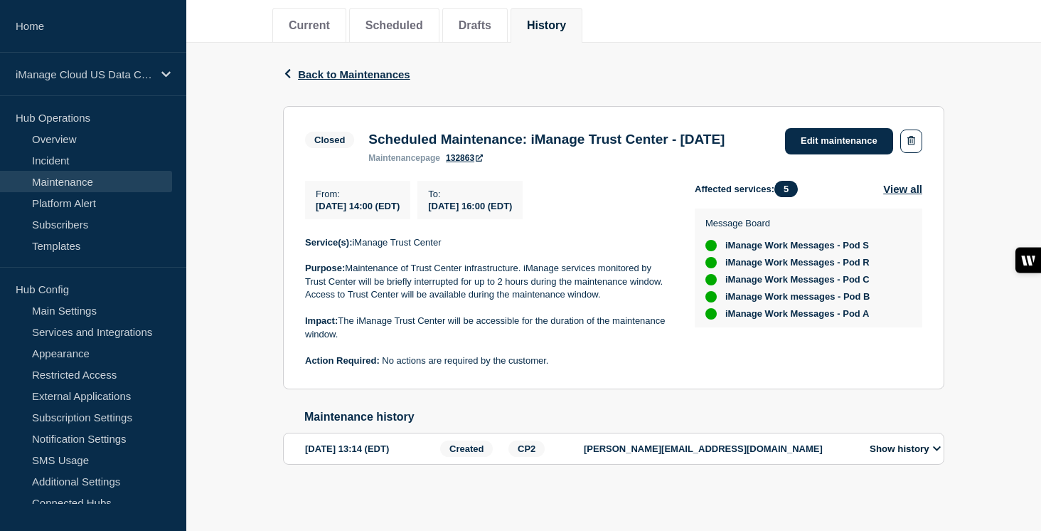
drag, startPoint x: 405, startPoint y: 138, endPoint x: 369, endPoint y: 119, distance: 40.4
click at [369, 132] on h3 "Scheduled Maintenance: iManage Trust Center - [DATE]" at bounding box center [547, 140] width 356 height 16
copy h3 "Scheduled Maintenance: iManage Trust Center - [DATE]"
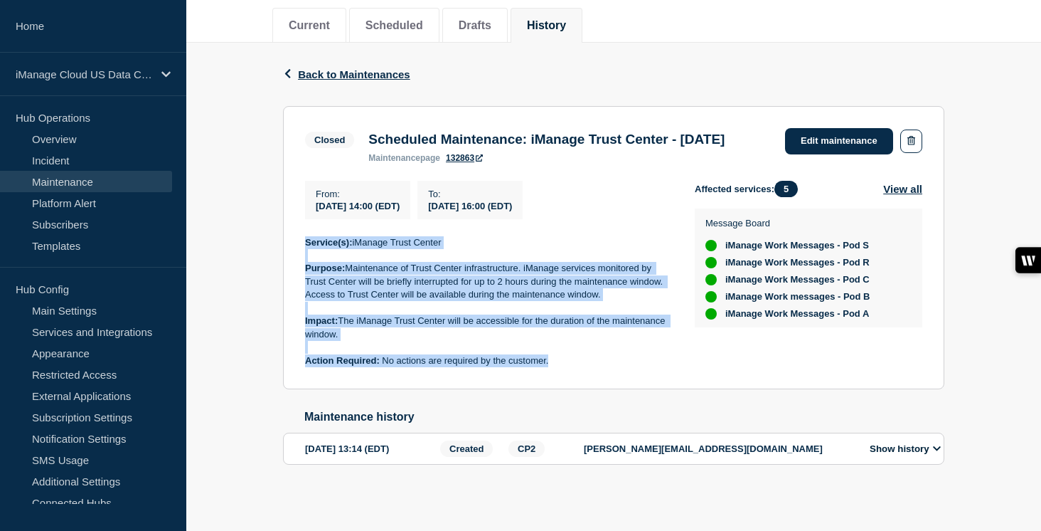
drag, startPoint x: 565, startPoint y: 369, endPoint x: 299, endPoint y: 247, distance: 292.2
click at [299, 247] on section "Closed Scheduled Maintenance: iManage Trust Center - August 21, 2025 maintenanc…" at bounding box center [614, 248] width 662 height 284
copy div "Service(s): iManage Trust Center Purpose: Maintenance of Trust Center infrastru…"
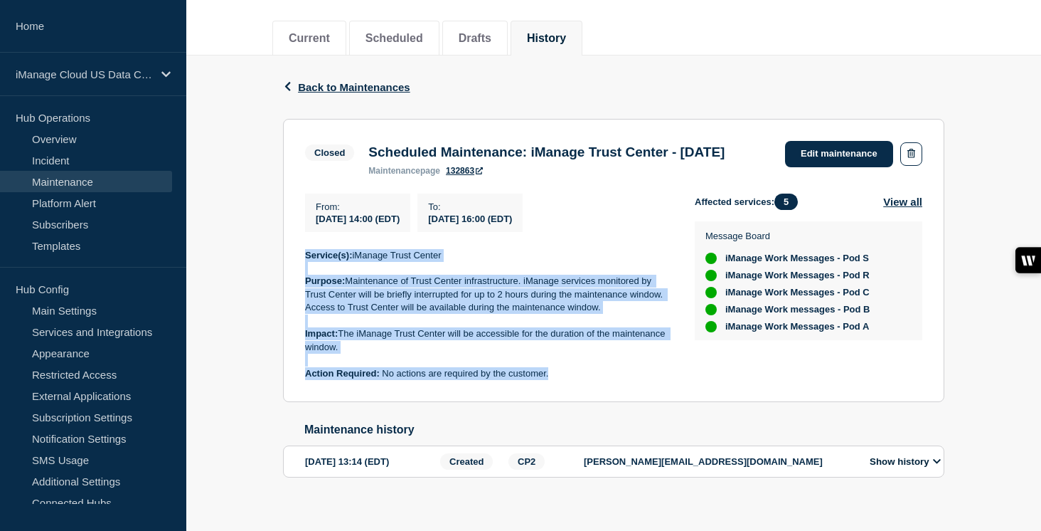
scroll to position [159, 0]
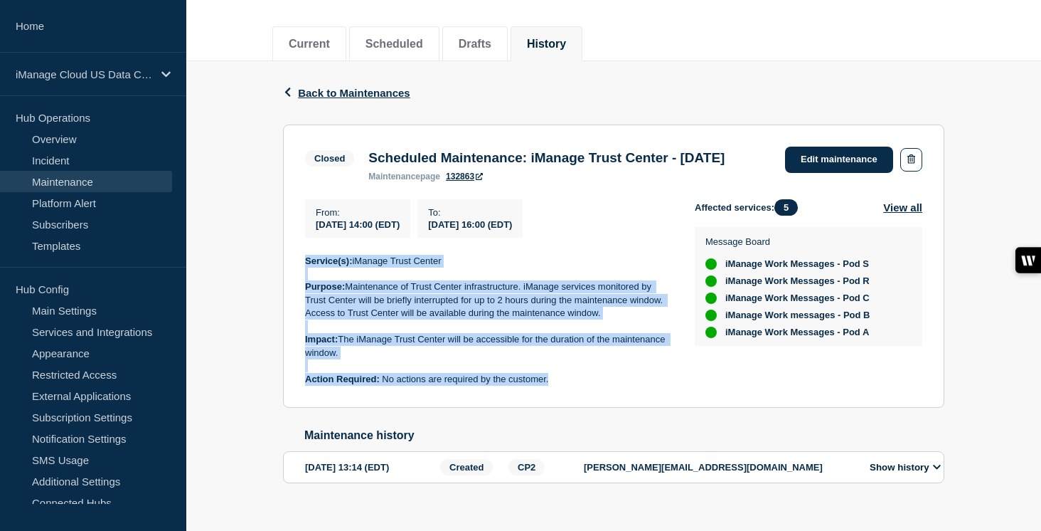
drag, startPoint x: 406, startPoint y: 184, endPoint x: 366, endPoint y: 162, distance: 46.2
click at [366, 162] on div "Scheduled Maintenance: iManage Trust Center - August 21, 2025 maintenance page …" at bounding box center [546, 165] width 371 height 31
copy h3 "Scheduled Maintenance: iManage Trust Center - [DATE]"
drag, startPoint x: 561, startPoint y: 412, endPoint x: 297, endPoint y: 295, distance: 288.9
click at [297, 295] on section "Closed Scheduled Maintenance: iManage Trust Center - August 21, 2025 maintenanc…" at bounding box center [614, 266] width 662 height 284
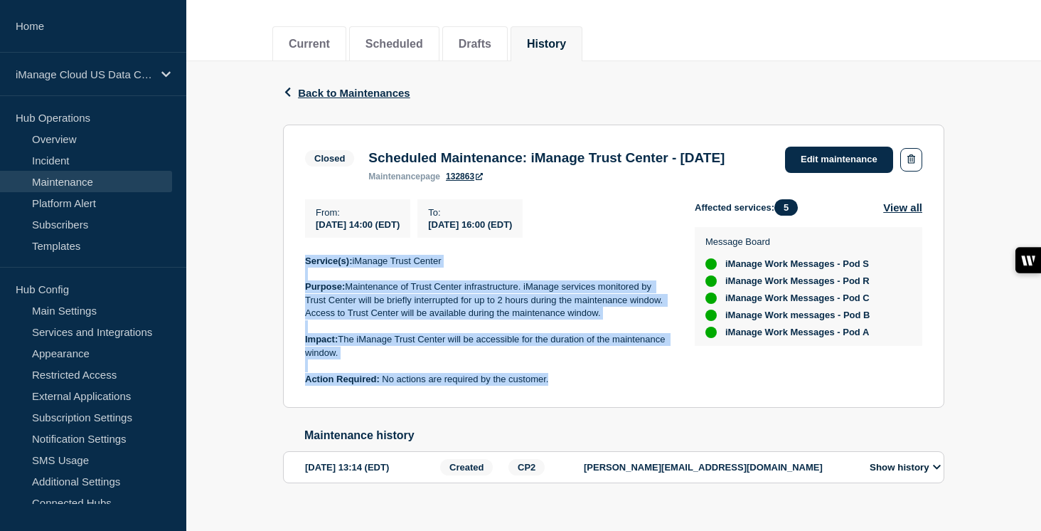
copy div "Service(s): iManage Trust Center Purpose: Maintenance of Trust Center infrastru…"
drag, startPoint x: 351, startPoint y: 176, endPoint x: 356, endPoint y: 157, distance: 19.7
click at [356, 157] on div "Closed Scheduled Maintenance: iManage Trust Center - August 21, 2025 maintenanc…" at bounding box center [518, 164] width 427 height 35
copy div "Scheduled Maintenance: iManage Trust Center - [DATE]"
drag, startPoint x: 556, startPoint y: 408, endPoint x: 297, endPoint y: 293, distance: 284.1
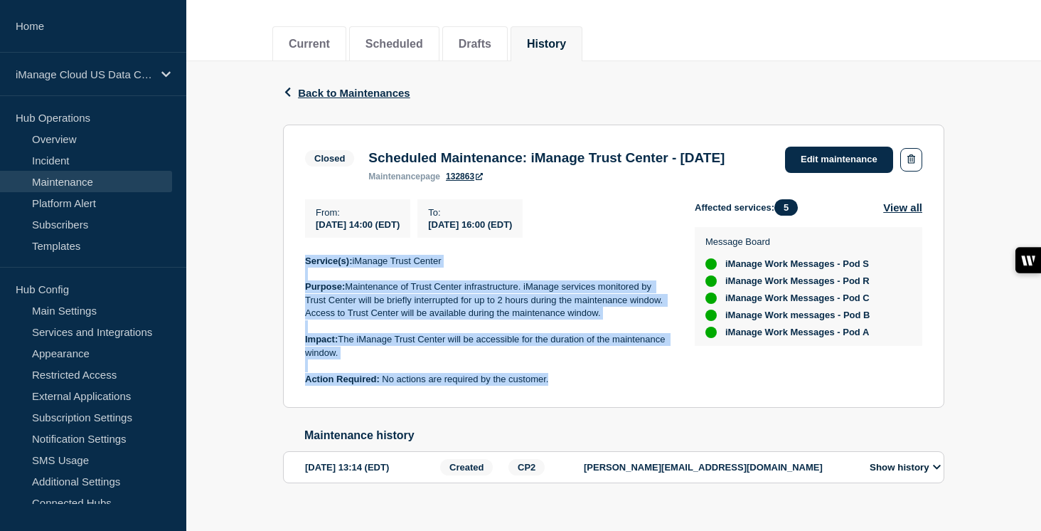
click at [297, 293] on section "Closed Scheduled Maintenance: iManage Trust Center - August 21, 2025 maintenanc…" at bounding box center [614, 266] width 662 height 284
copy div "Service(s): iManage Trust Center Purpose: Maintenance of Trust Center infrastru…"
drag, startPoint x: 401, startPoint y: 182, endPoint x: 373, endPoint y: 155, distance: 39.2
click at [373, 155] on h3 "Scheduled Maintenance: iManage Trust Center - [DATE]" at bounding box center [547, 158] width 356 height 16
drag, startPoint x: 369, startPoint y: 158, endPoint x: 415, endPoint y: 179, distance: 50.9
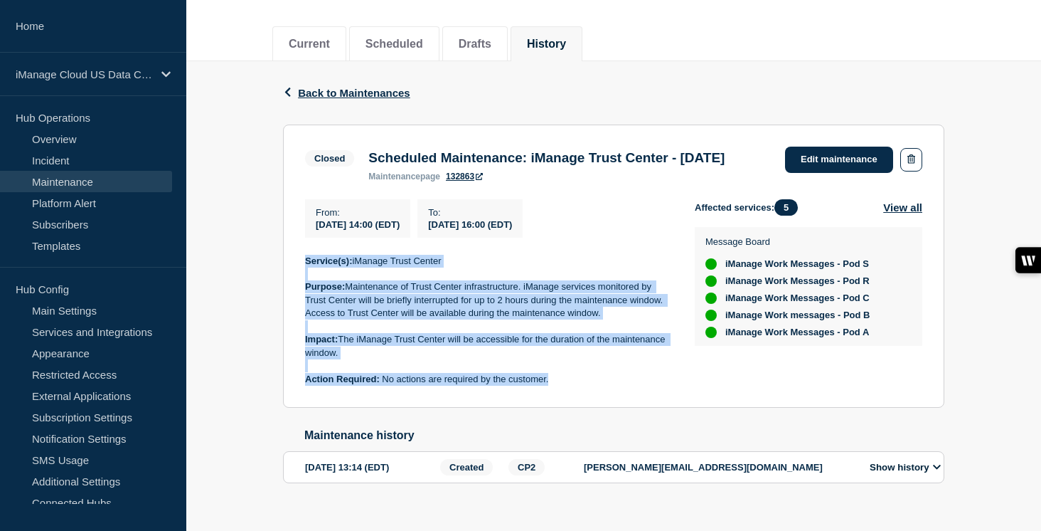
click at [415, 166] on h3 "Scheduled Maintenance: iManage Trust Center - [DATE]" at bounding box center [547, 158] width 356 height 16
copy h3 "Scheduled Maintenance: iManage Trust Center - [DATE]"
drag, startPoint x: 577, startPoint y: 407, endPoint x: 275, endPoint y: 290, distance: 323.7
click at [275, 290] on div "Back Back to Maintenances Closed Scheduled Maintenance: iManage Trust Center - …" at bounding box center [613, 294] width 683 height 467
copy div "Service(s): iManage Trust Center Purpose: Maintenance of Trust Center infrastru…"
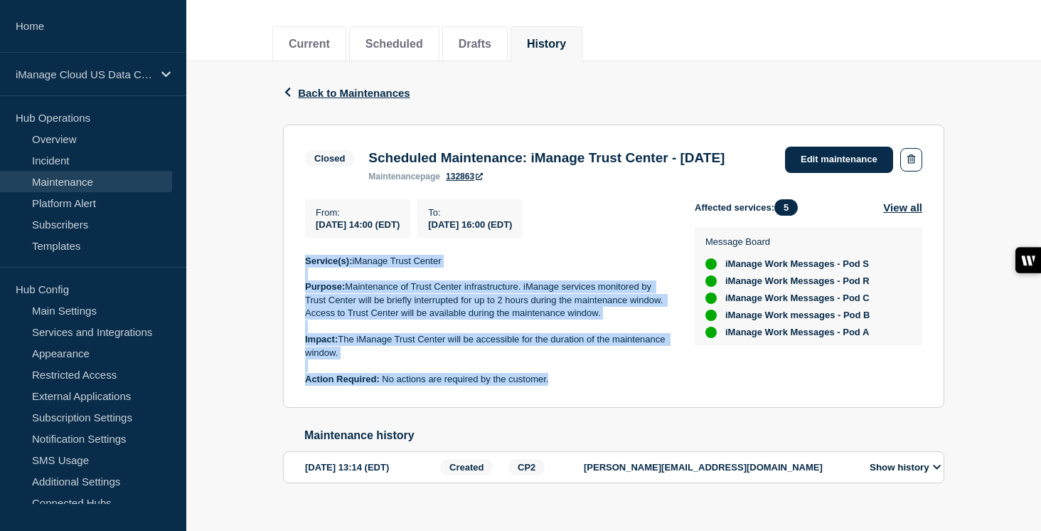
drag, startPoint x: 401, startPoint y: 183, endPoint x: 365, endPoint y: 157, distance: 44.2
click at [365, 157] on div "Scheduled Maintenance: iManage Trust Center - August 21, 2025 maintenance page …" at bounding box center [546, 165] width 371 height 31
